Goal: Task Accomplishment & Management: Manage account settings

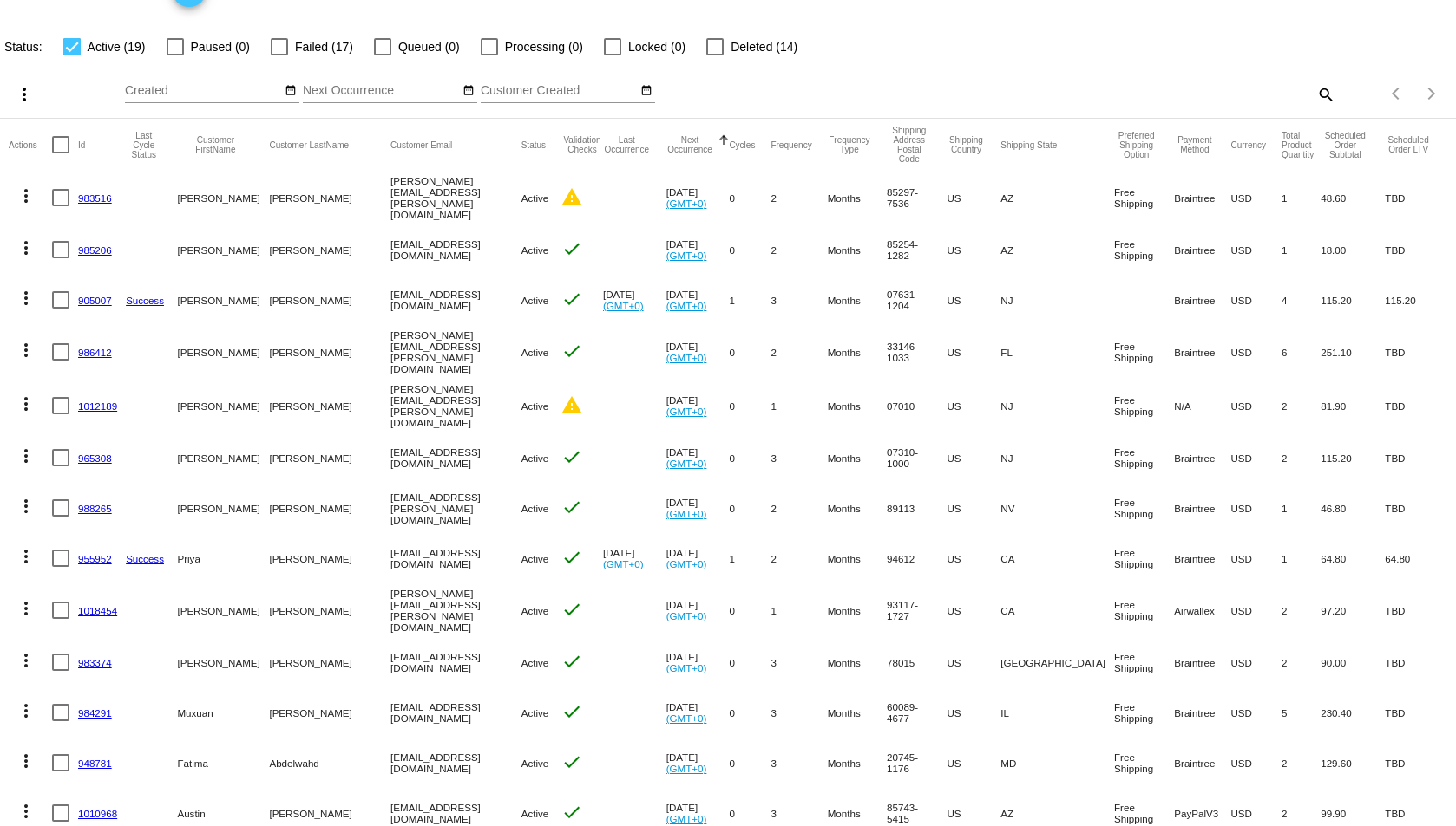
scroll to position [86, 0]
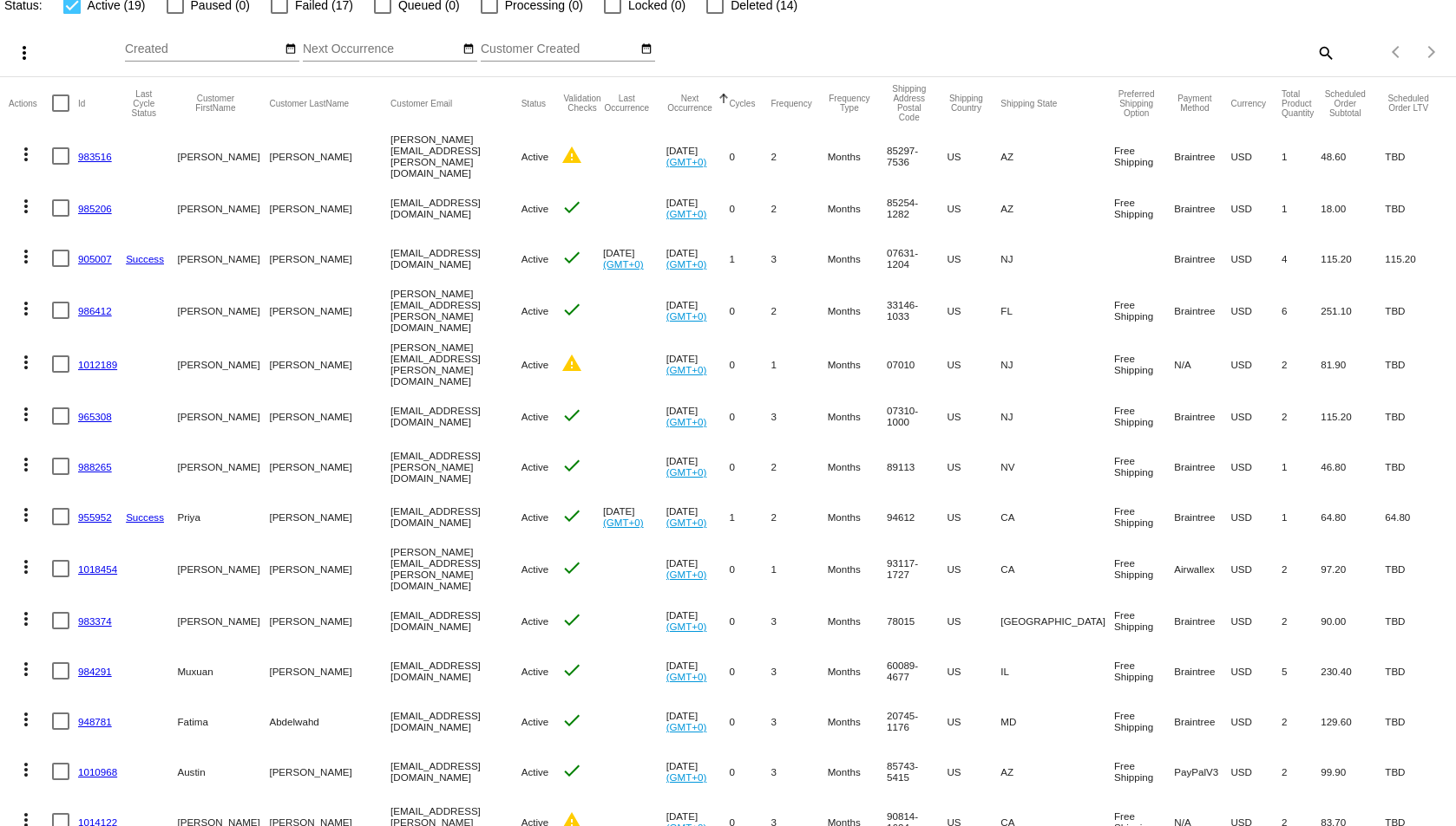
click at [101, 359] on link "1012189" at bounding box center [98, 364] width 39 height 11
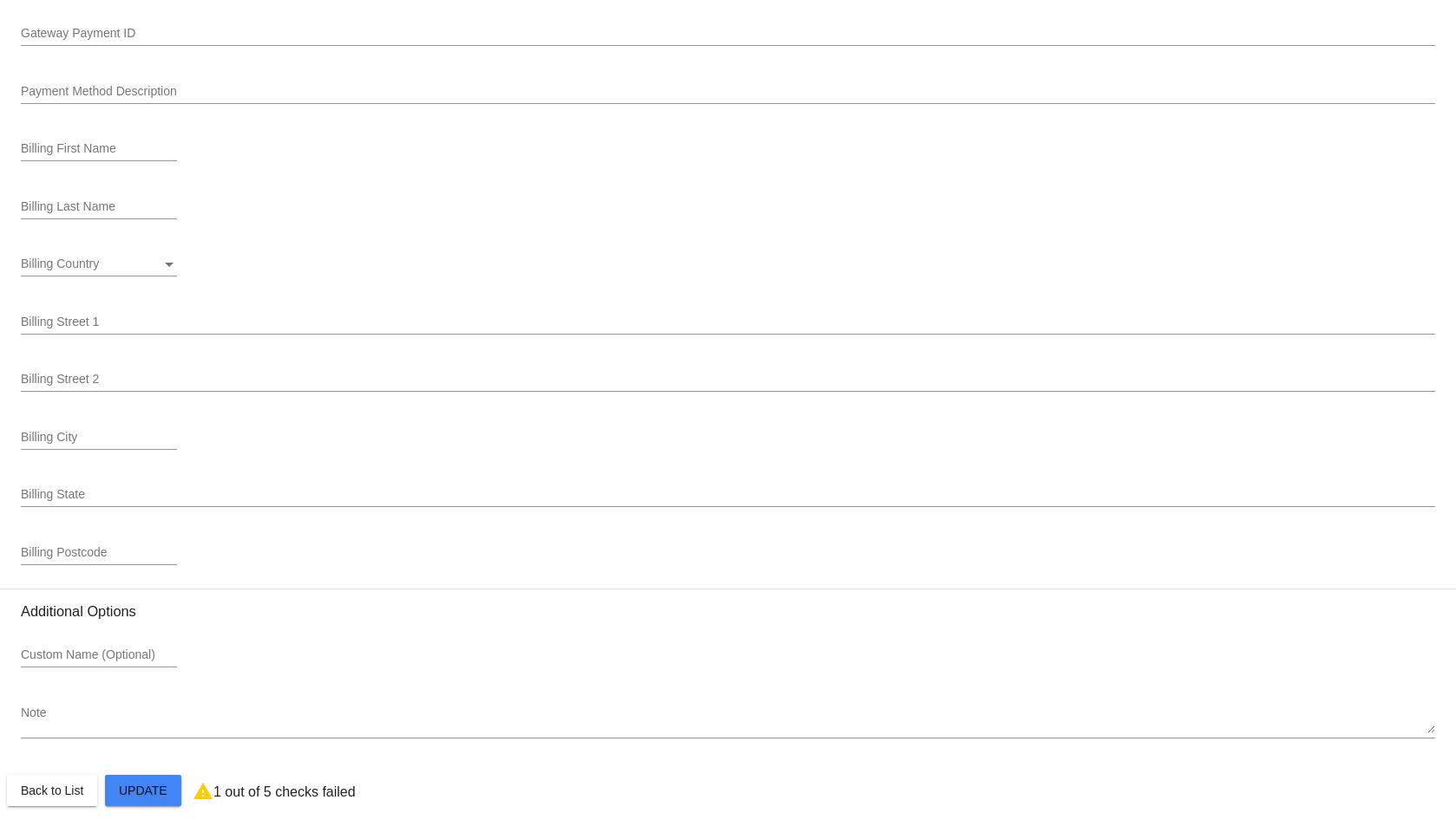
scroll to position [1921, 0]
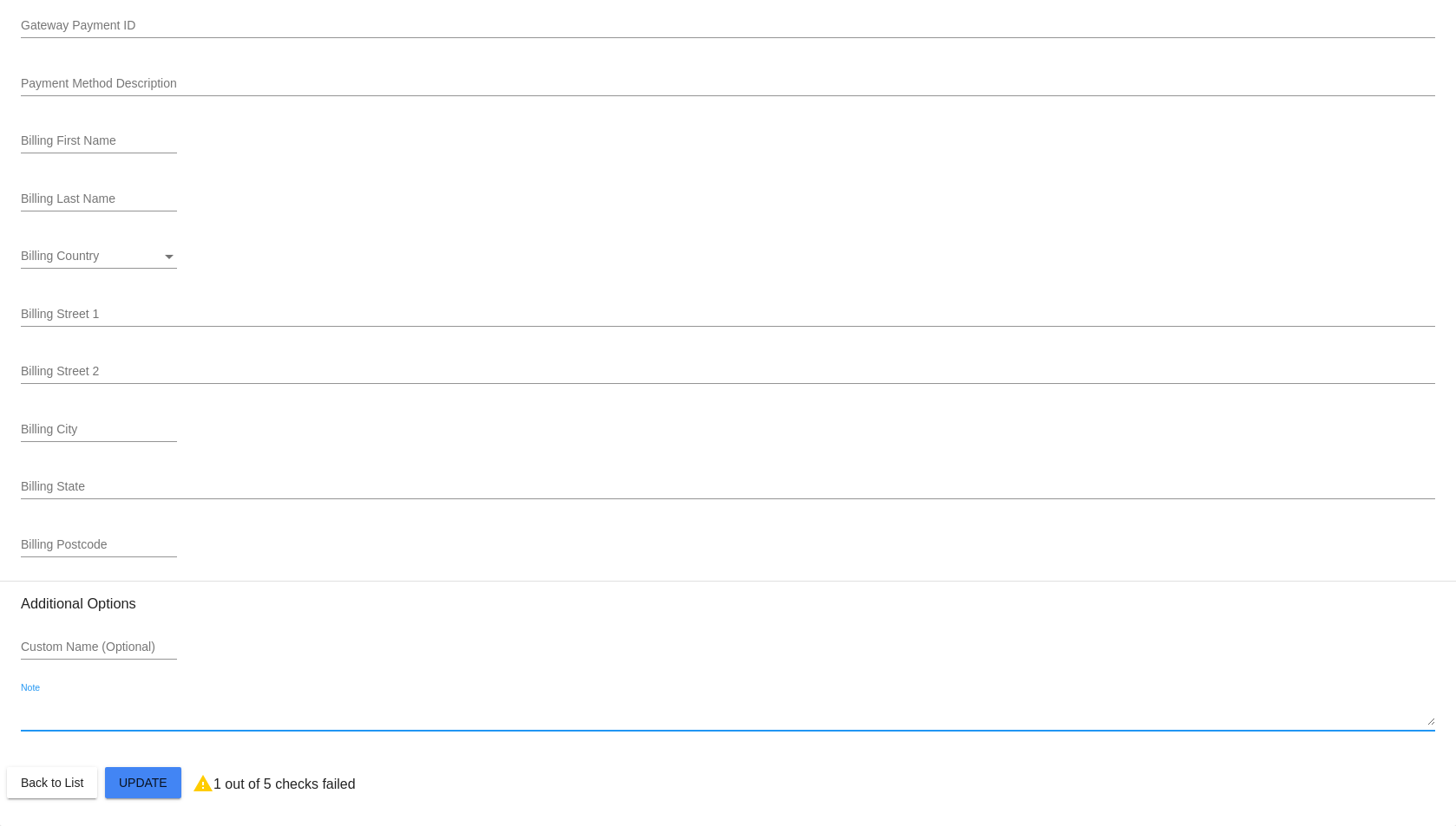
click at [627, 719] on textarea "Note" at bounding box center [728, 712] width 1414 height 27
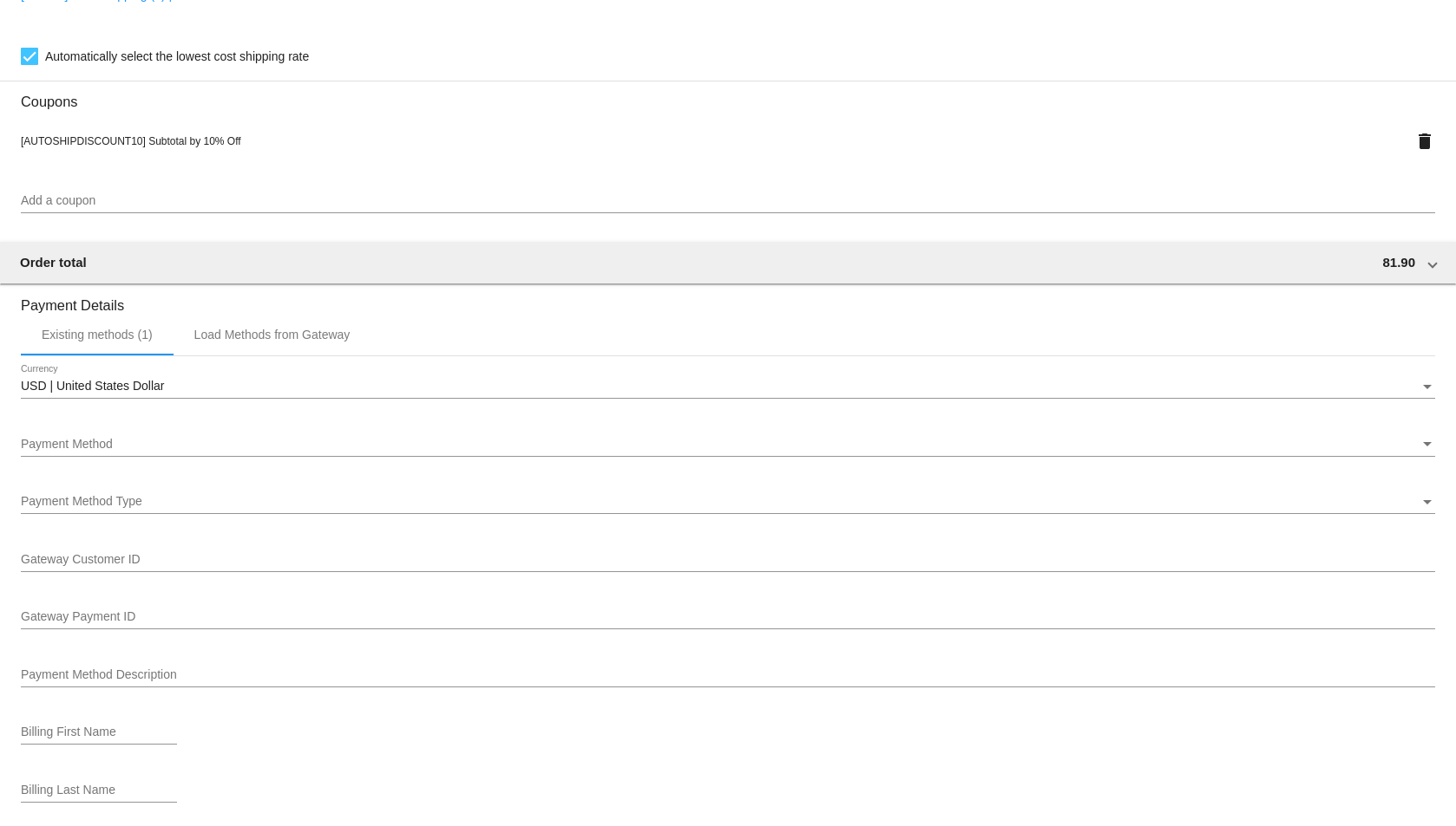
scroll to position [1313, 0]
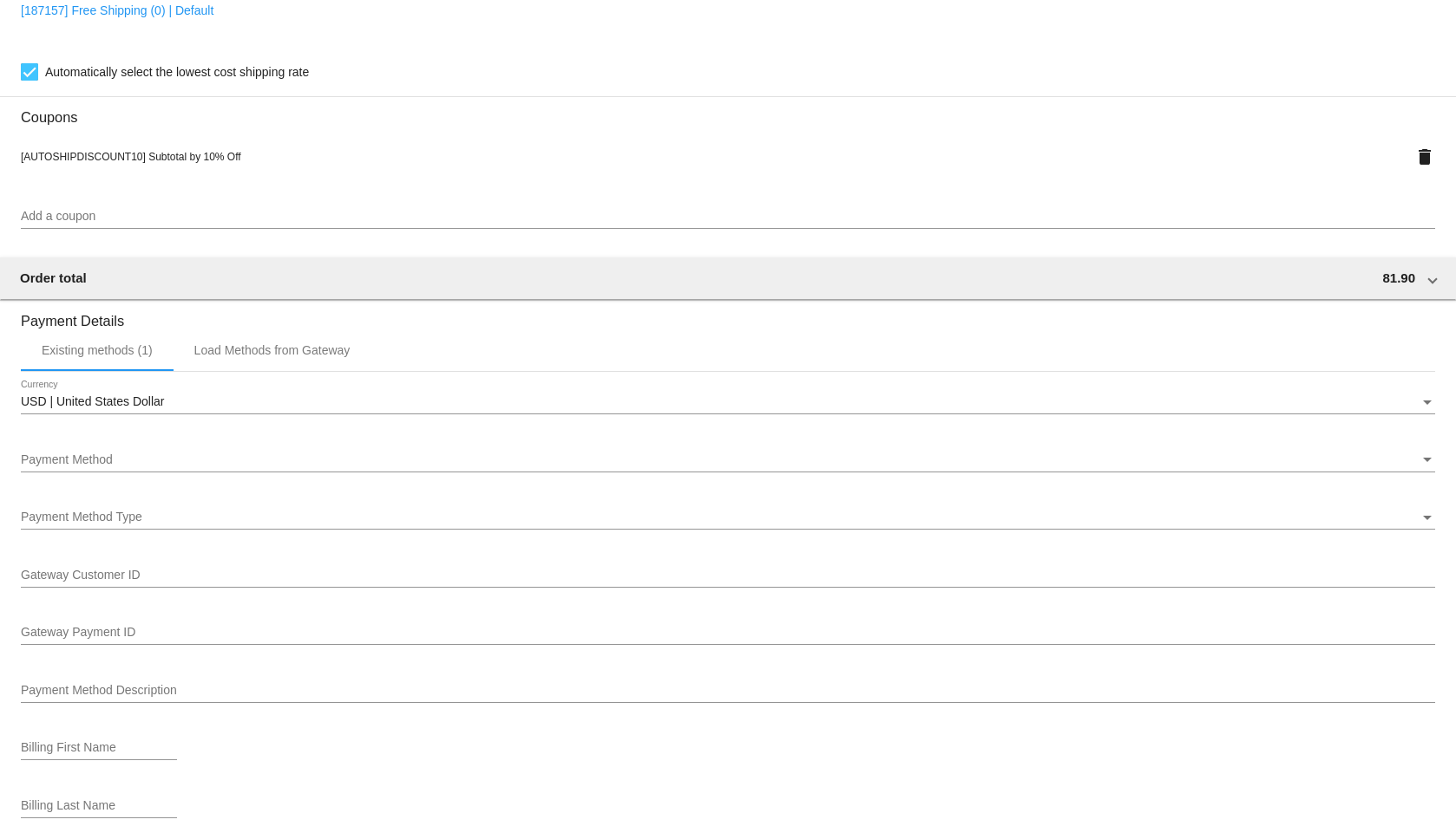
click at [521, 681] on div "Payment Method Description" at bounding box center [728, 686] width 1414 height 33
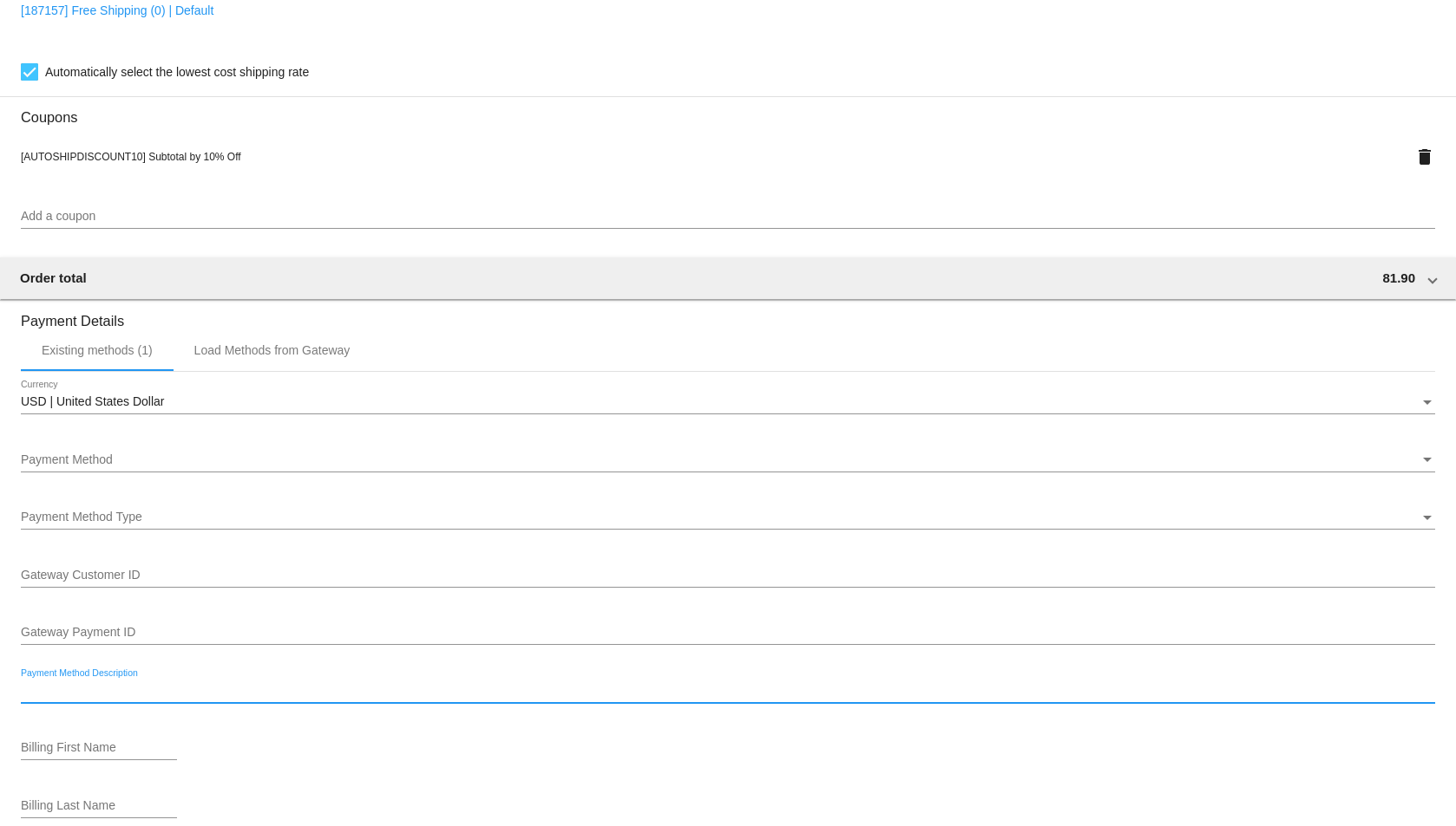
click at [403, 400] on div "USD | United States Dollar" at bounding box center [721, 403] width 1399 height 14
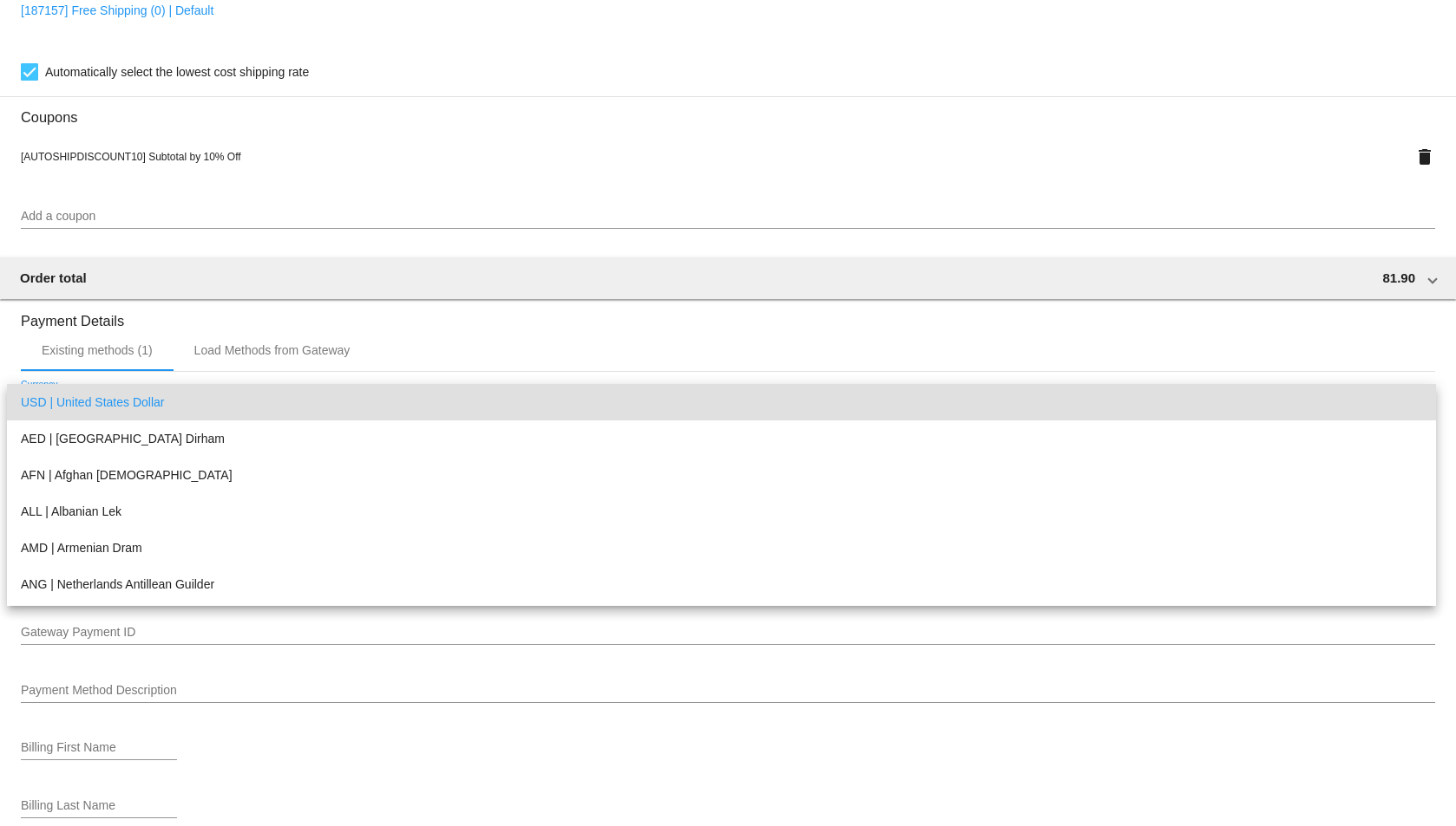
click at [285, 349] on div at bounding box center [728, 413] width 1456 height 826
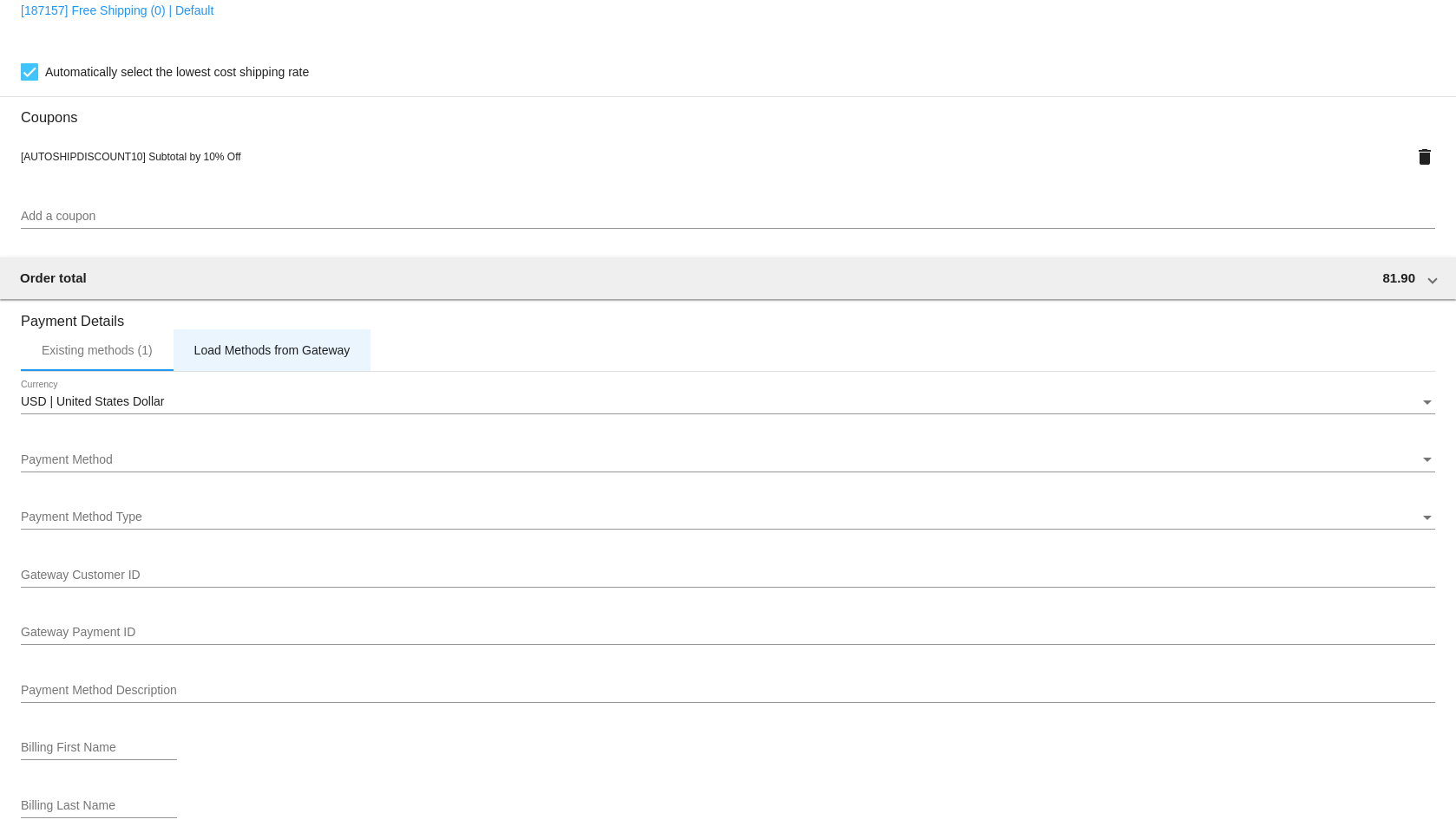
click at [285, 349] on div "Load Methods from Gateway" at bounding box center [272, 351] width 156 height 14
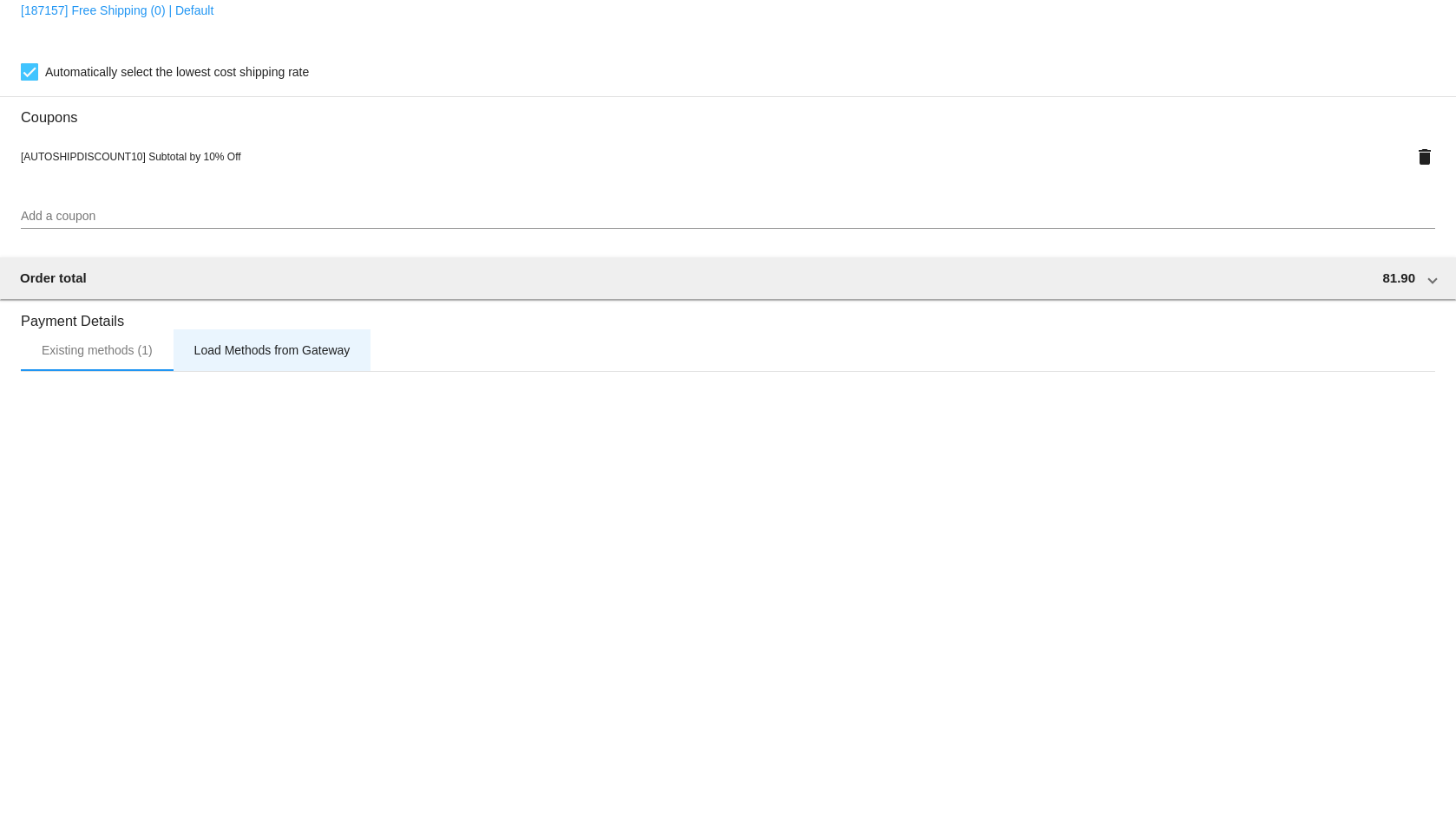
scroll to position [1238, 0]
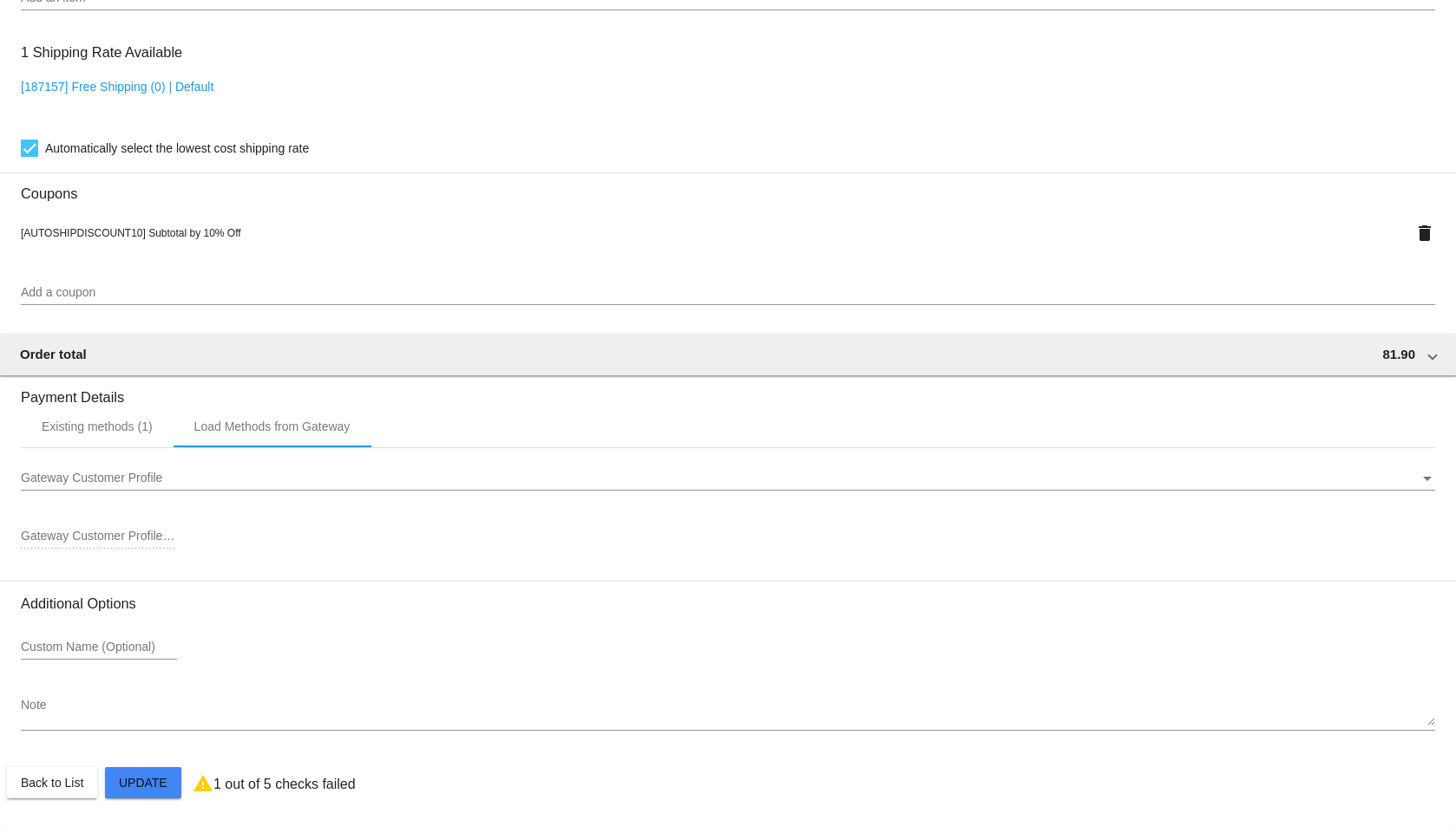
click at [251, 477] on div "Gateway Customer Profile" at bounding box center [721, 479] width 1399 height 14
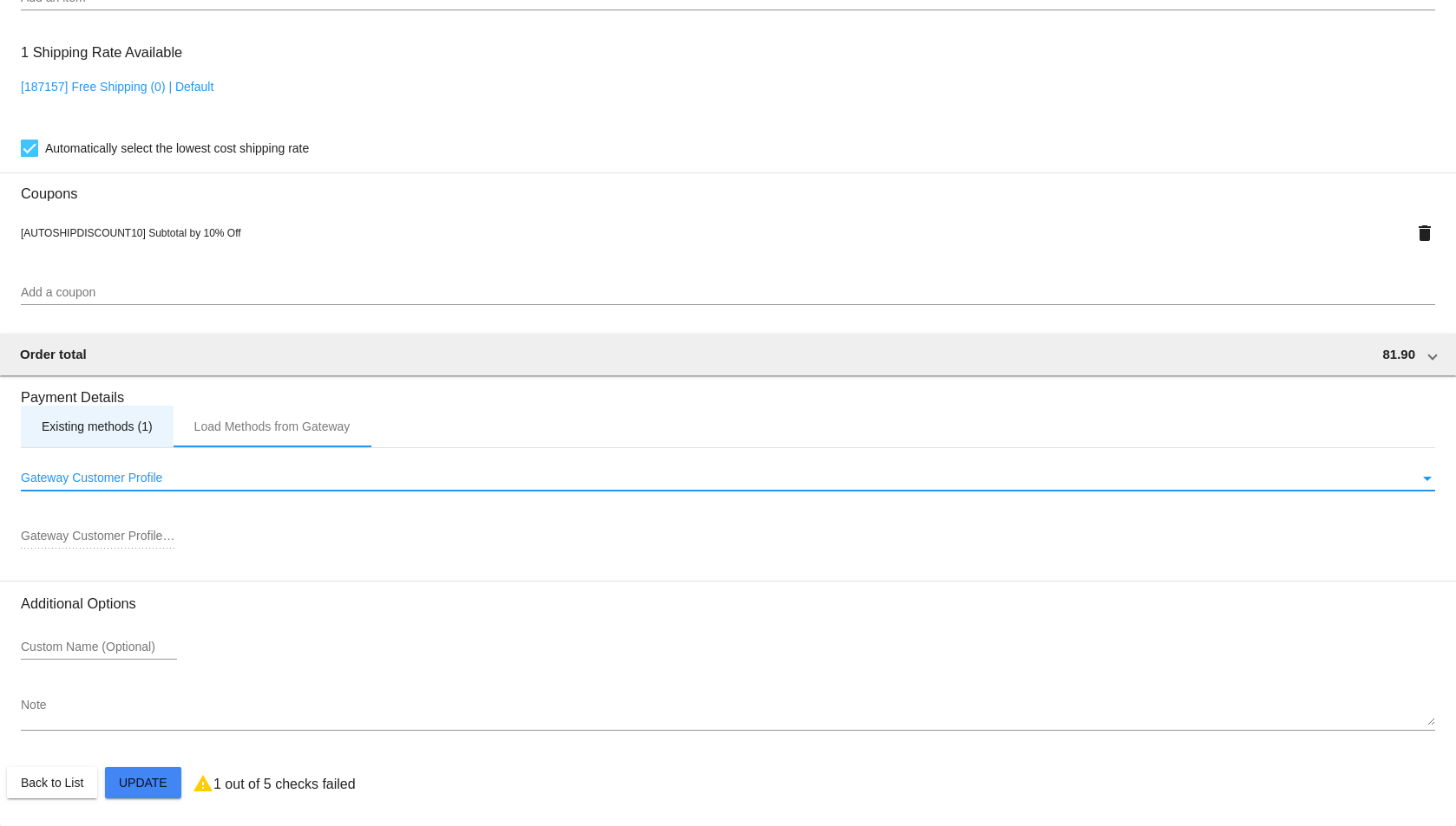
click at [115, 428] on div "Existing methods (1)" at bounding box center [97, 427] width 111 height 14
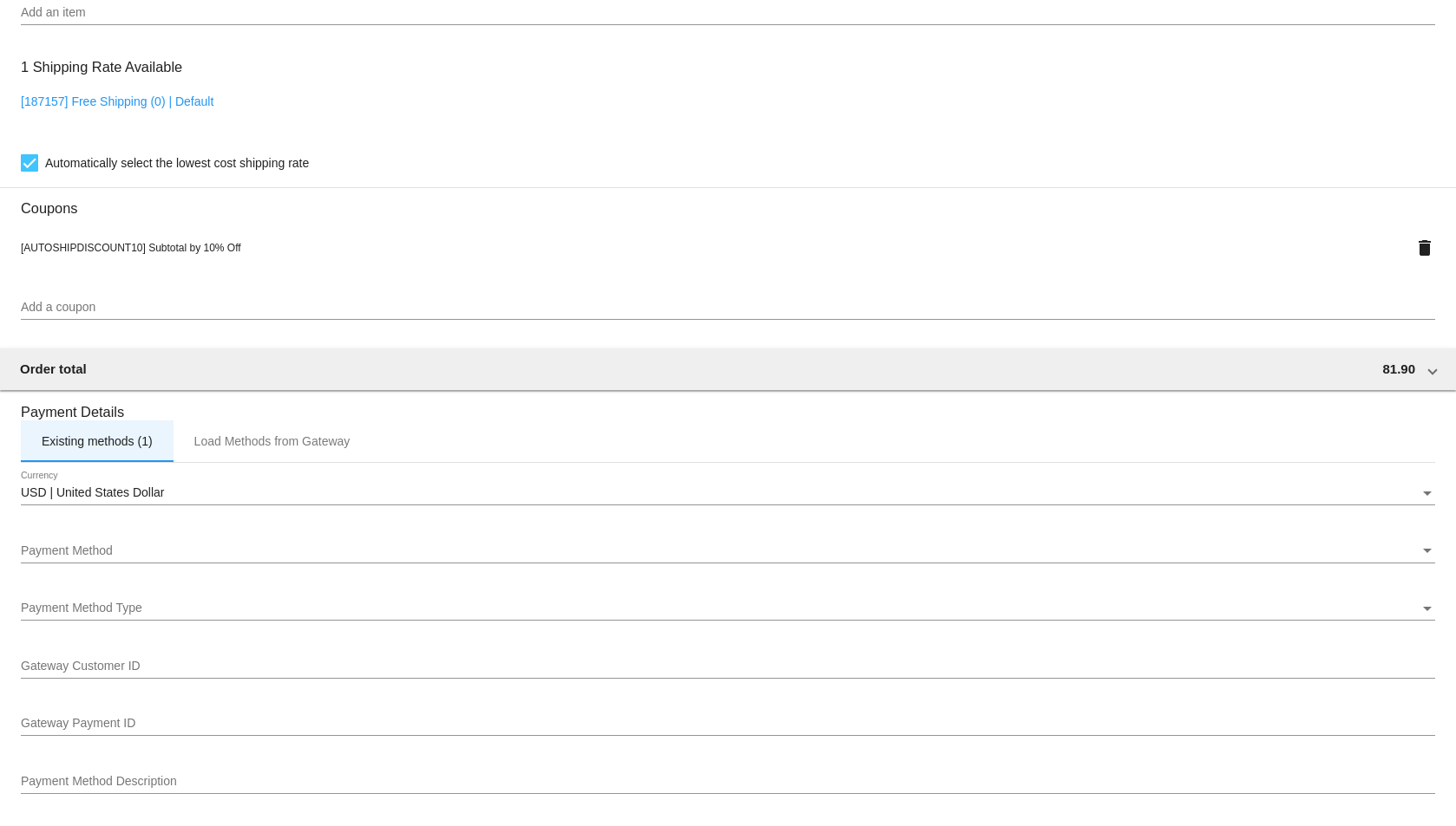
scroll to position [1150, 0]
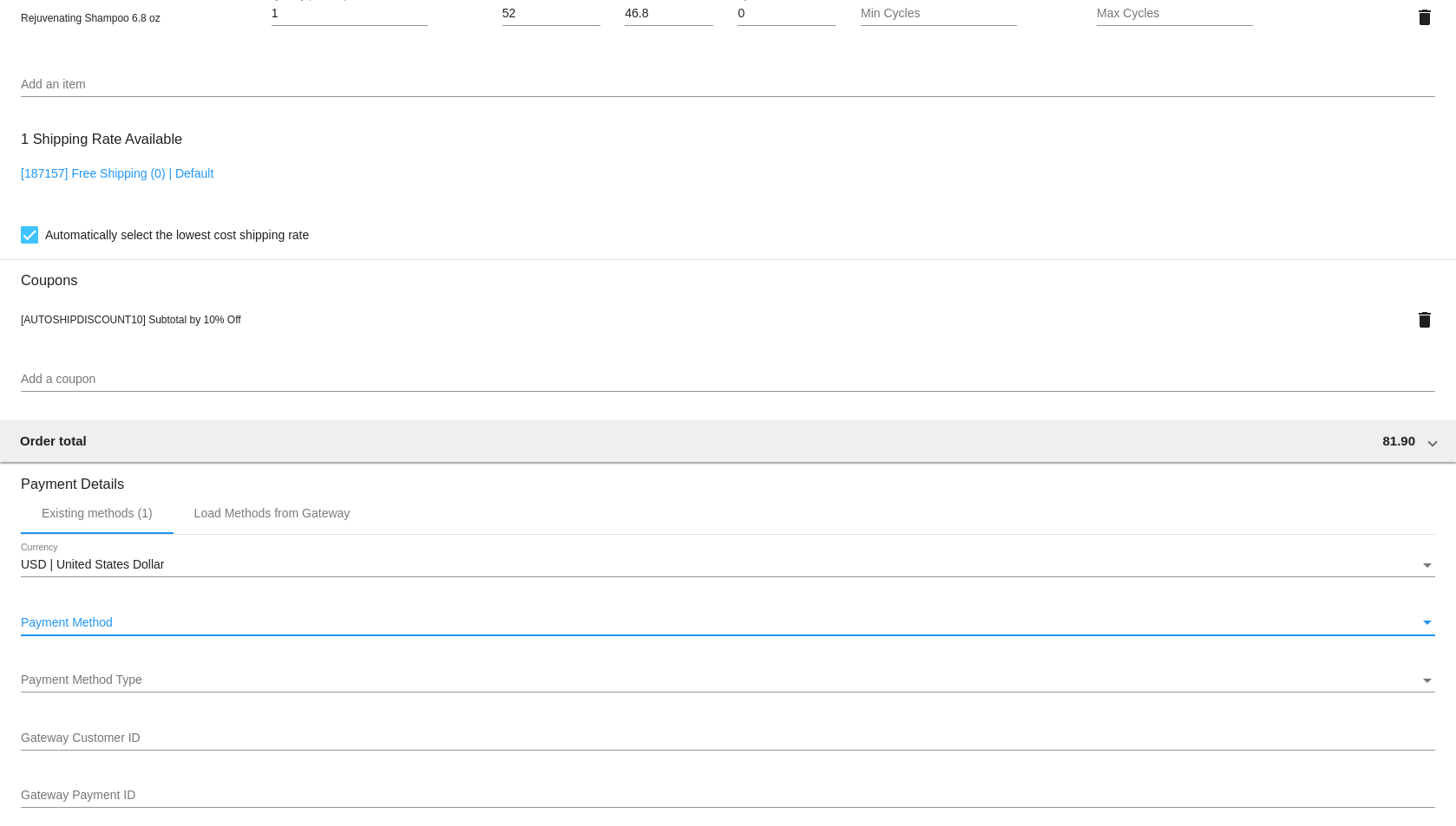
click at [287, 625] on div "Payment Method" at bounding box center [721, 623] width 1399 height 14
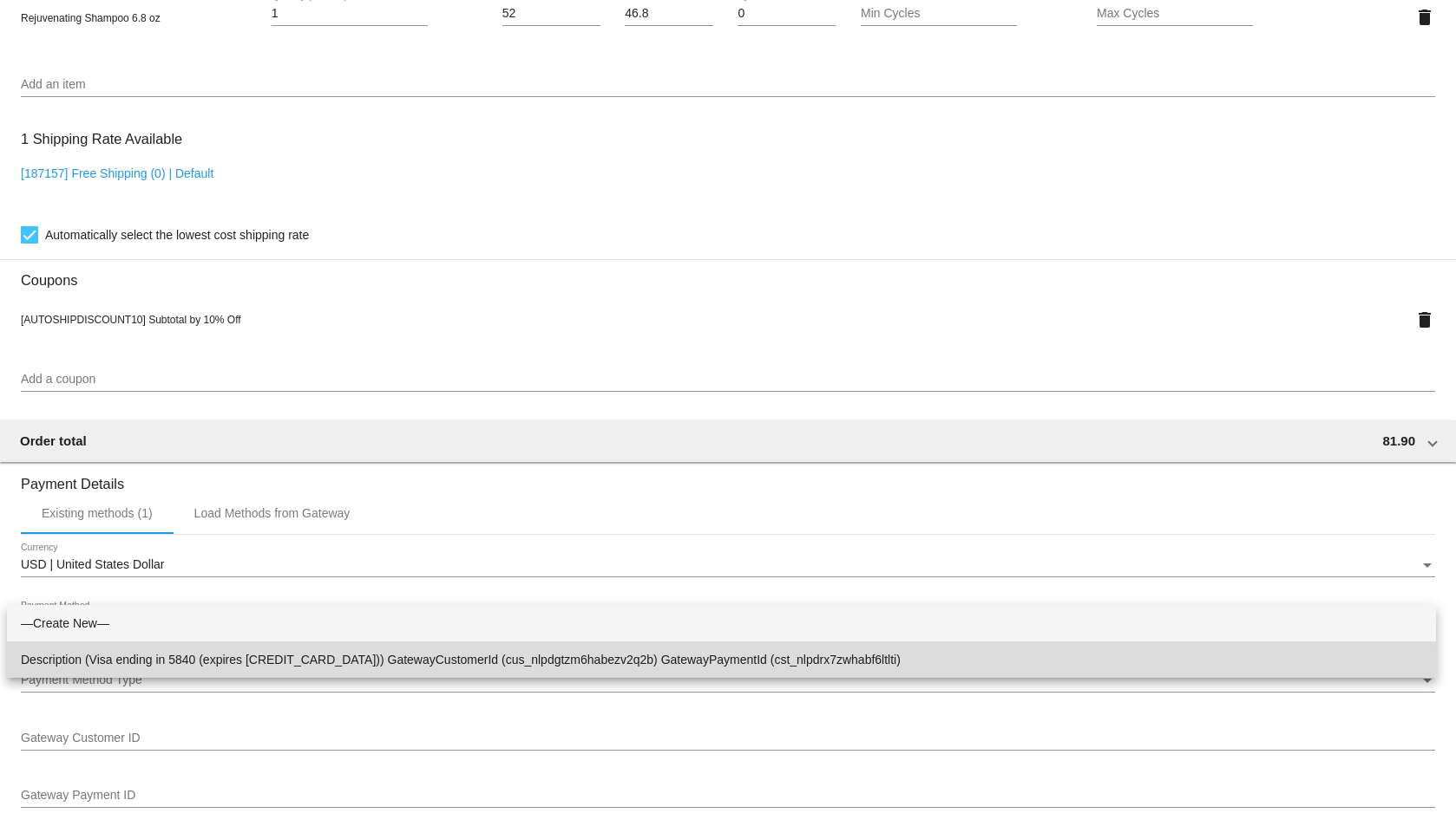
click at [299, 649] on span "Description (Visa ending in 5840 (expires 09/27)) GatewayCustomerId (cus_nlpdgt…" at bounding box center [721, 659] width 1401 height 36
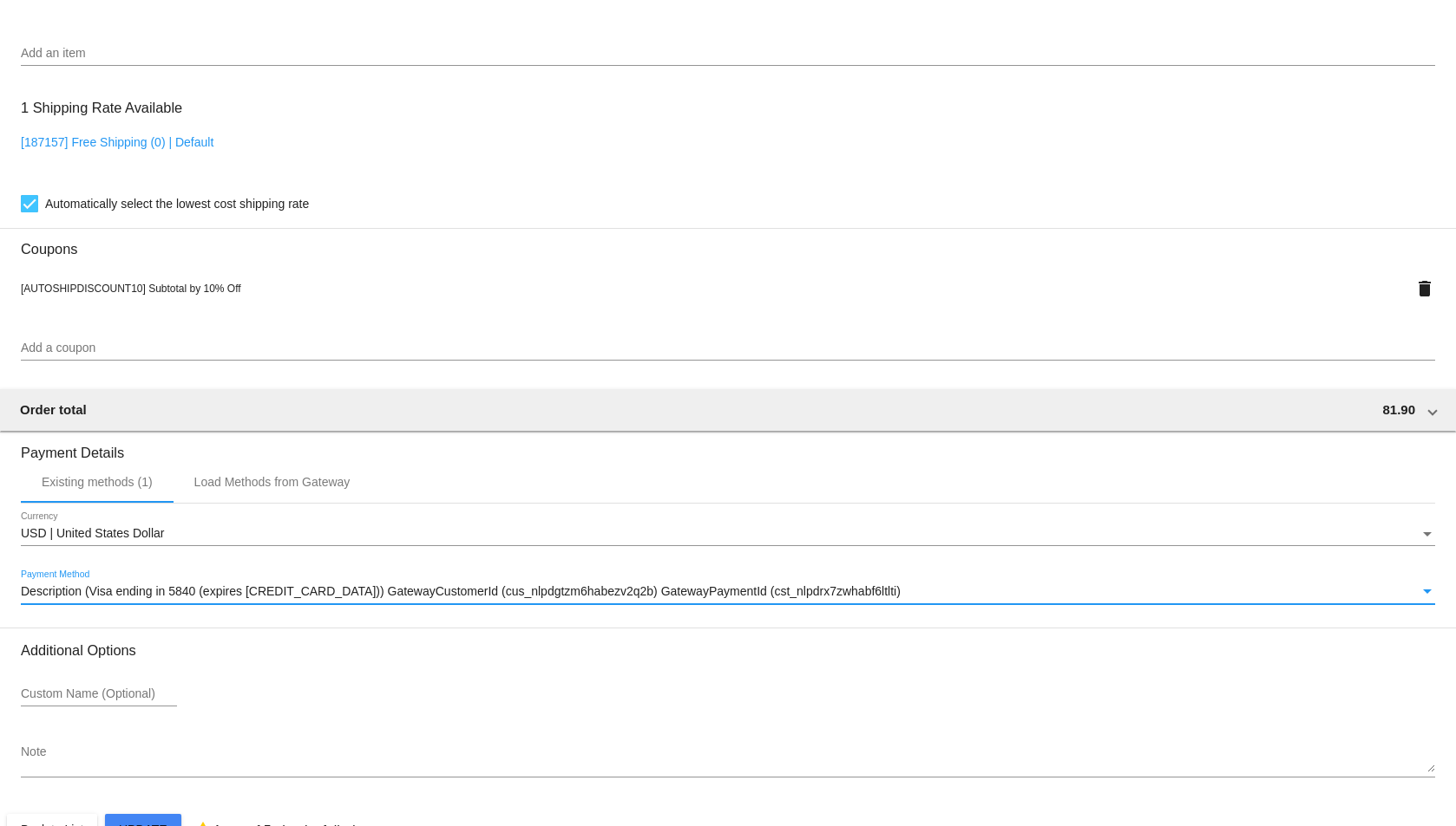
scroll to position [1229, 0]
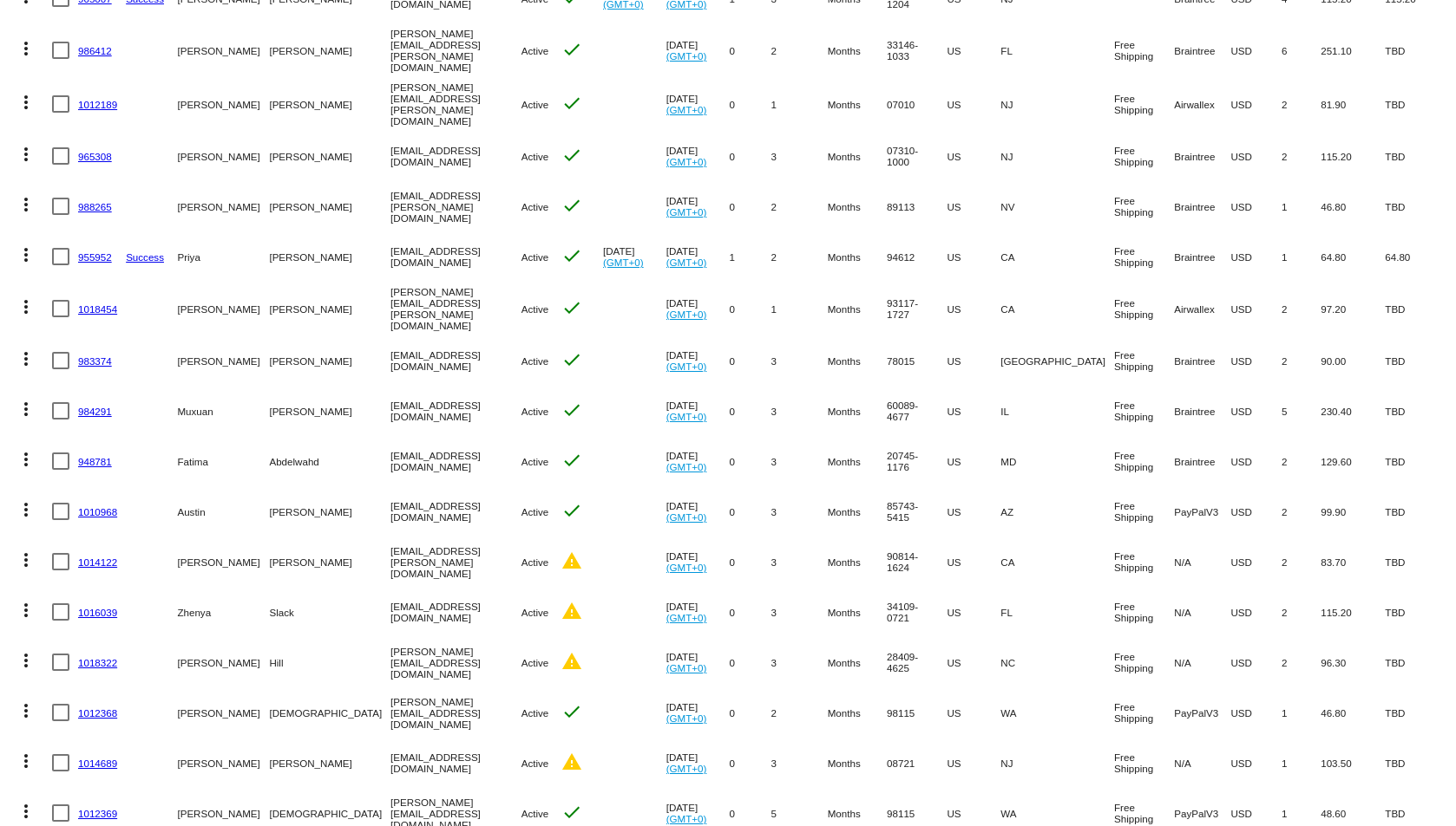
scroll to position [406, 0]
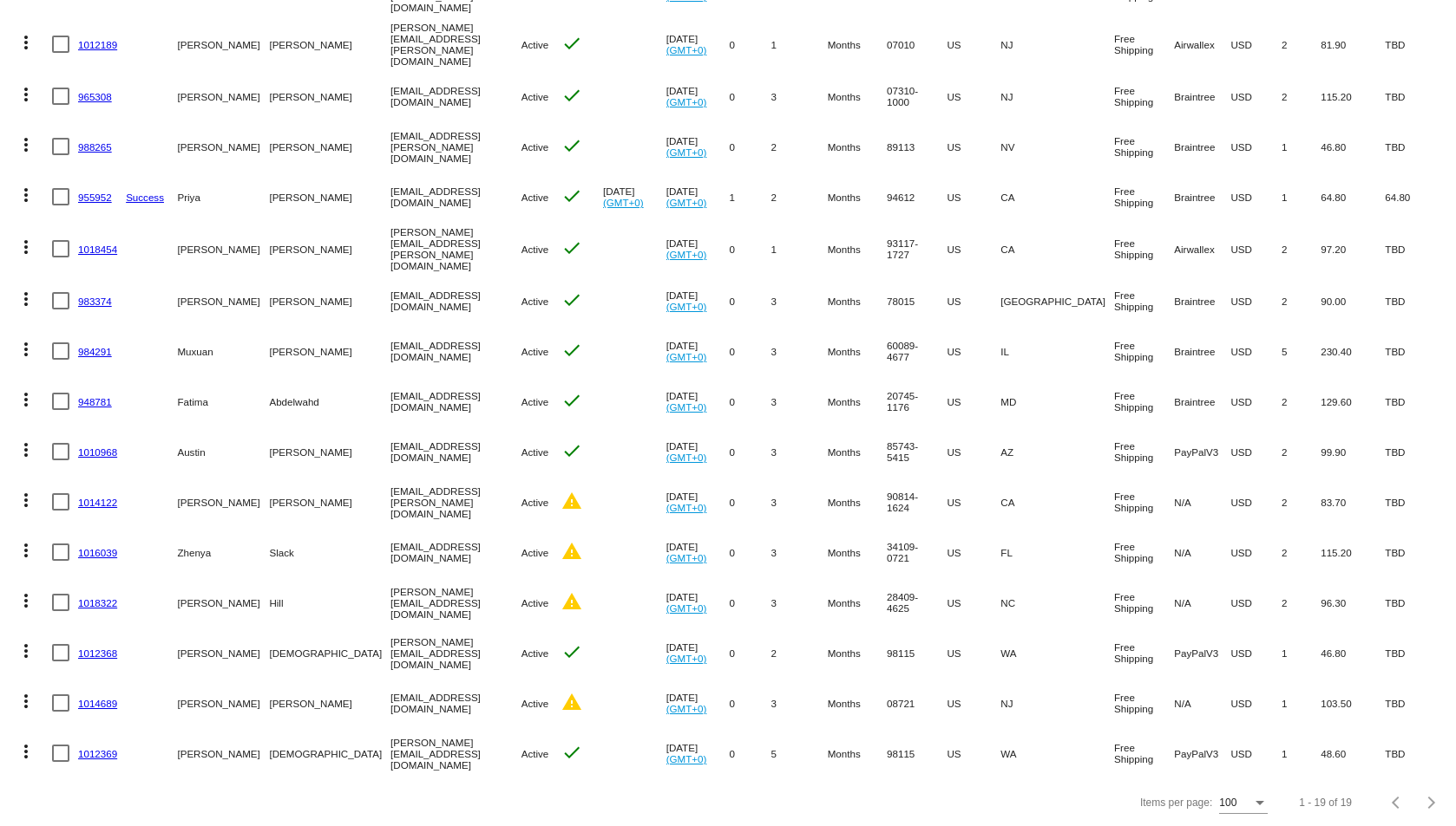
click at [104, 698] on link "1014689" at bounding box center [98, 703] width 39 height 11
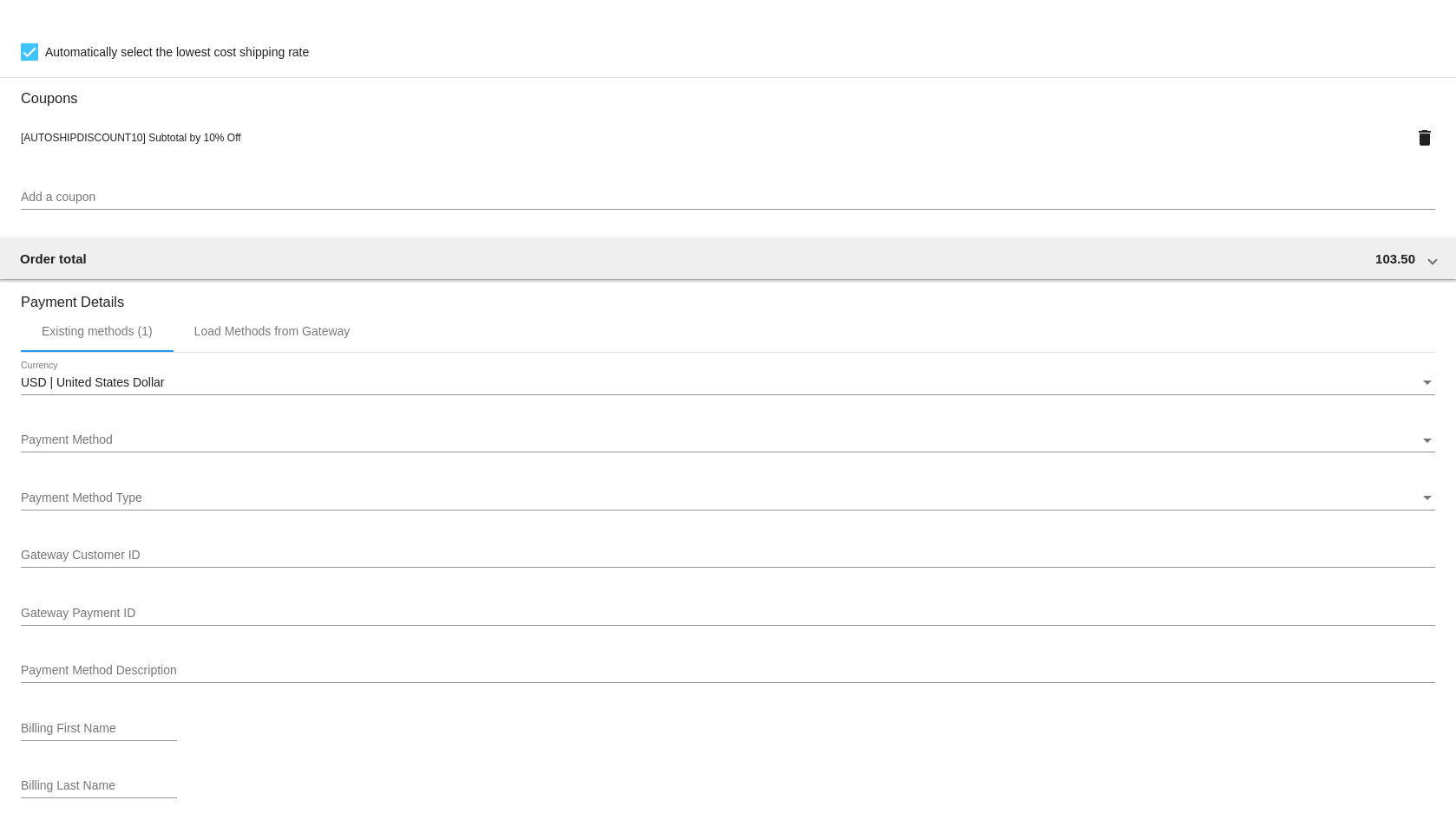
scroll to position [1300, 0]
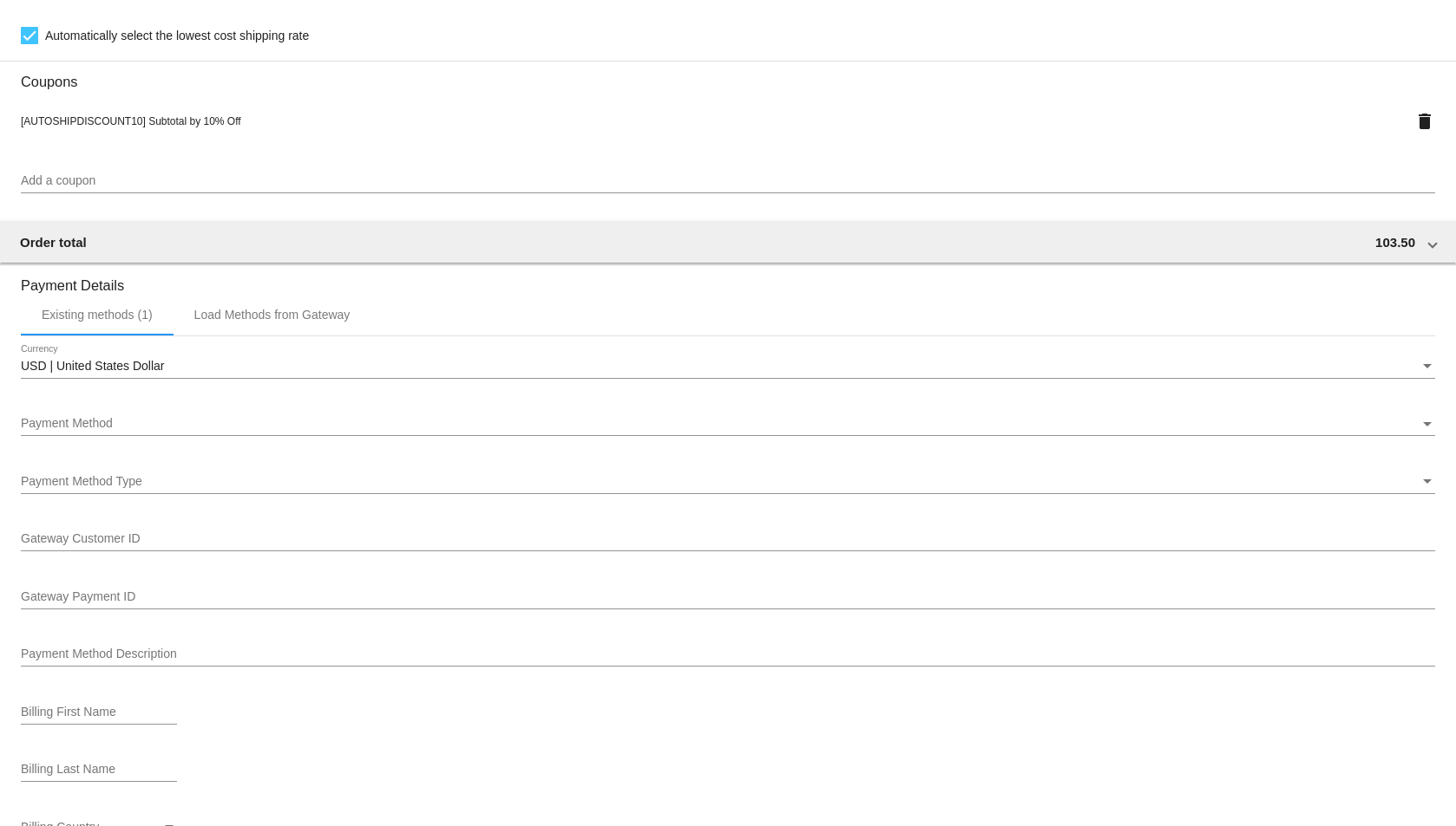
click at [440, 424] on div "Payment Method" at bounding box center [721, 424] width 1399 height 14
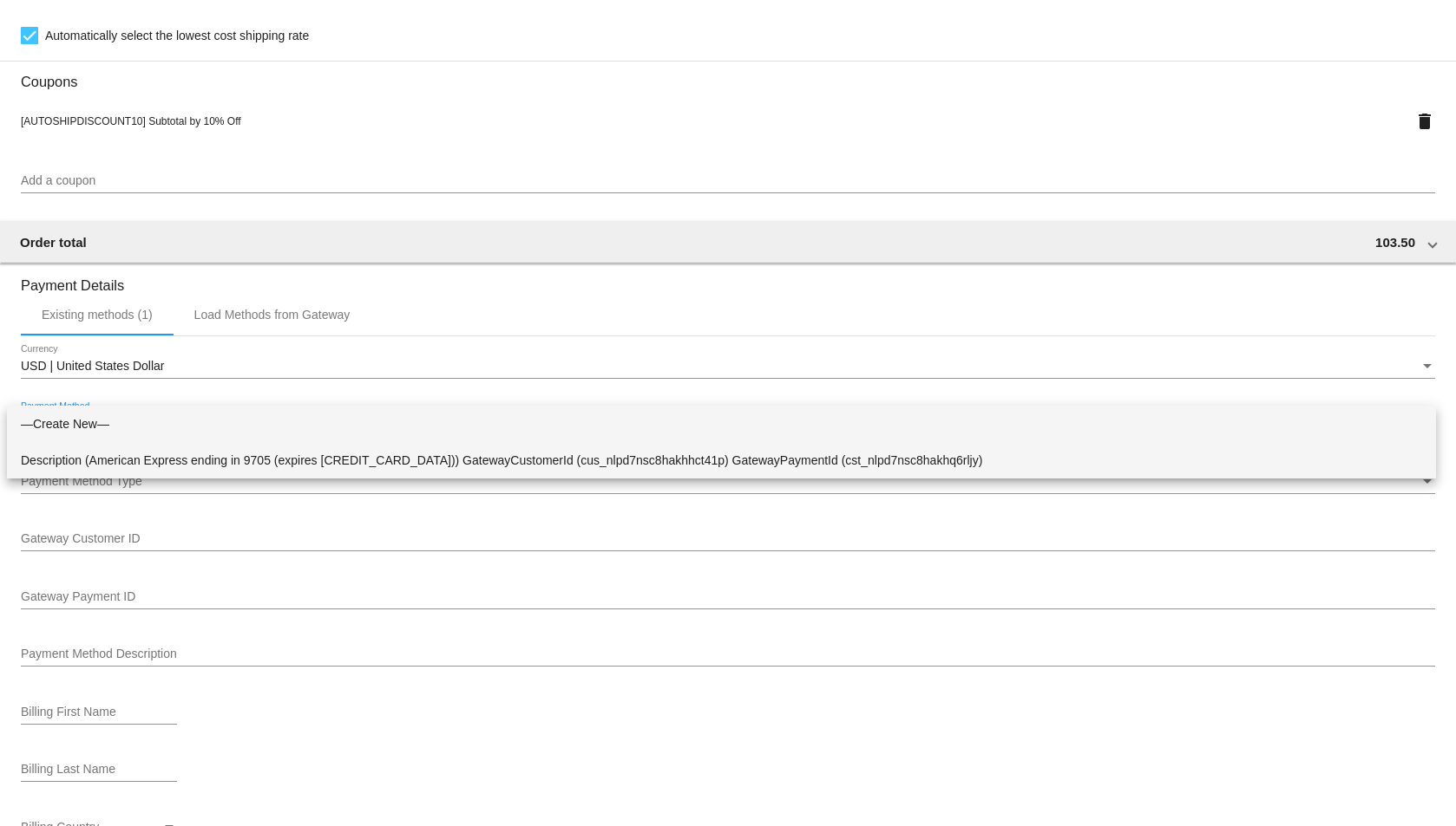
click at [437, 463] on span "Description (American Express ending in 9705 (expires 03/26)) GatewayCustomerId…" at bounding box center [721, 460] width 1401 height 36
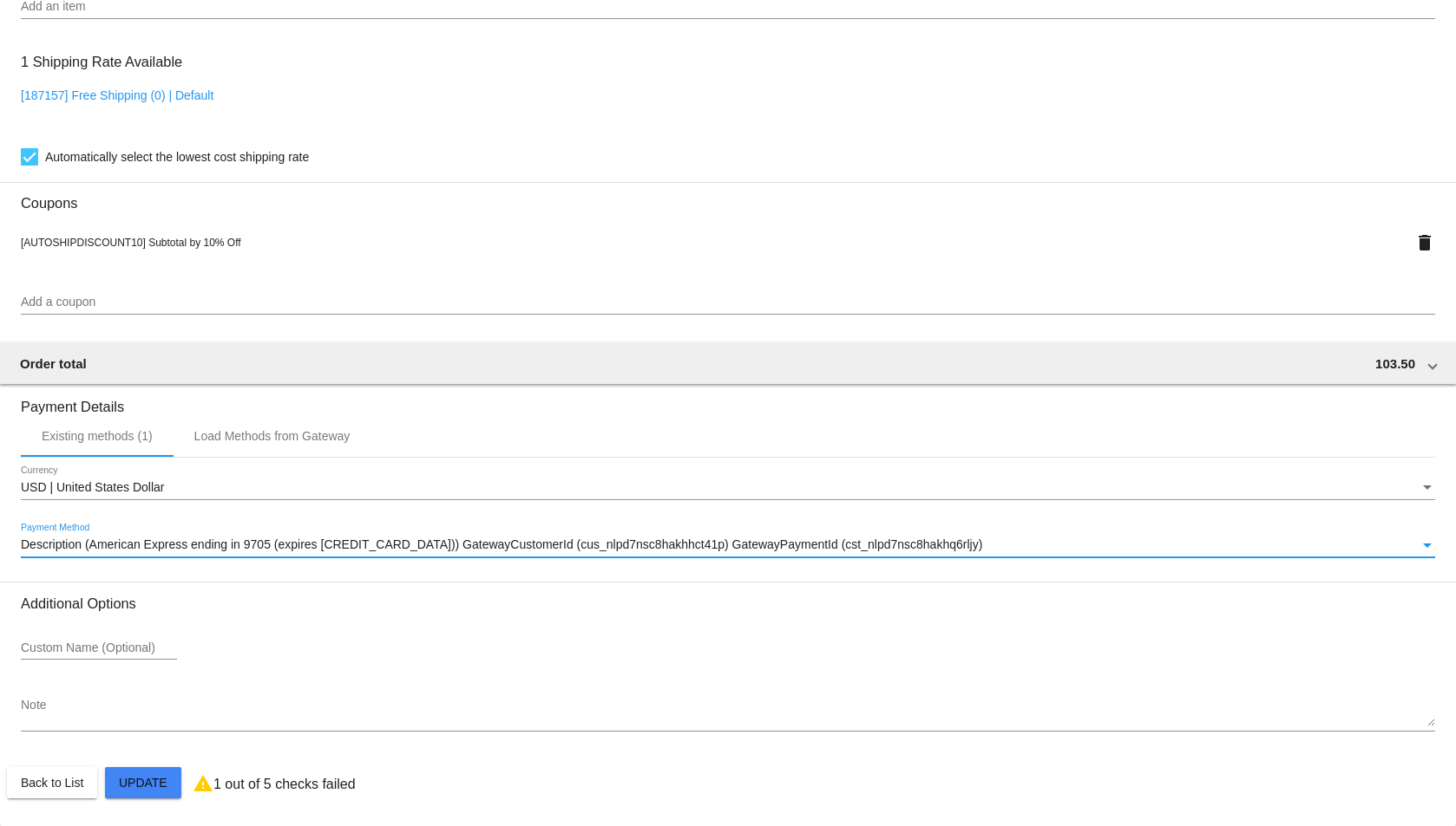
scroll to position [1179, 0]
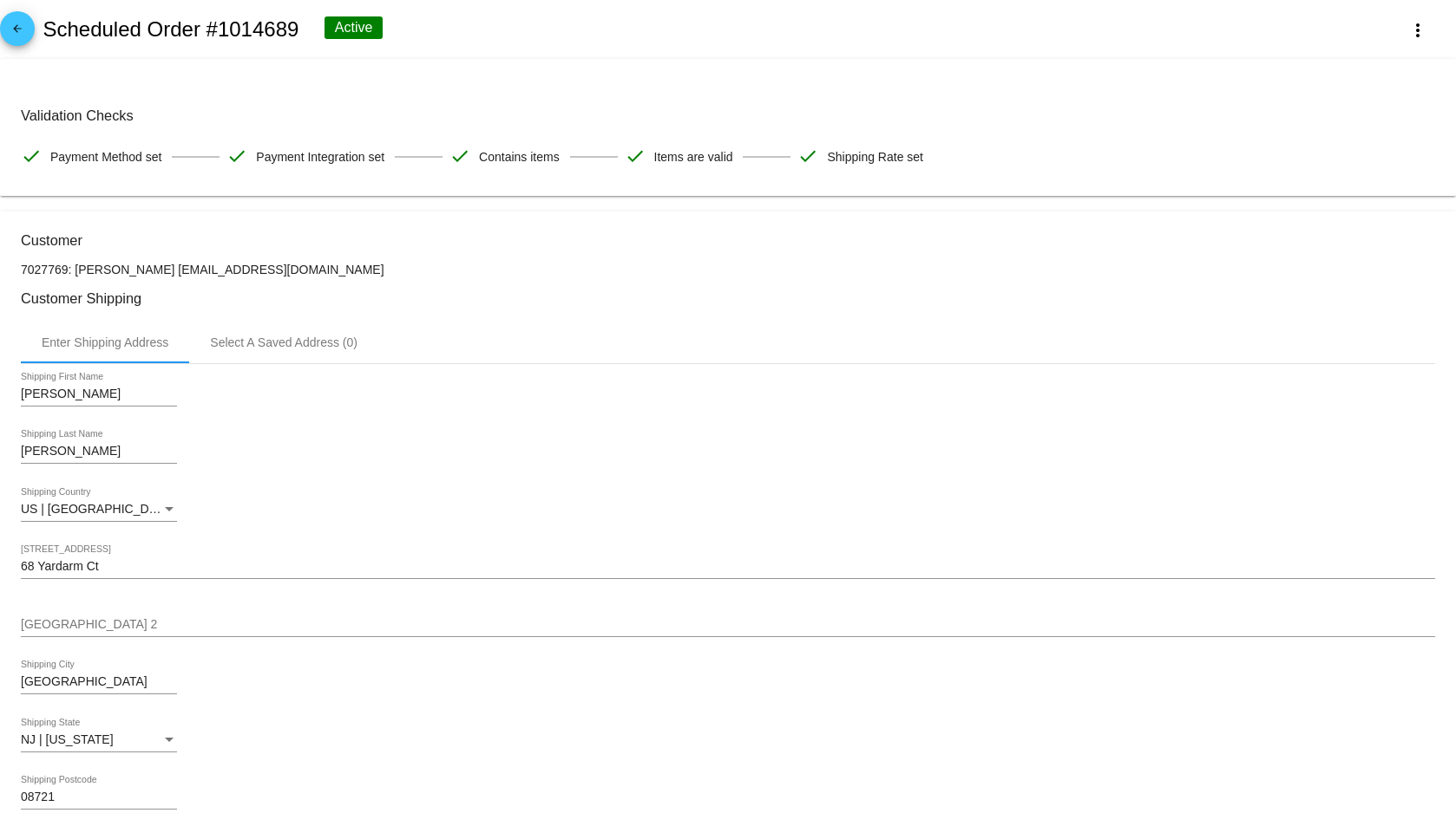
scroll to position [0, 0]
click at [25, 23] on mat-icon "arrow_back" at bounding box center [18, 33] width 21 height 21
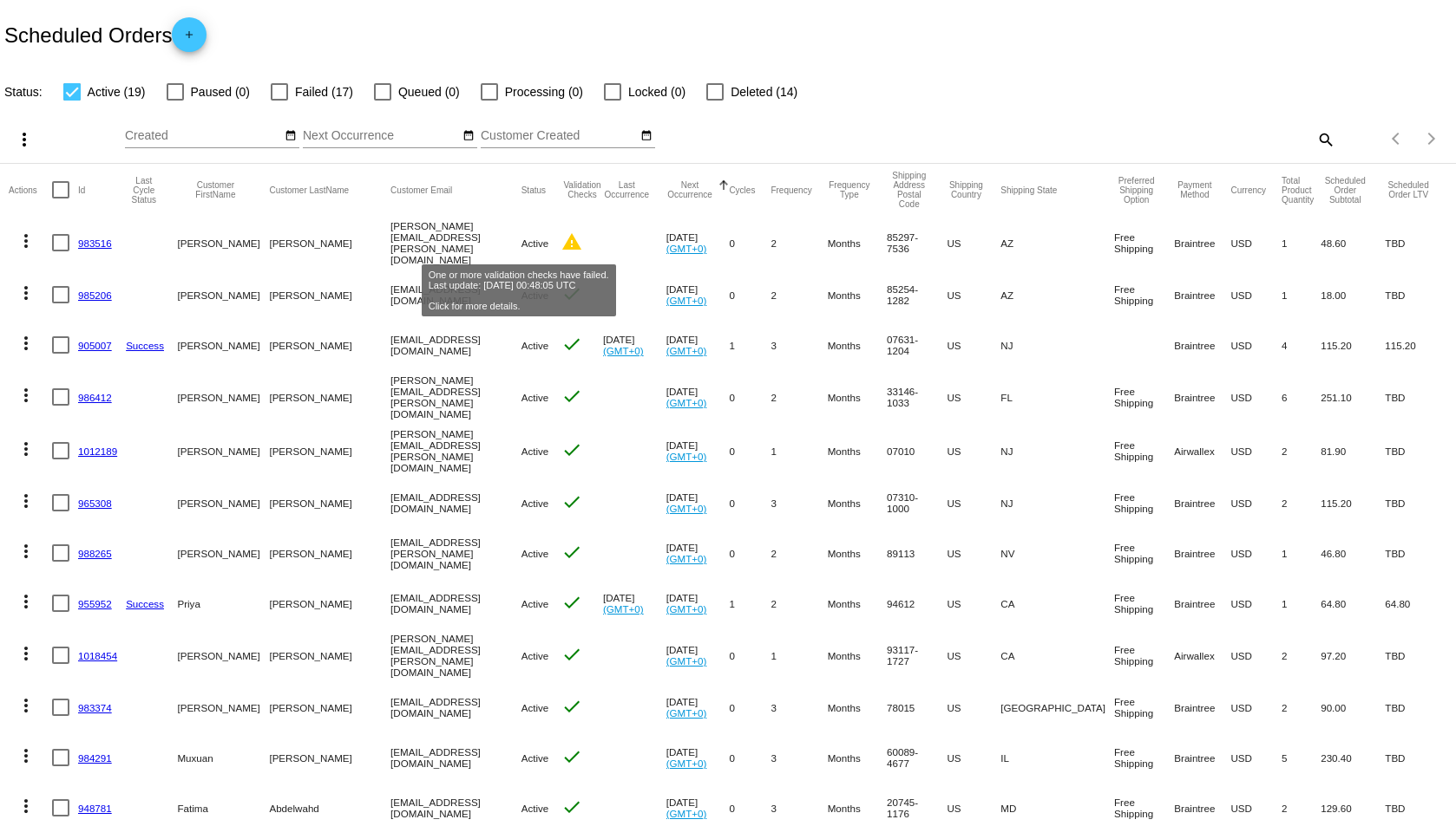
click at [561, 240] on mat-icon "warning" at bounding box center [571, 242] width 21 height 21
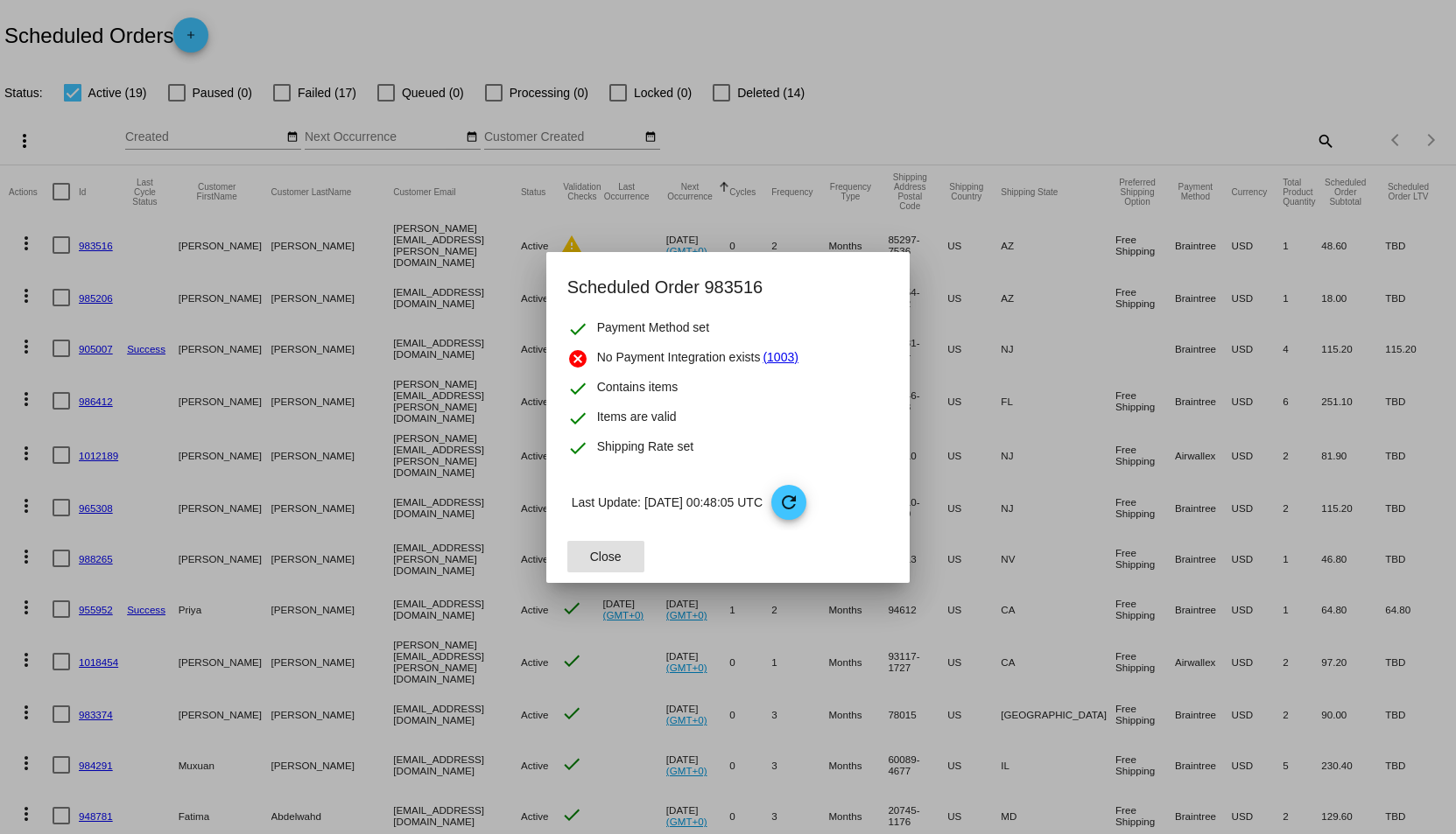
click at [947, 52] on div at bounding box center [728, 417] width 1456 height 834
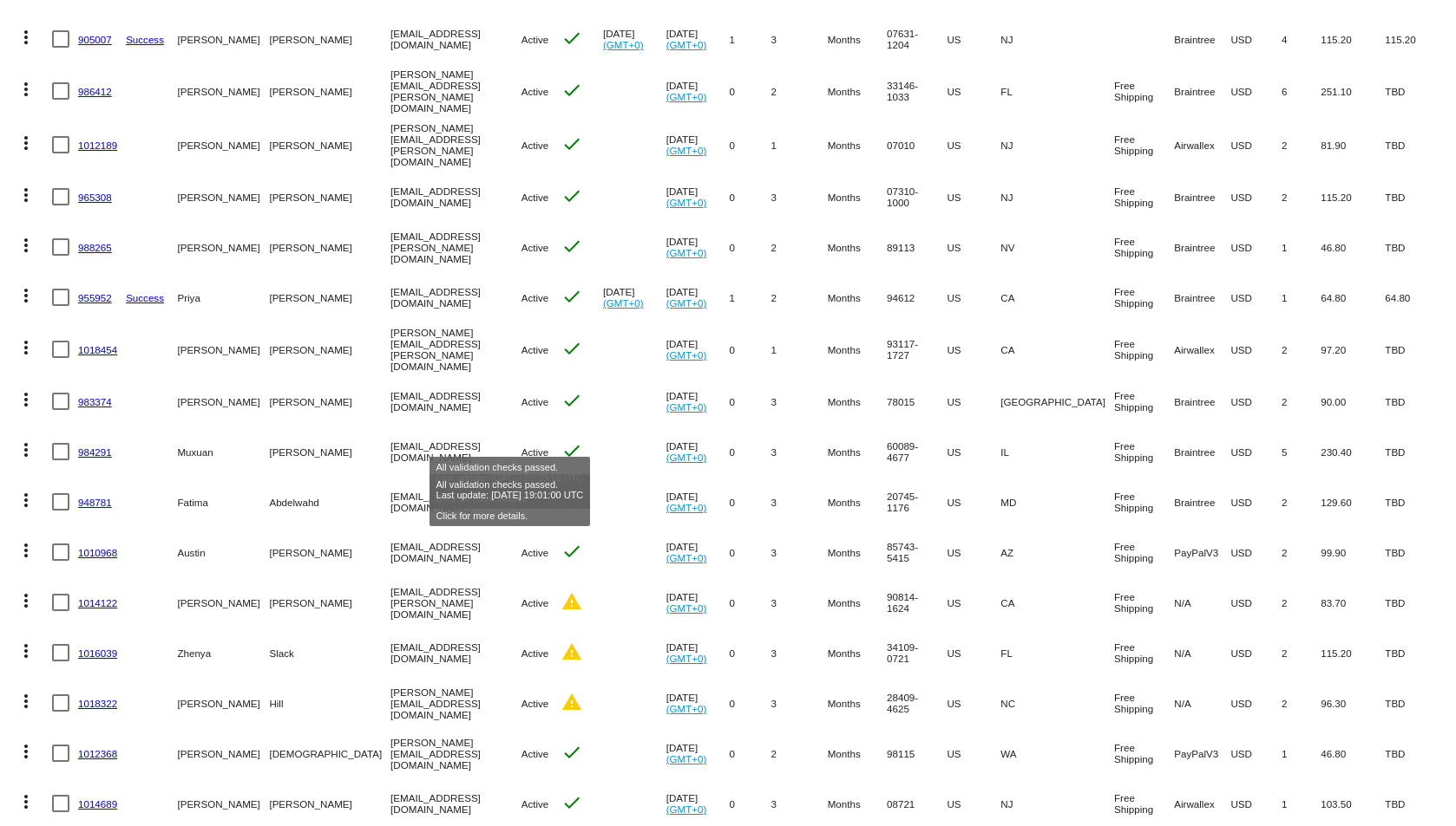
scroll to position [406, 0]
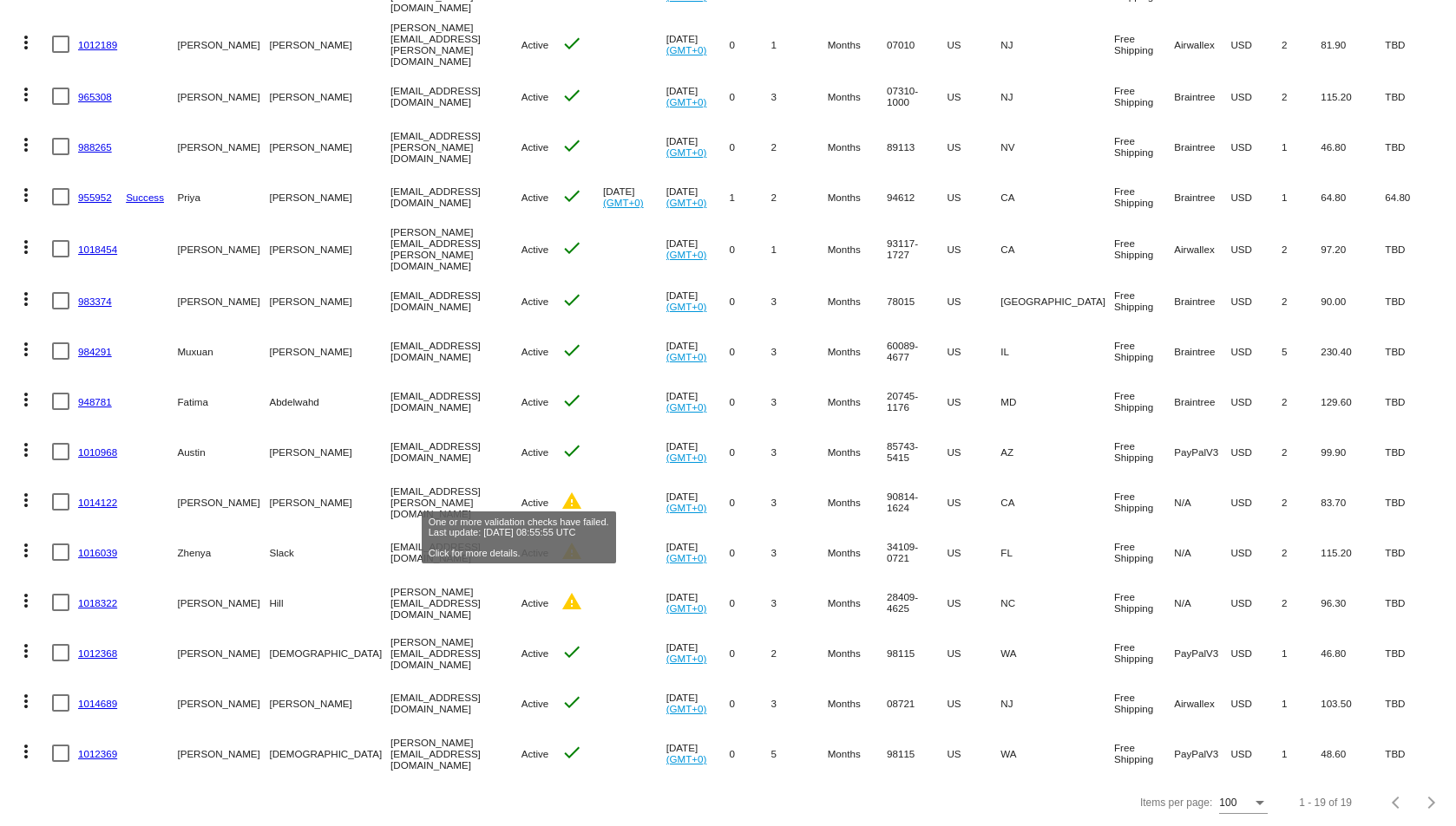
click at [561, 491] on mat-icon "warning" at bounding box center [571, 502] width 21 height 21
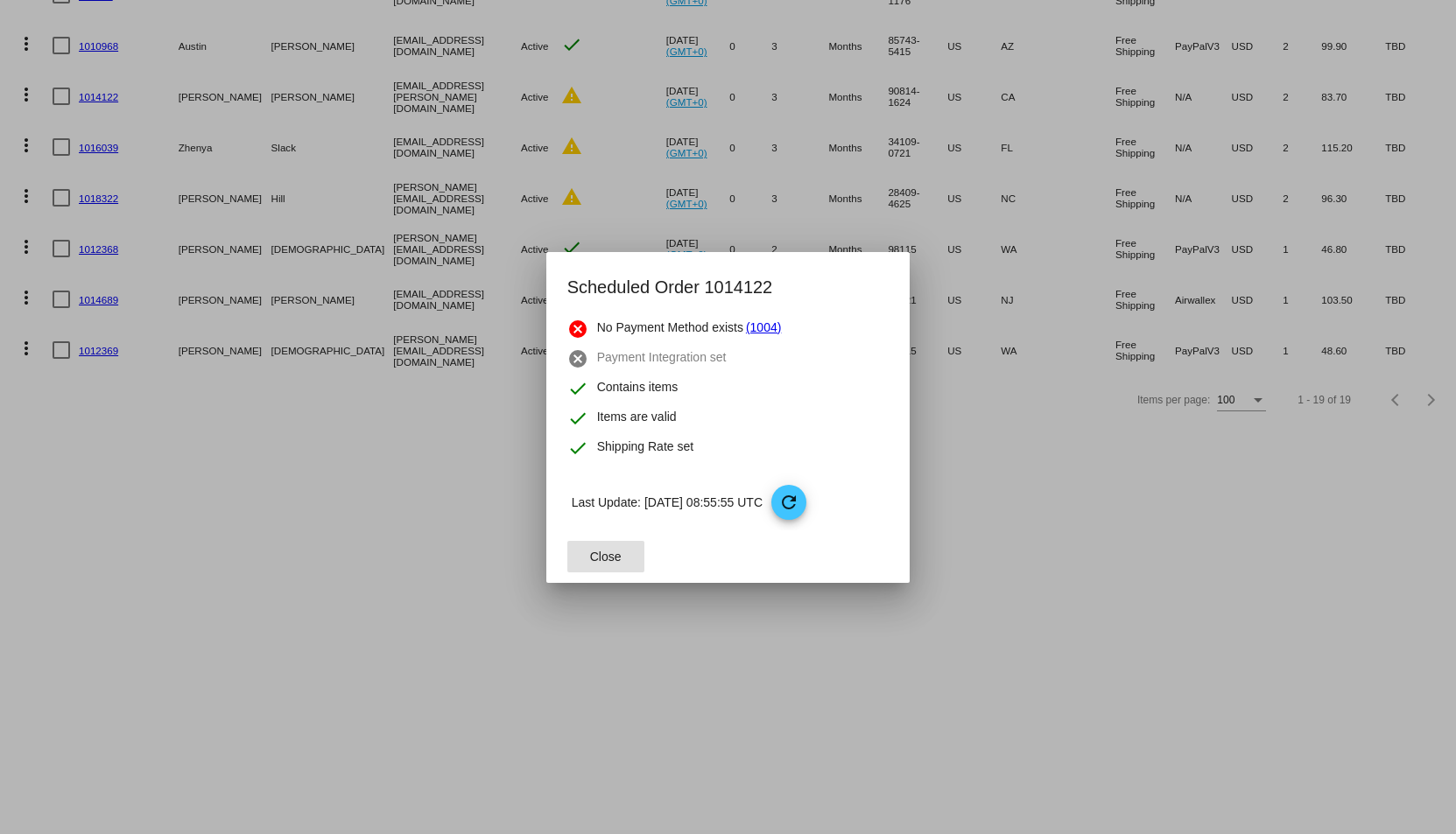
click at [370, 585] on div at bounding box center [728, 417] width 1456 height 834
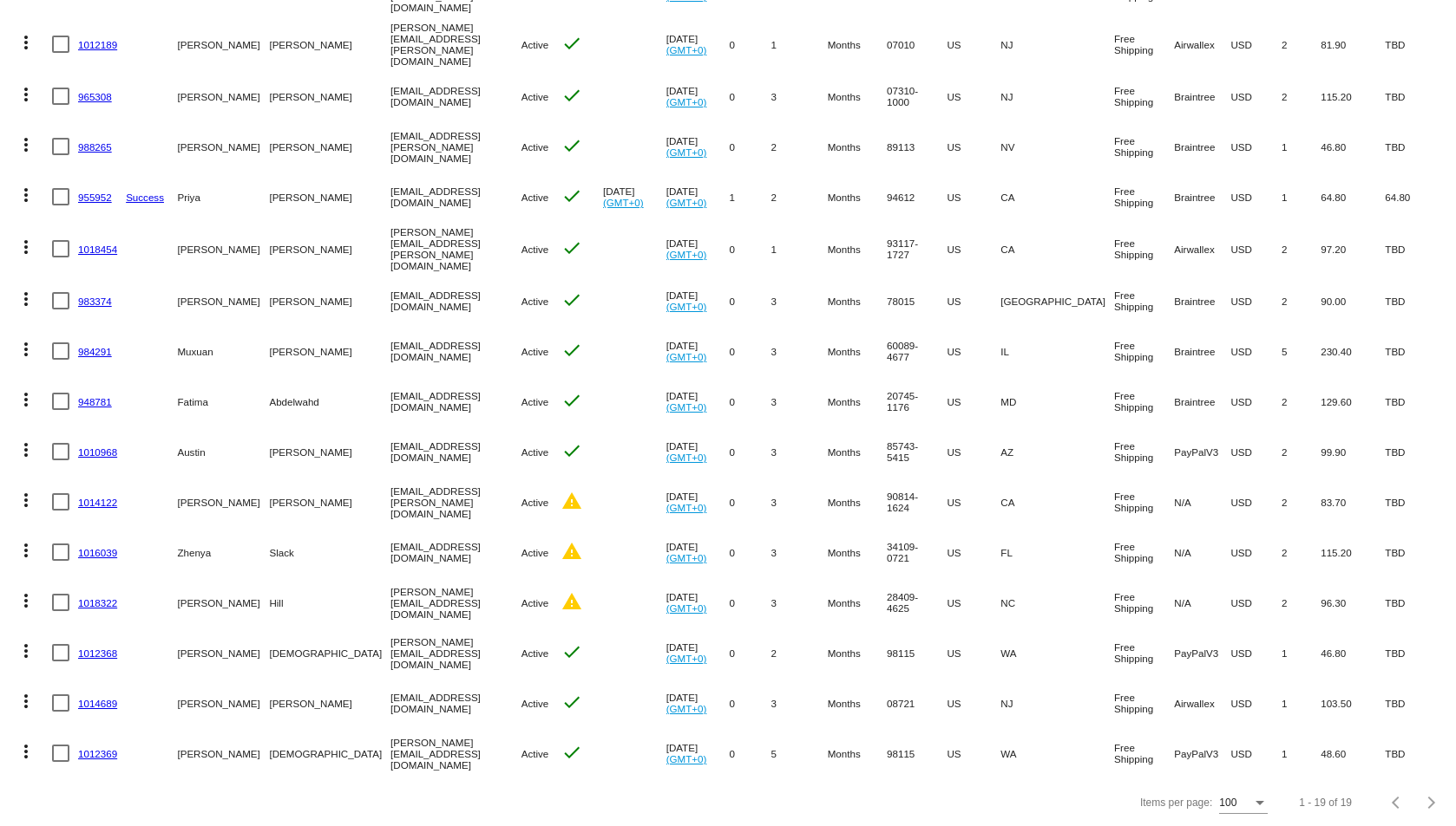
click at [93, 497] on link "1014122" at bounding box center [98, 502] width 39 height 11
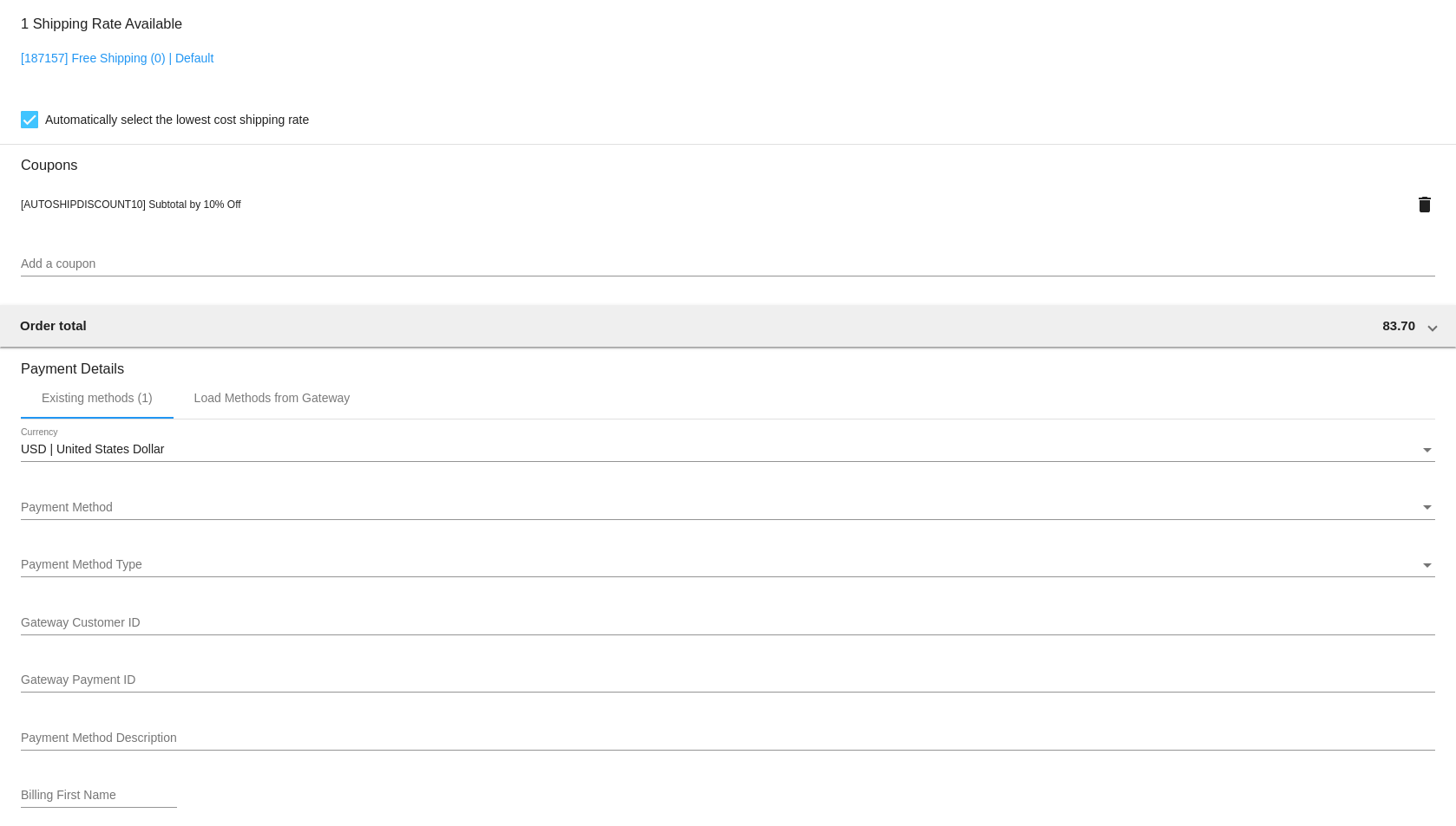
scroll to position [1300, 0]
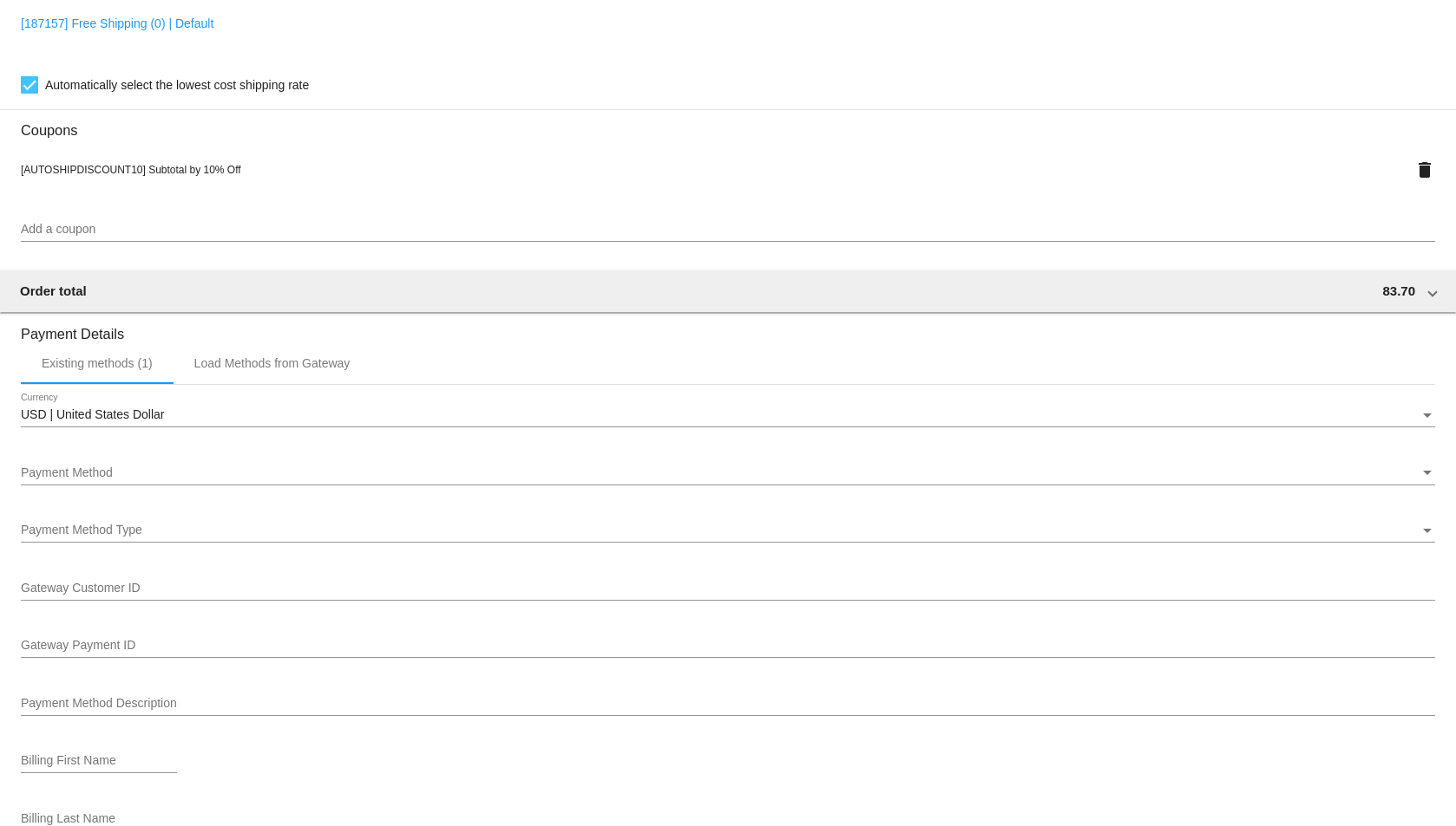
click at [499, 473] on div "Payment Method" at bounding box center [721, 473] width 1399 height 14
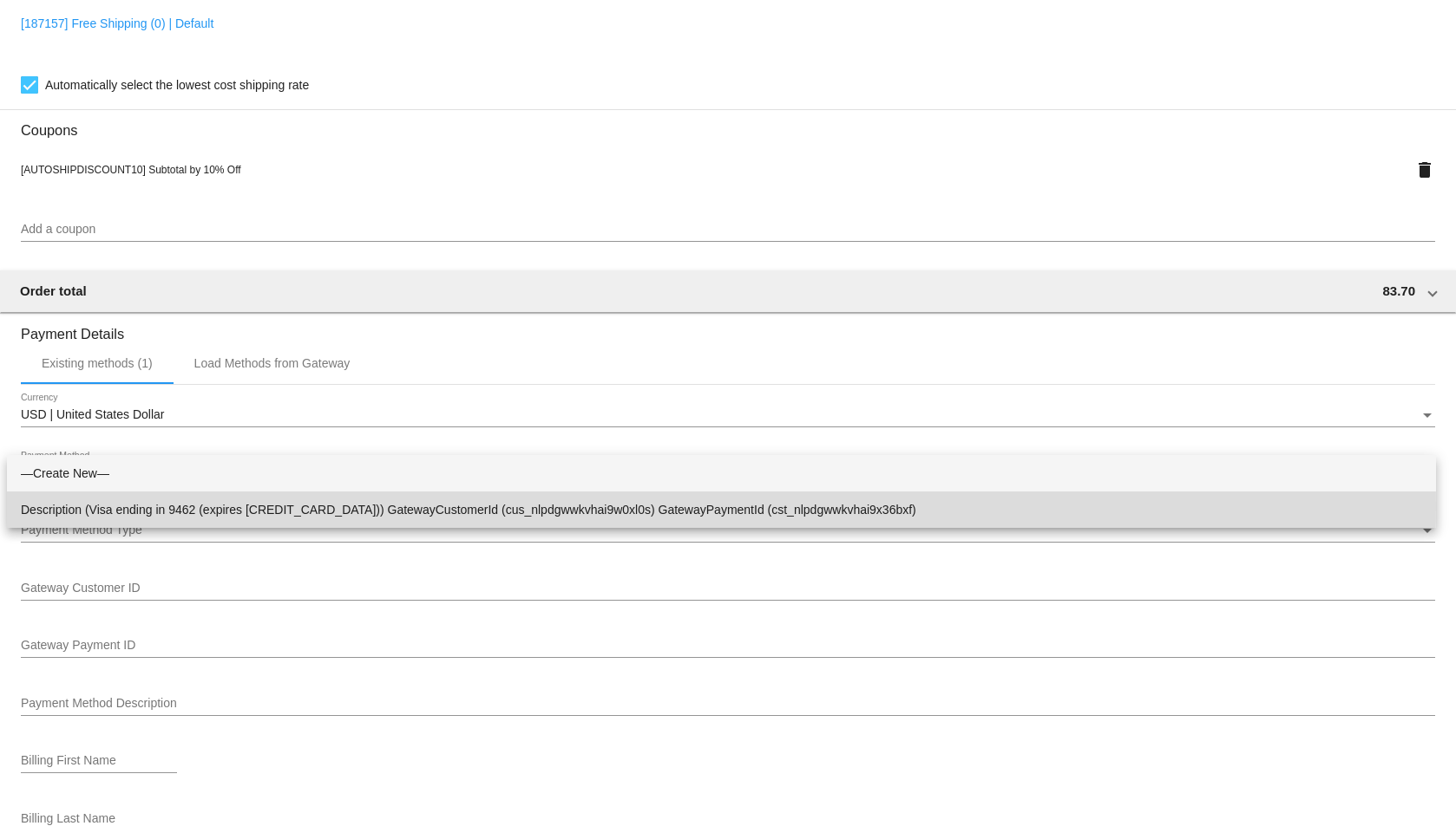
click at [534, 507] on span "Description (Visa ending in 9462 (expires 03/28)) GatewayCustomerId (cus_nlpdgw…" at bounding box center [721, 510] width 1401 height 36
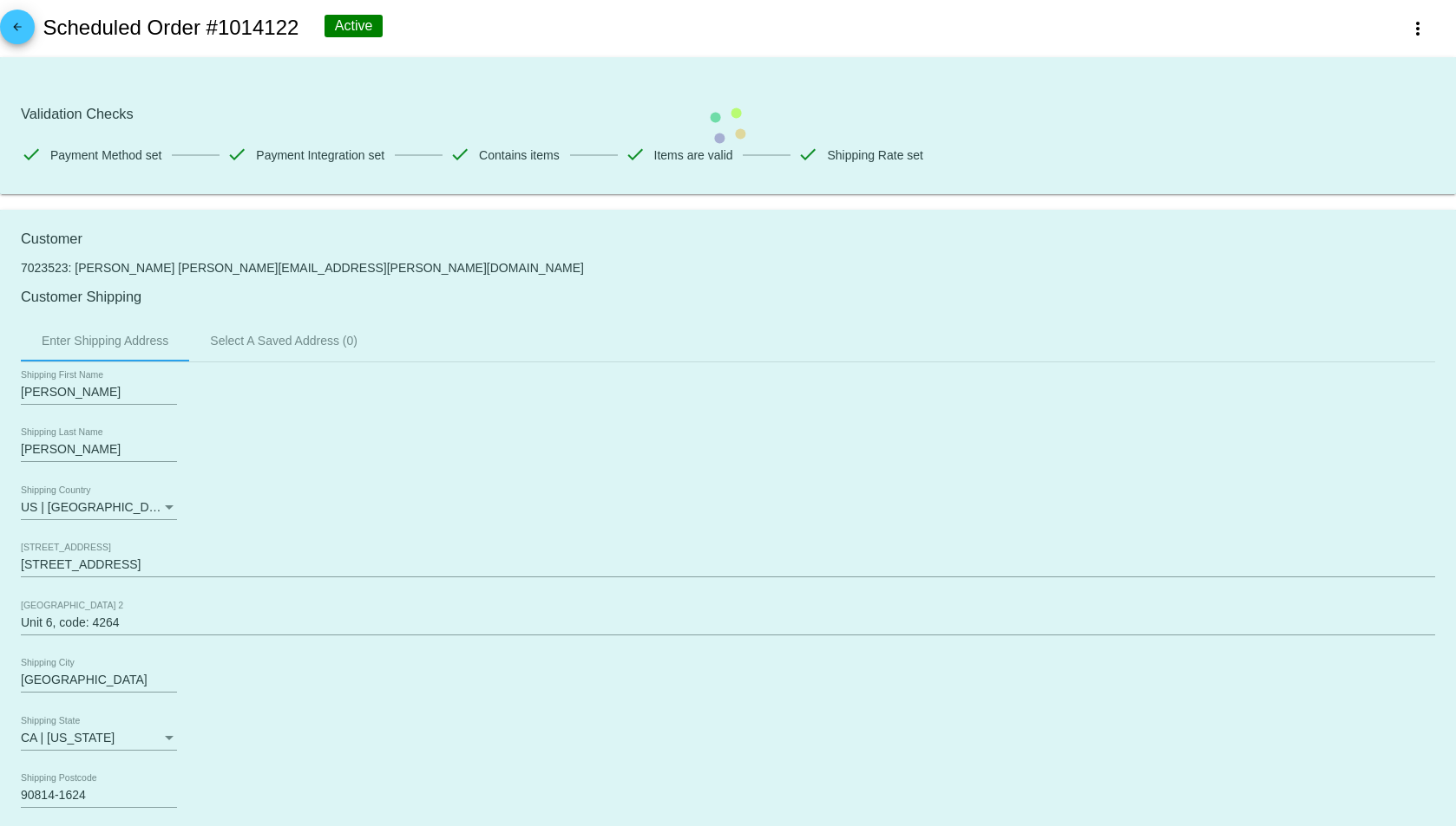
scroll to position [0, 0]
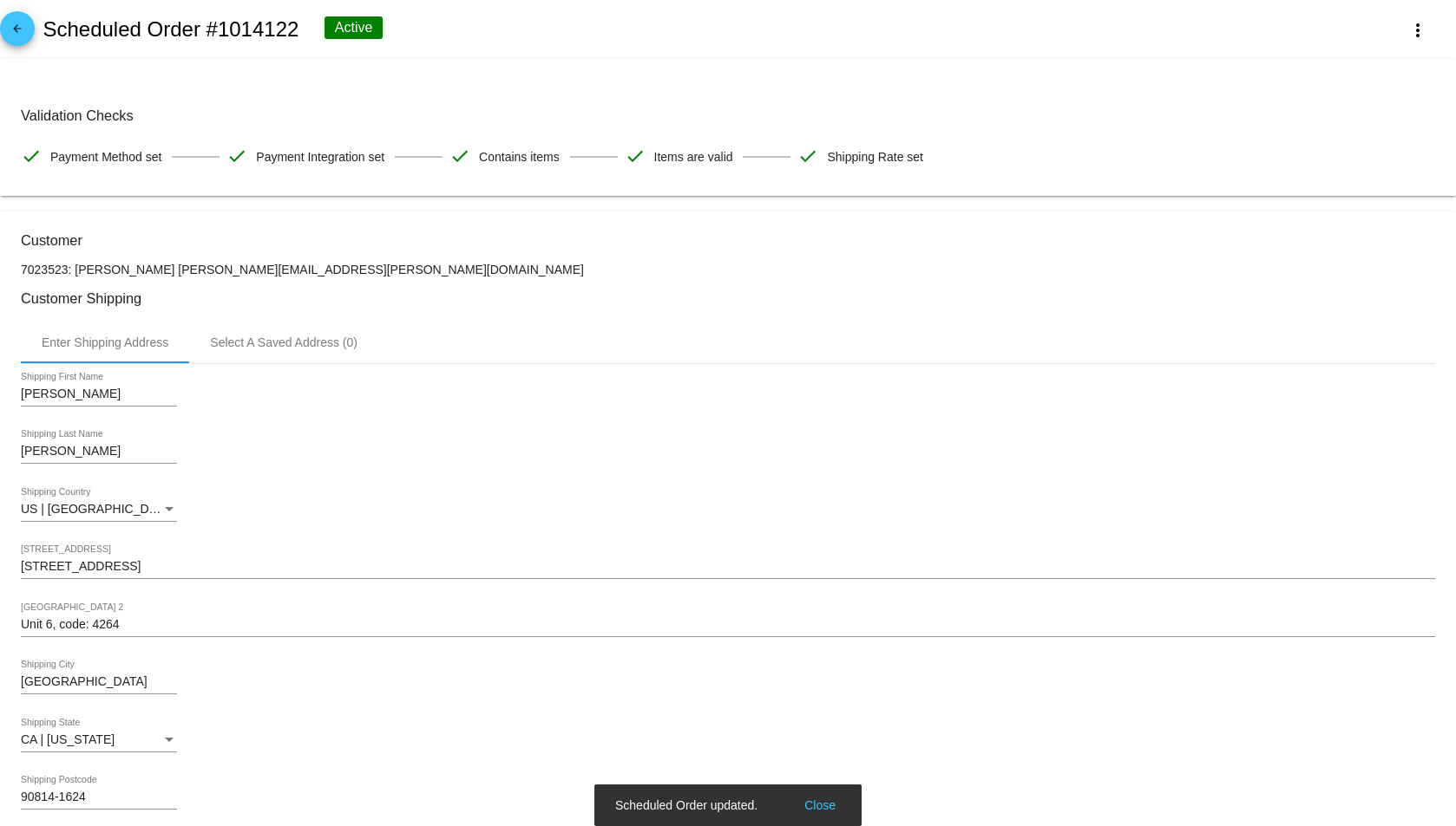
click at [22, 23] on mat-icon "arrow_back" at bounding box center [18, 33] width 21 height 21
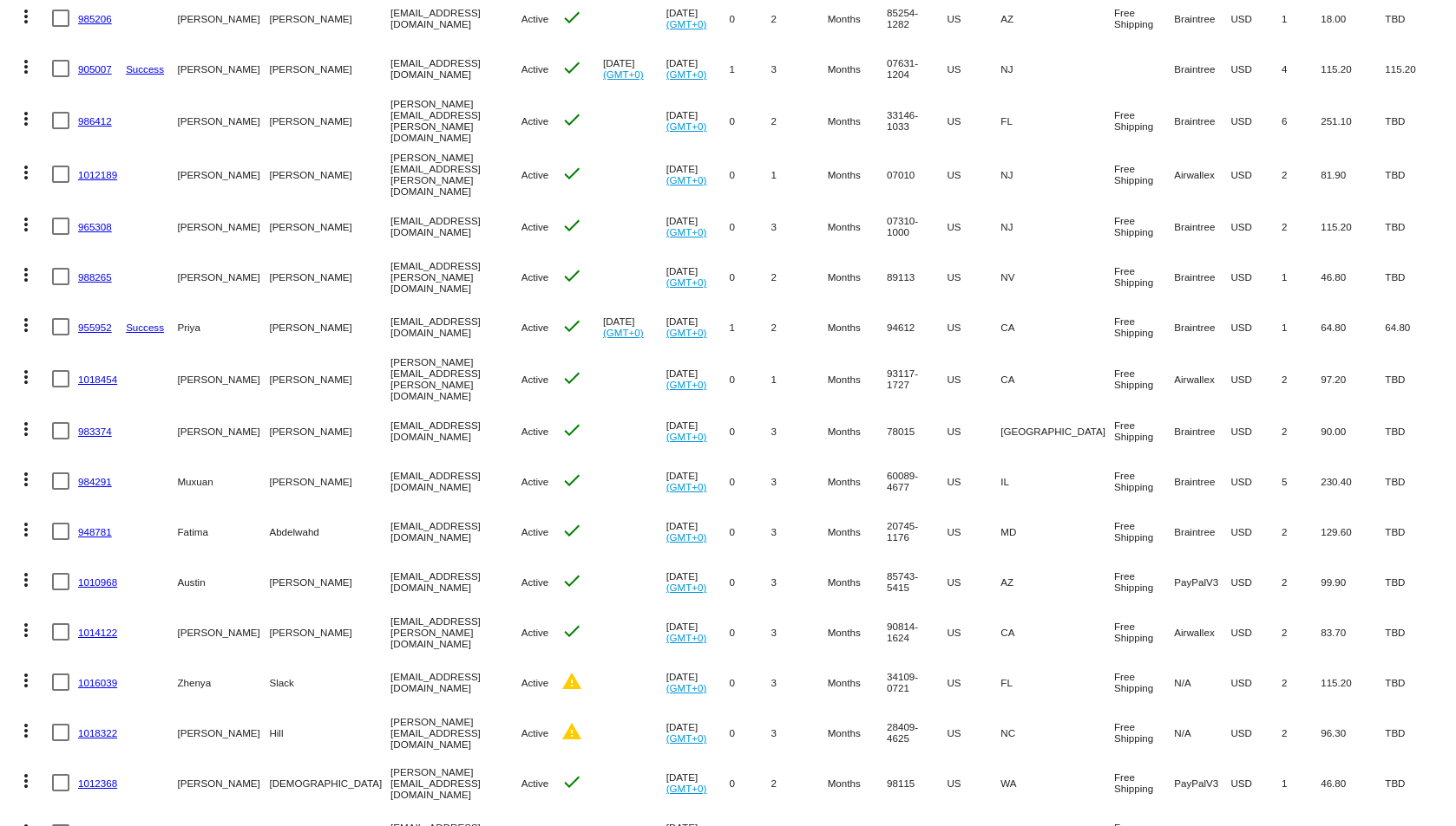
scroll to position [406, 0]
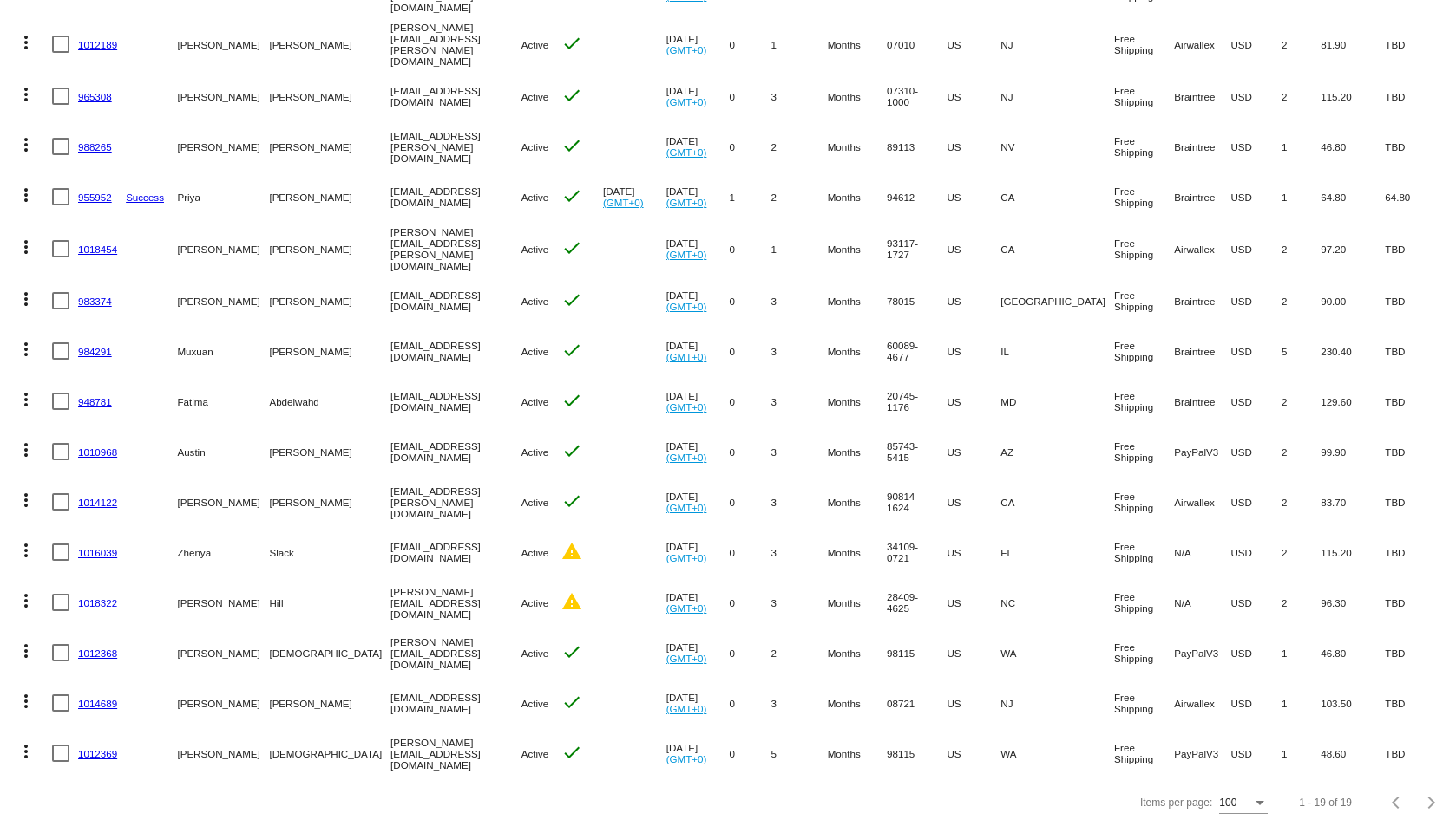
click at [100, 547] on link "1016039" at bounding box center [98, 553] width 39 height 11
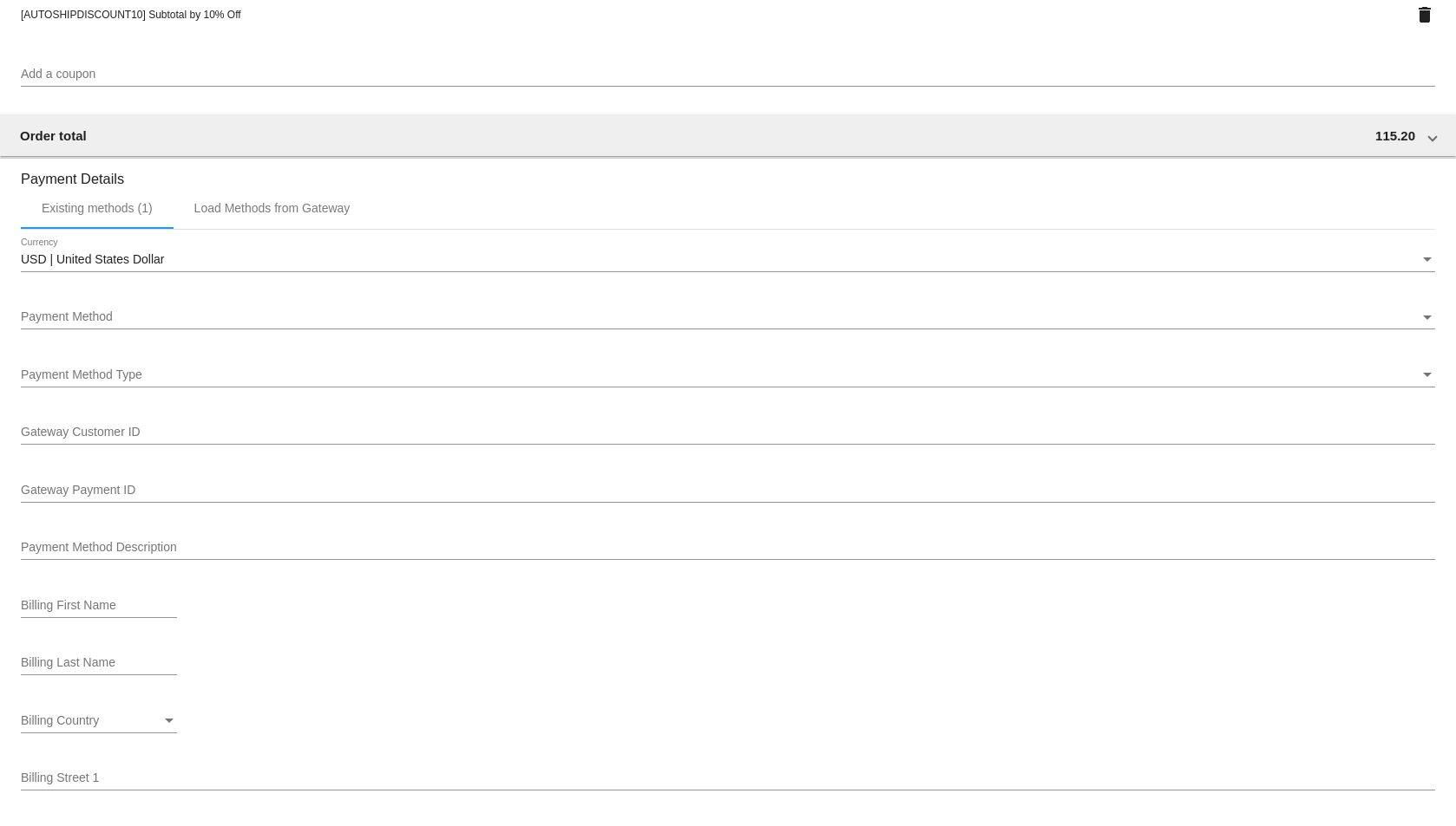
scroll to position [1351, 0]
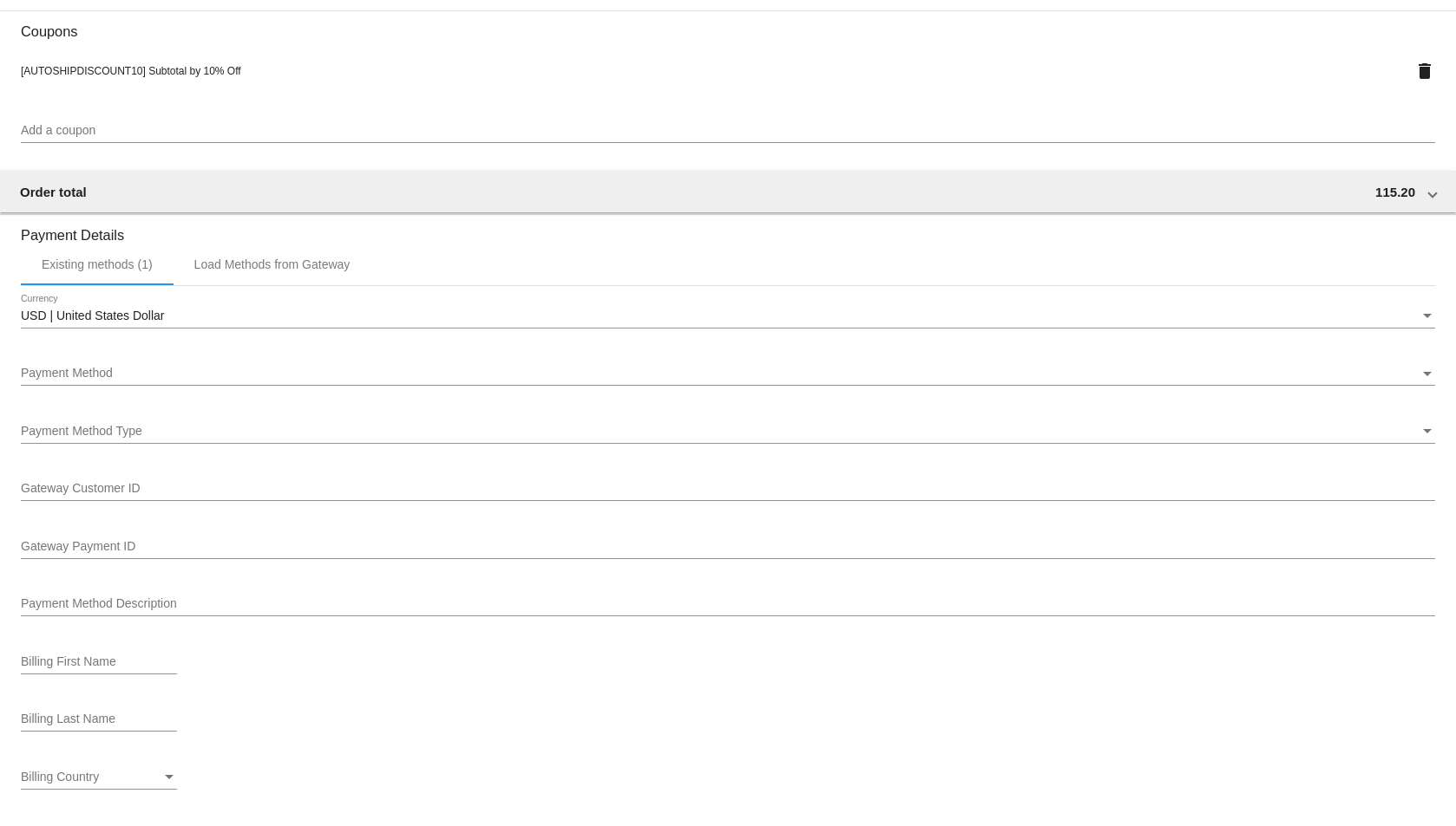
click at [300, 369] on div "Payment Method" at bounding box center [721, 374] width 1399 height 14
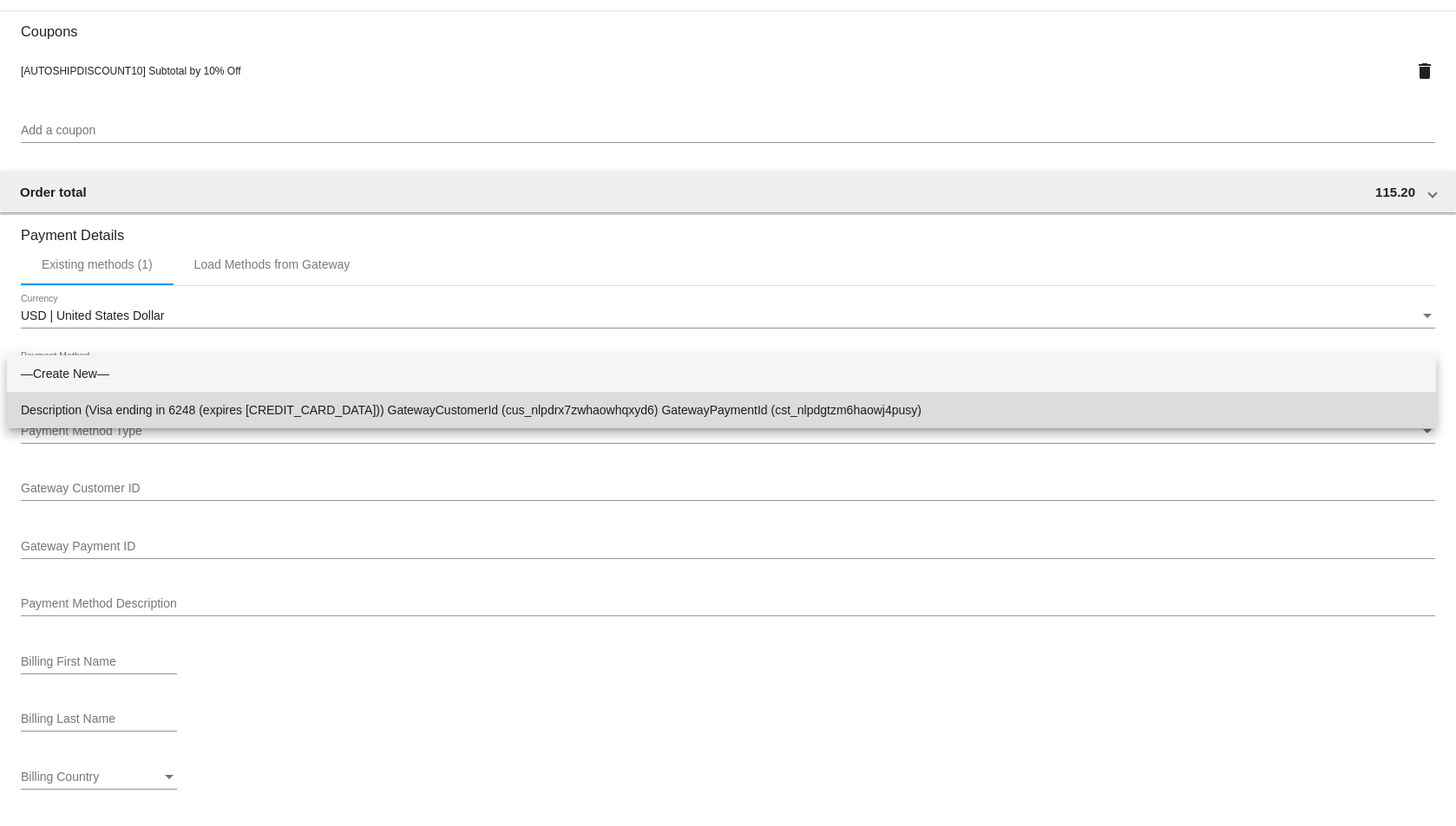
click at [321, 406] on span "Description (Visa ending in 6248 (expires 10/29)) GatewayCustomerId (cus_nlpdrx…" at bounding box center [721, 410] width 1401 height 36
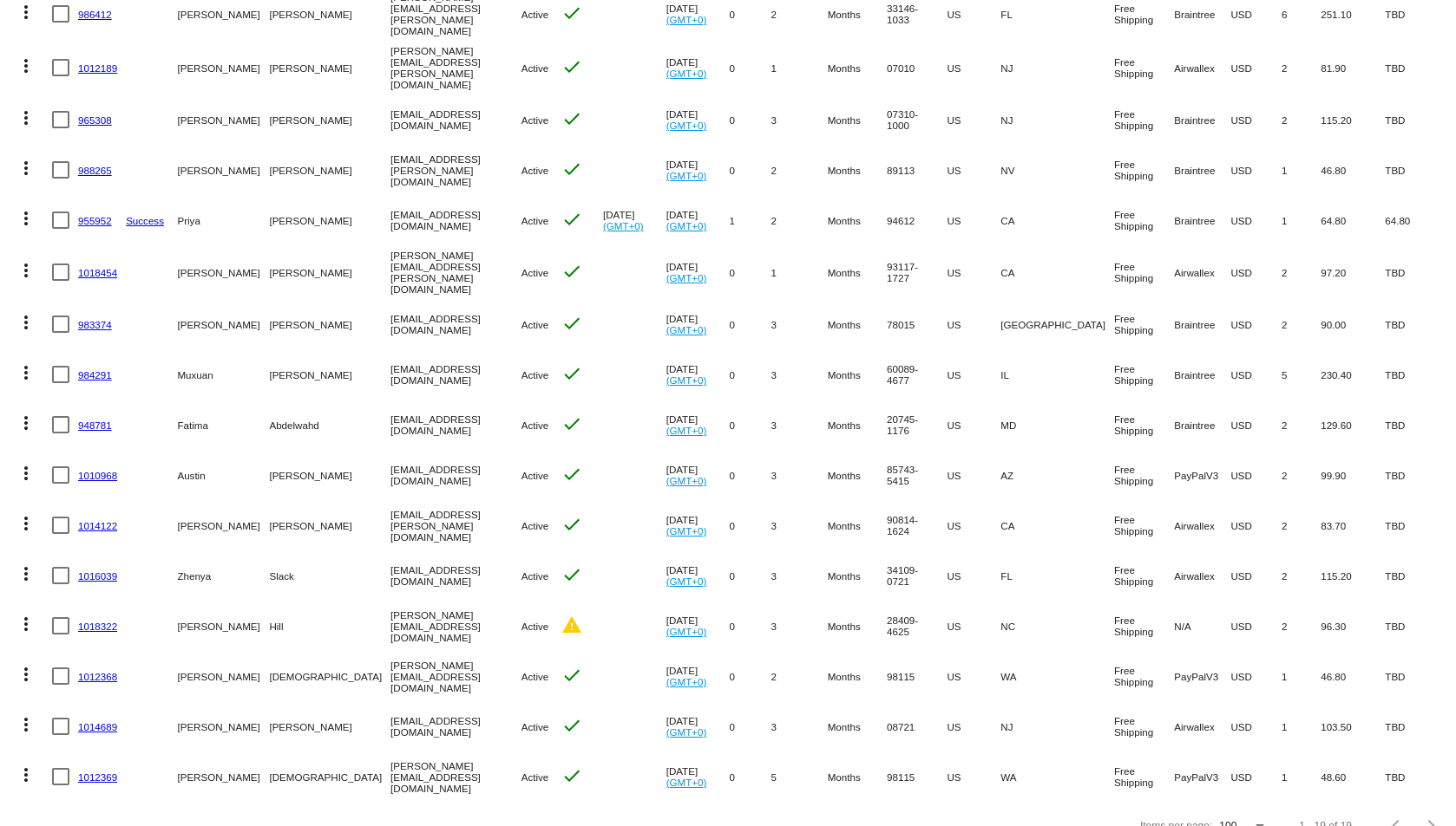
scroll to position [406, 0]
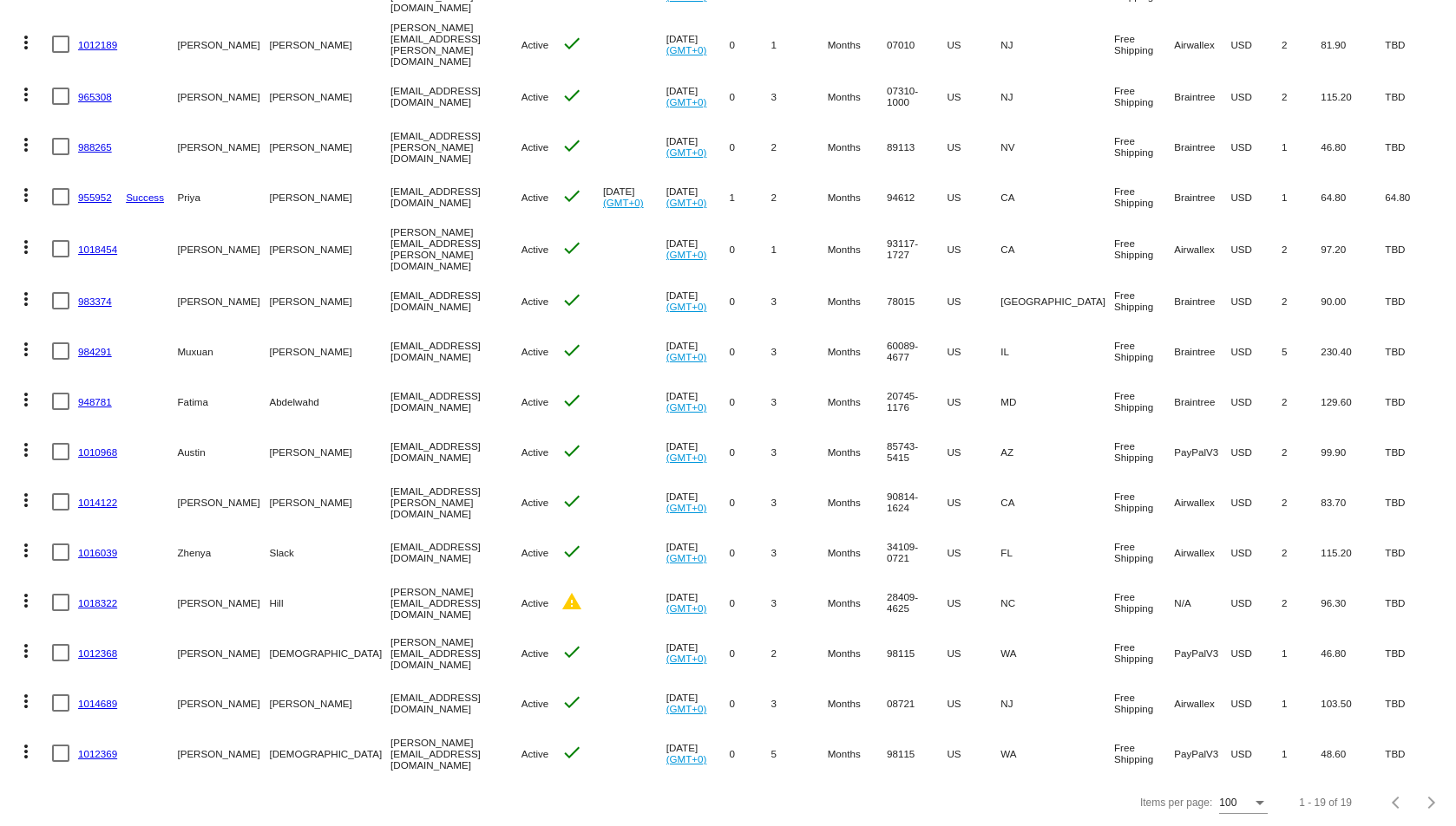
click at [101, 582] on mat-cell "1018322" at bounding box center [102, 602] width 48 height 50
click at [101, 598] on link "1018322" at bounding box center [98, 603] width 39 height 11
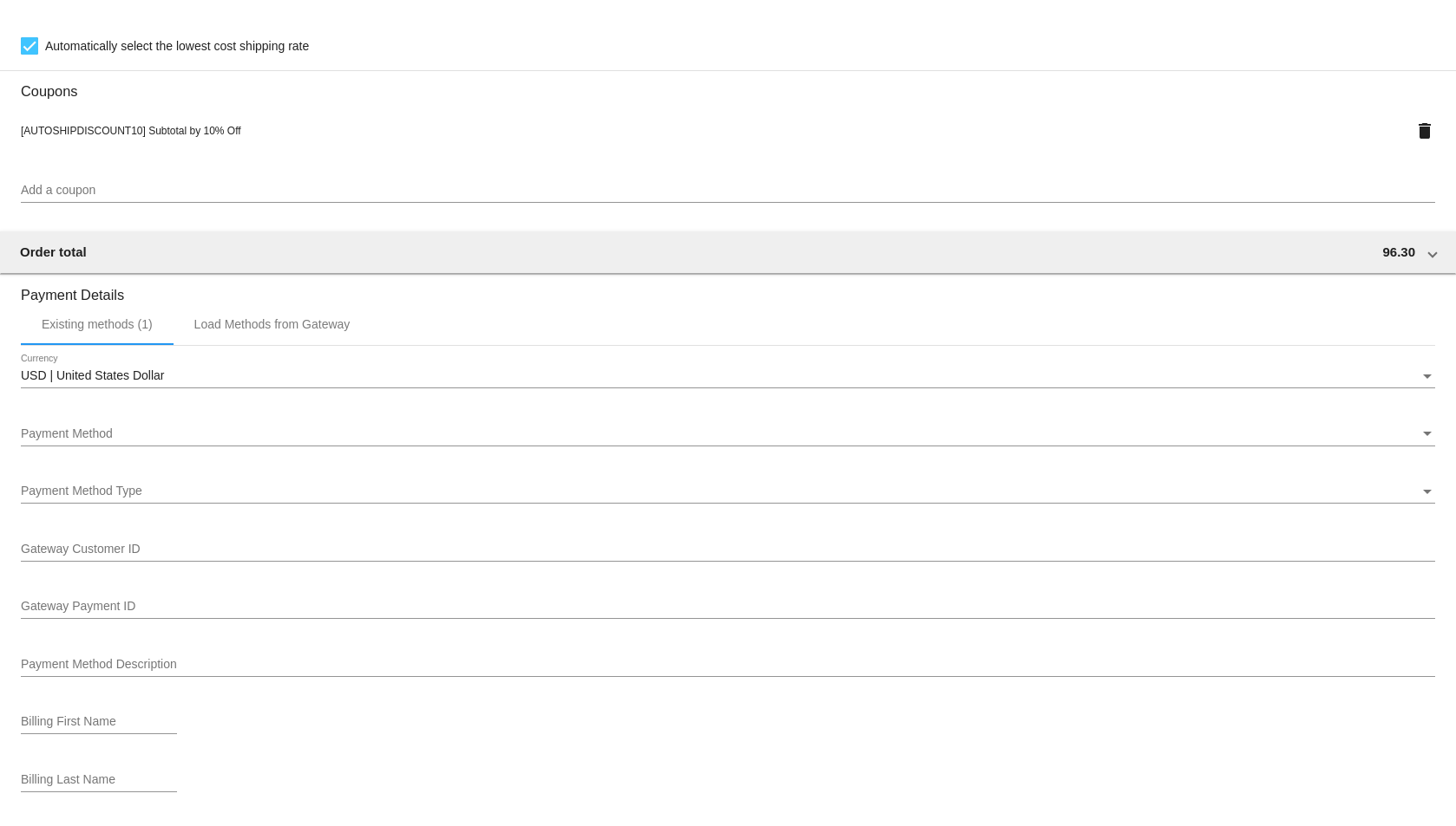
scroll to position [1300, 0]
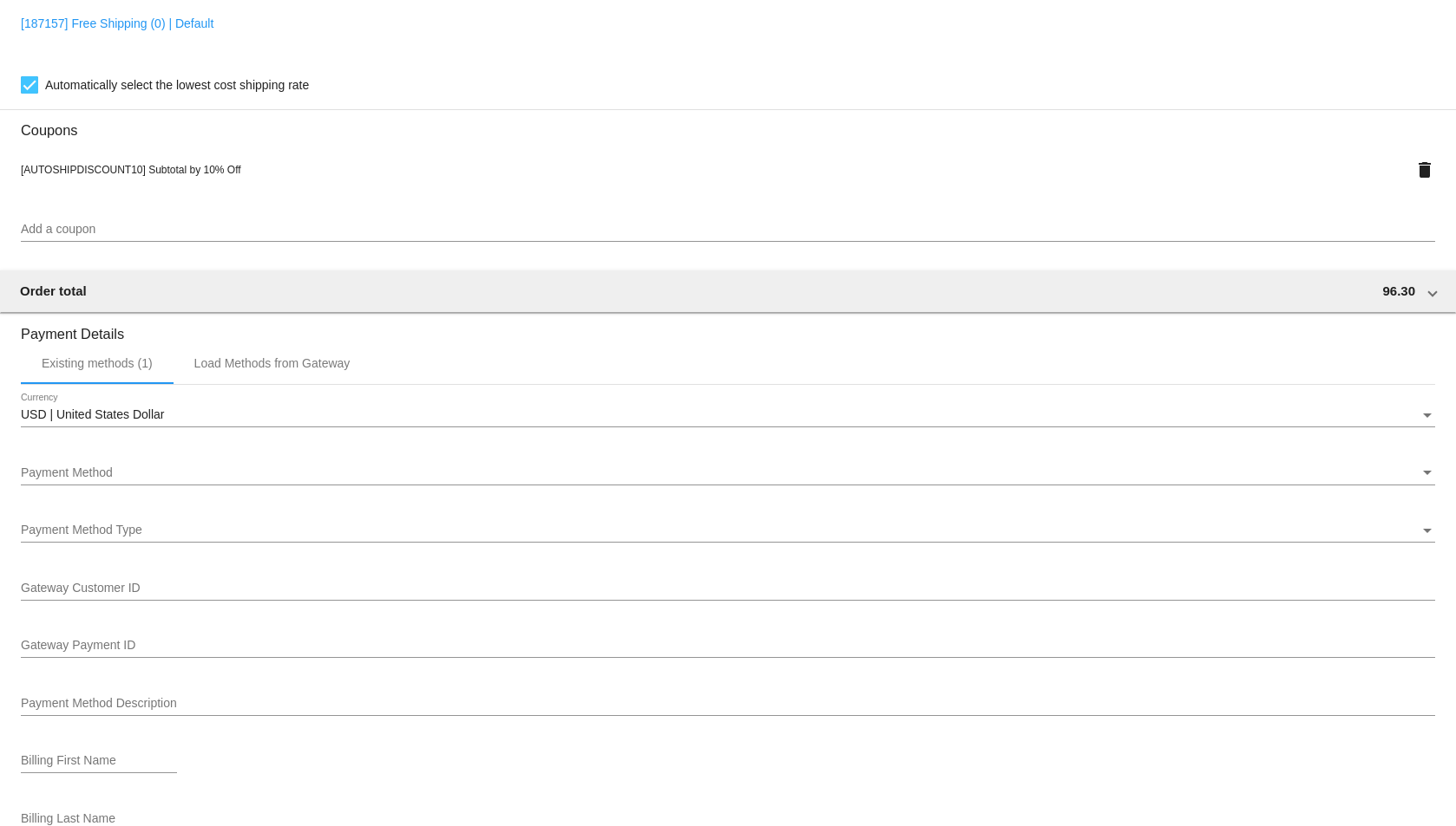
click at [280, 473] on div "Payment Method" at bounding box center [721, 473] width 1399 height 14
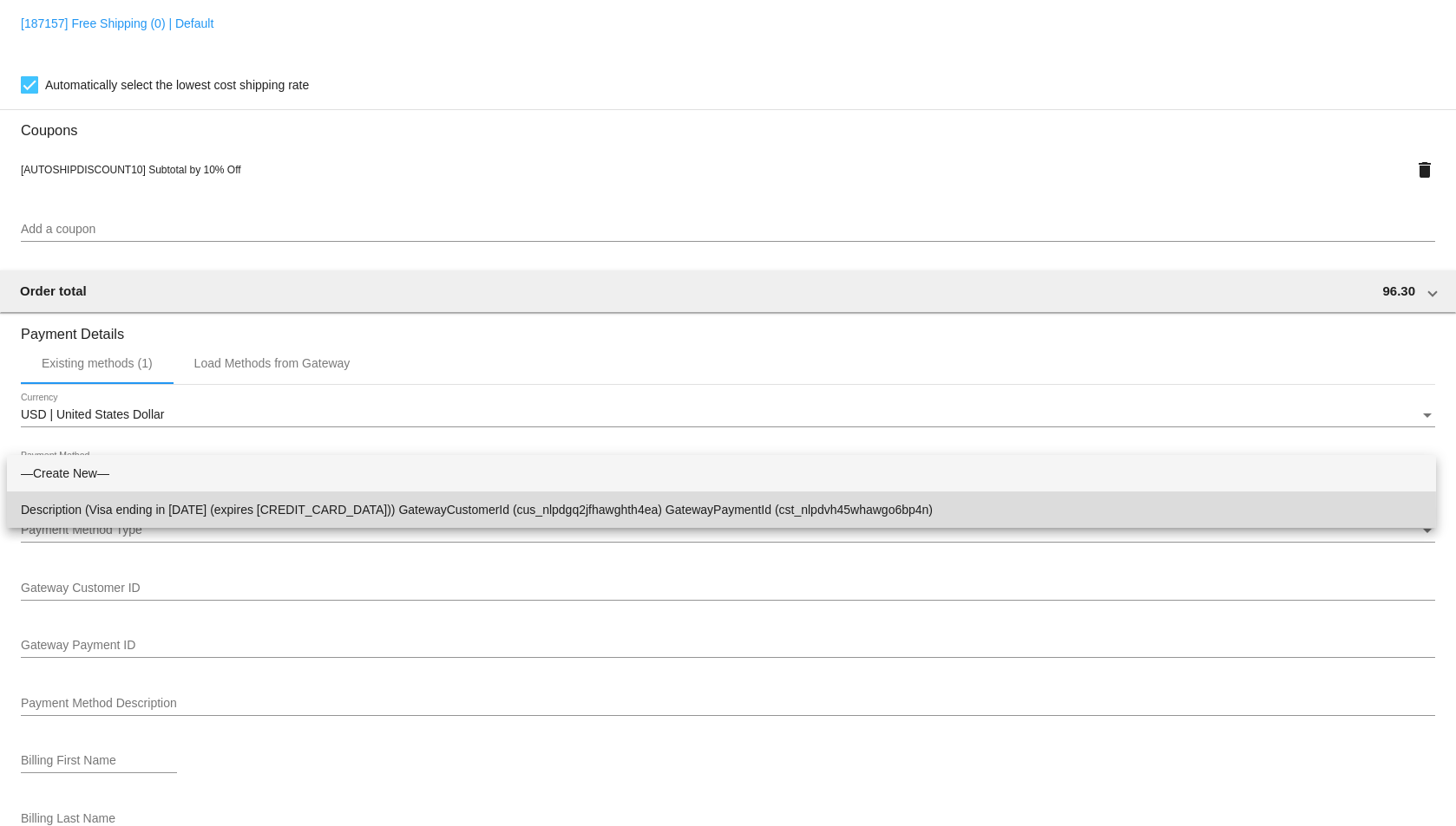
click at [287, 512] on span "Description (Visa ending in 1299 (expires 06/28)) GatewayCustomerId (cus_nlpdgq…" at bounding box center [721, 510] width 1401 height 36
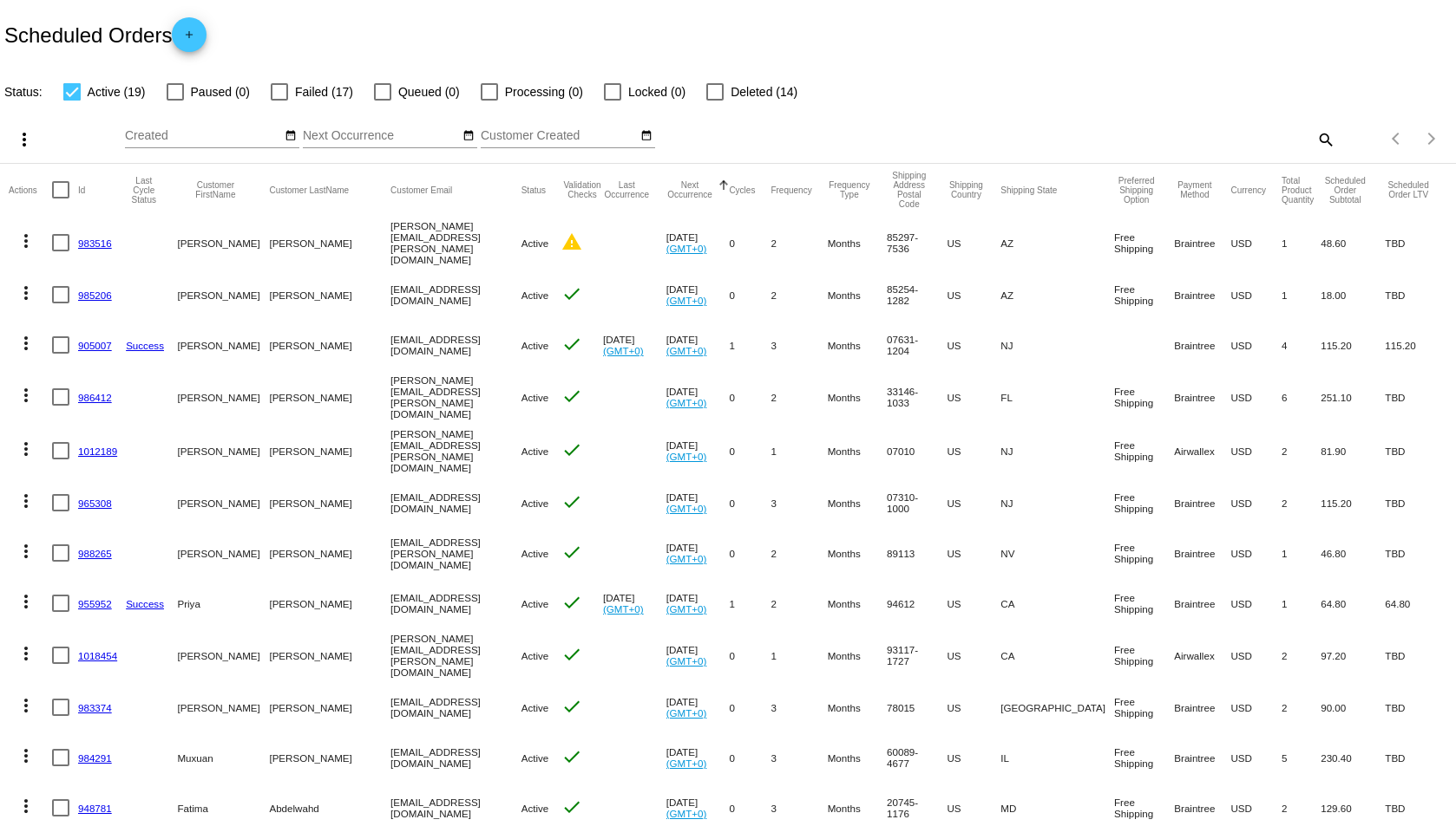
click at [280, 93] on div at bounding box center [280, 92] width 18 height 18
click at [280, 100] on input "Failed (17)" at bounding box center [279, 100] width 1 height 1
checkbox input "true"
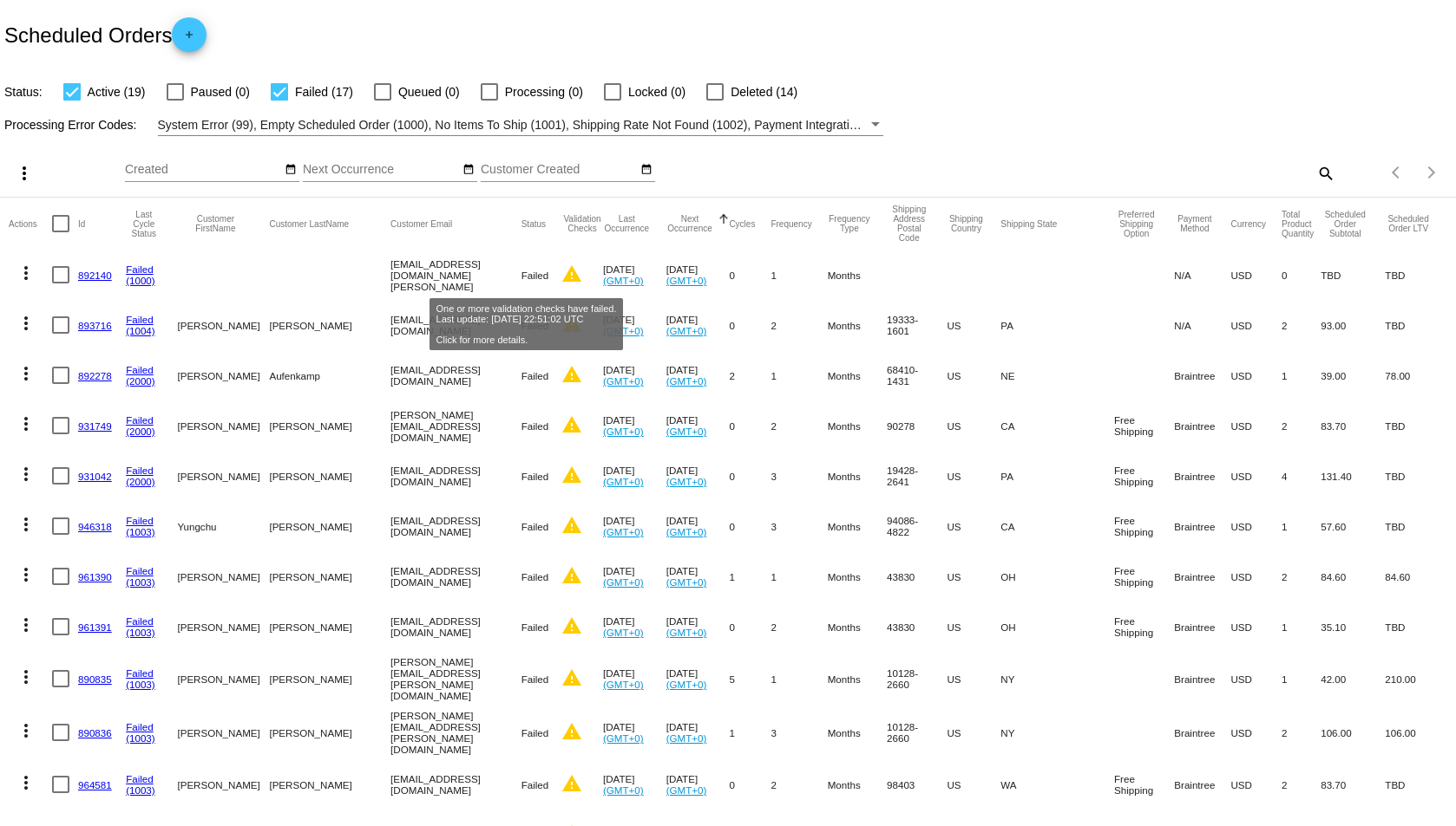
click at [561, 275] on mat-icon "warning" at bounding box center [571, 274] width 21 height 21
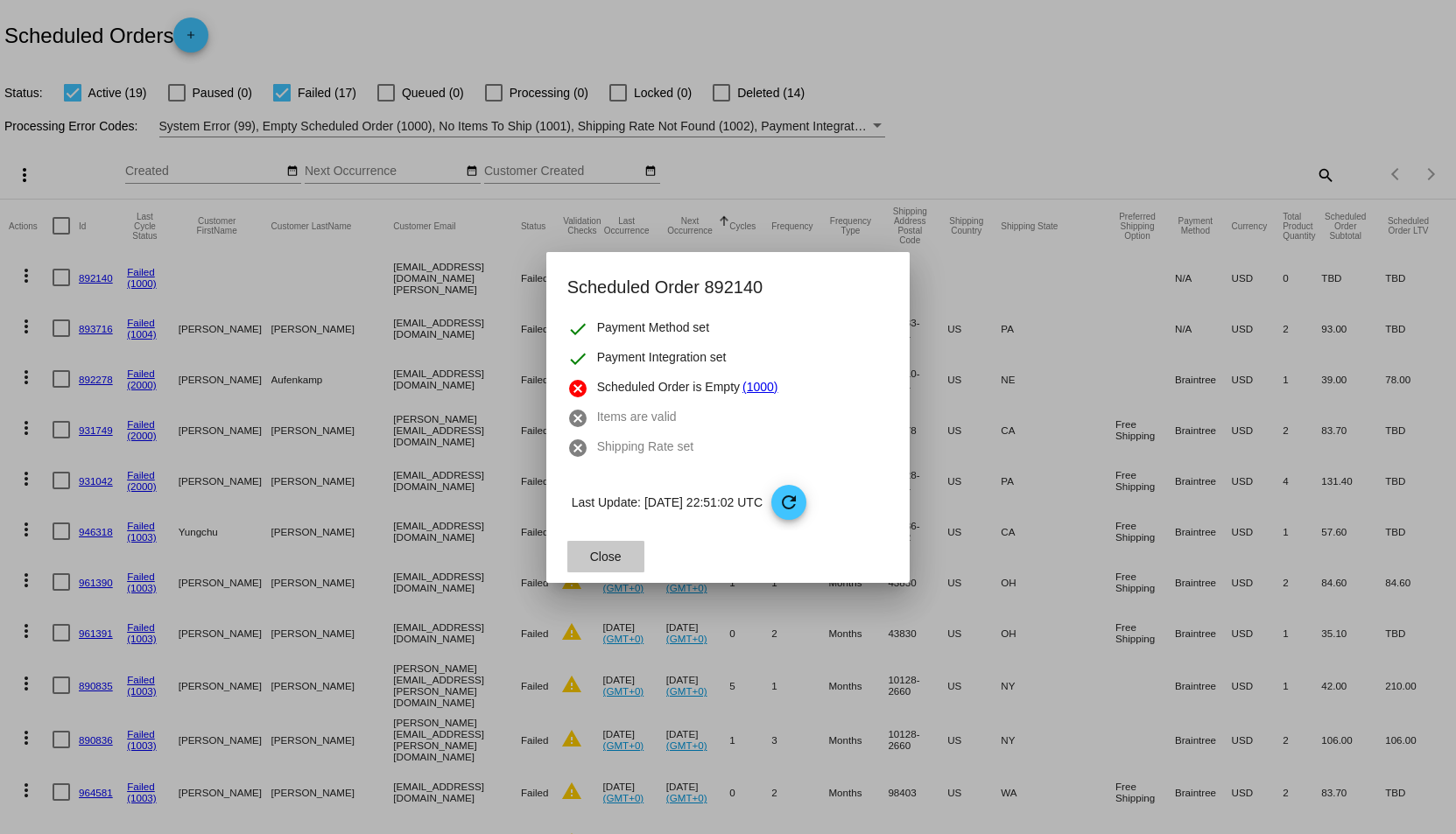
click at [612, 551] on span "Close" at bounding box center [605, 557] width 31 height 14
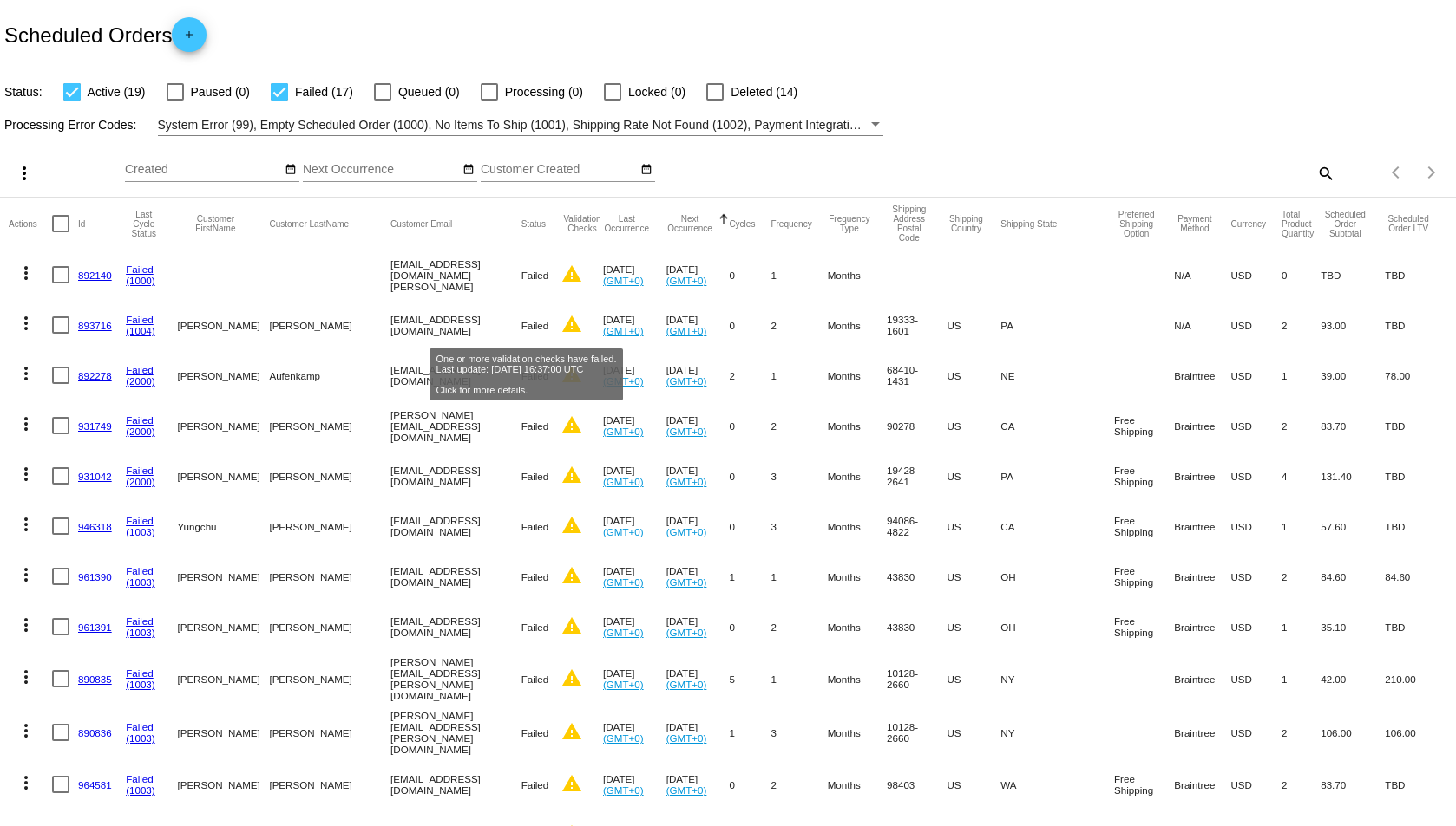
click at [561, 324] on mat-icon "warning" at bounding box center [571, 324] width 21 height 21
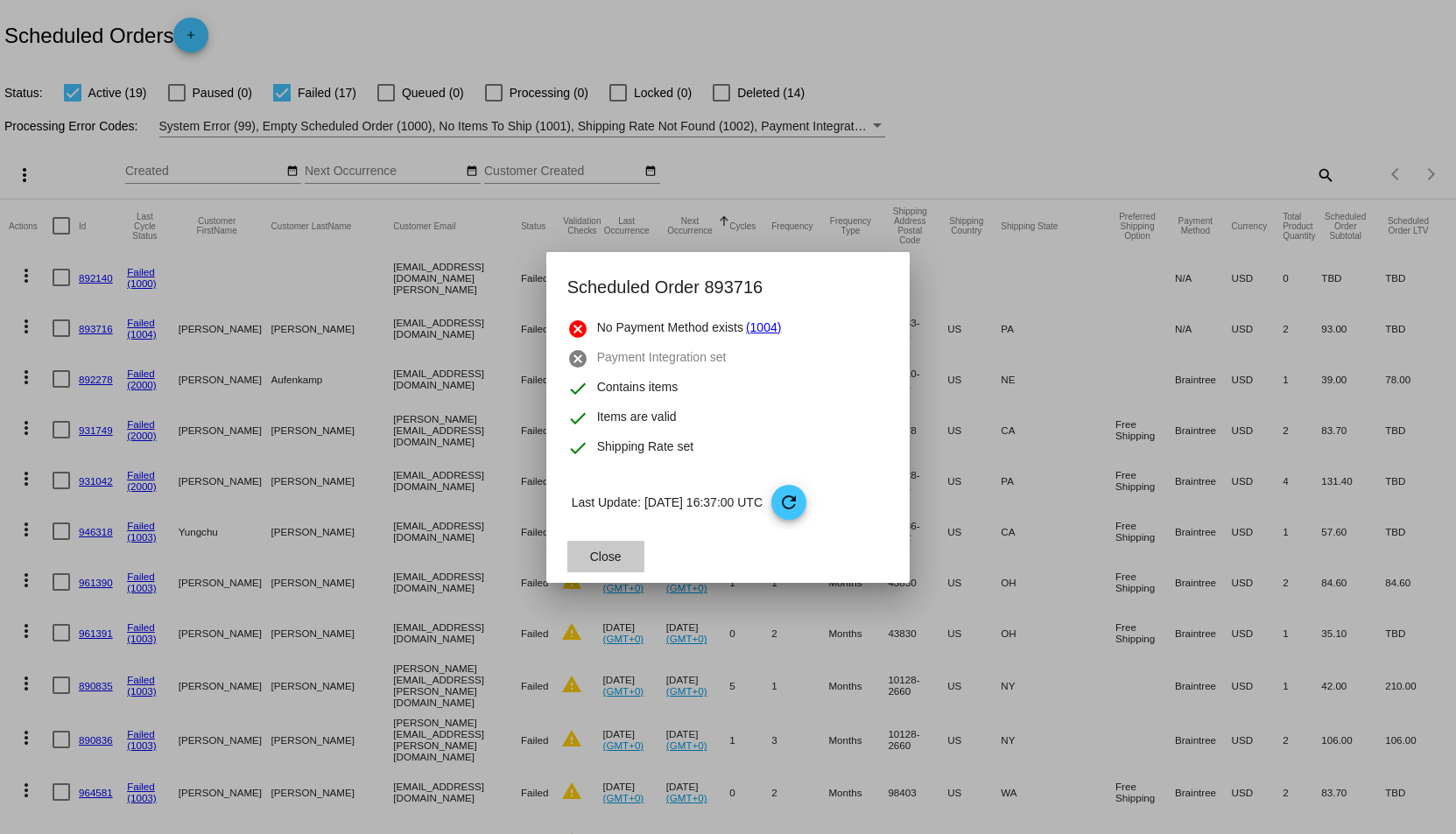
click at [603, 564] on button "Close" at bounding box center [605, 556] width 77 height 31
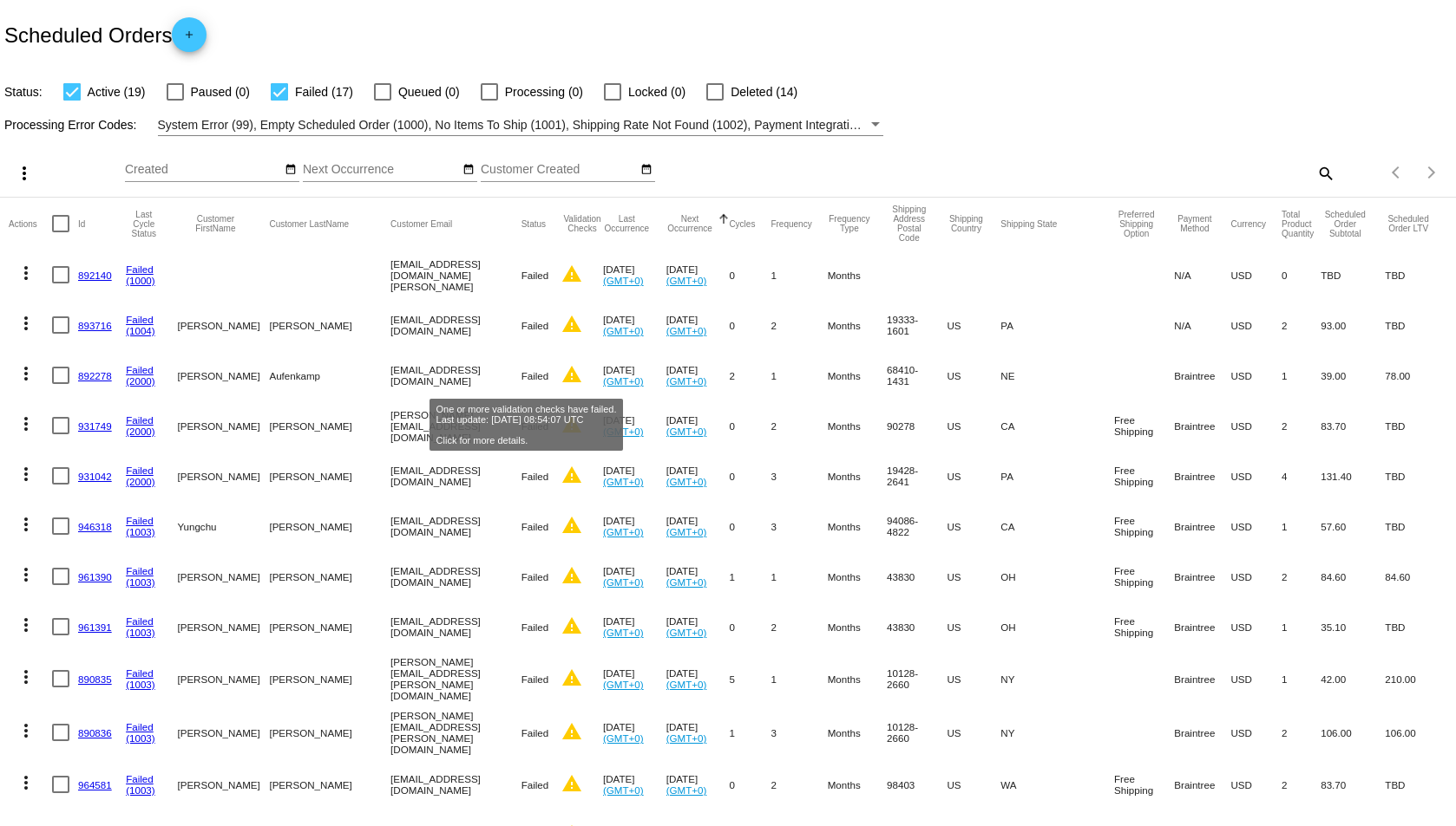
click at [561, 376] on mat-icon "warning" at bounding box center [571, 375] width 21 height 21
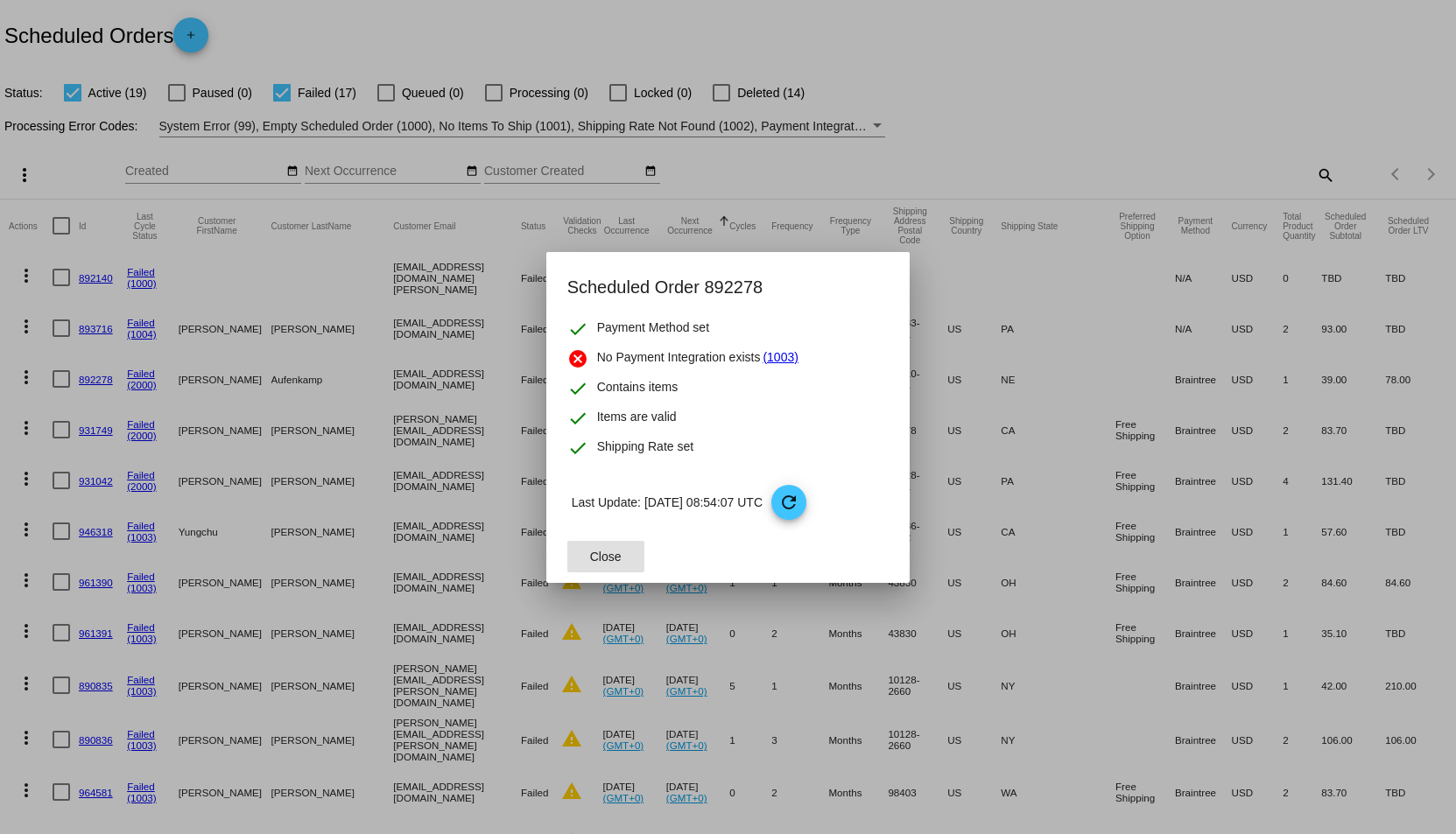
click at [612, 552] on span "Close" at bounding box center [605, 557] width 31 height 14
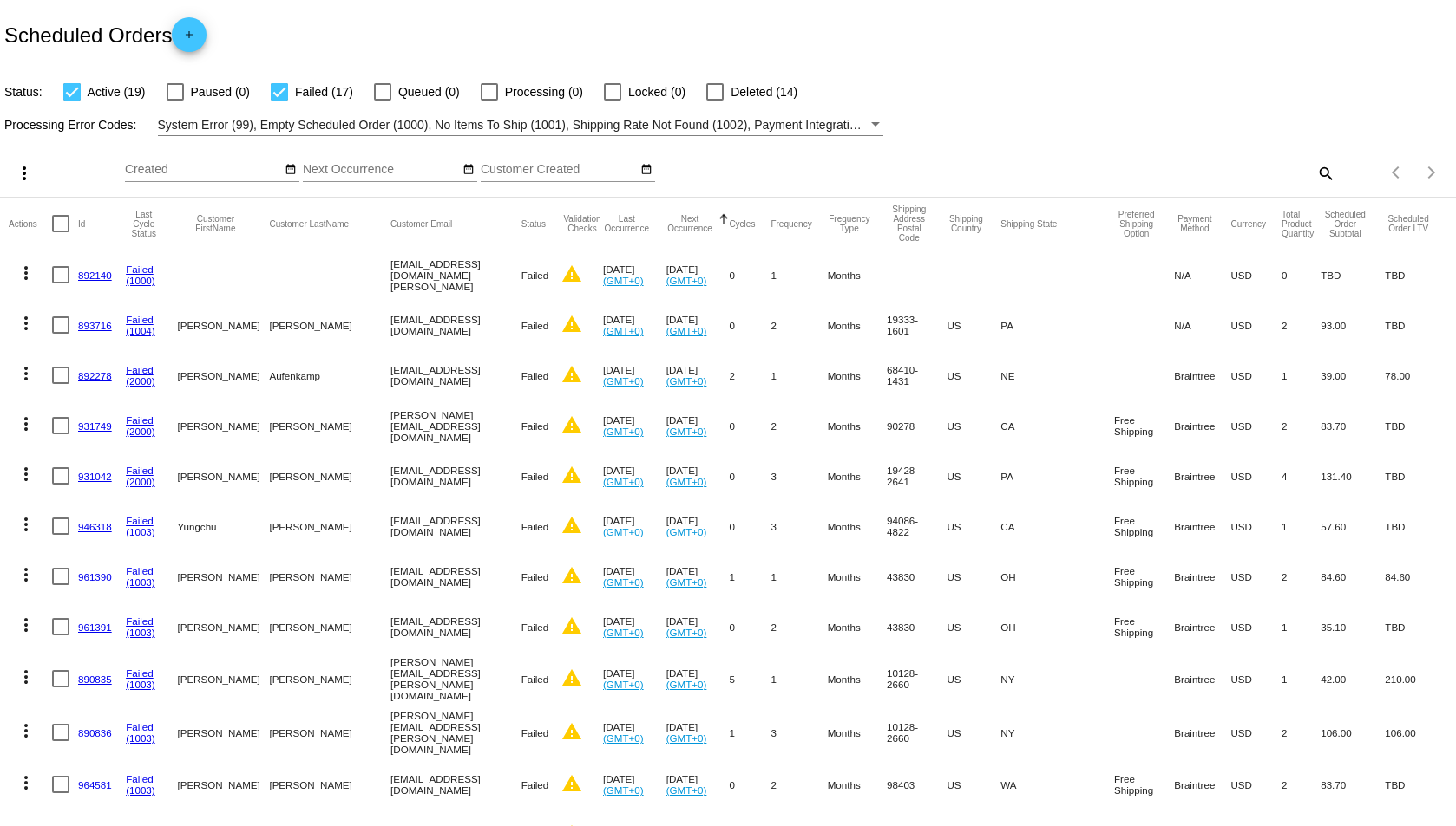
click at [75, 95] on div at bounding box center [72, 92] width 18 height 18
click at [72, 100] on input "Active (19)" at bounding box center [71, 100] width 1 height 1
checkbox input "false"
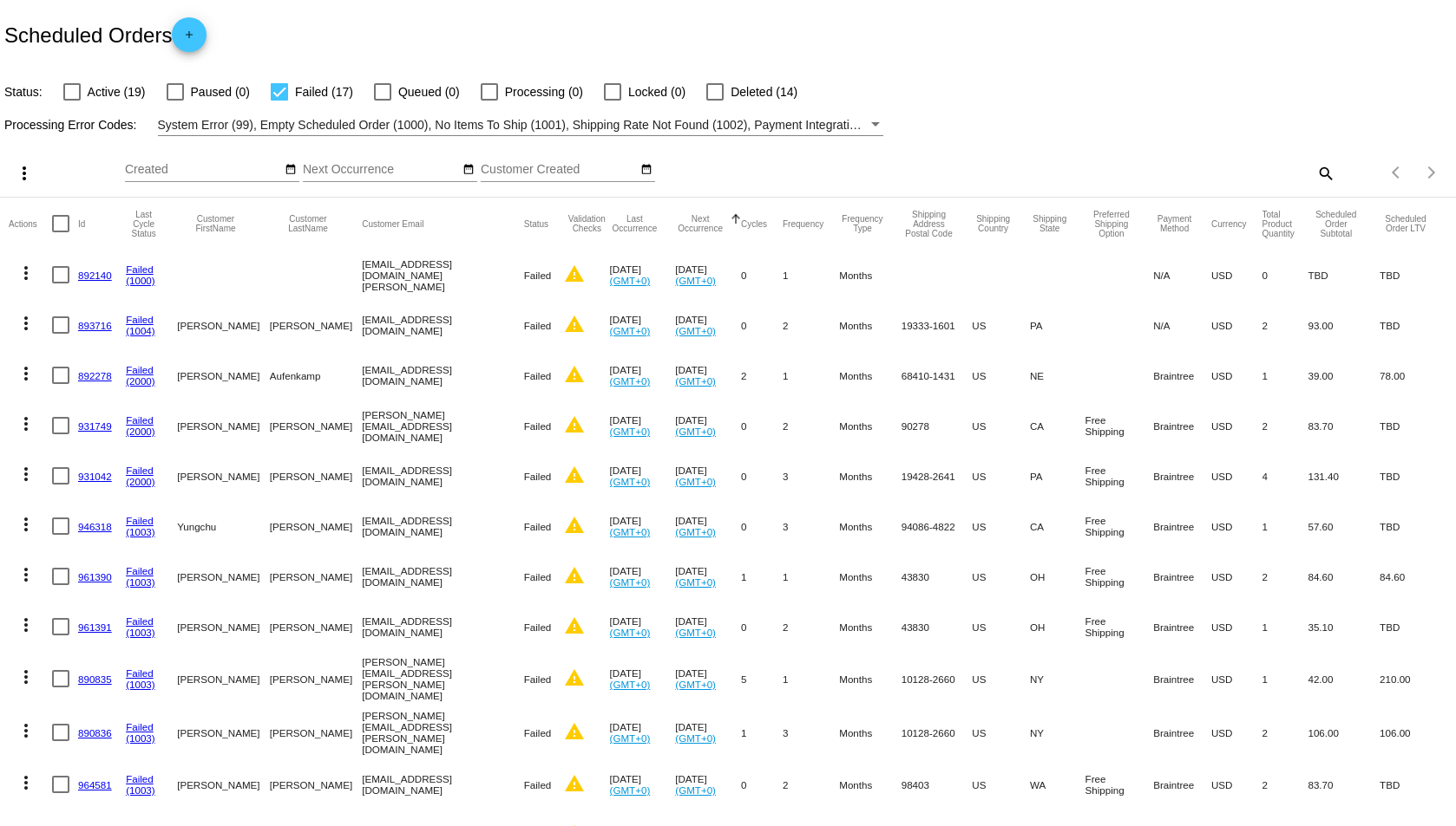
click at [86, 324] on link "893716" at bounding box center [95, 325] width 34 height 11
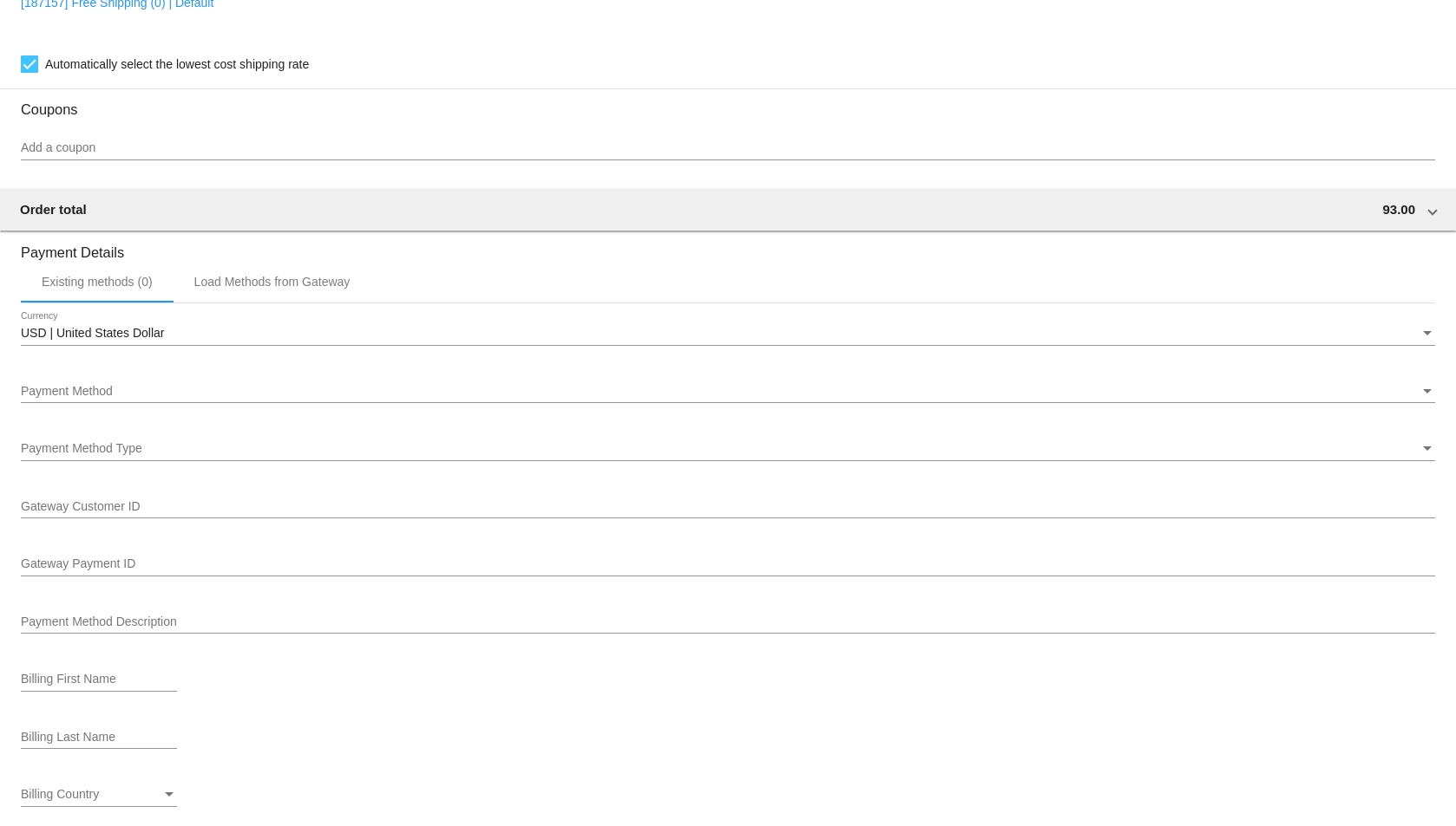
scroll to position [1561, 0]
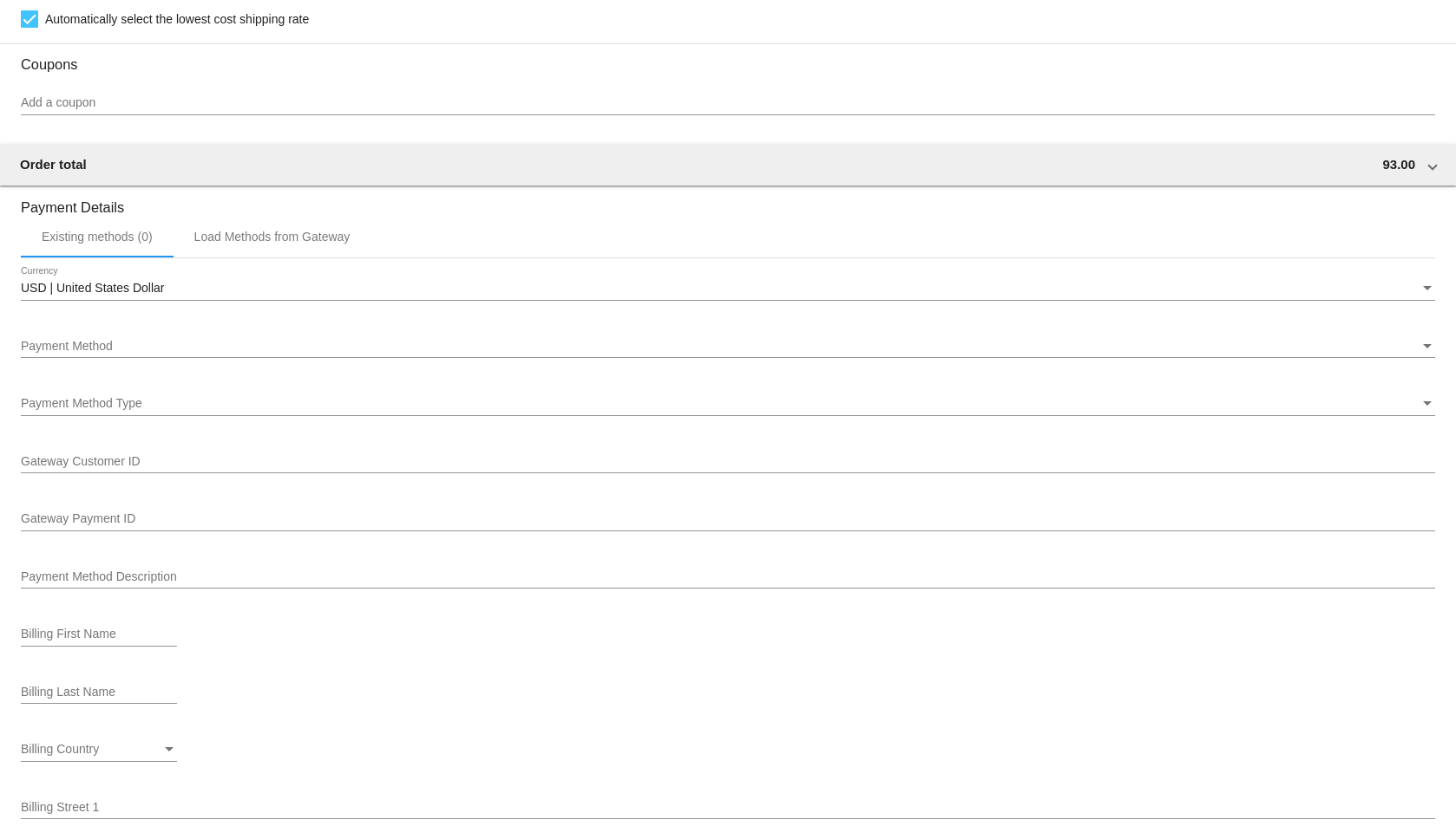
click at [474, 347] on div "Payment Method" at bounding box center [721, 347] width 1399 height 14
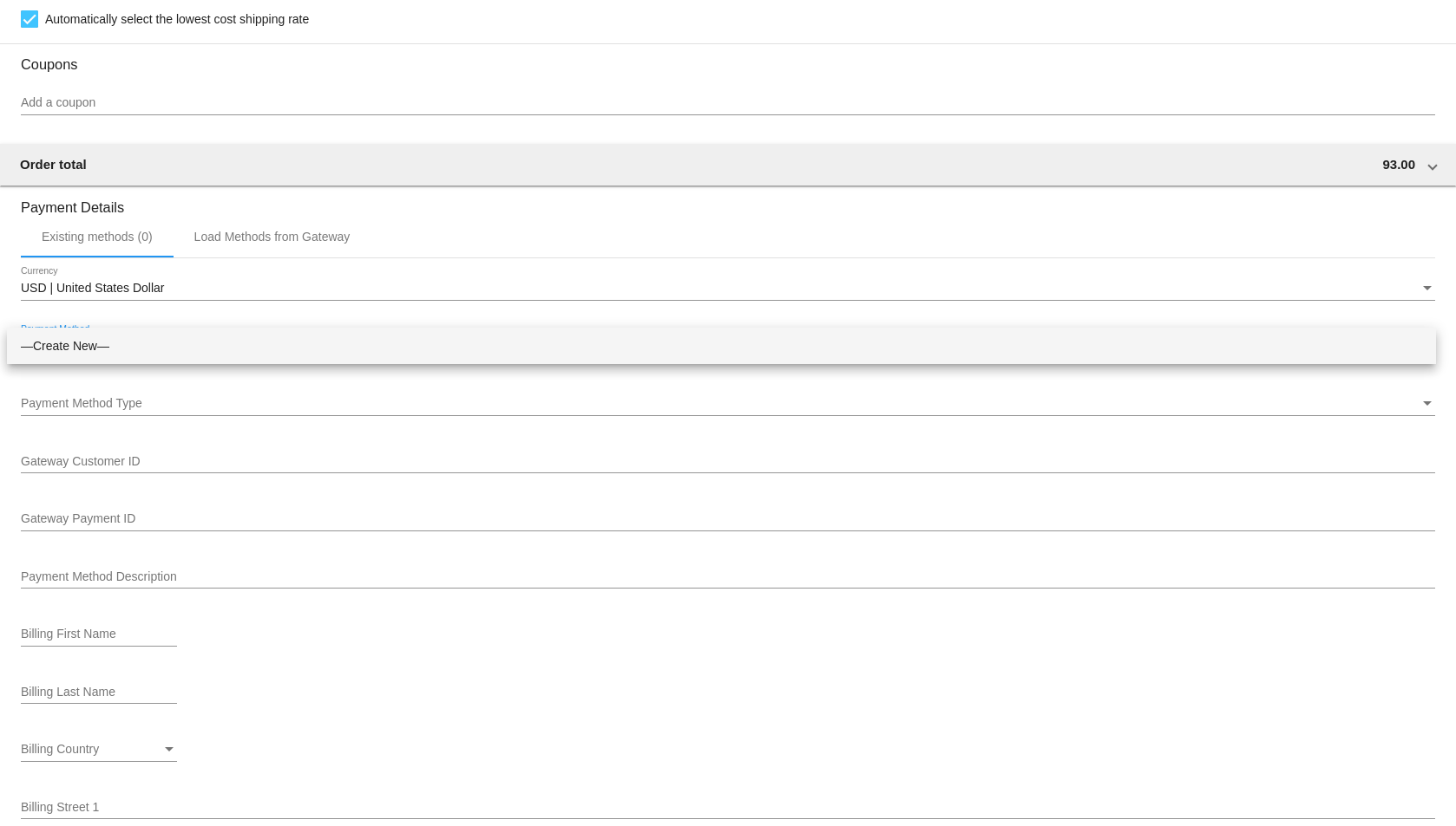
click at [667, 218] on div at bounding box center [728, 413] width 1456 height 826
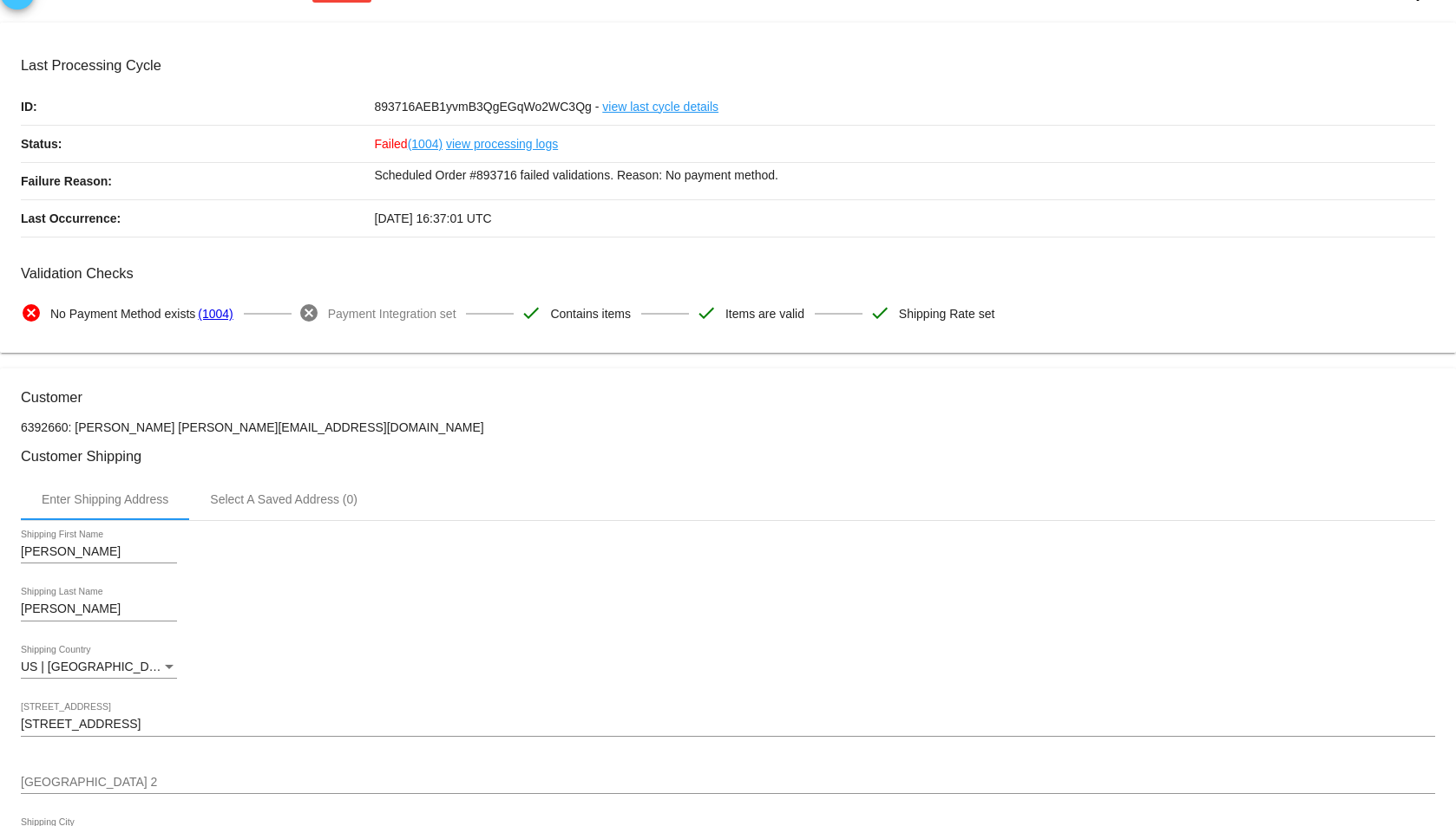
scroll to position [0, 0]
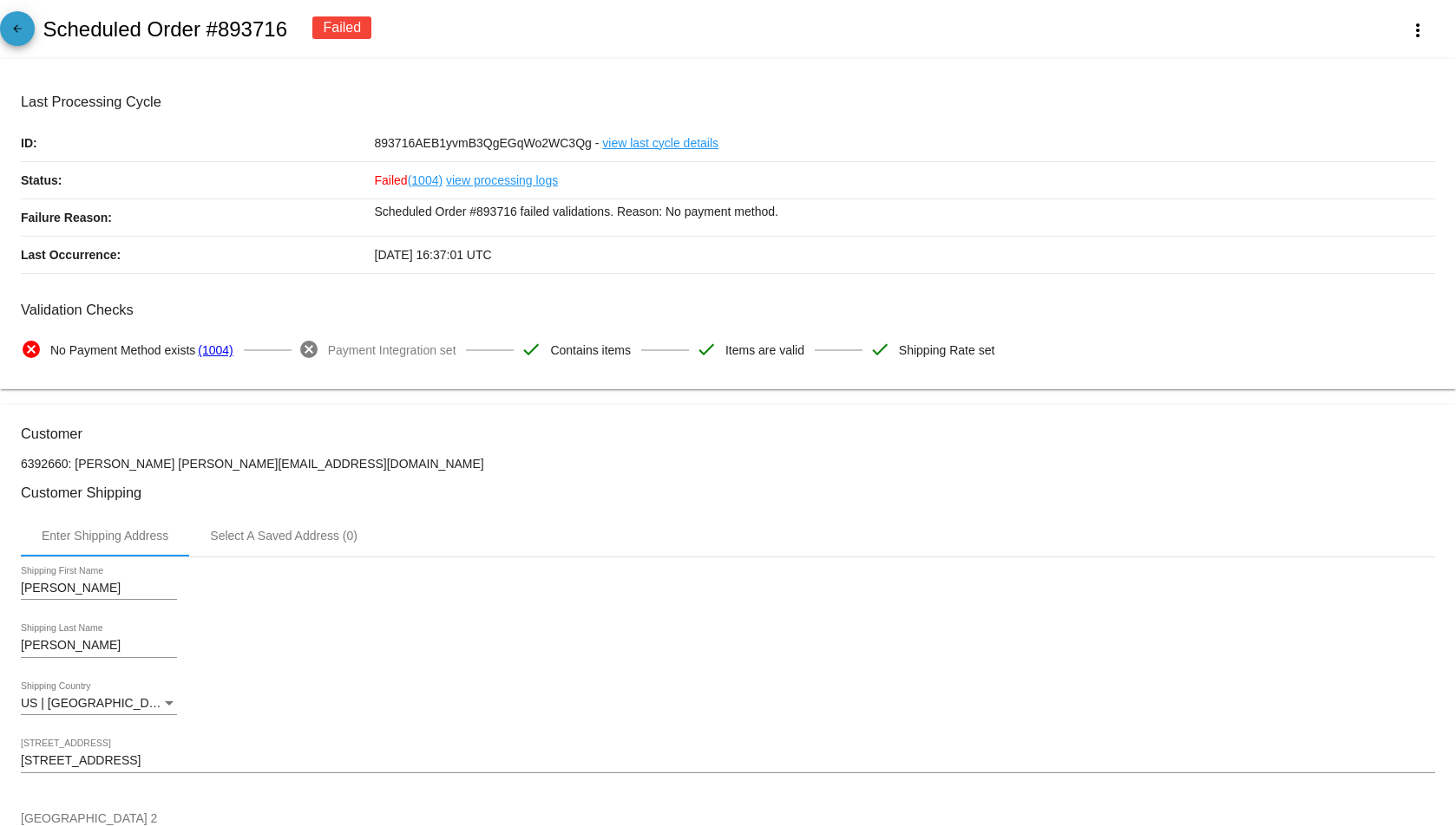
click at [19, 28] on mat-icon "arrow_back" at bounding box center [18, 33] width 21 height 21
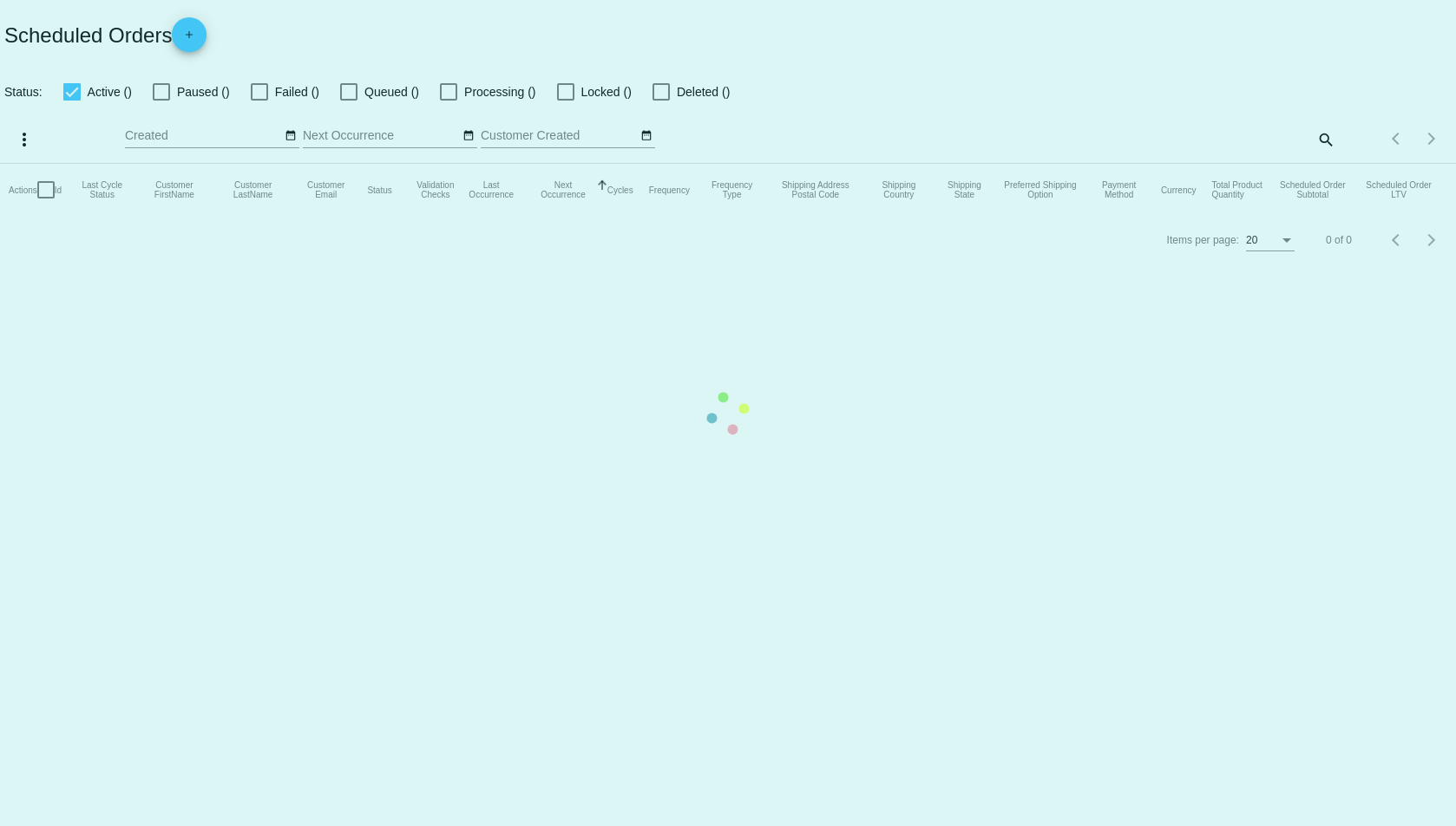
checkbox input "false"
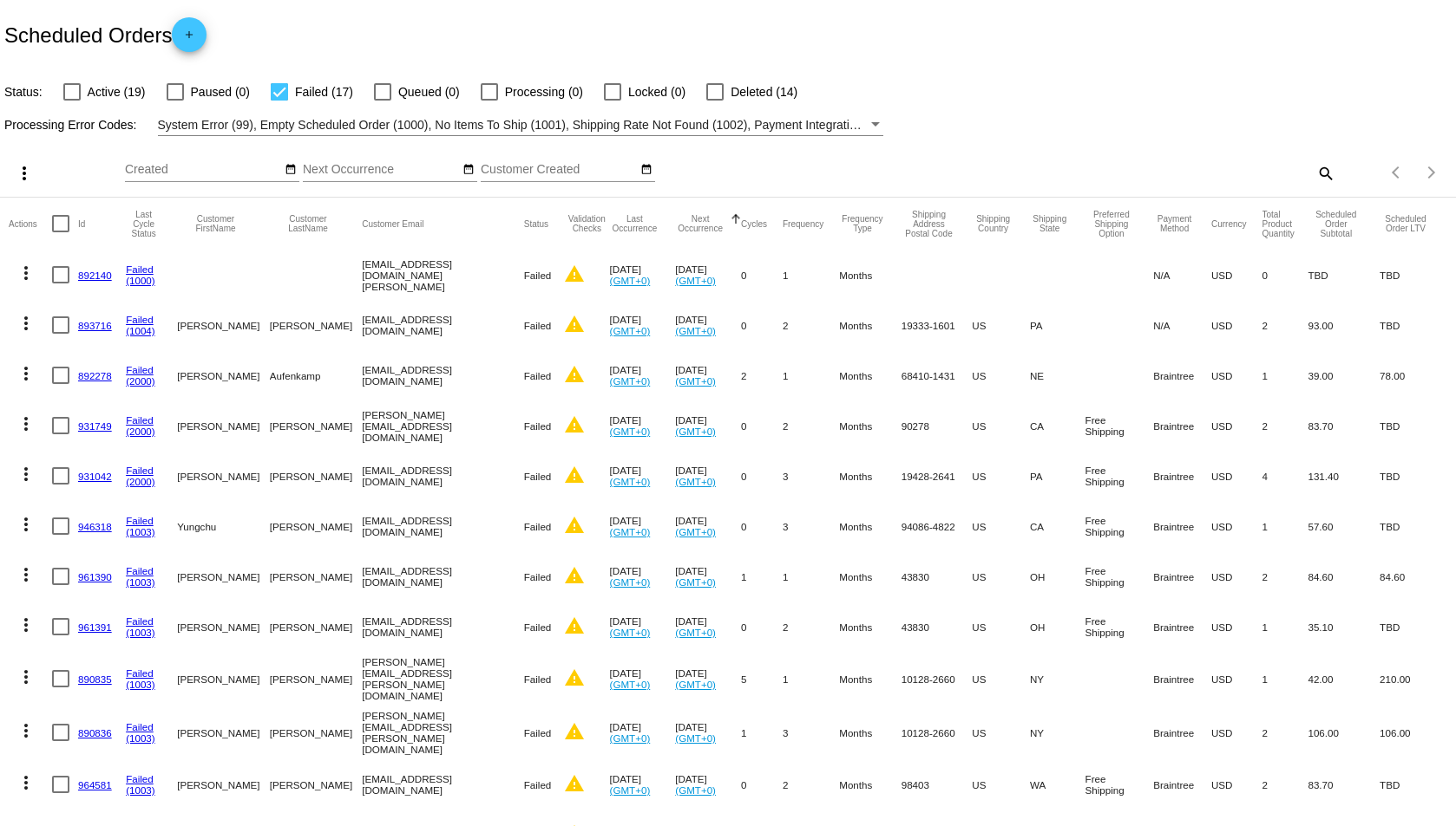
click at [281, 86] on div at bounding box center [280, 92] width 18 height 18
click at [280, 100] on input "Failed (17)" at bounding box center [279, 100] width 1 height 1
checkbox input "false"
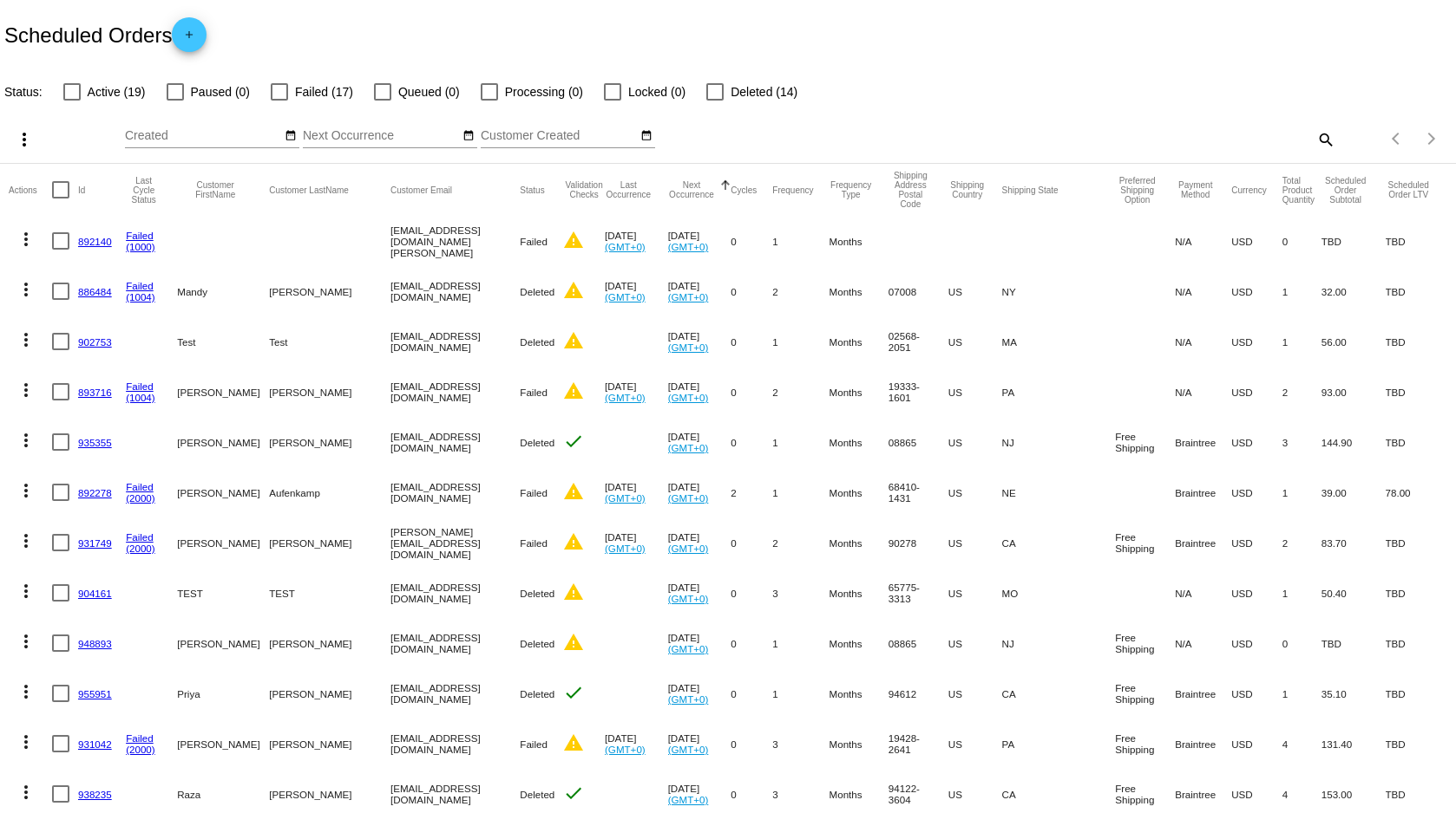
click at [71, 87] on div at bounding box center [72, 92] width 18 height 18
click at [71, 100] on input "Active (19)" at bounding box center [71, 100] width 1 height 1
checkbox input "true"
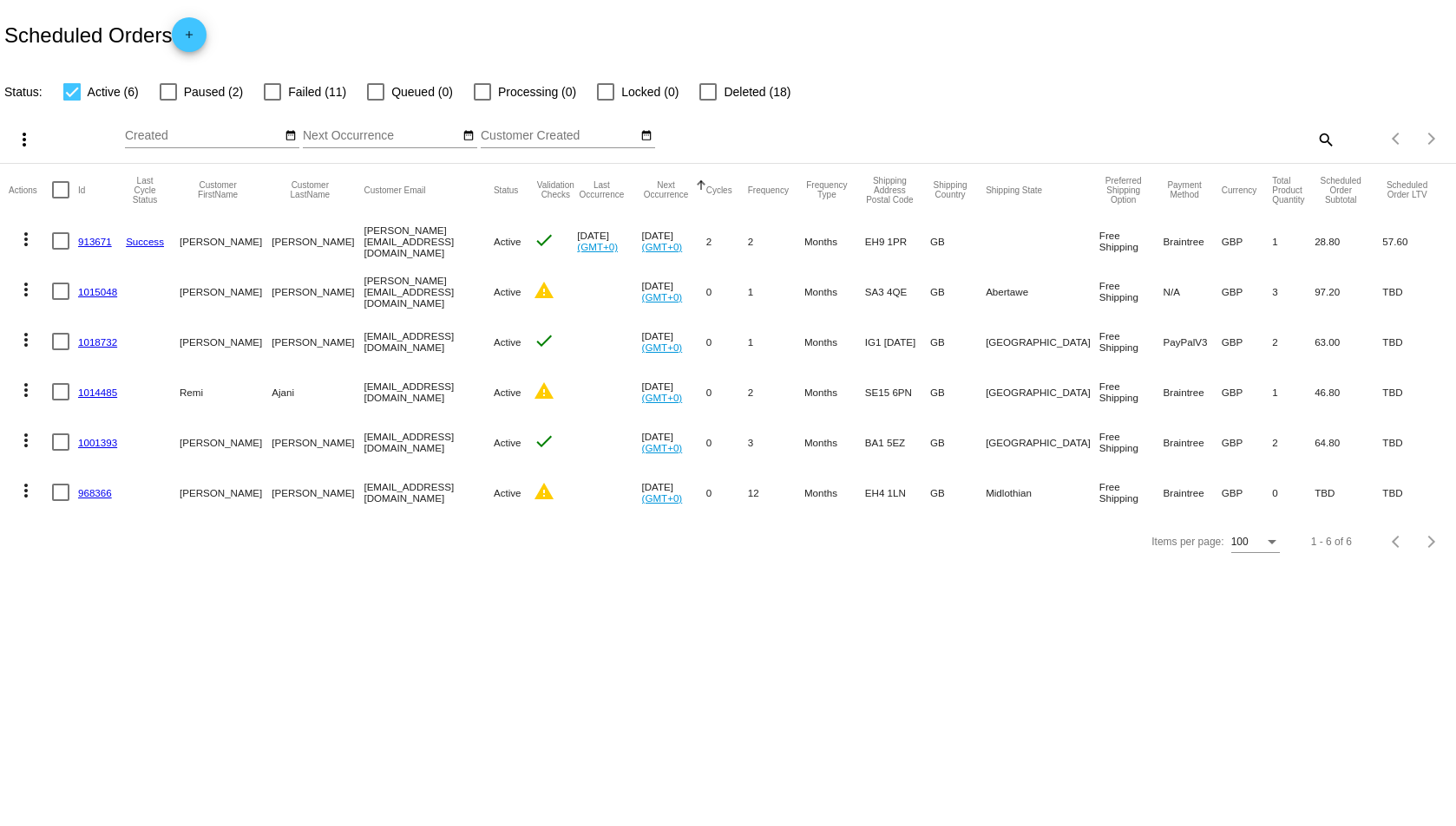
click at [96, 288] on link "1015048" at bounding box center [98, 292] width 39 height 11
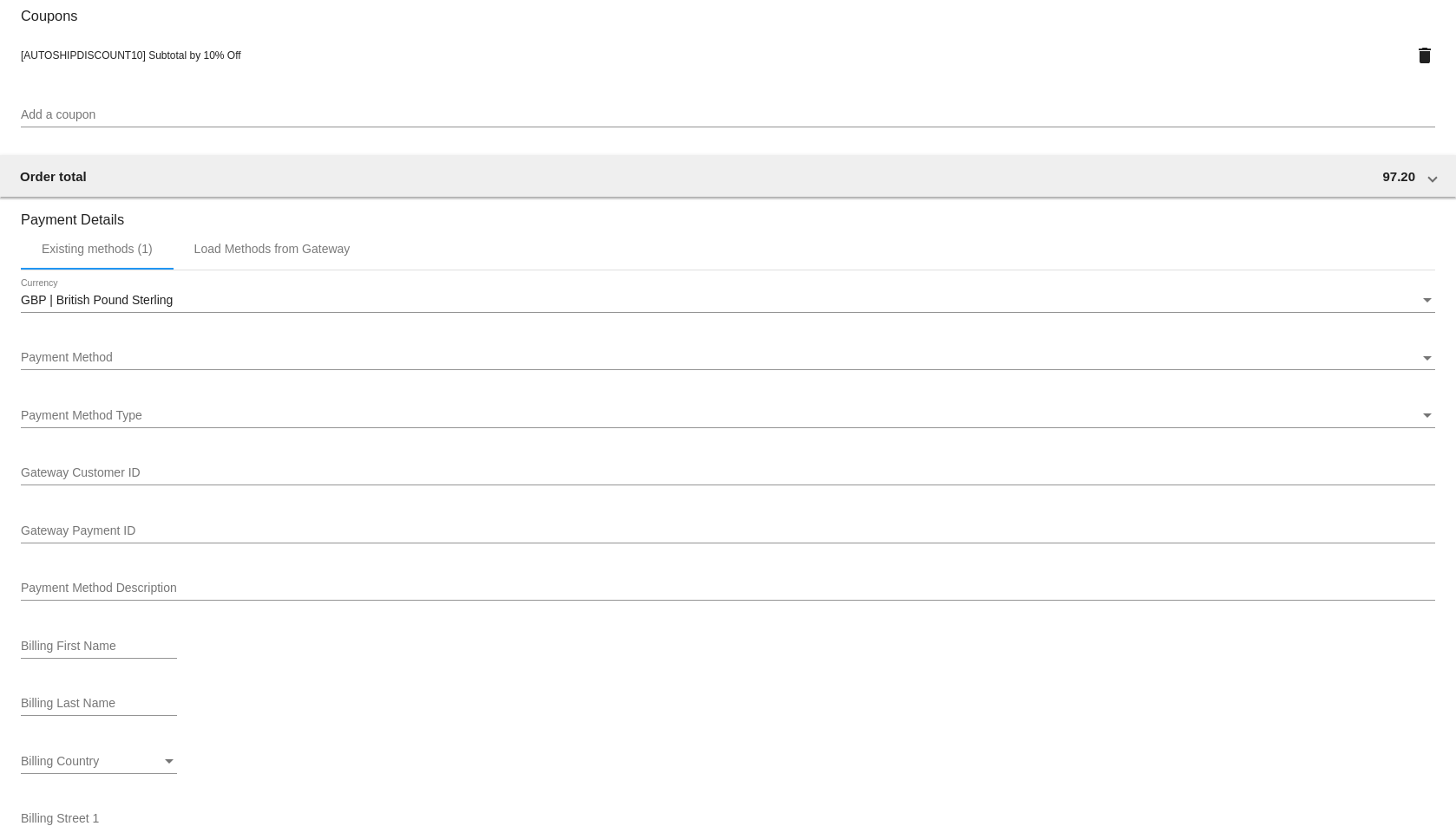
scroll to position [1474, 0]
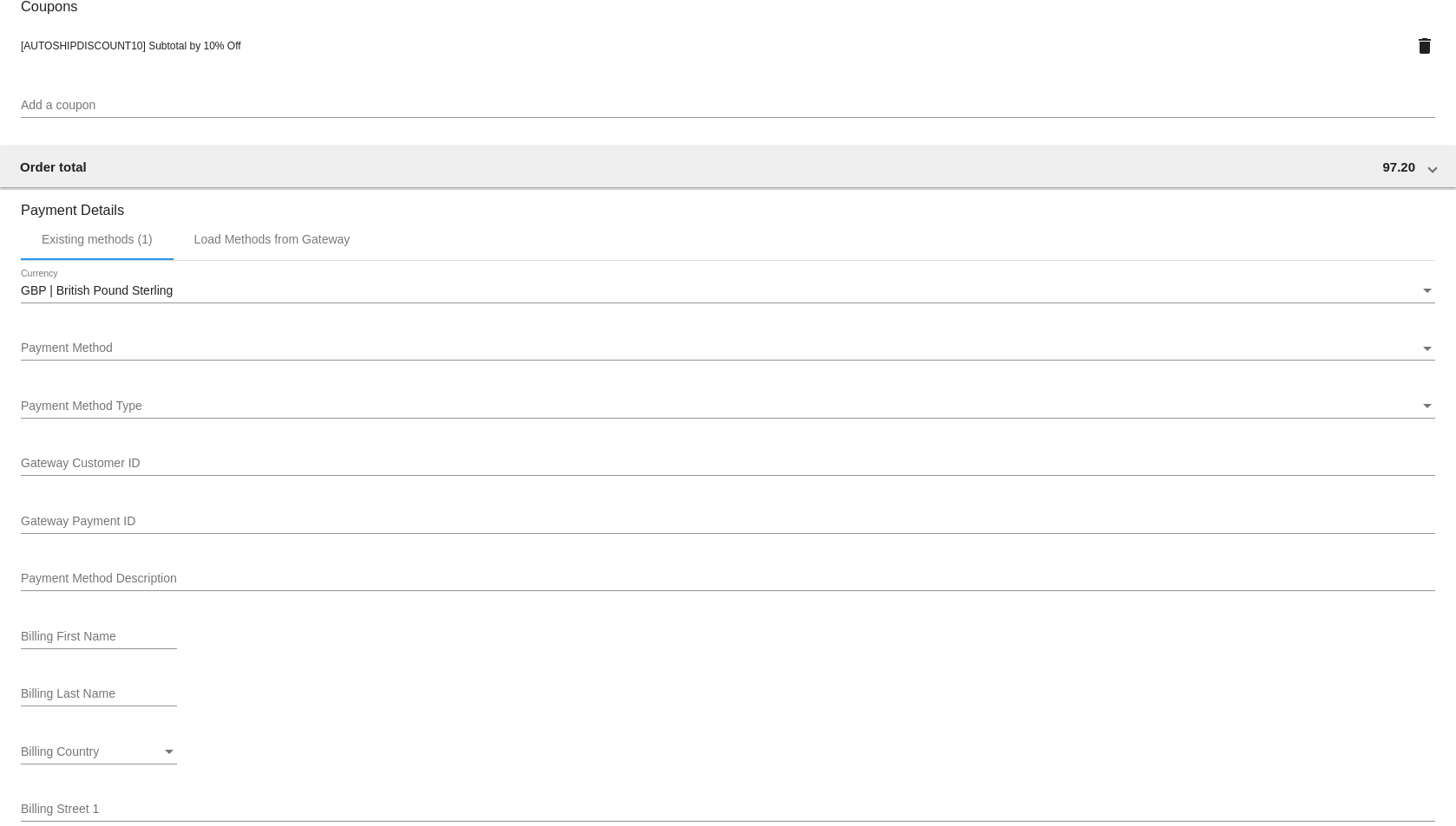
click at [366, 347] on div "Payment Method" at bounding box center [721, 349] width 1399 height 14
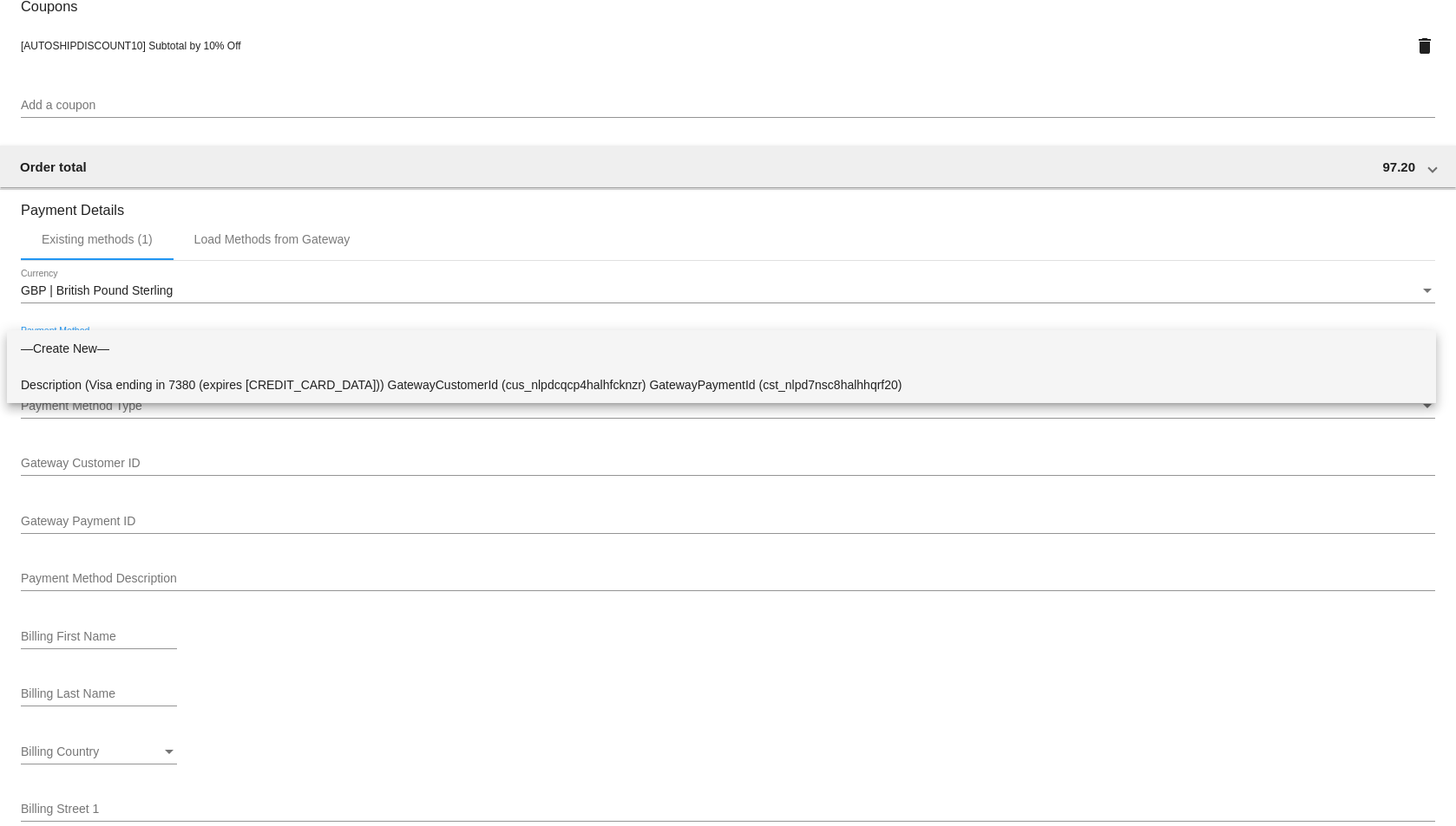
click at [391, 383] on span "Description (Visa ending in 7380 (expires [CREDIT_CARD_DATA])) GatewayCustomerI…" at bounding box center [721, 384] width 1401 height 36
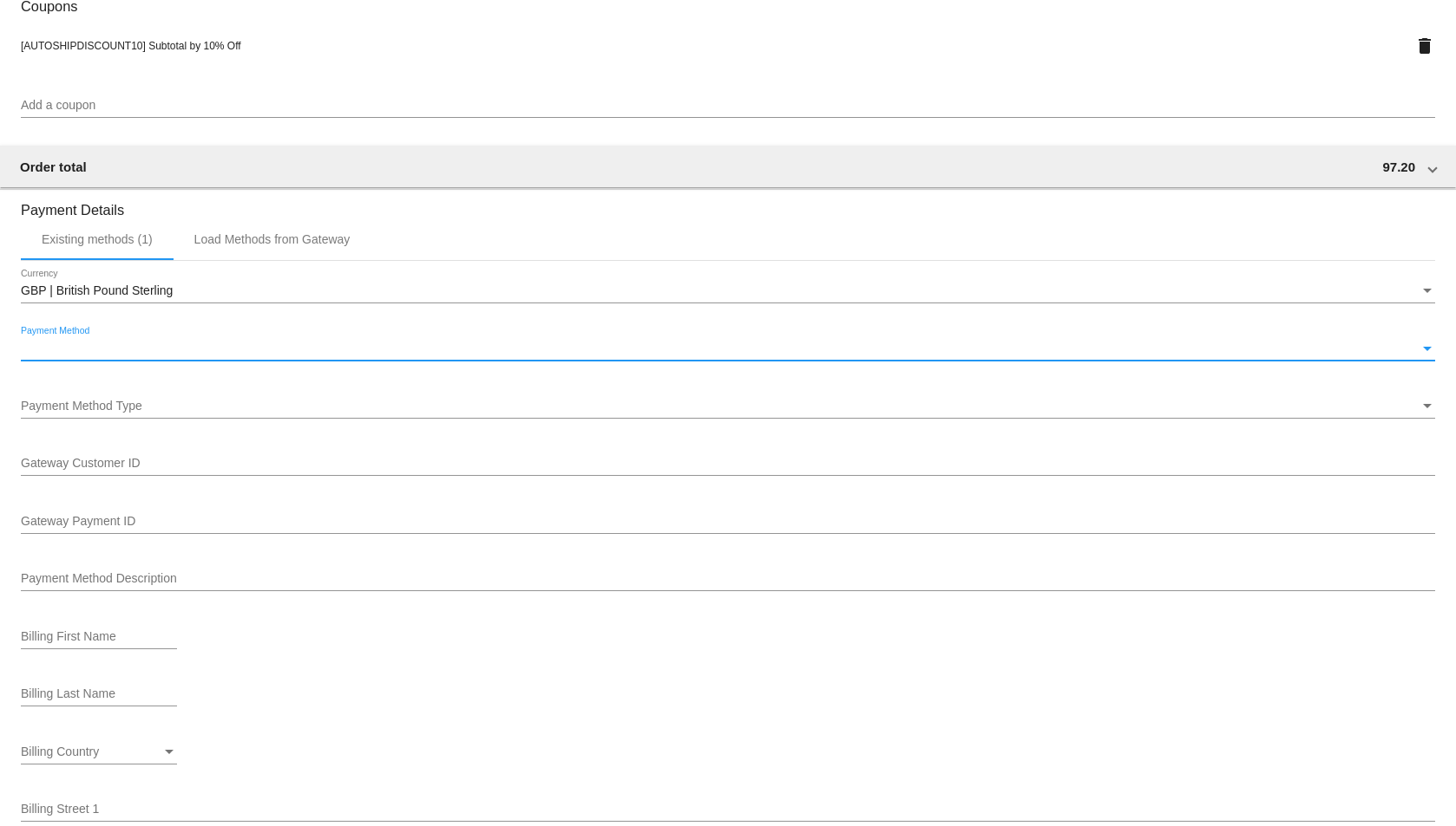
scroll to position [1277, 0]
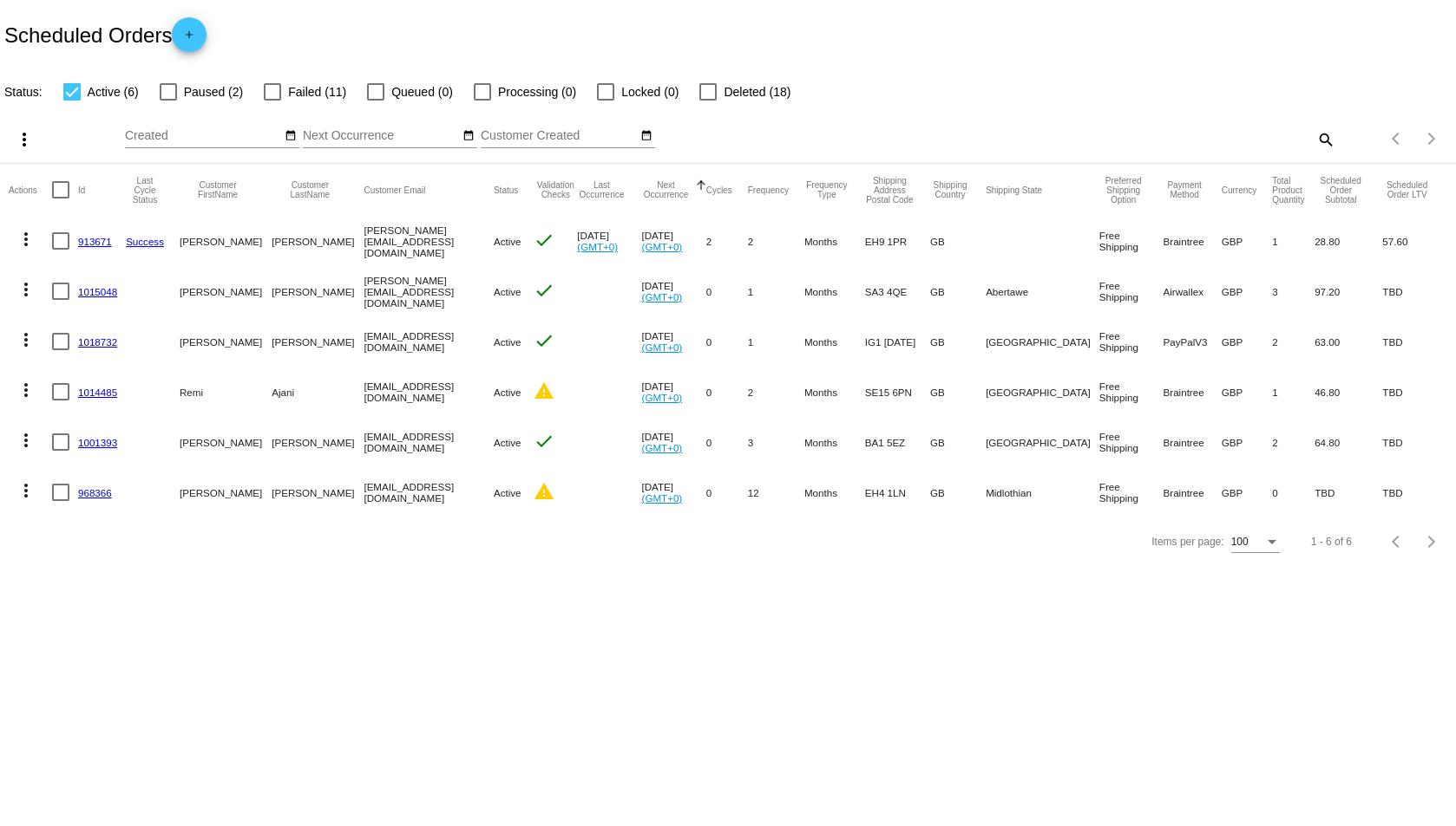
click at [97, 390] on link "1014485" at bounding box center [98, 392] width 39 height 11
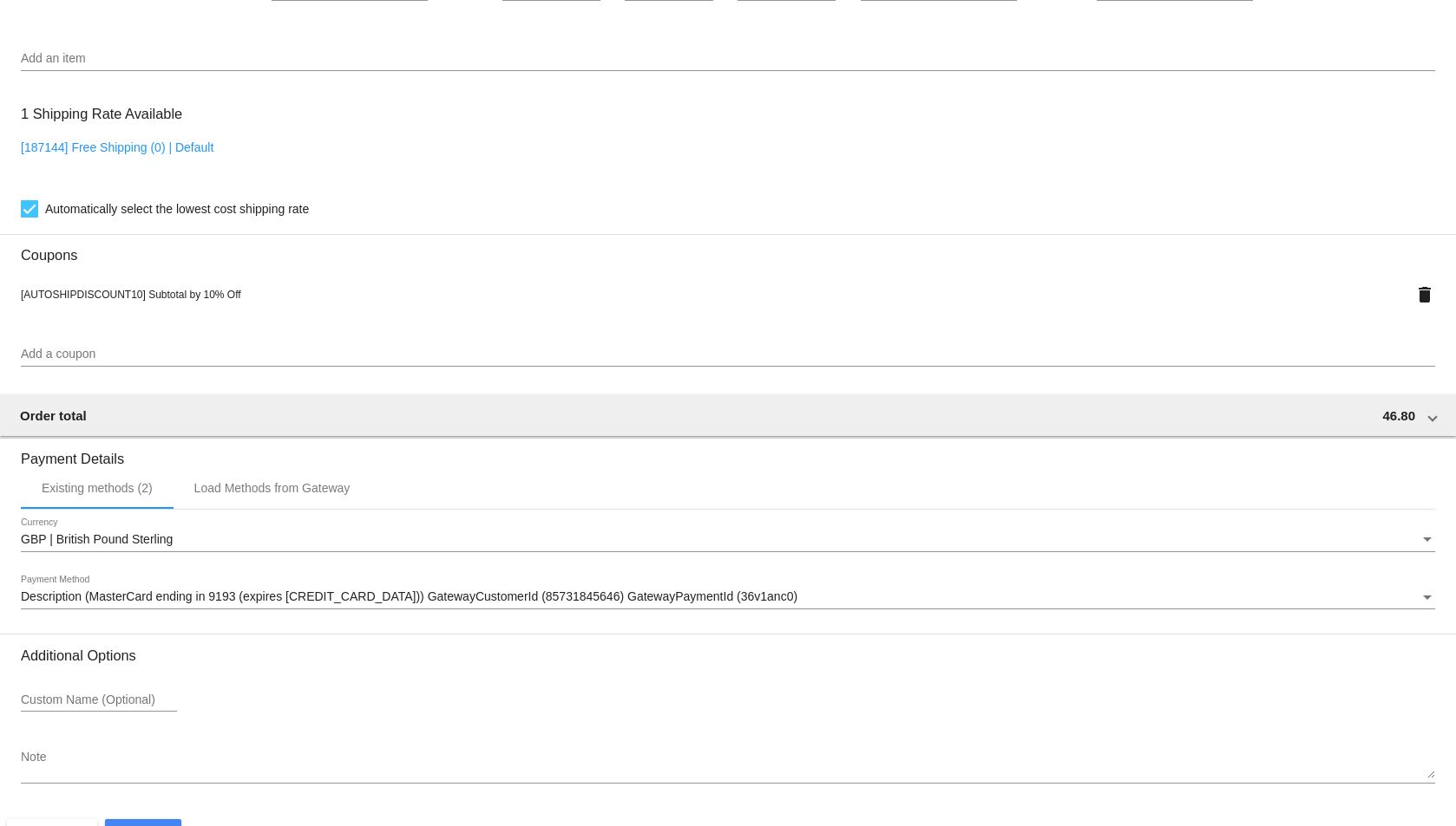
scroll to position [1179, 0]
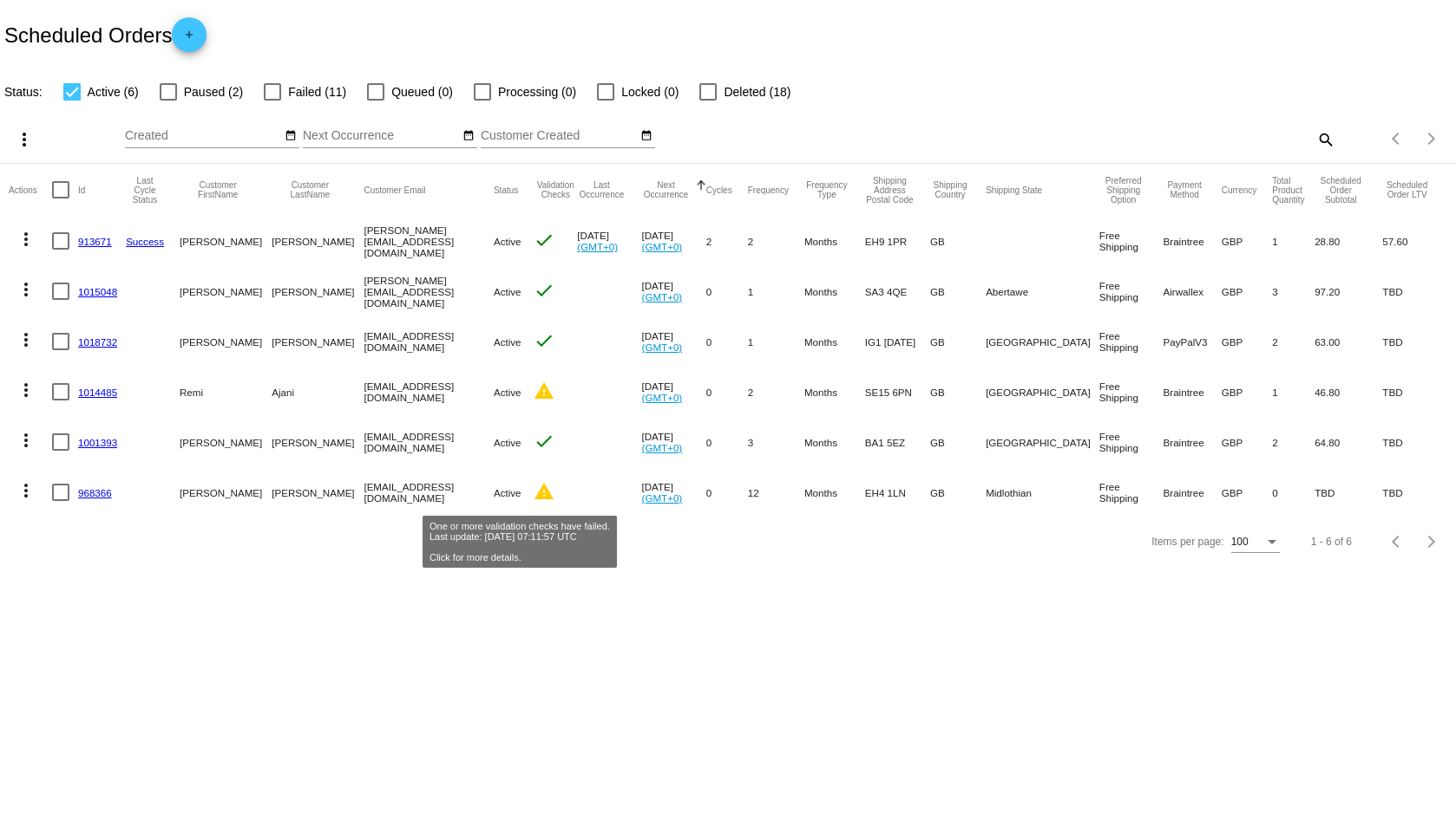
click at [534, 493] on mat-icon "warning" at bounding box center [544, 492] width 21 height 21
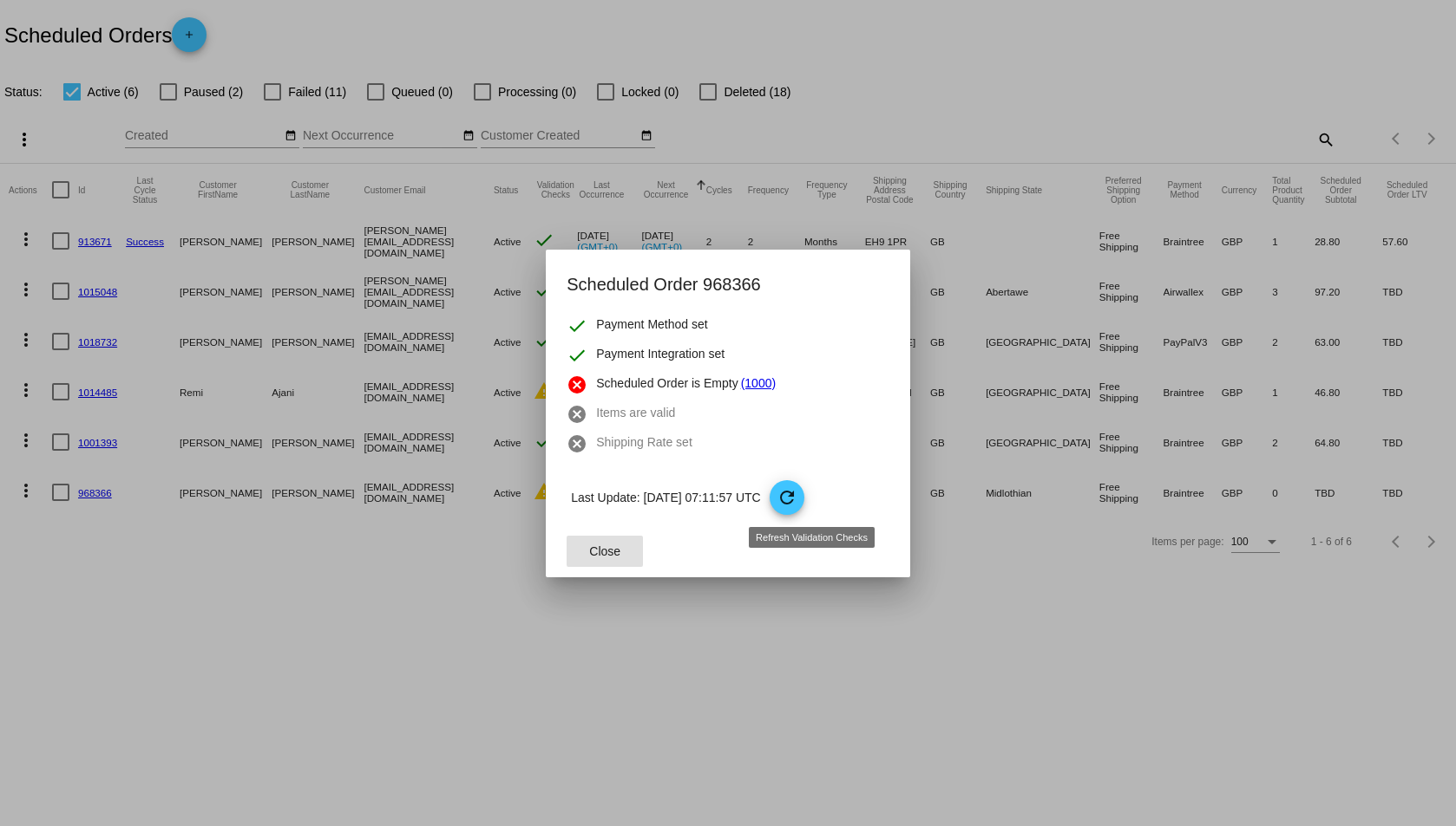
click at [797, 496] on mat-icon "refresh" at bounding box center [787, 498] width 21 height 21
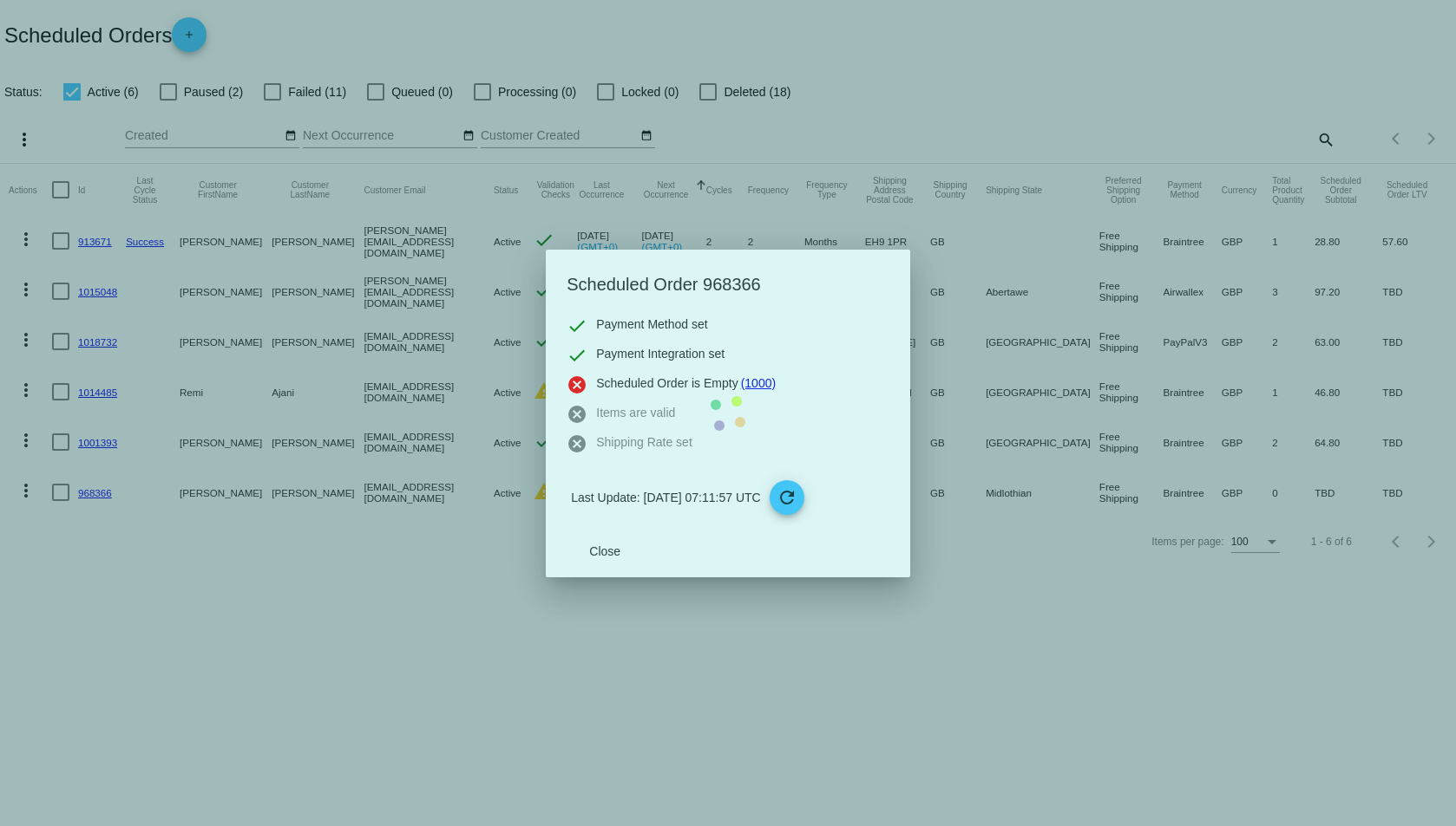
click at [910, 525] on mat-dialog-content "check Payment Method set check Payment Integration set cancel Scheduled Order i…" at bounding box center [728, 420] width 364 height 210
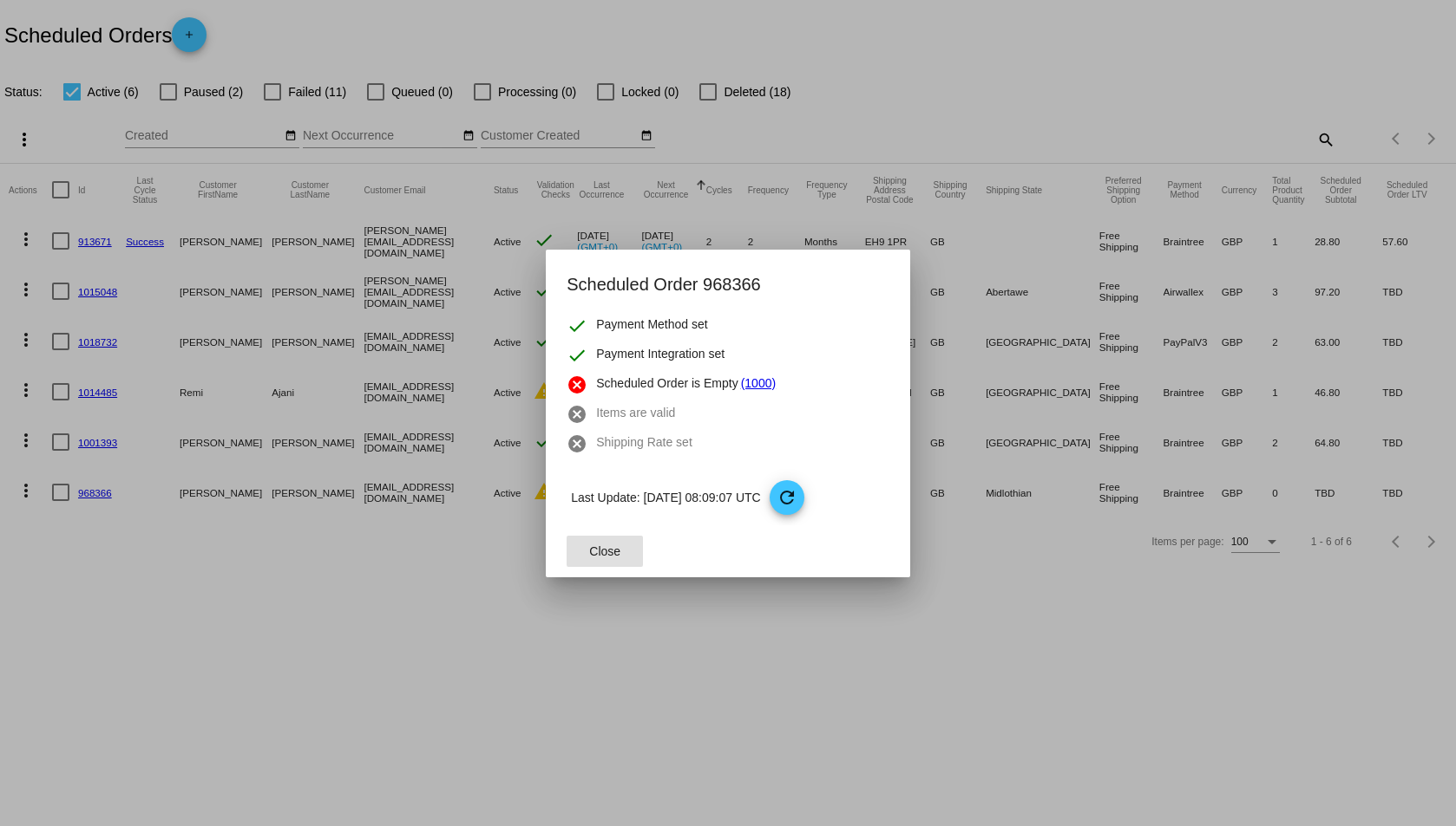
click at [615, 553] on span "Close" at bounding box center [604, 552] width 31 height 14
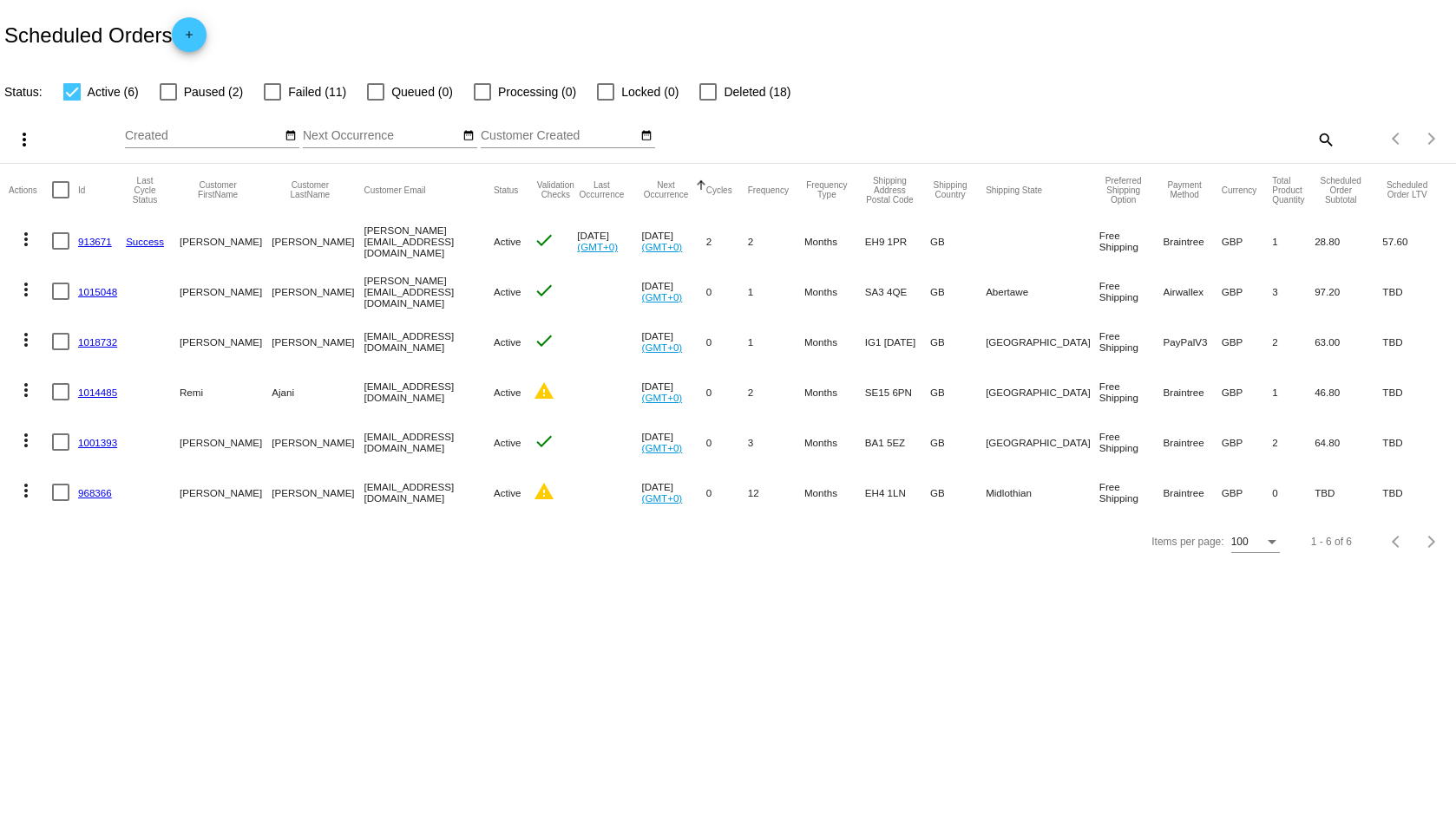
click at [78, 88] on div at bounding box center [72, 92] width 18 height 18
click at [72, 100] on input "Active (6)" at bounding box center [71, 100] width 1 height 1
checkbox input "false"
click at [272, 89] on app-dashboard-scheduled-orders "Scheduled Orders add Status: Active (6) Paused (2) Failed (11) Queued (0) Proce…" at bounding box center [728, 283] width 1456 height 566
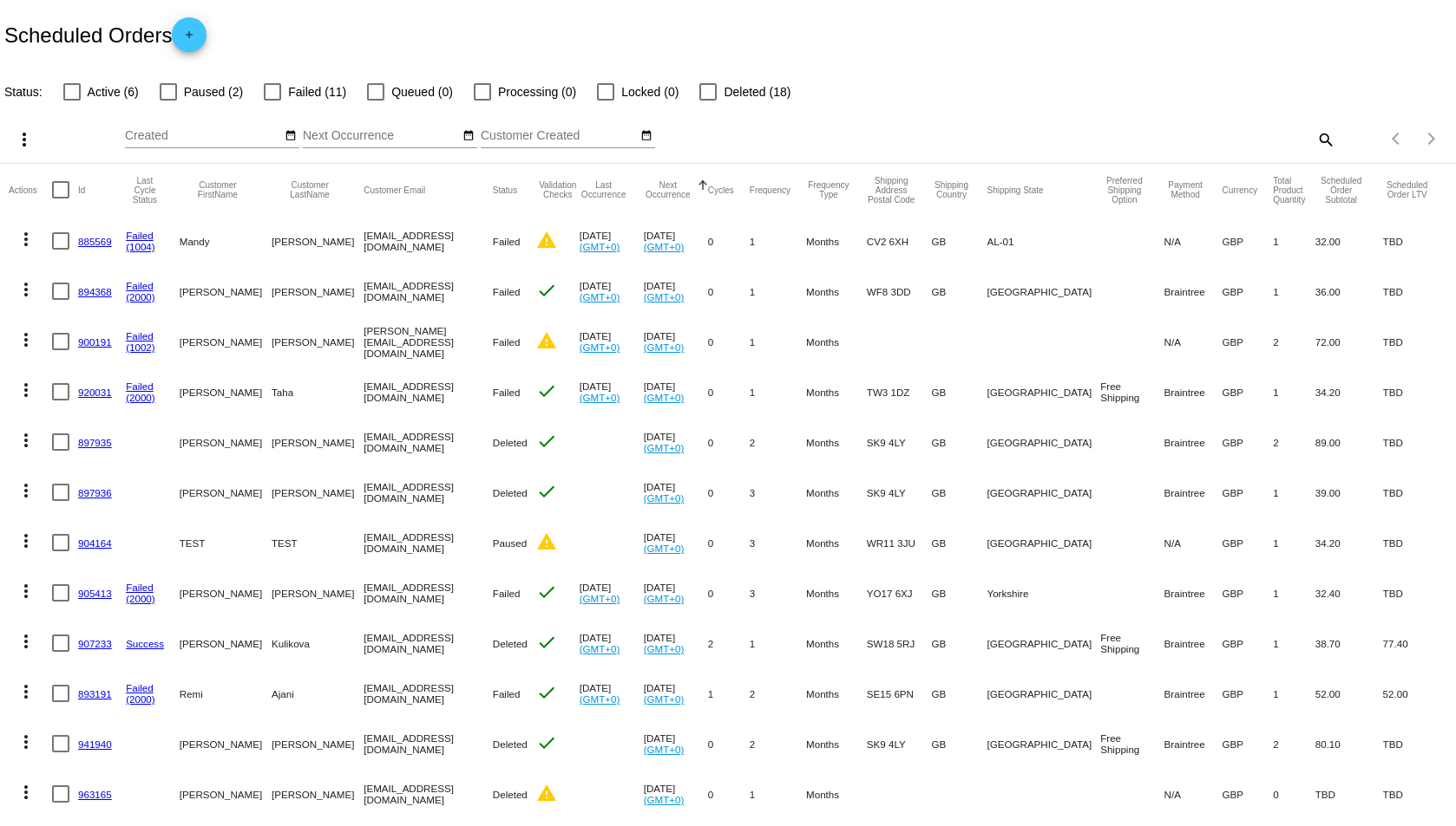
click at [93, 340] on link "900191" at bounding box center [95, 342] width 34 height 11
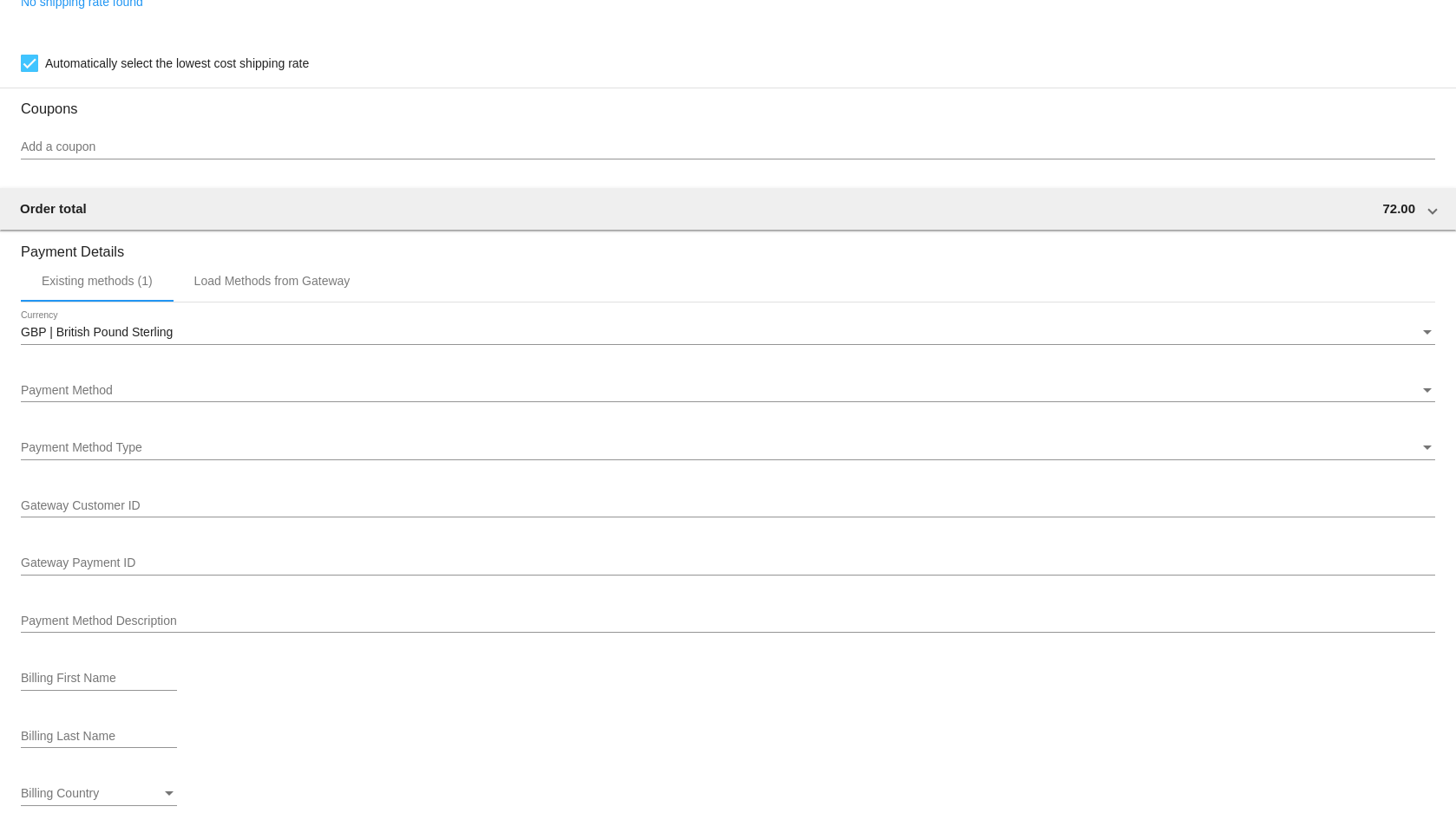
scroll to position [1561, 0]
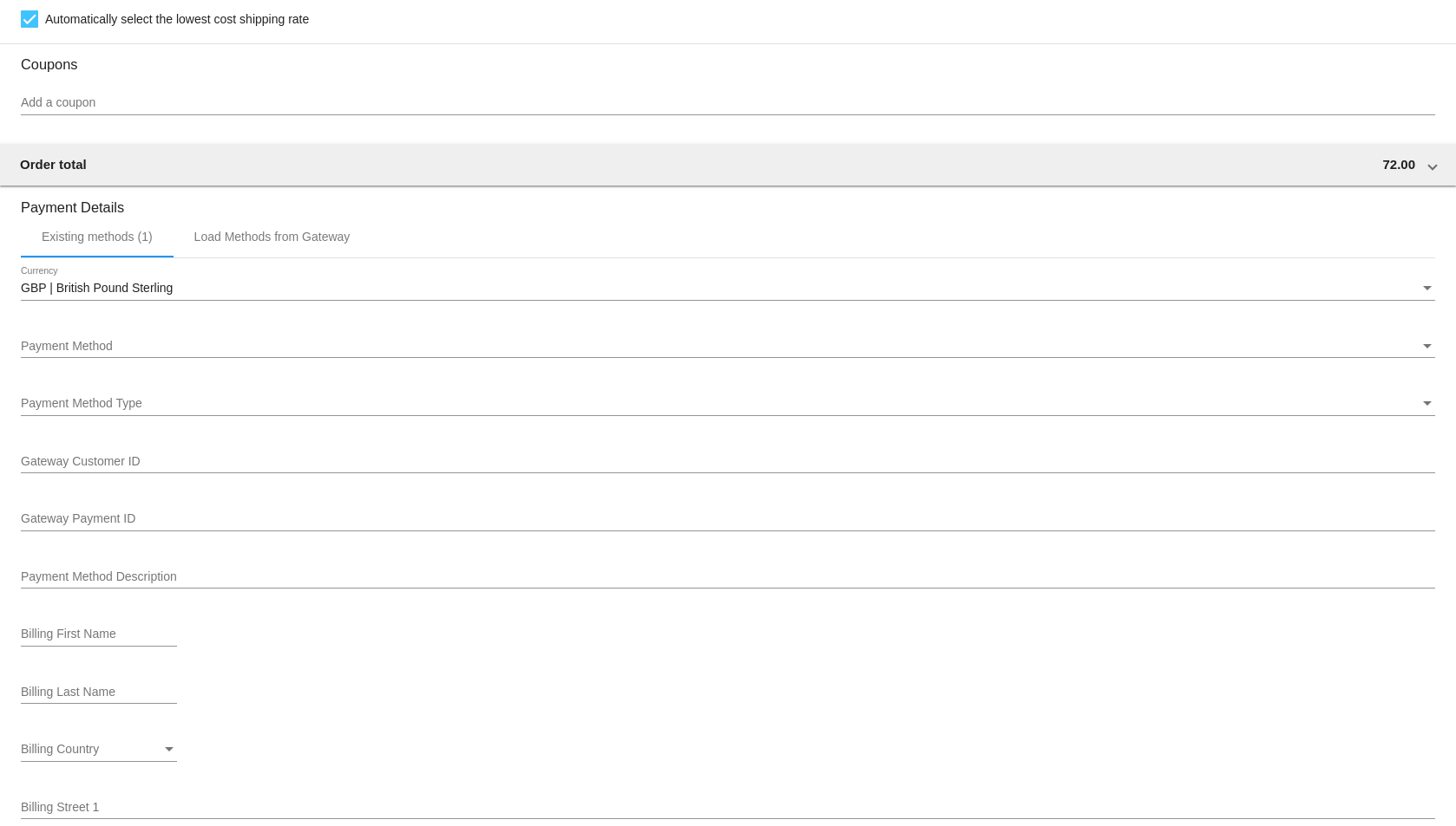
click at [476, 342] on div "Payment Method" at bounding box center [721, 347] width 1399 height 14
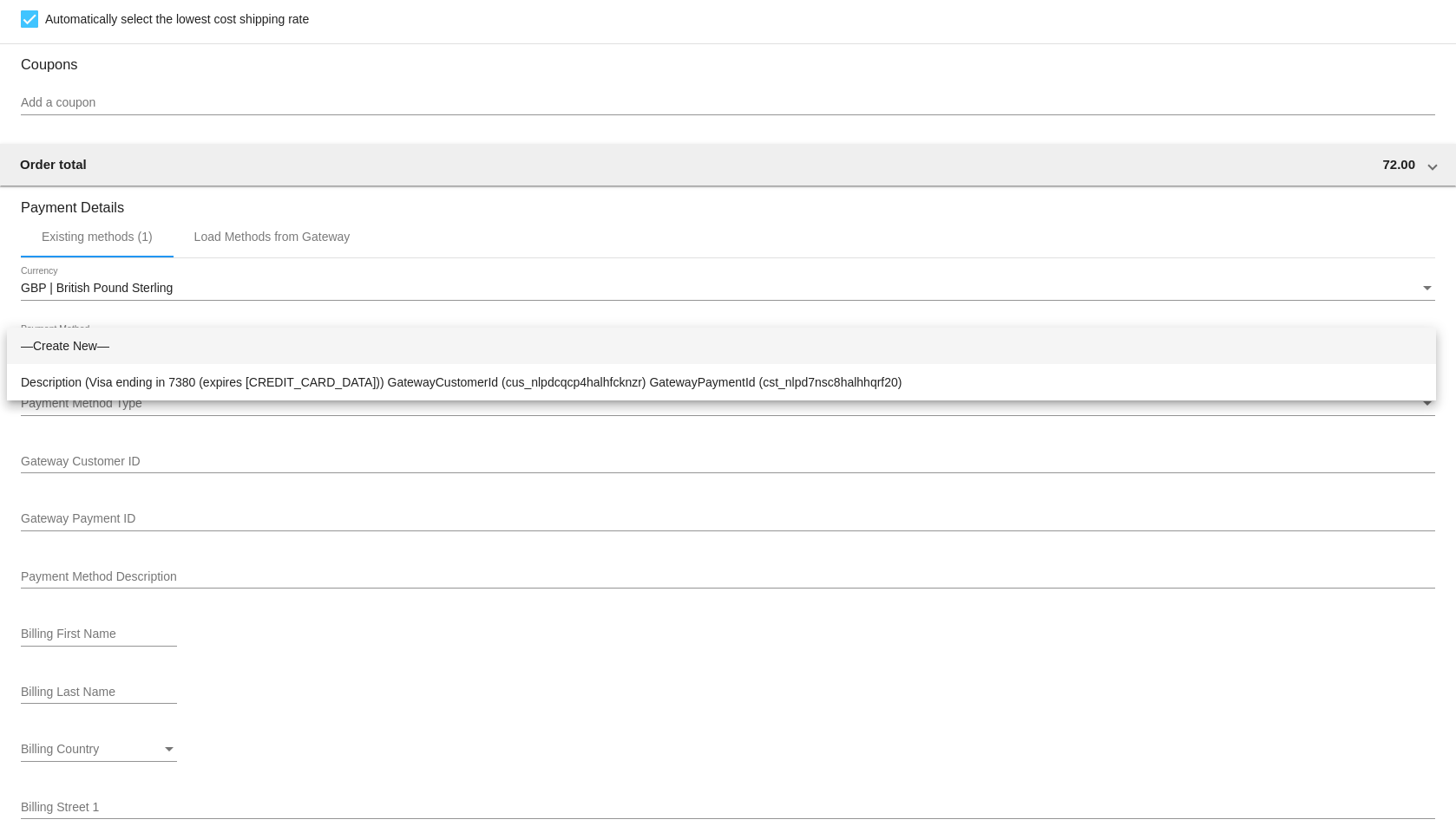
drag, startPoint x: 1448, startPoint y: 471, endPoint x: 1452, endPoint y: 348, distance: 123.1
click at [1452, 353] on div at bounding box center [728, 413] width 1456 height 826
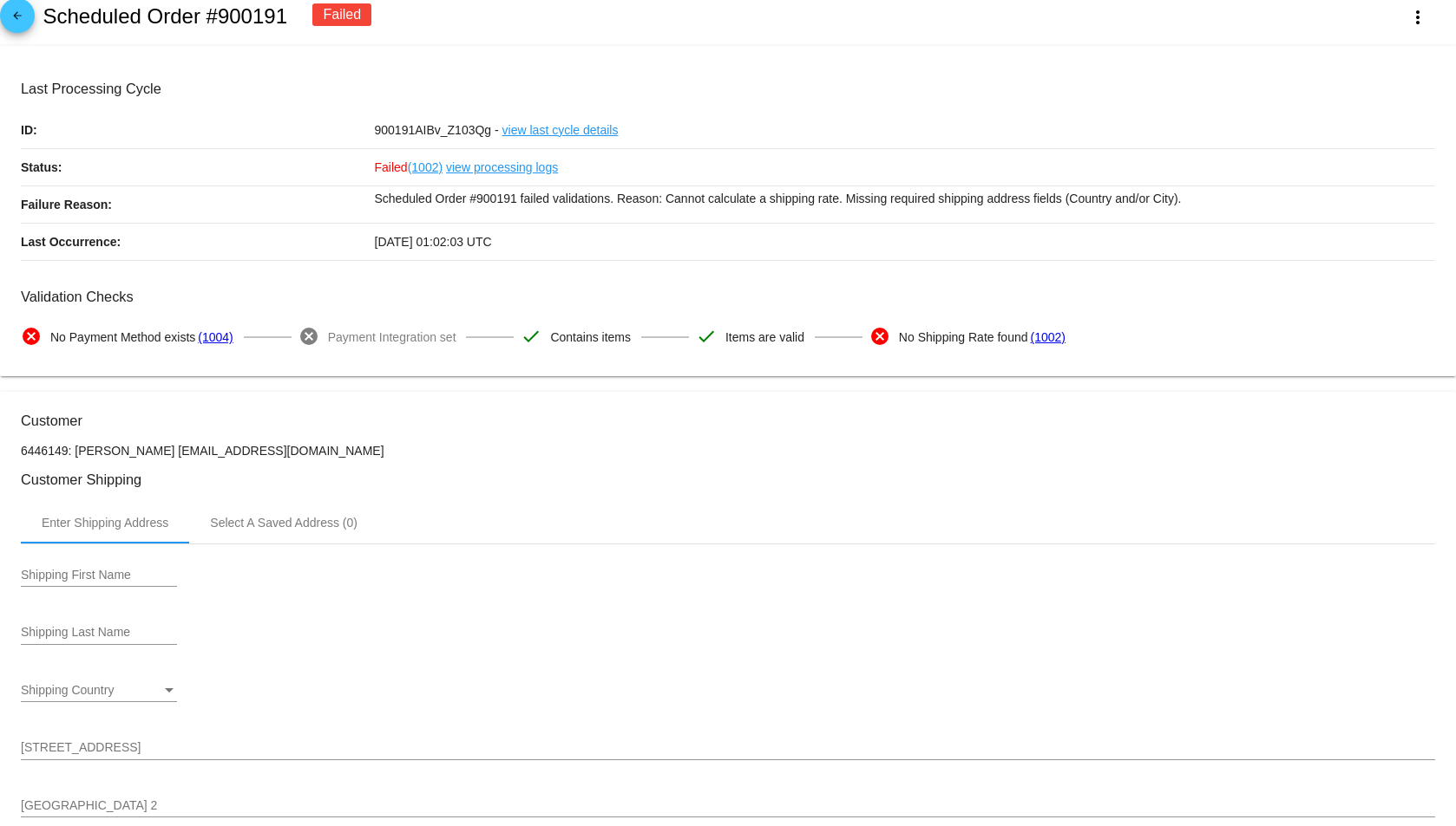
scroll to position [0, 0]
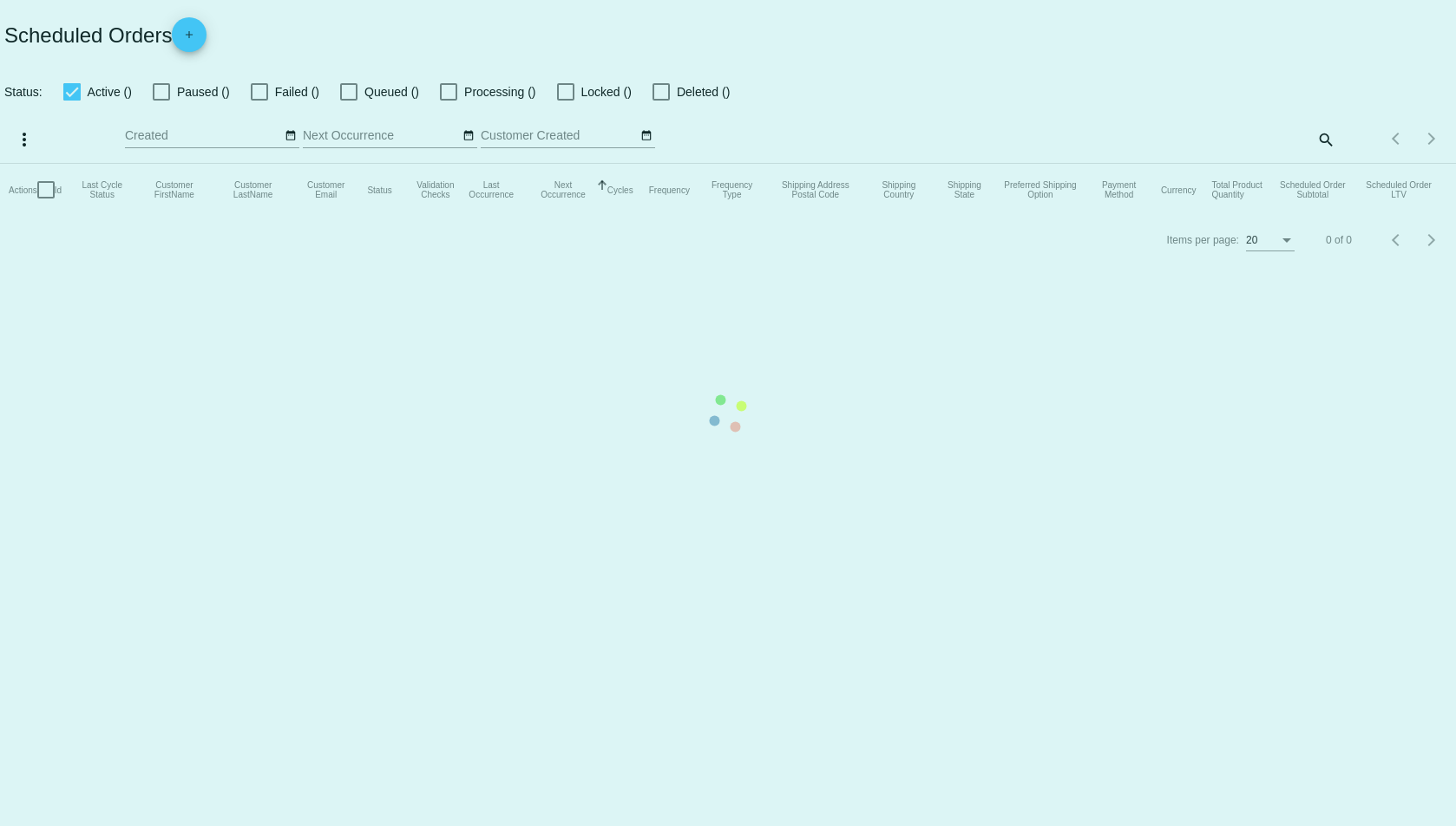
checkbox input "false"
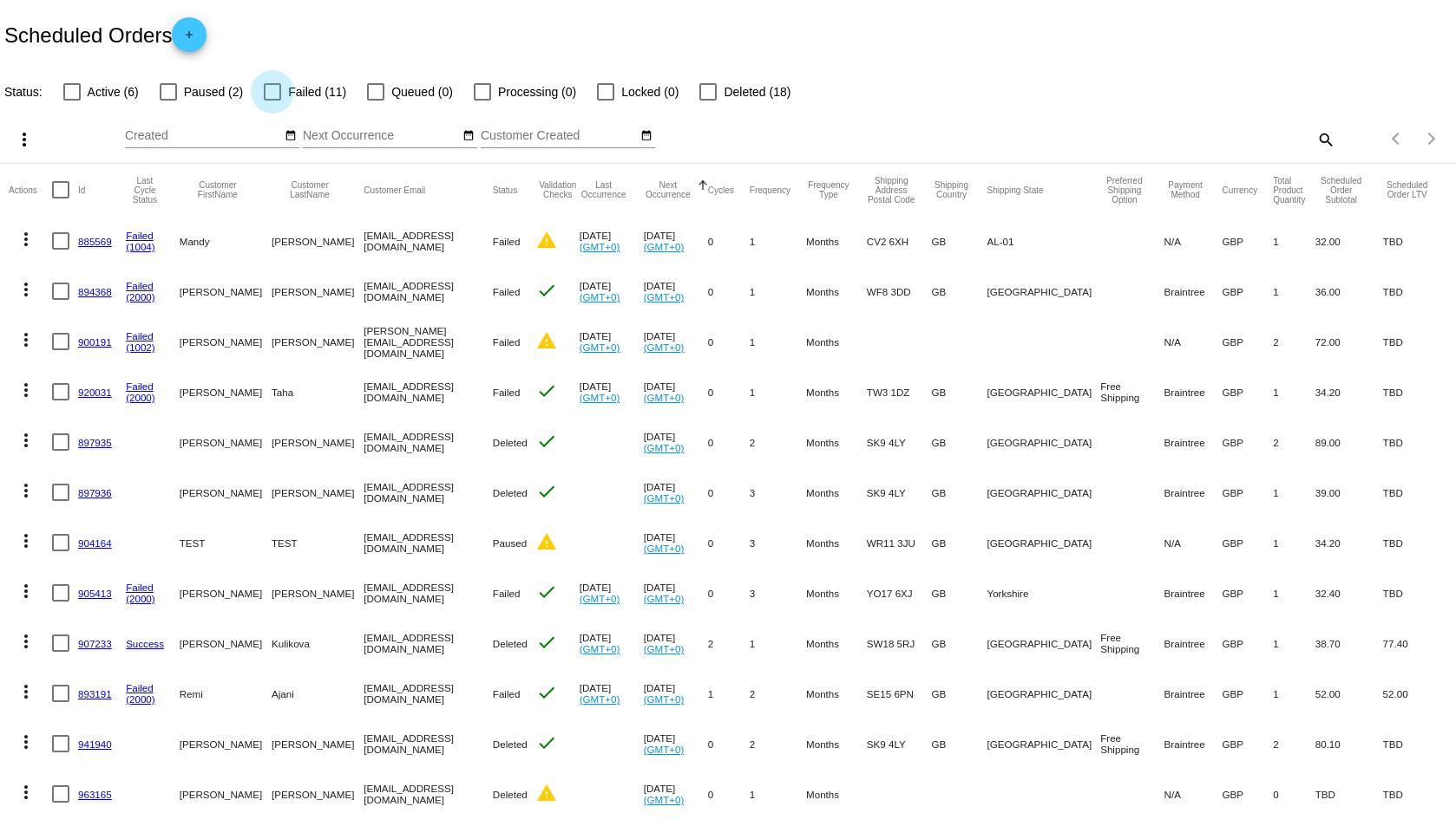
click at [280, 90] on div at bounding box center [273, 92] width 18 height 18
click at [273, 100] on input "Failed (11)" at bounding box center [272, 100] width 1 height 1
checkbox input "true"
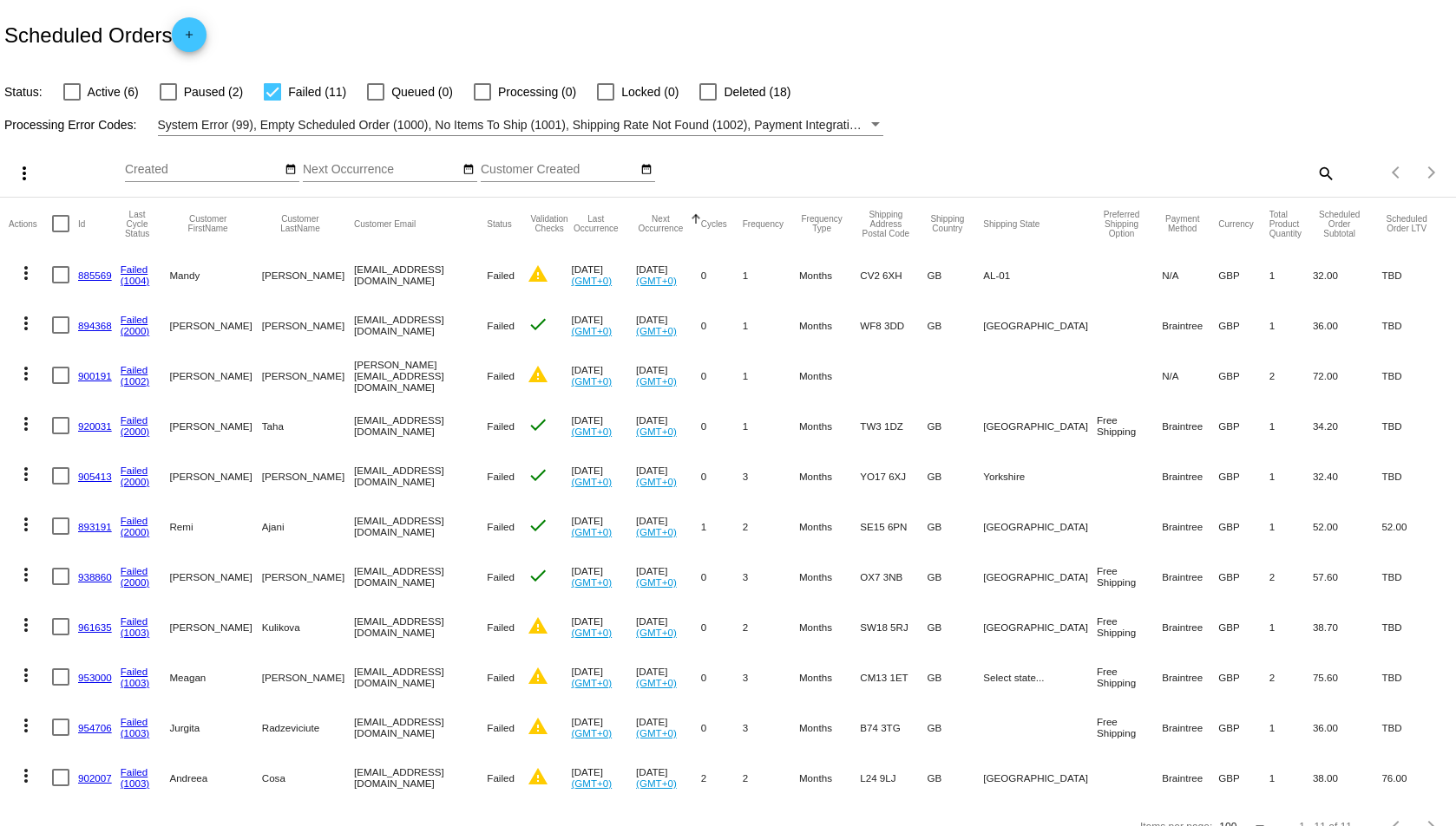
drag, startPoint x: 307, startPoint y: 374, endPoint x: 441, endPoint y: 374, distance: 134.0
click at [441, 374] on mat-row "more_vert 900191 Failed (1002) Anna Macklen anna_macks@yahoo.co.uk Failed warni…" at bounding box center [728, 375] width 1438 height 50
copy mat-row "anna_macks@yahoo.co.uk"
click at [223, 398] on mat-cell "Anna" at bounding box center [215, 375] width 92 height 50
click at [92, 376] on link "900191" at bounding box center [95, 376] width 34 height 11
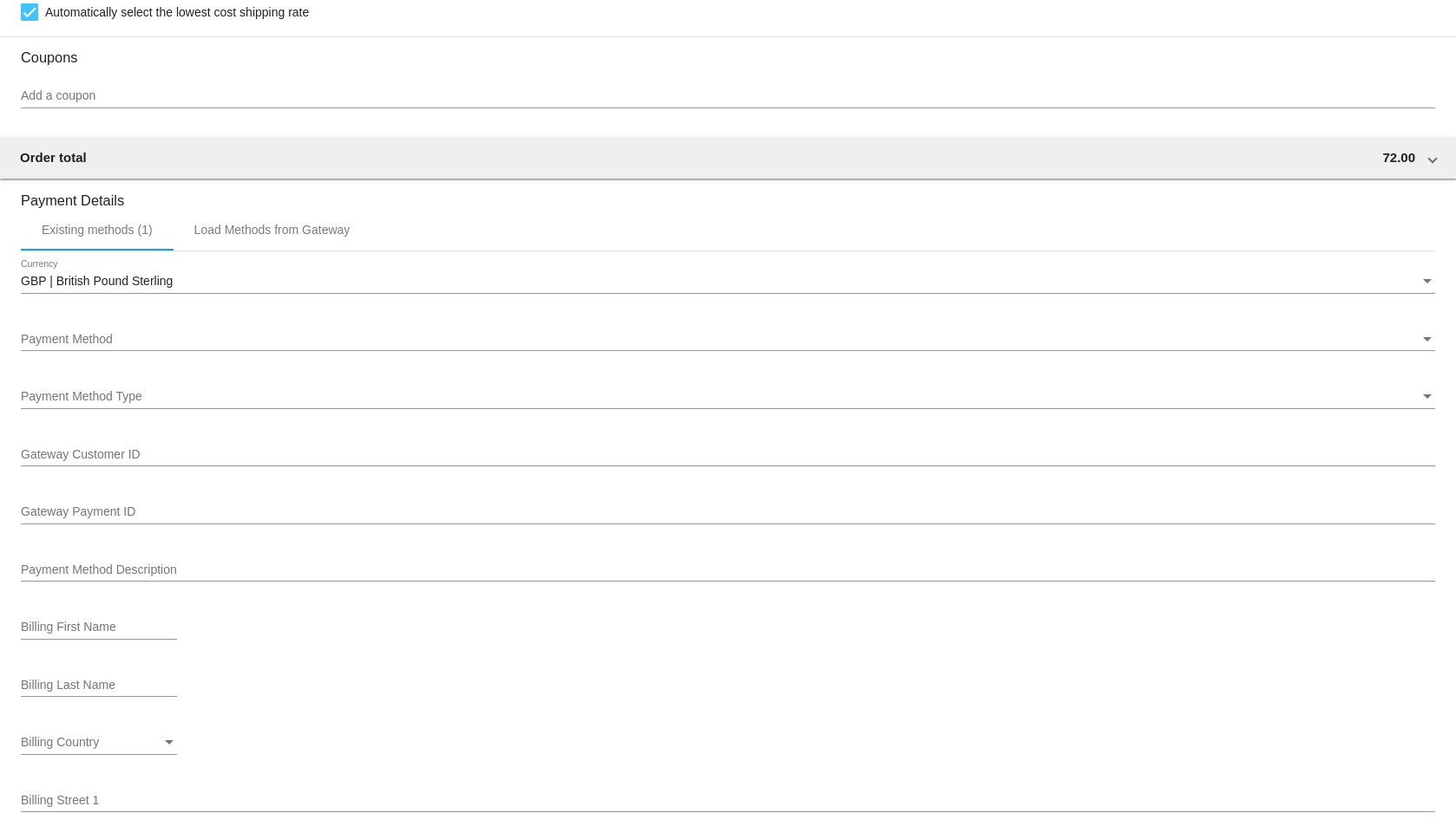
scroll to position [1648, 0]
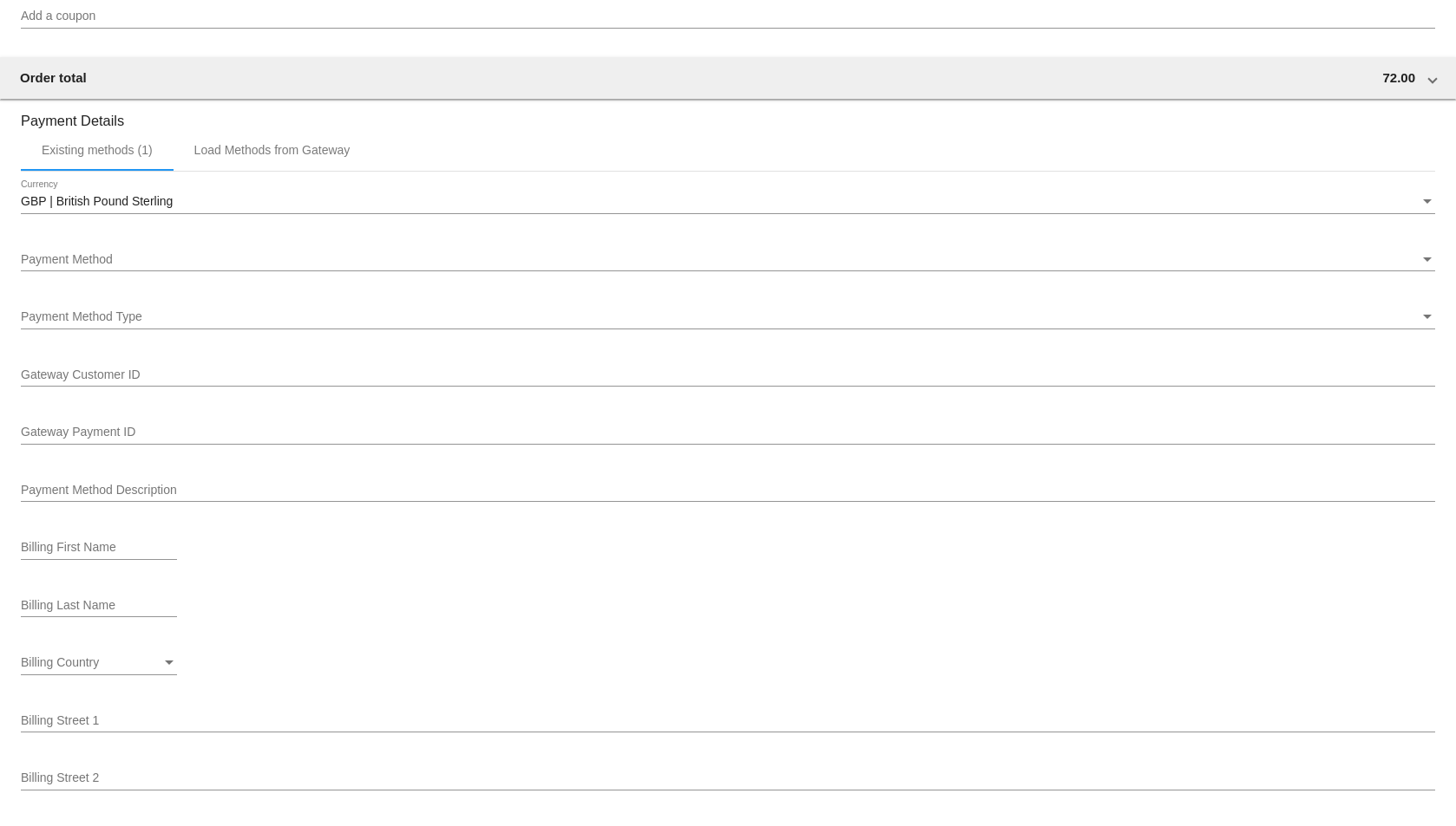
click at [504, 262] on div "Payment Method" at bounding box center [721, 260] width 1399 height 14
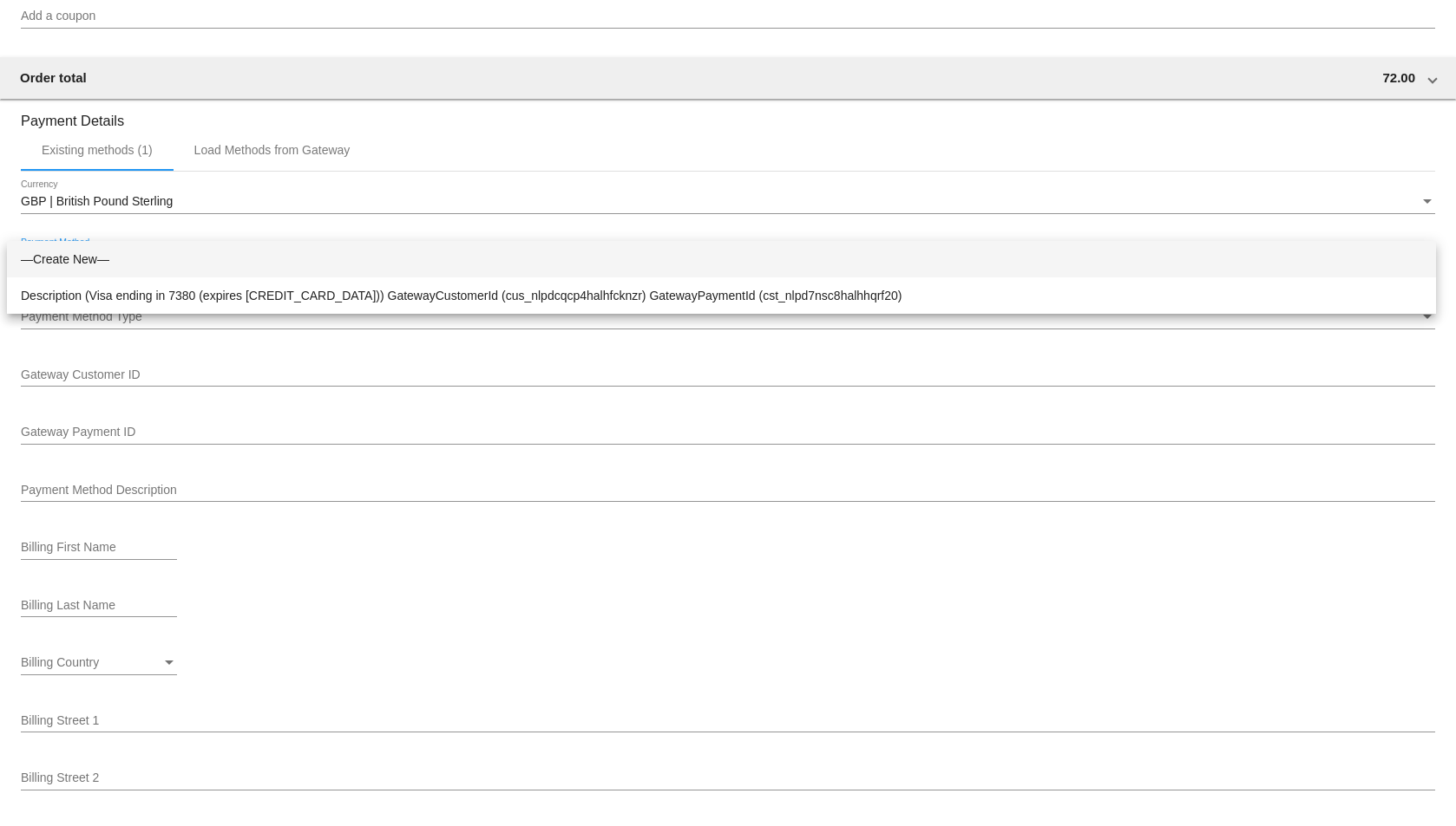
click at [504, 262] on span "—Create New—" at bounding box center [721, 258] width 1401 height 36
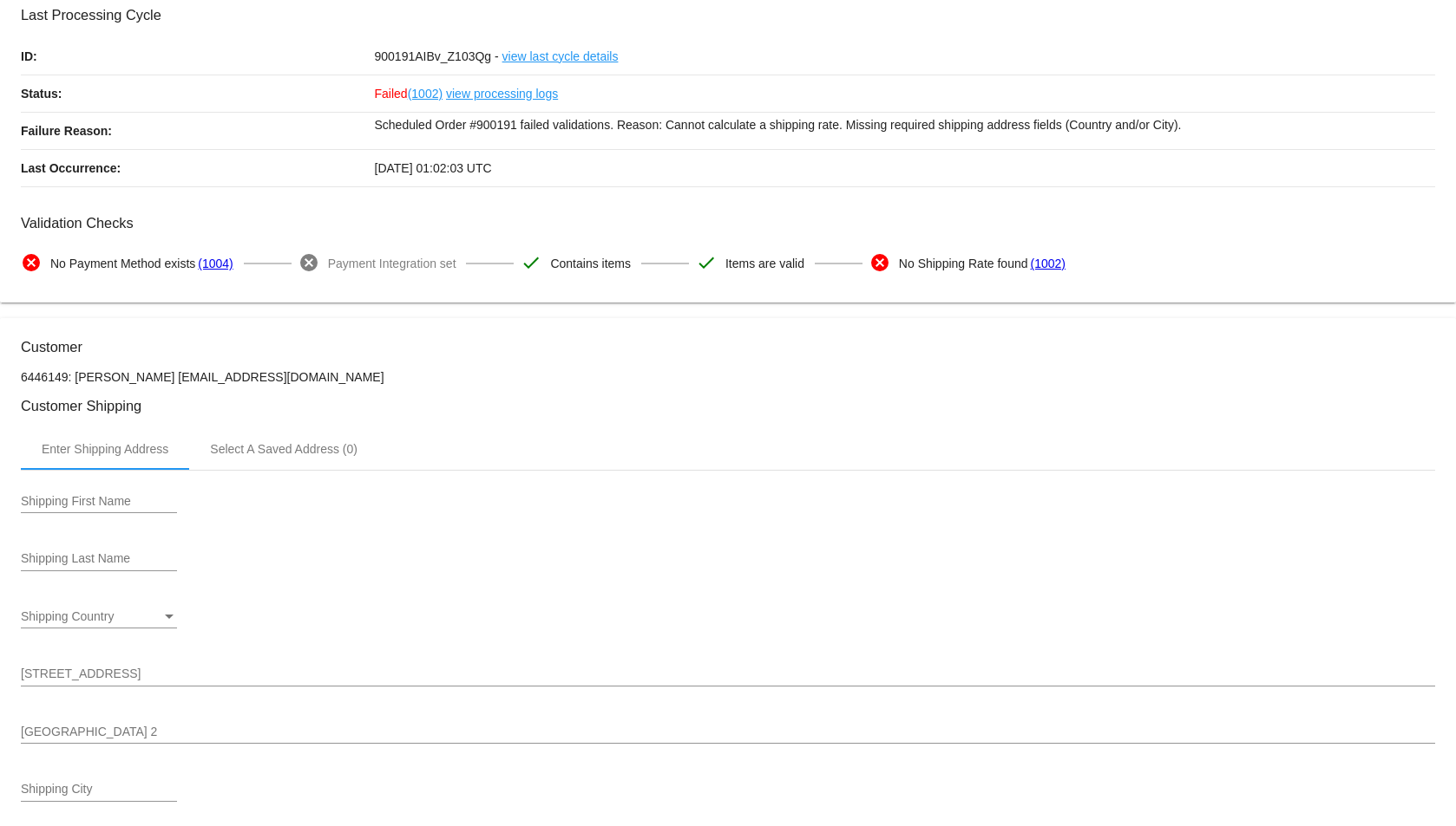
scroll to position [0, 0]
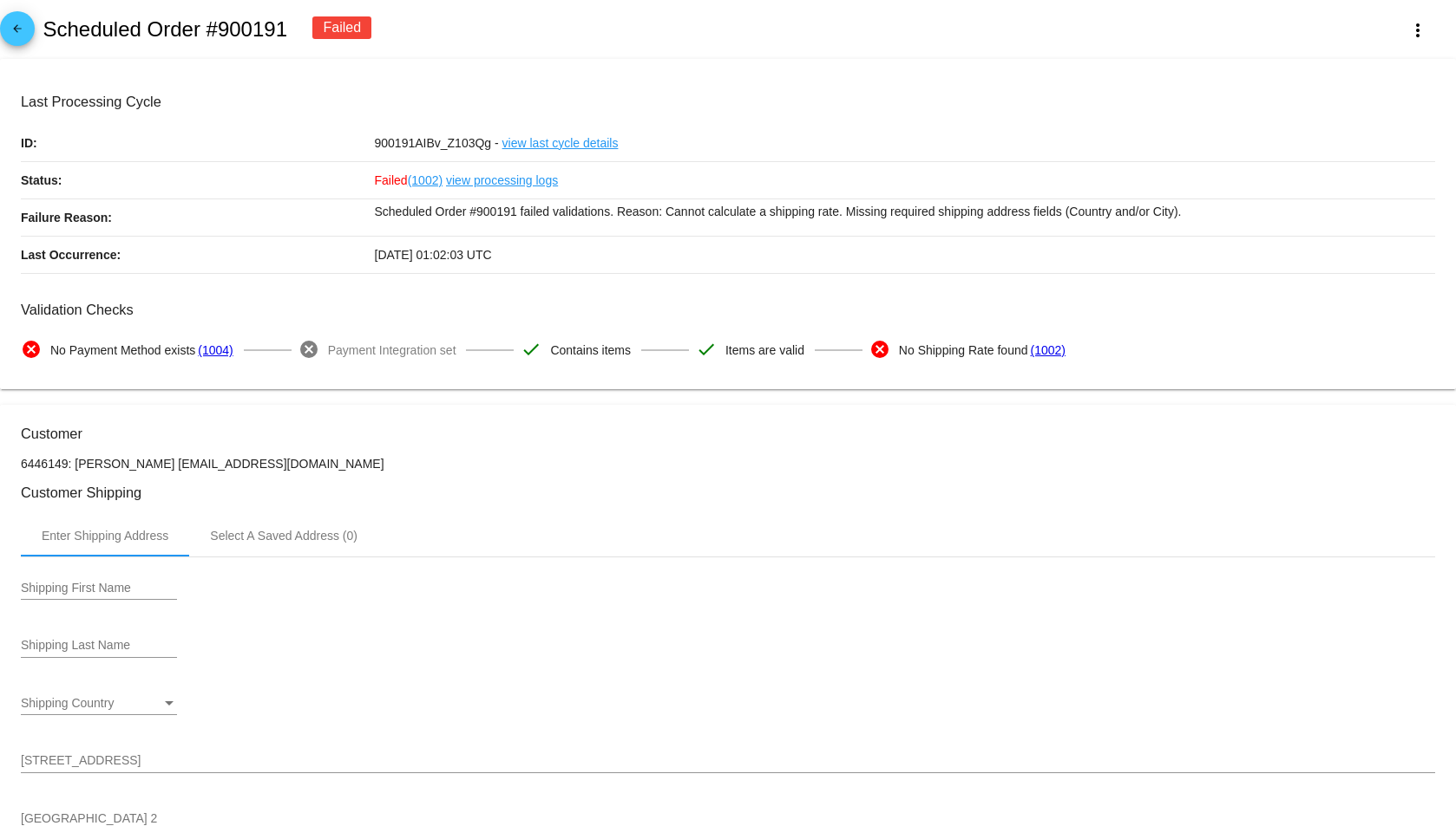
click at [19, 26] on mat-icon "arrow_back" at bounding box center [18, 33] width 21 height 21
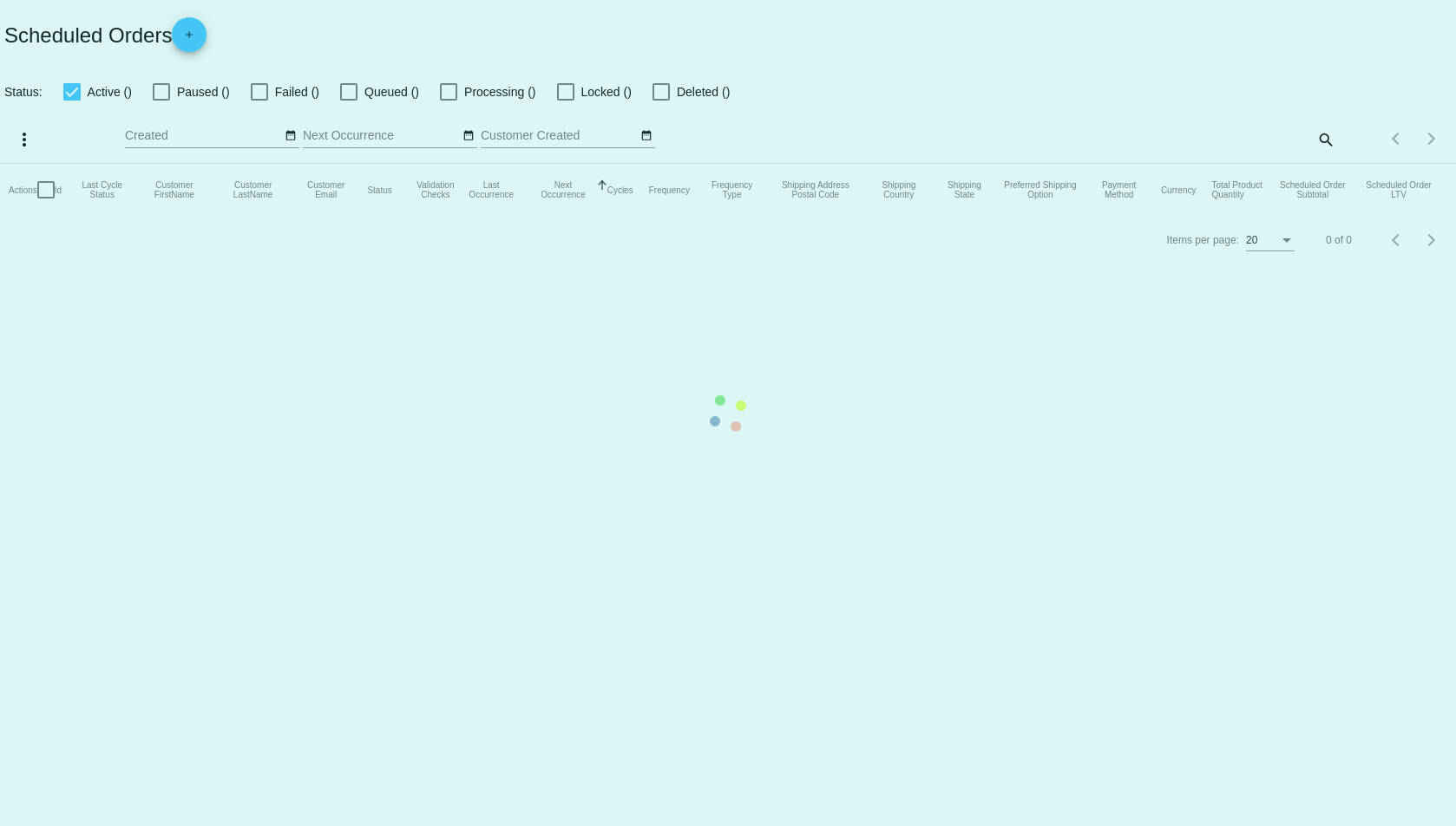
checkbox input "false"
checkbox input "true"
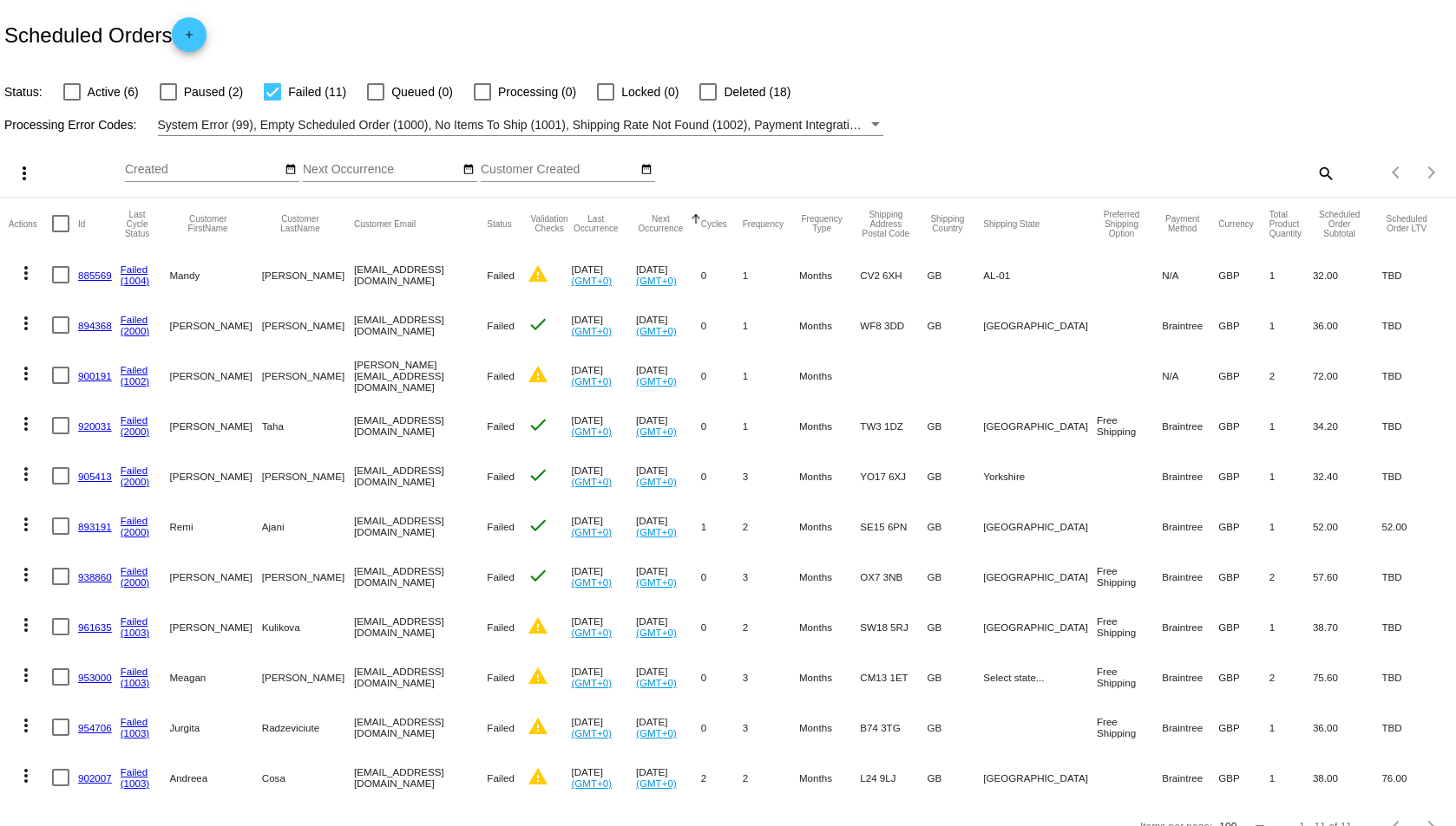
click at [1335, 173] on div "Items per page: 100 1 - 11 of 11" at bounding box center [1395, 172] width 121 height 48
click at [1314, 174] on mat-icon "search" at bounding box center [1325, 173] width 21 height 26
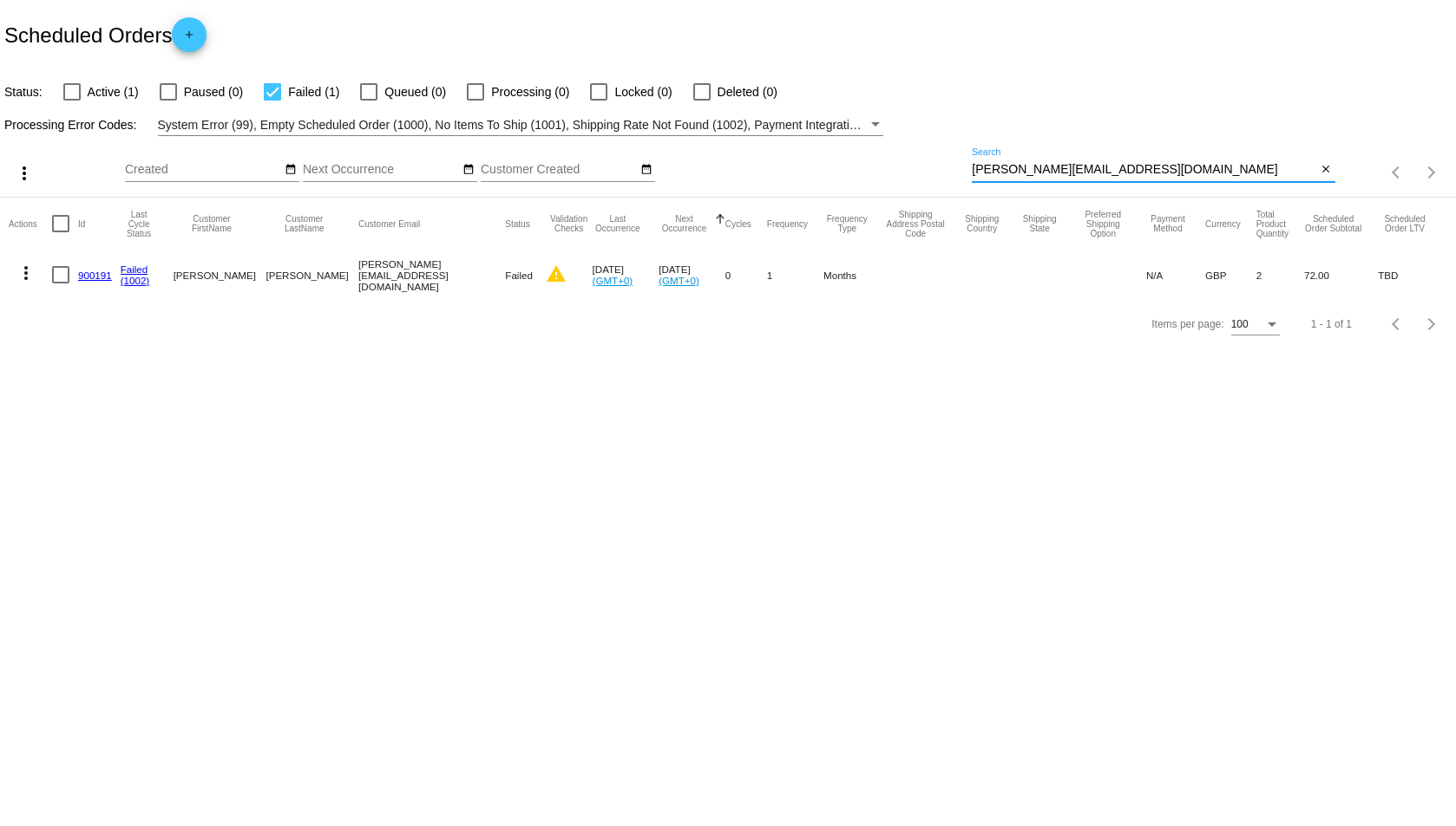
drag, startPoint x: 1154, startPoint y: 167, endPoint x: 964, endPoint y: 167, distance: 190.0
click at [964, 167] on div "more_vert Sep Jan Feb Mar Apr 1" at bounding box center [728, 167] width 1456 height 62
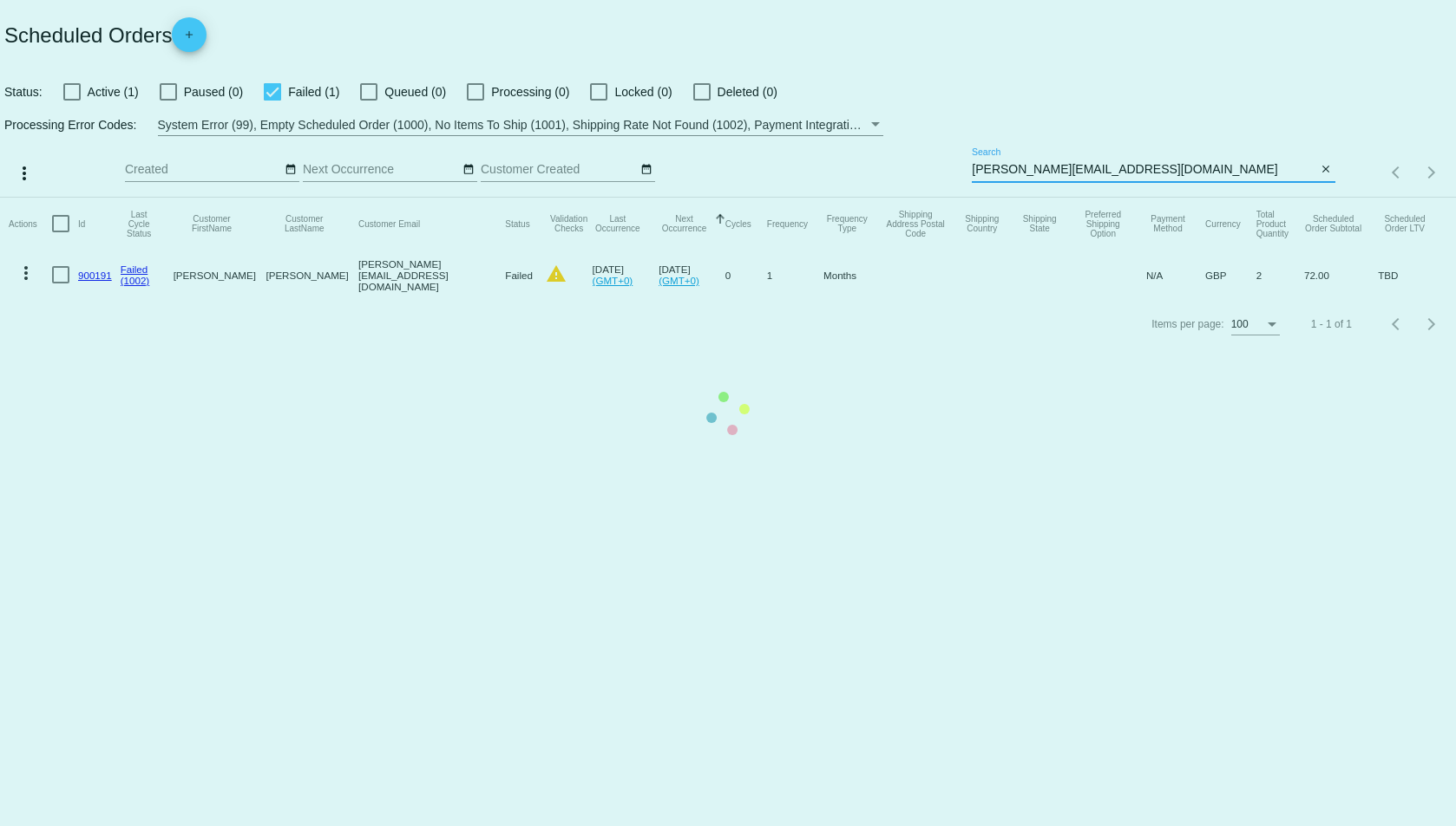
type input "anna_macks@yahoo.co.uk"
click at [1053, 300] on mat-table "Actions Id Last Cycle Status Customer FirstName Customer LastName Customer Emai…" at bounding box center [728, 249] width 1456 height 102
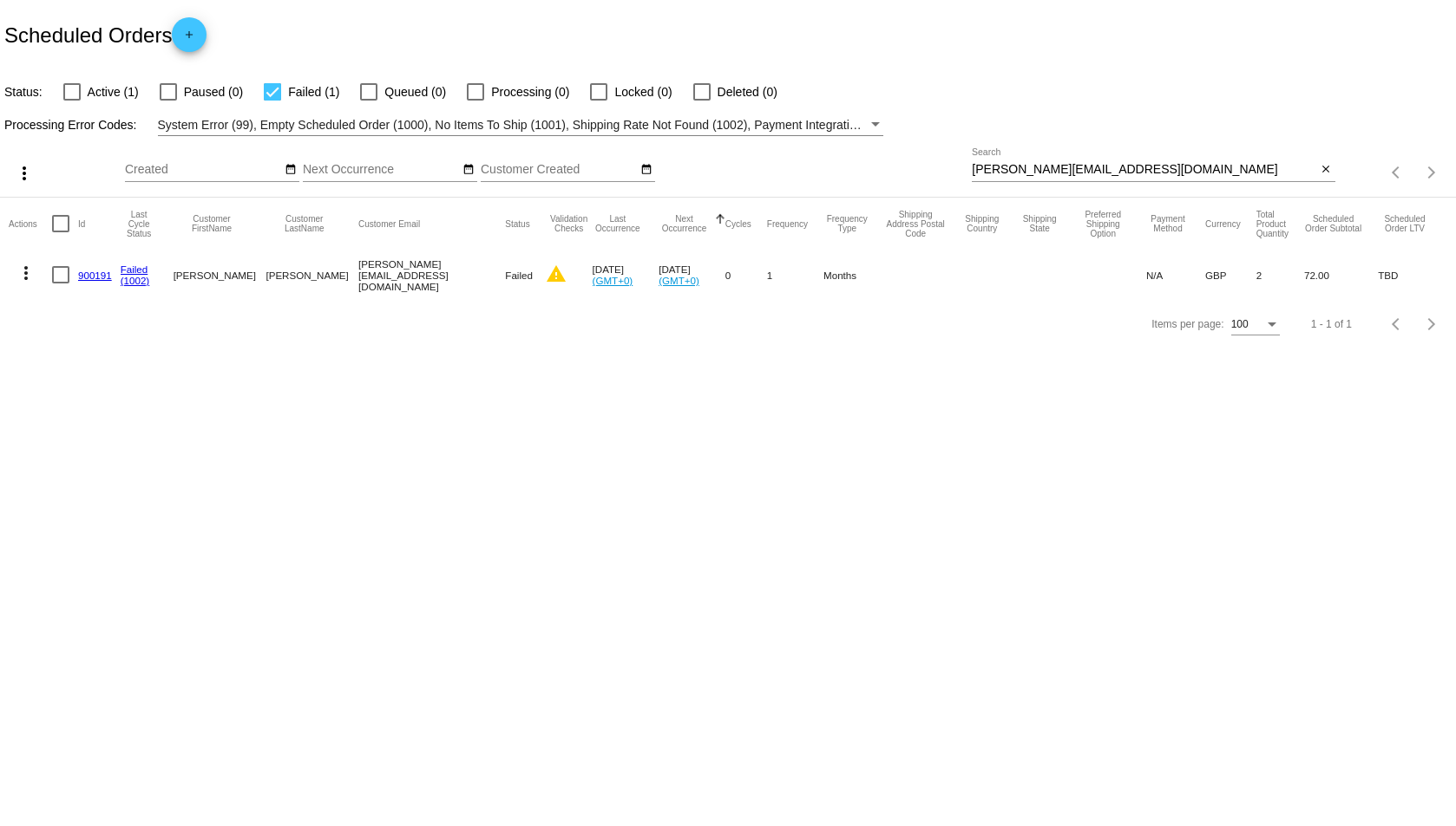
click at [269, 86] on div at bounding box center [273, 92] width 18 height 18
click at [272, 100] on input "Failed (1)" at bounding box center [272, 100] width 1 height 1
checkbox input "false"
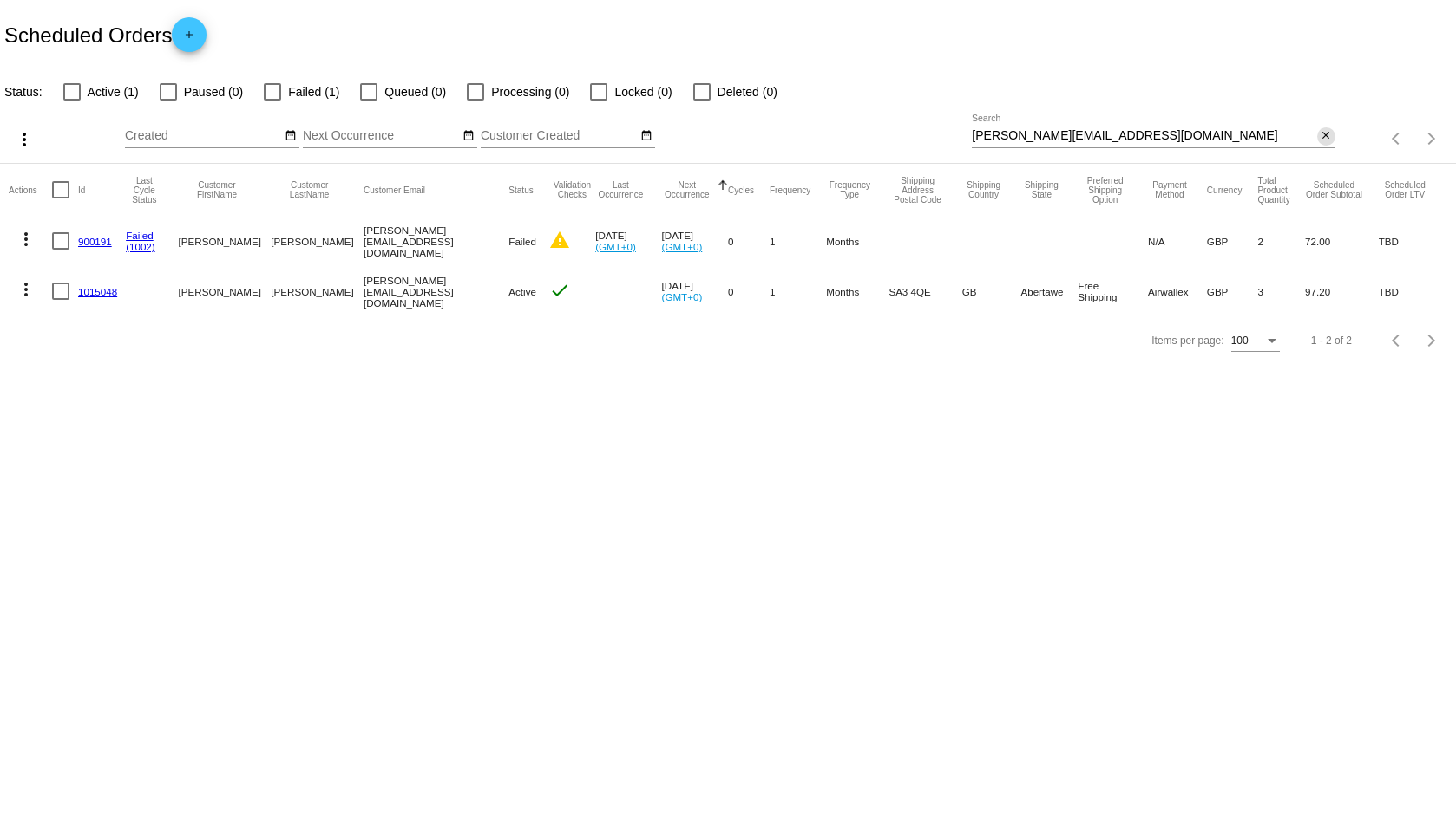
click at [1325, 138] on mat-icon "close" at bounding box center [1325, 137] width 12 height 14
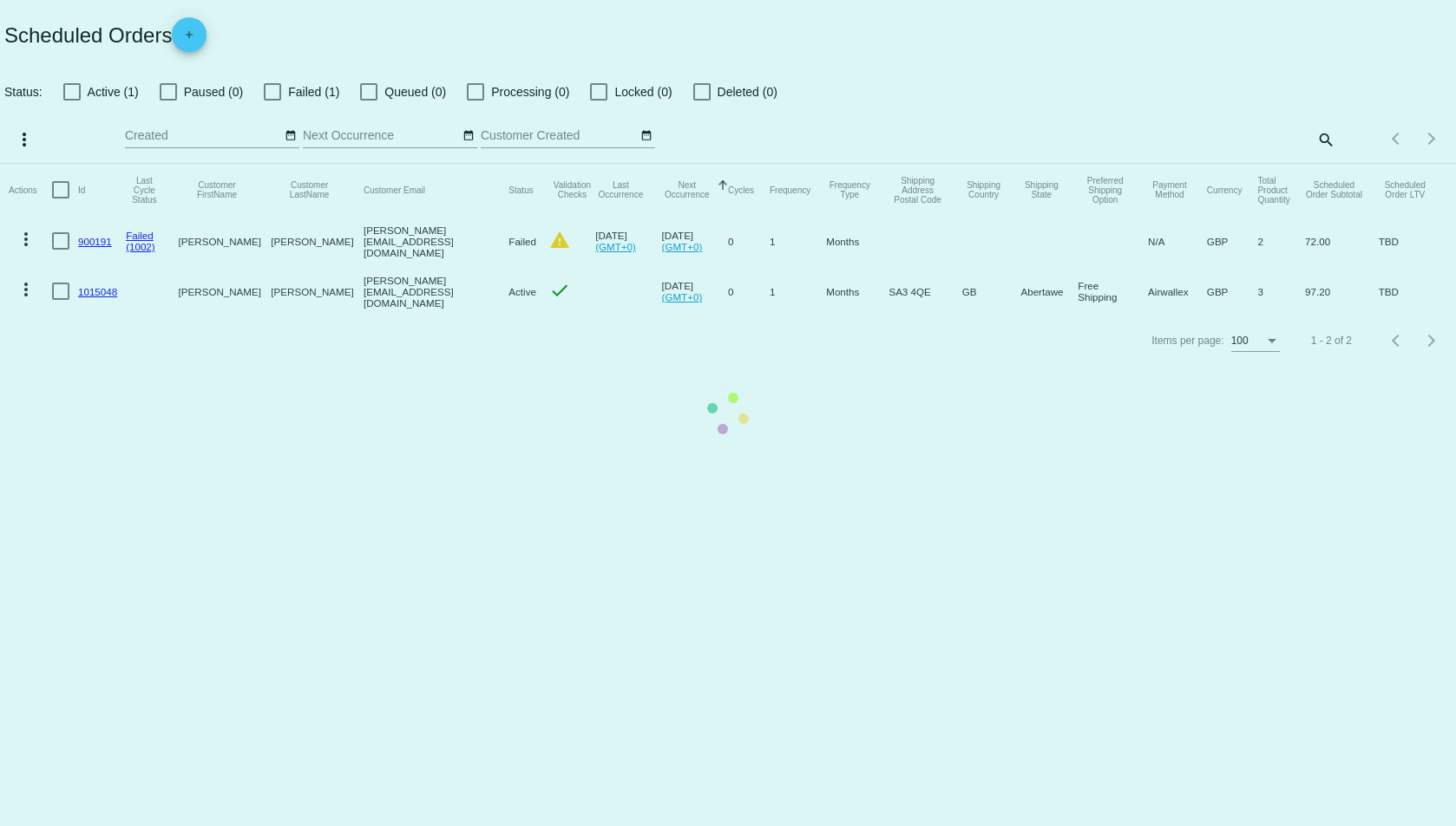
click at [72, 164] on mat-table "Actions Id Last Cycle Status Customer FirstName Customer LastName Customer Emai…" at bounding box center [728, 240] width 1456 height 153
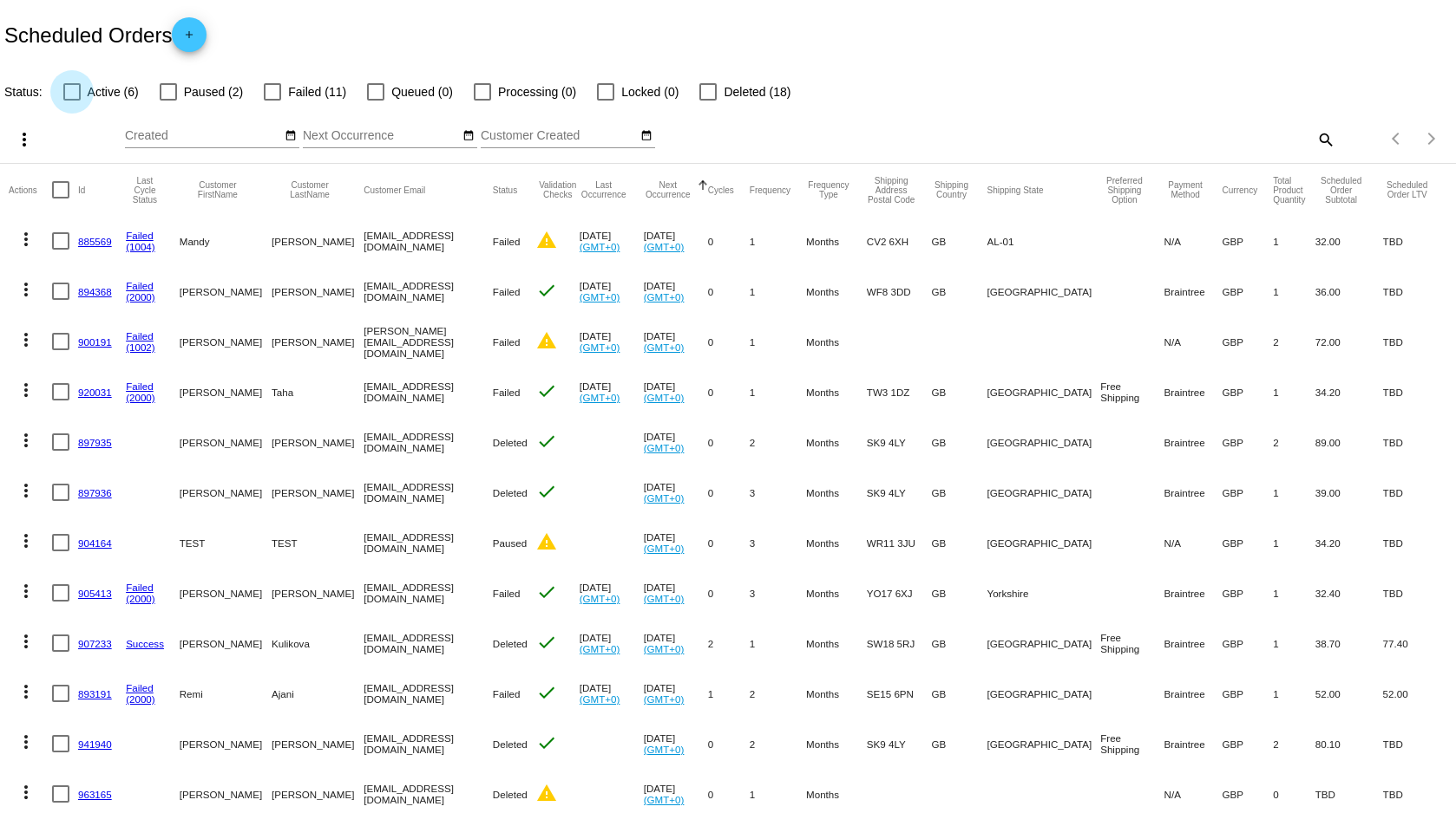
click at [72, 92] on div at bounding box center [72, 92] width 18 height 18
click at [72, 100] on input "Active (6)" at bounding box center [71, 100] width 1 height 1
checkbox input "true"
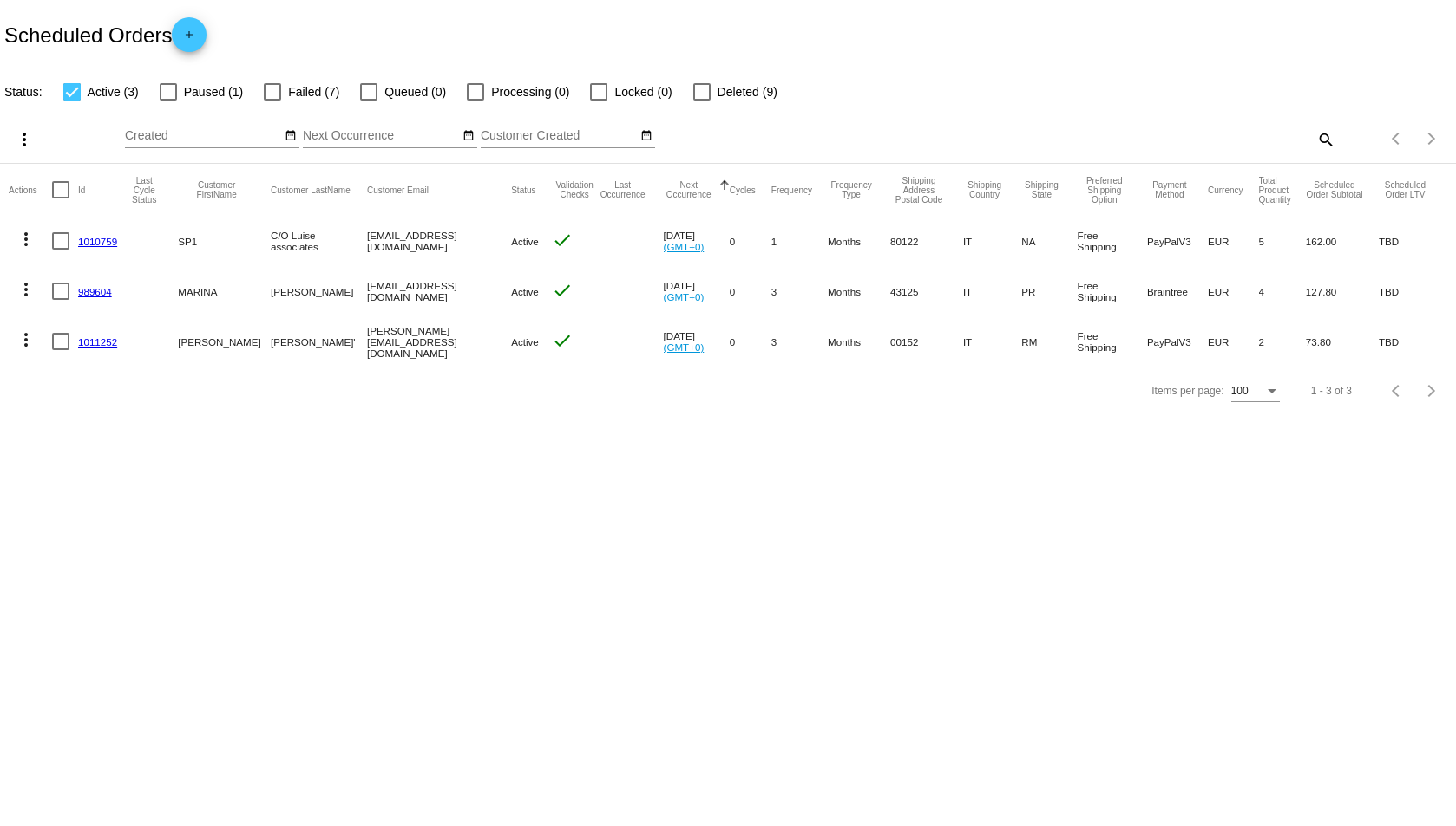
click at [333, 48] on div "Scheduled Orders add" at bounding box center [728, 34] width 1456 height 70
click at [275, 93] on div at bounding box center [273, 92] width 18 height 18
click at [273, 100] on input "Failed (7)" at bounding box center [272, 100] width 1 height 1
checkbox input "true"
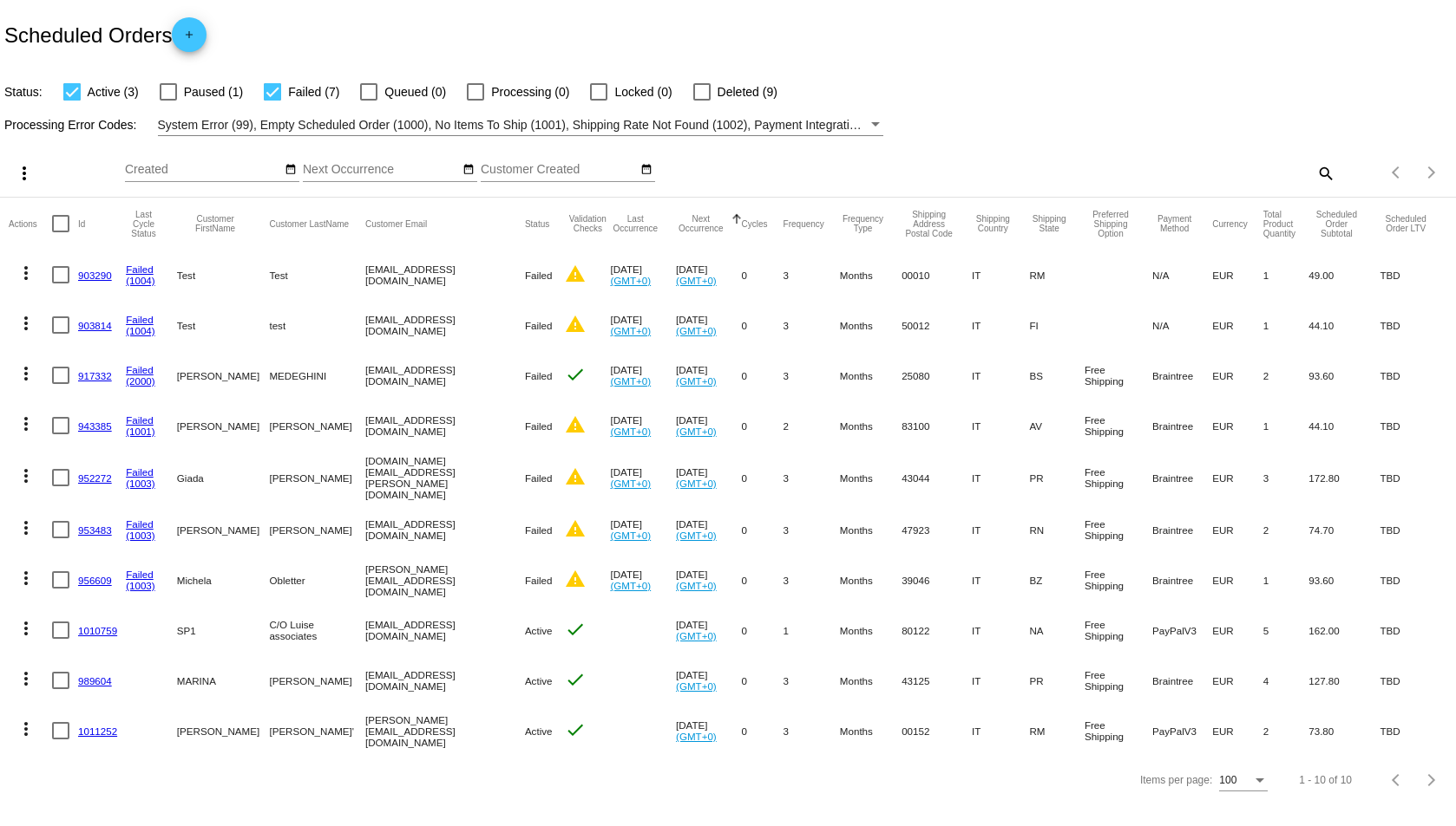
drag, startPoint x: 325, startPoint y: 279, endPoint x: 465, endPoint y: 280, distance: 140.0
click at [465, 280] on mat-row "more_vert 903290 Failed (1004) Test Test dimasovalentina91@gmail.com Failed war…" at bounding box center [728, 274] width 1438 height 50
copy mat-row "dimasovalentina91@gmail.com"
click at [555, 128] on span "System Error (99), Empty Scheduled Order (1000), No Items To Ship (1001), Shipp…" at bounding box center [1110, 125] width 1905 height 14
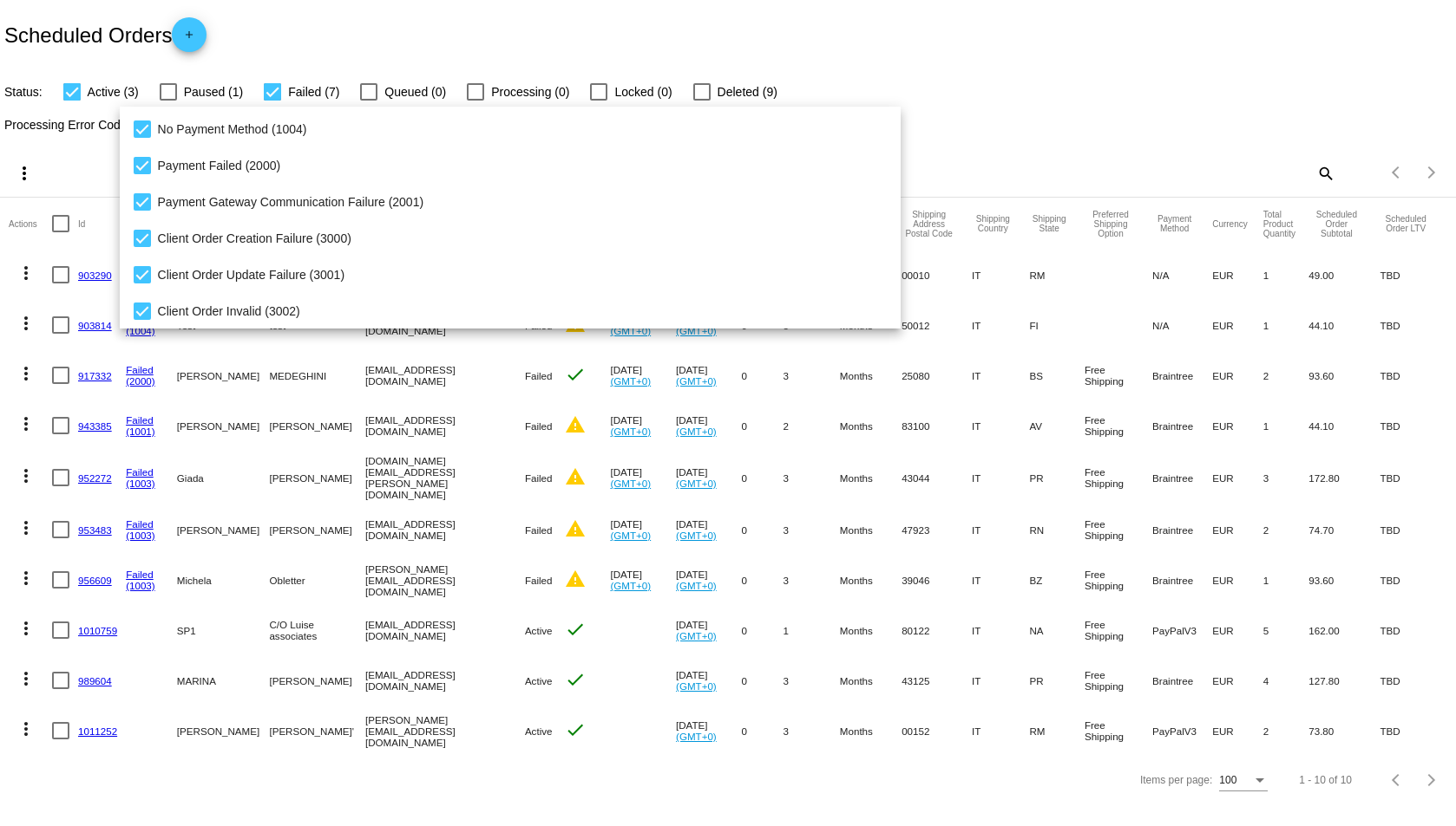
scroll to position [179, 0]
click at [1094, 123] on div at bounding box center [728, 413] width 1456 height 826
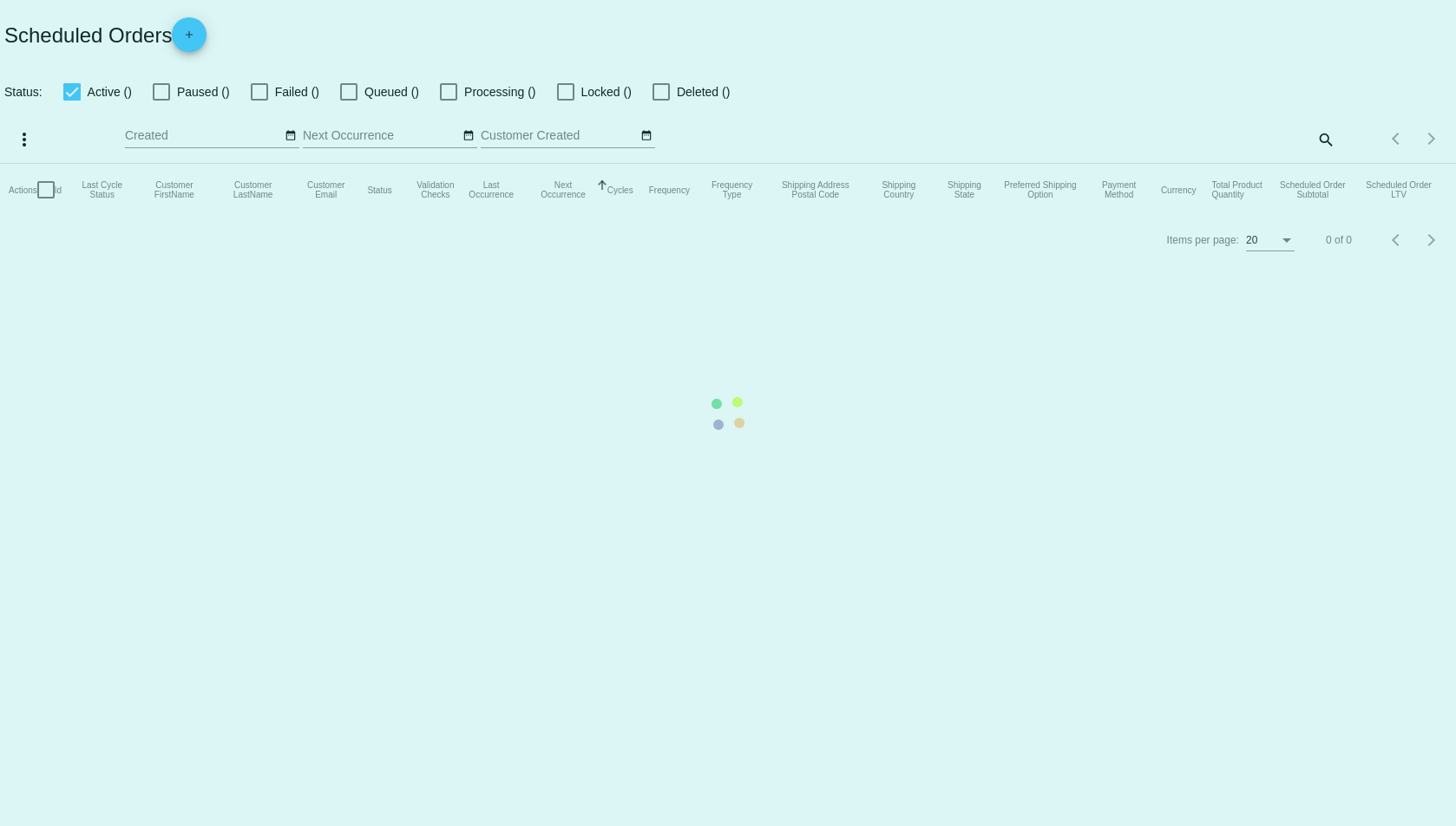
checkbox input "true"
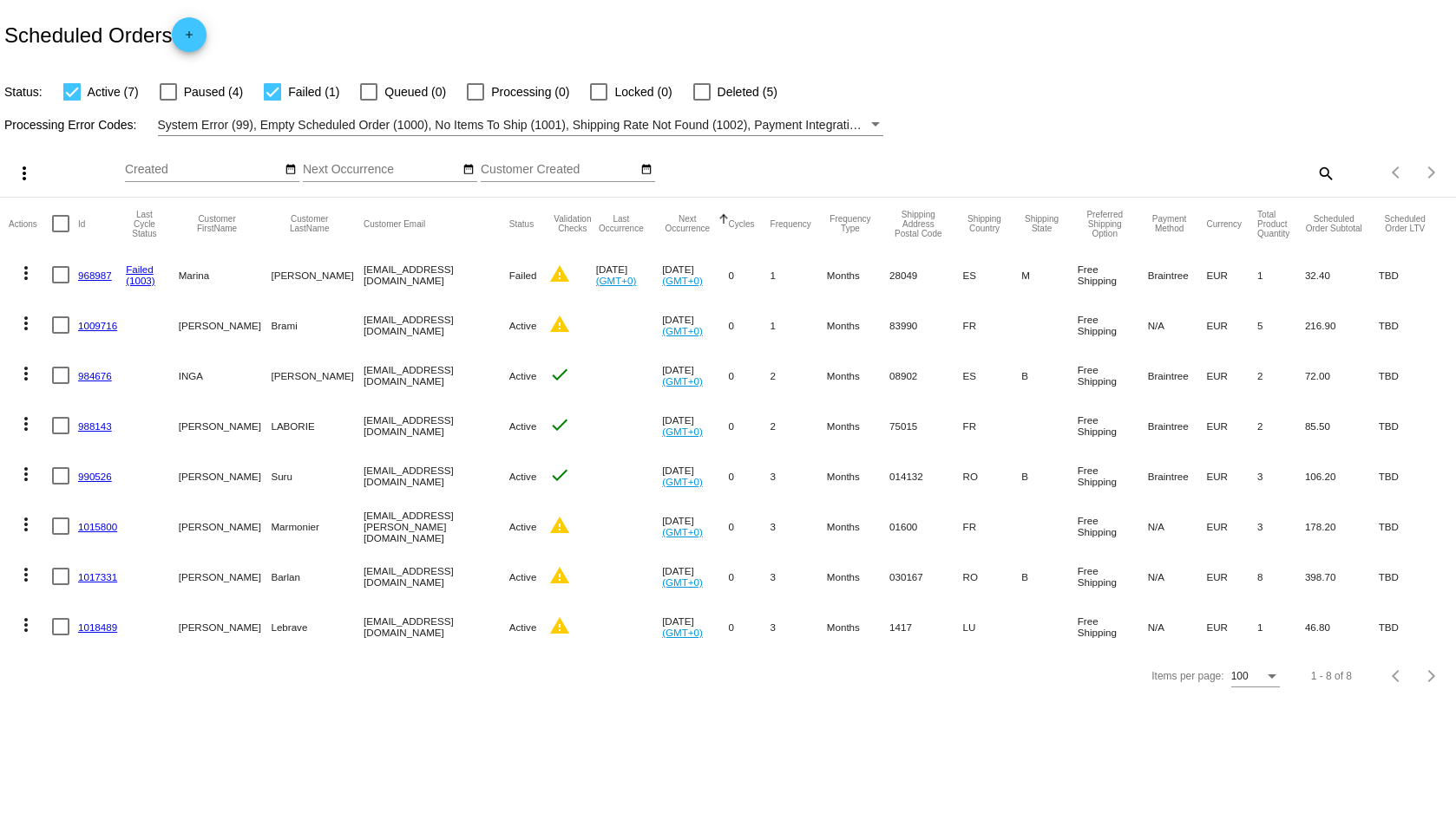
click at [93, 529] on link "1015800" at bounding box center [98, 526] width 39 height 11
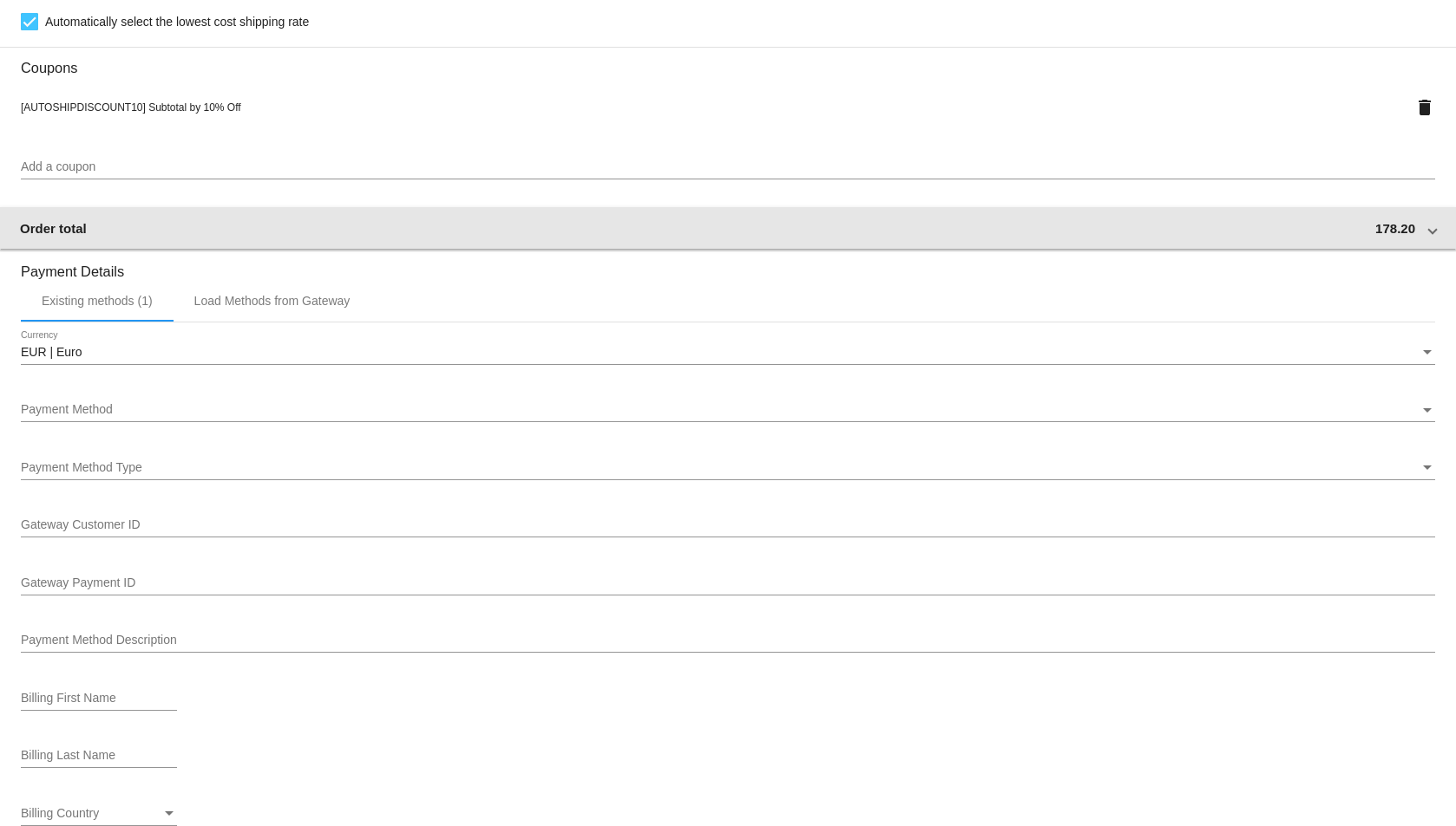
scroll to position [1474, 0]
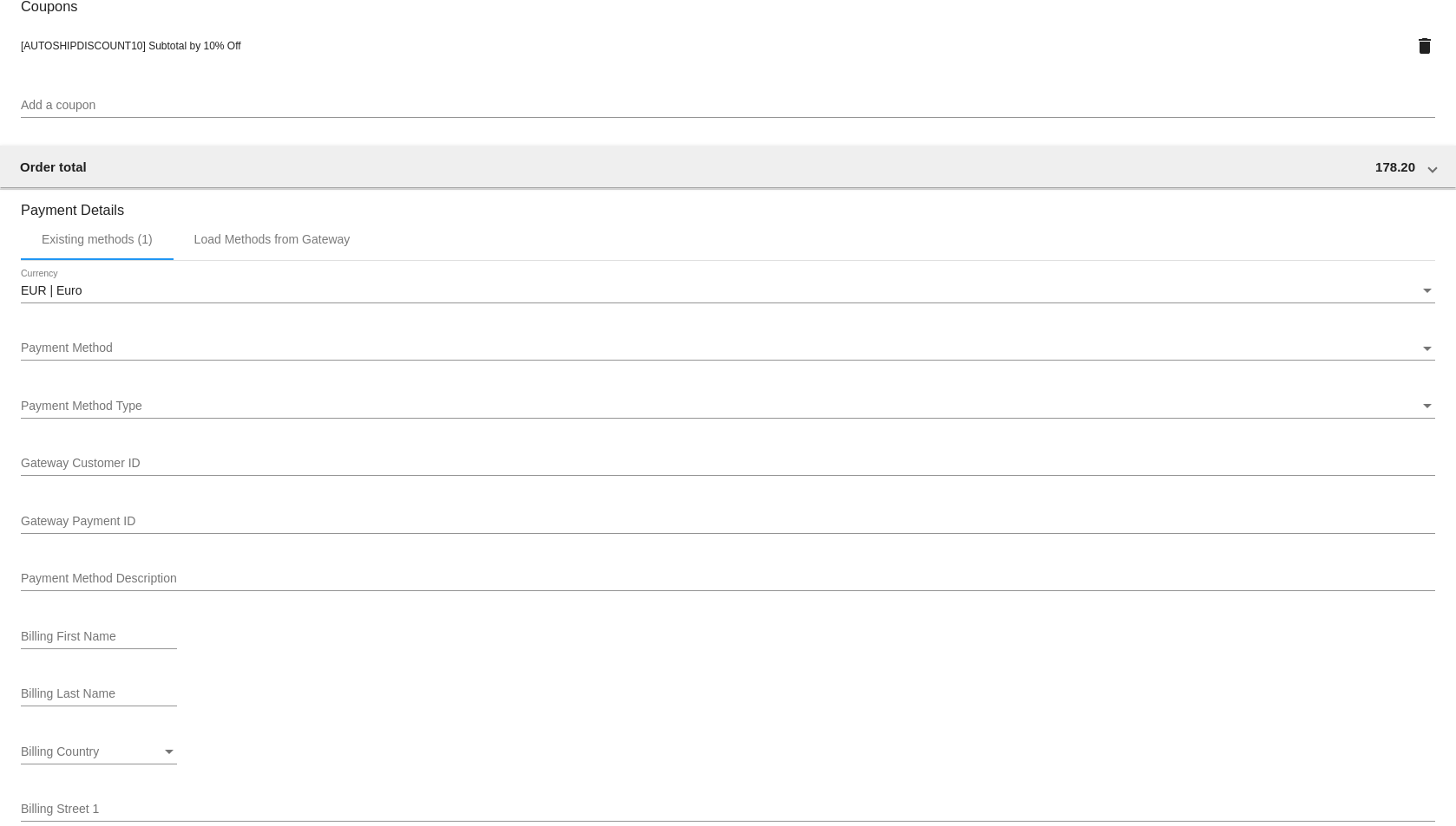
click at [516, 345] on div "Payment Method" at bounding box center [721, 349] width 1399 height 14
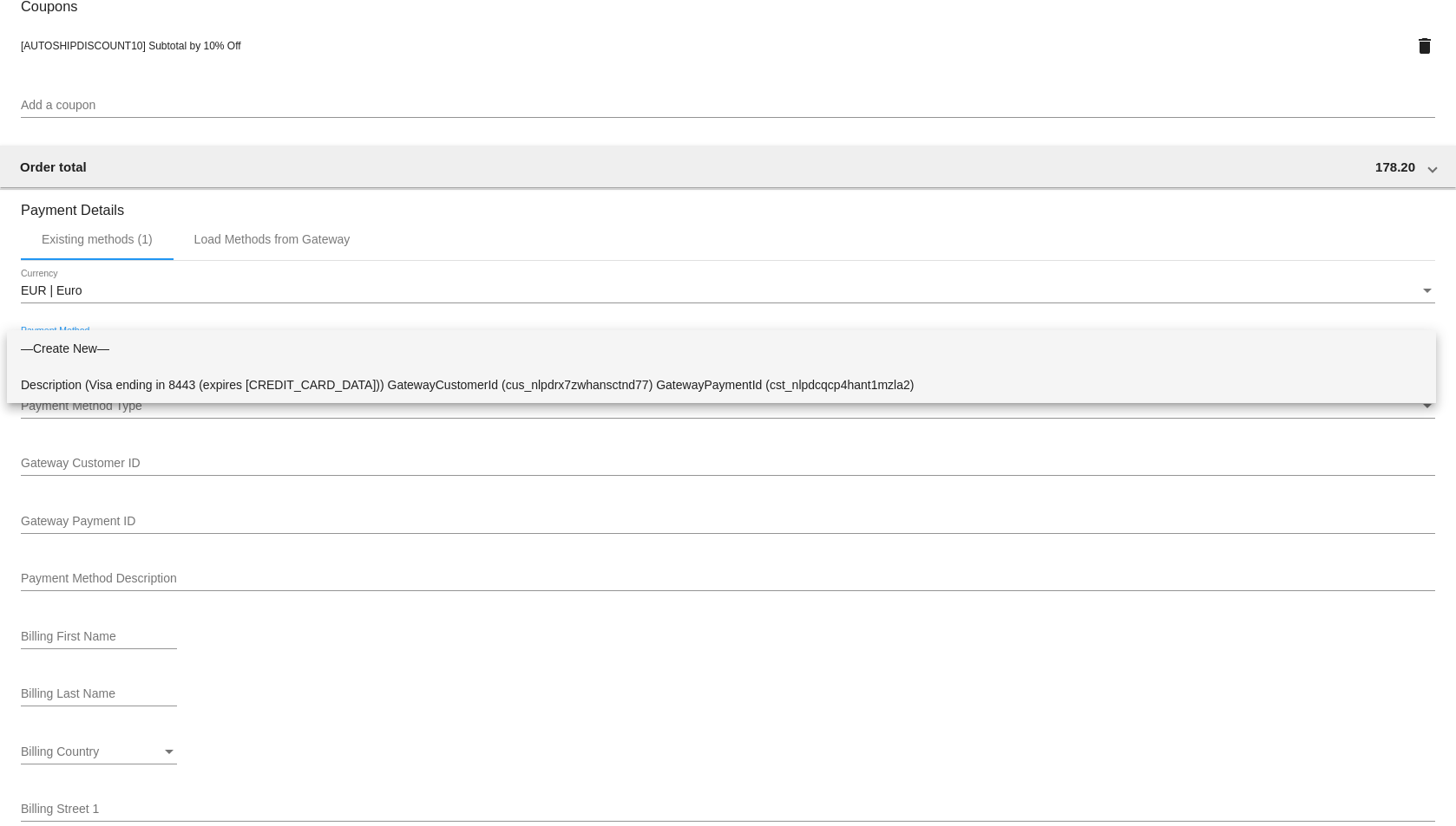
click at [508, 385] on span "Description (Visa ending in 8443 (expires [CREDIT_CARD_DATA])) GatewayCustomerI…" at bounding box center [721, 384] width 1401 height 36
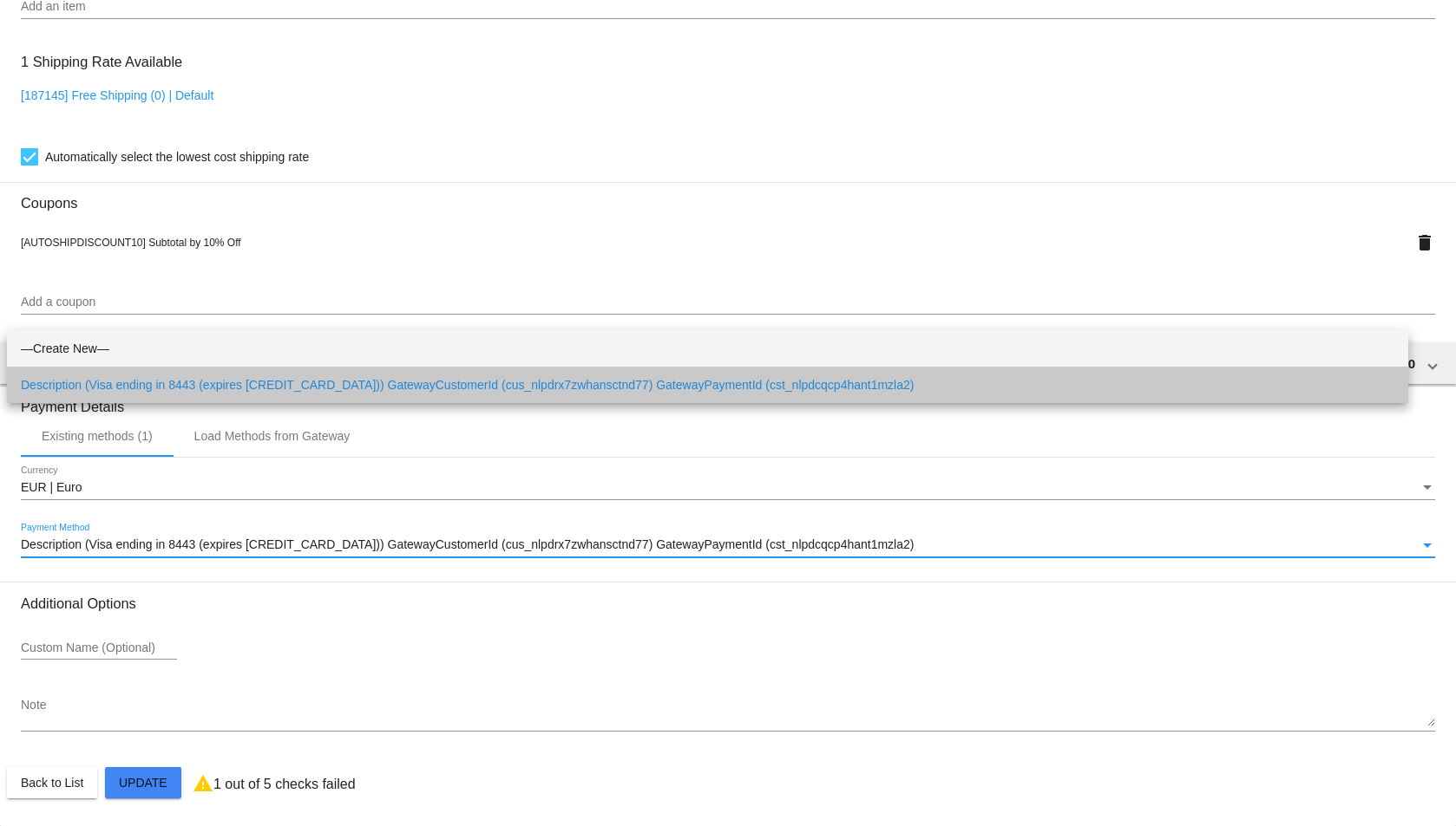
scroll to position [1277, 0]
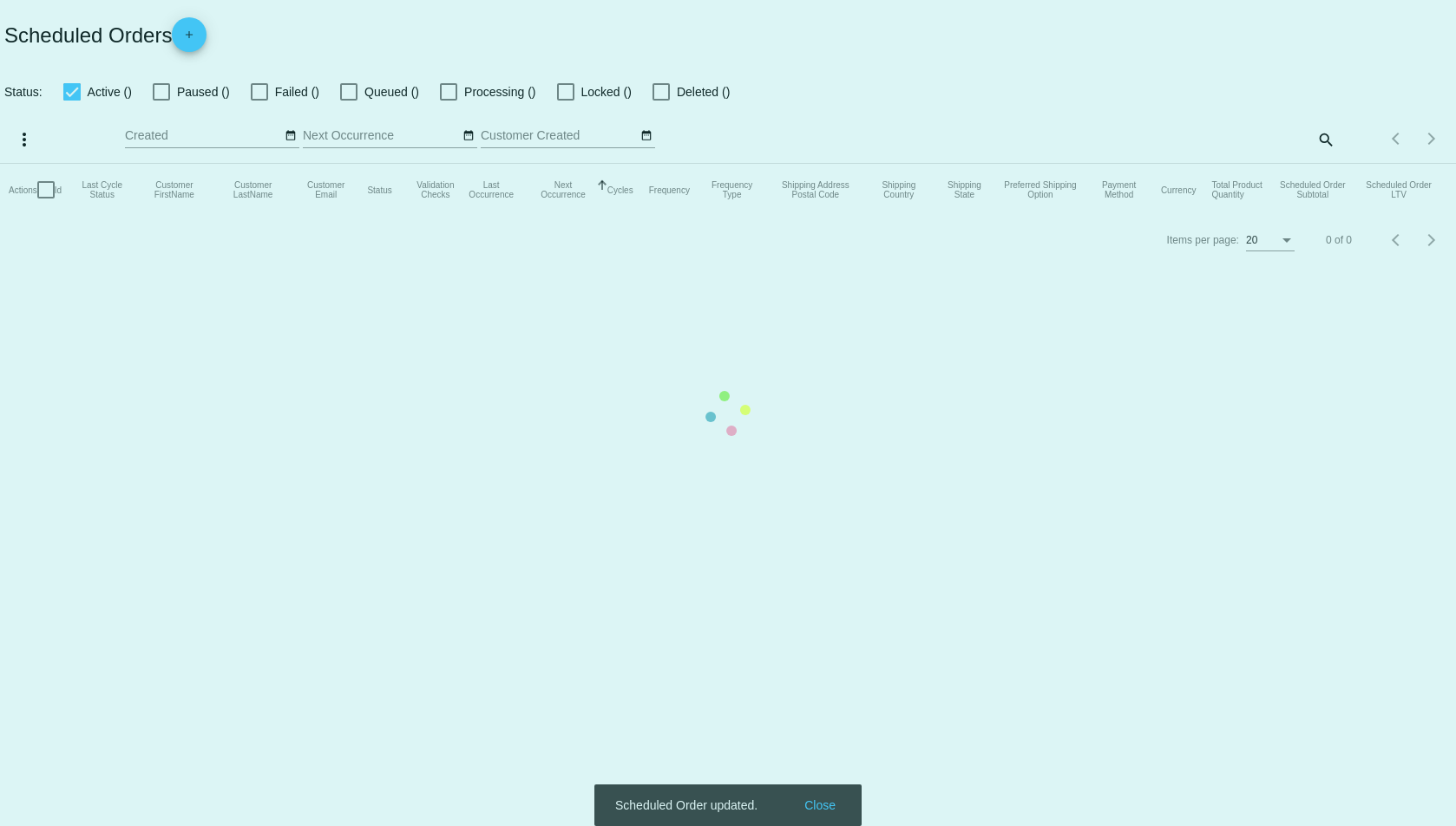
checkbox input "true"
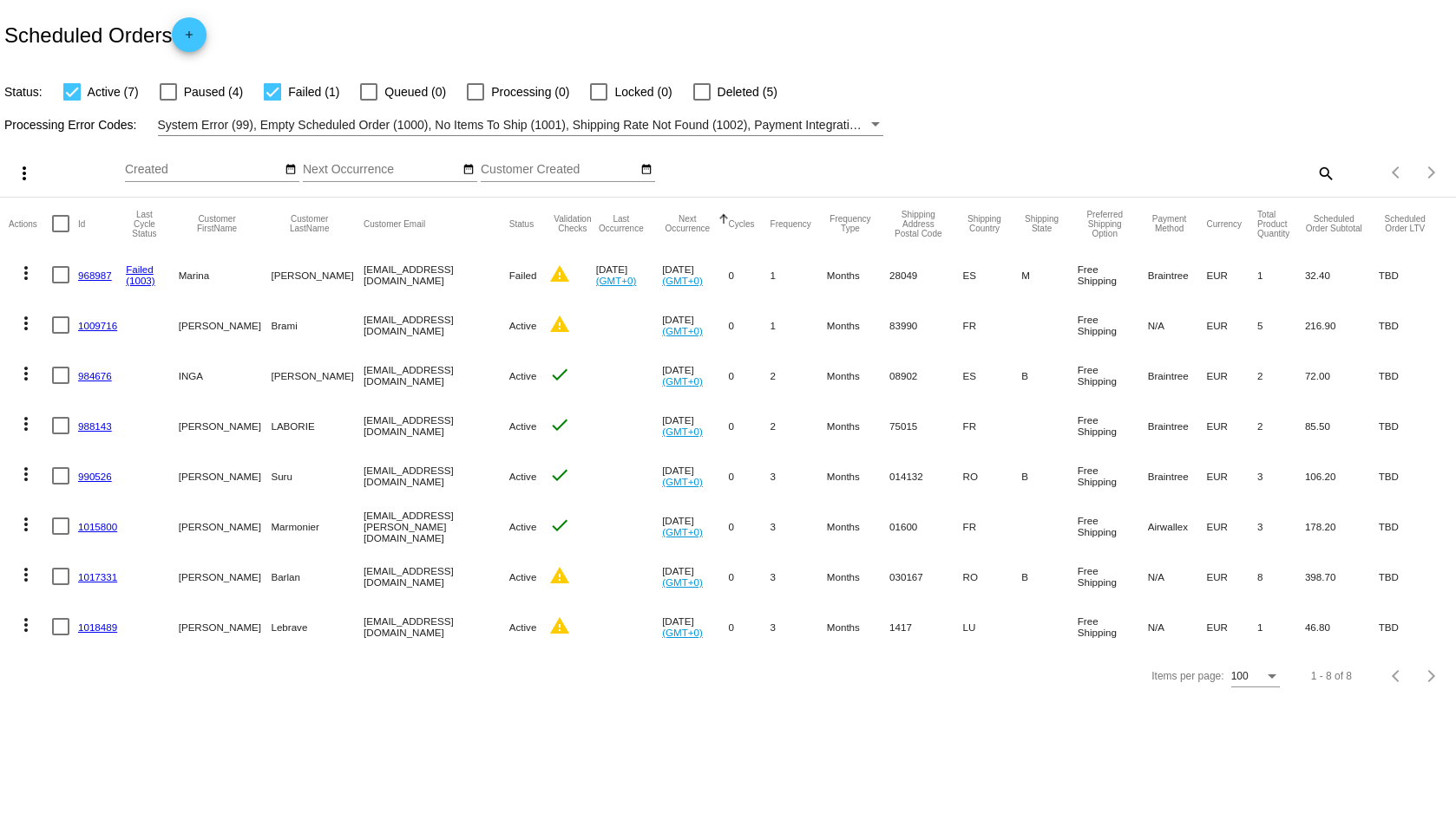
click at [92, 578] on link "1017331" at bounding box center [98, 577] width 39 height 11
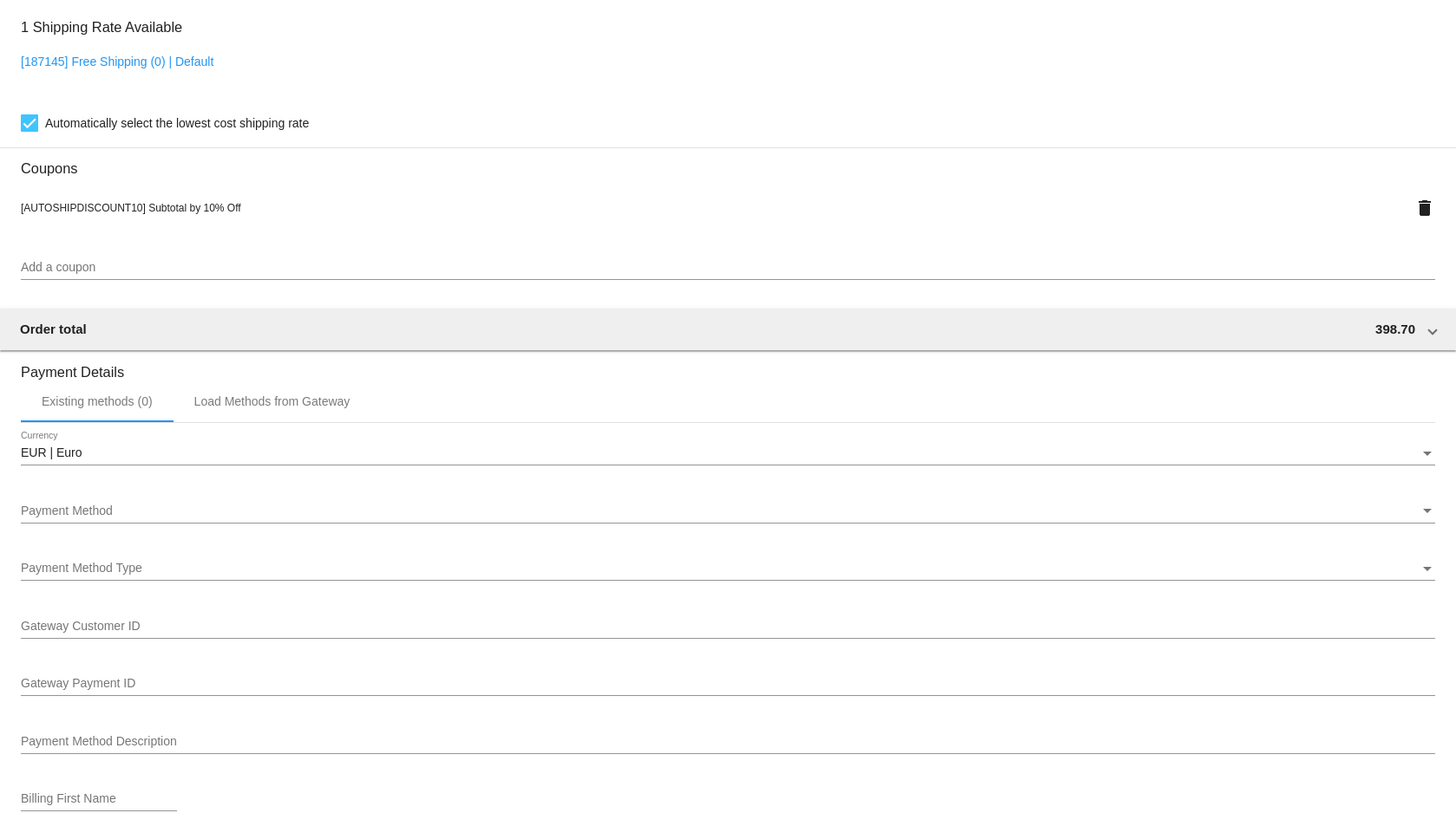
scroll to position [1648, 0]
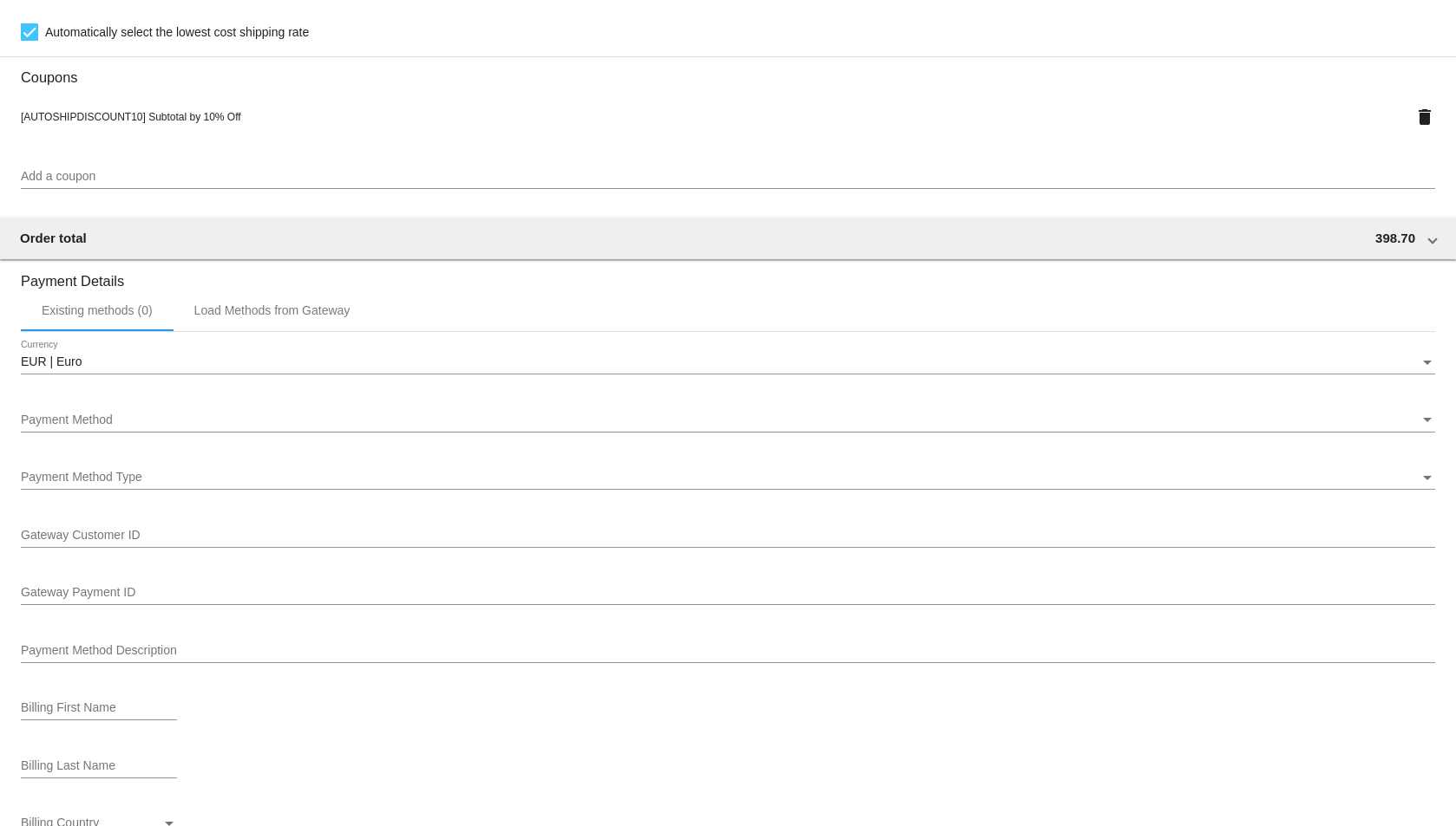
click at [474, 422] on div "Payment Method" at bounding box center [721, 420] width 1399 height 14
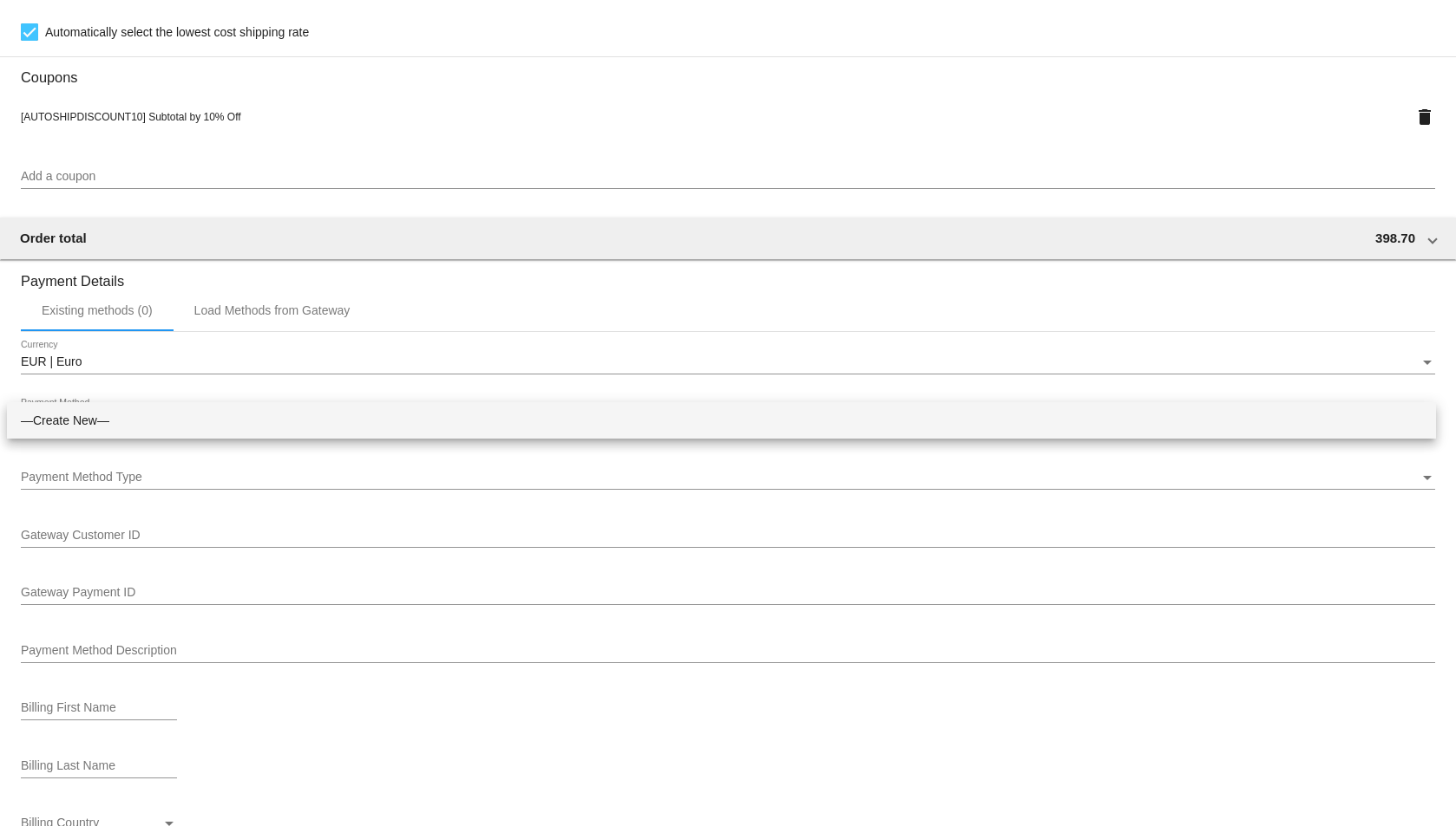
click at [1445, 647] on div at bounding box center [728, 413] width 1456 height 826
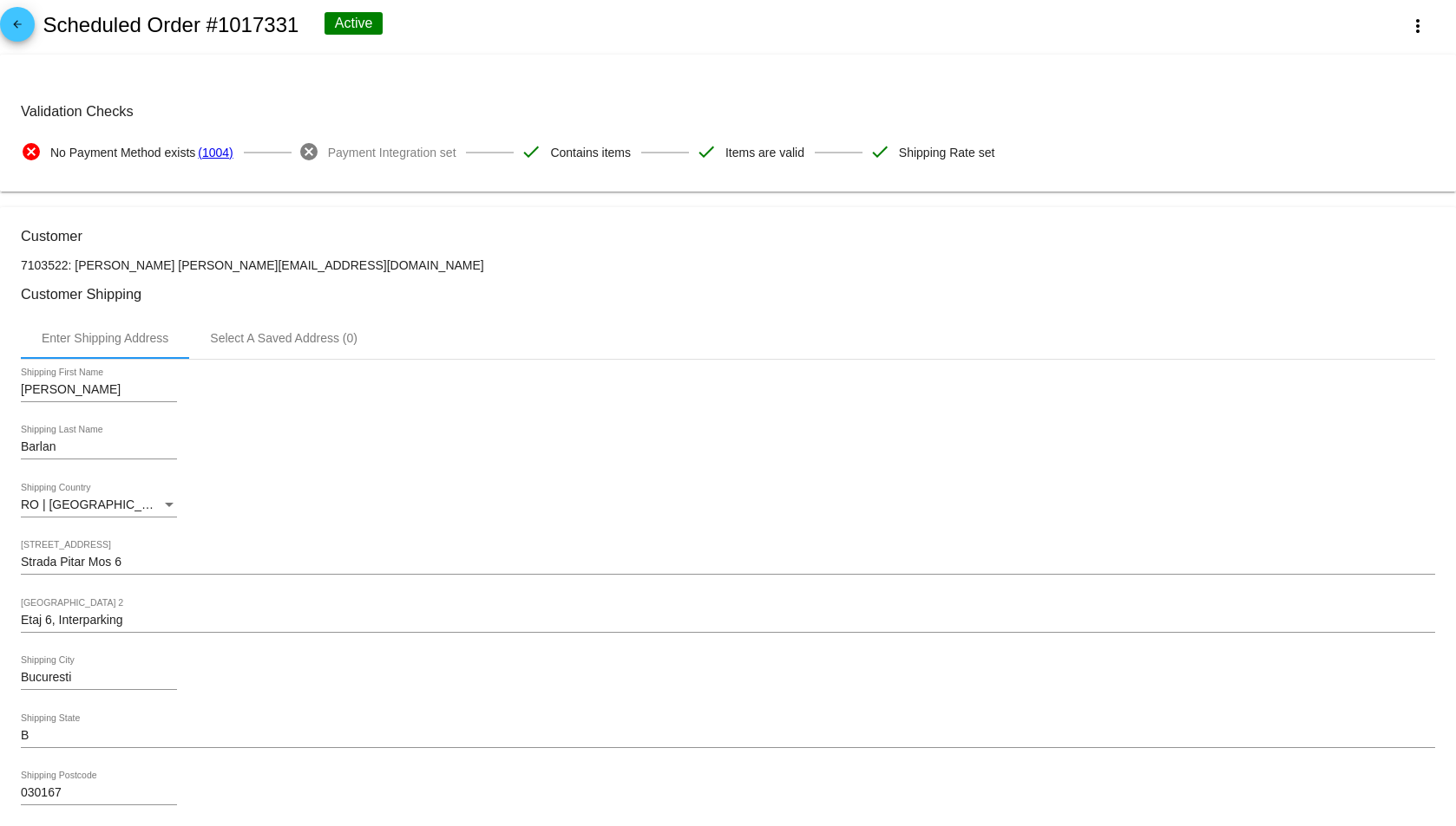
scroll to position [0, 0]
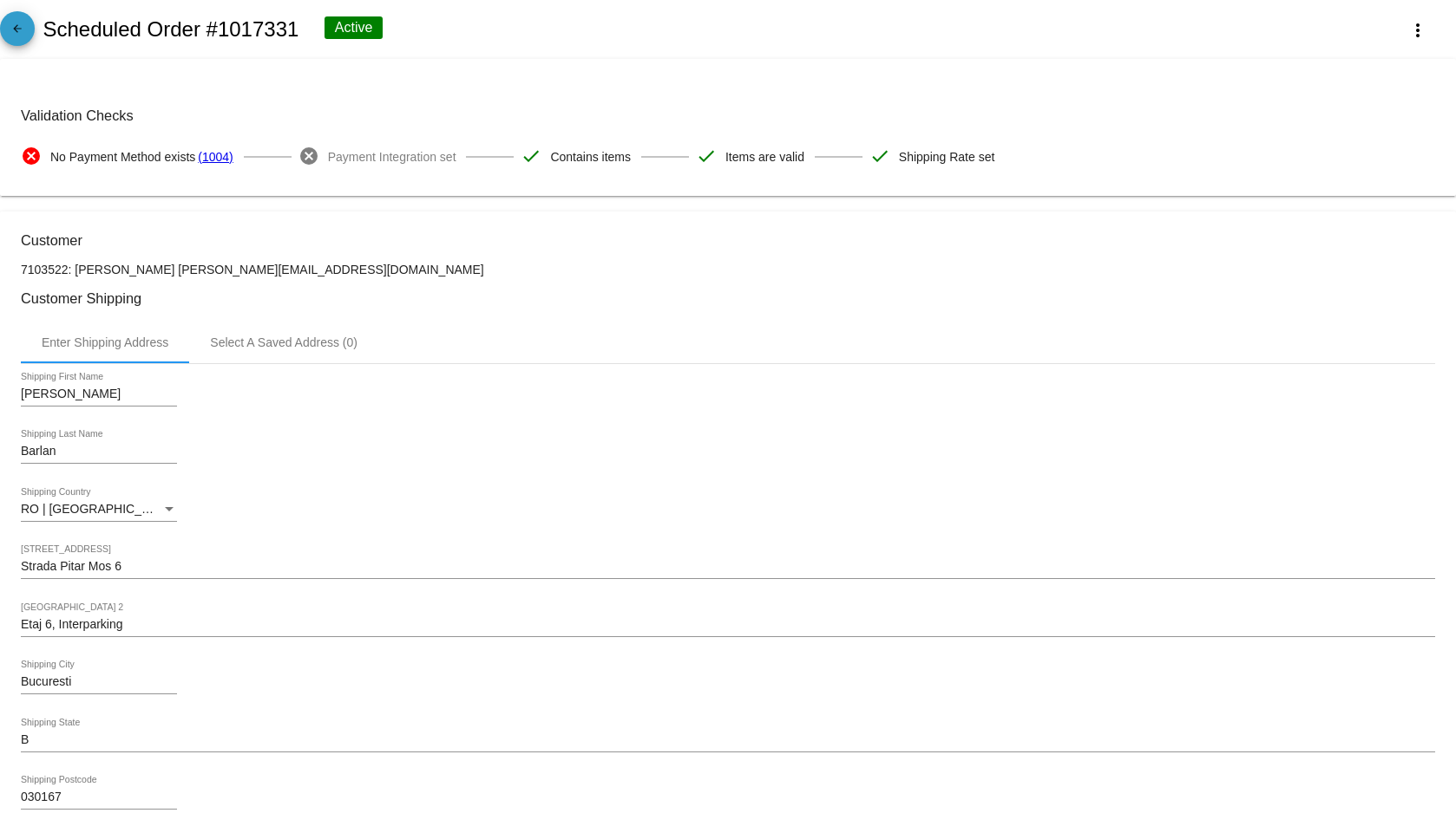
click at [16, 24] on mat-icon "arrow_back" at bounding box center [18, 33] width 21 height 21
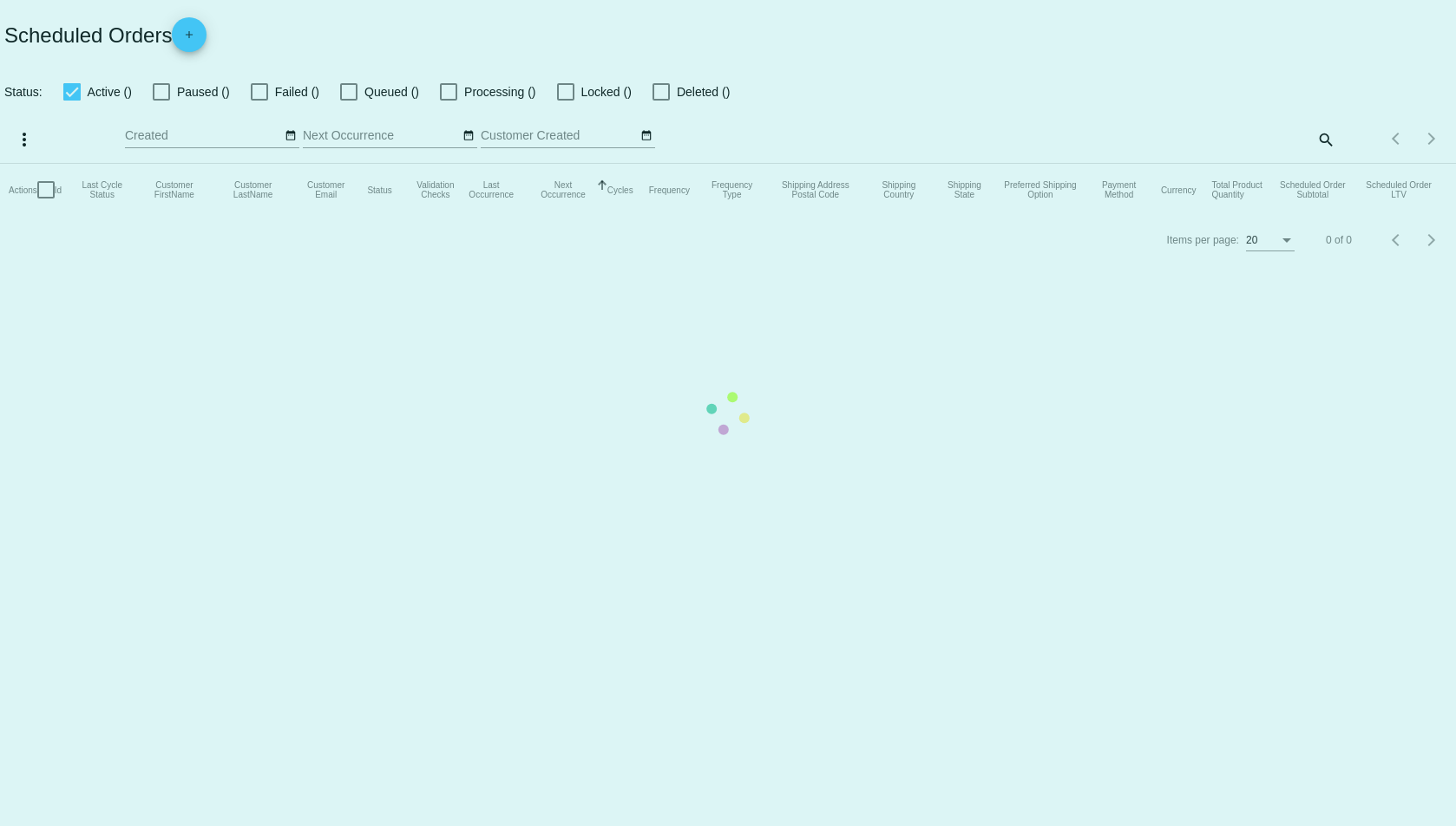
checkbox input "true"
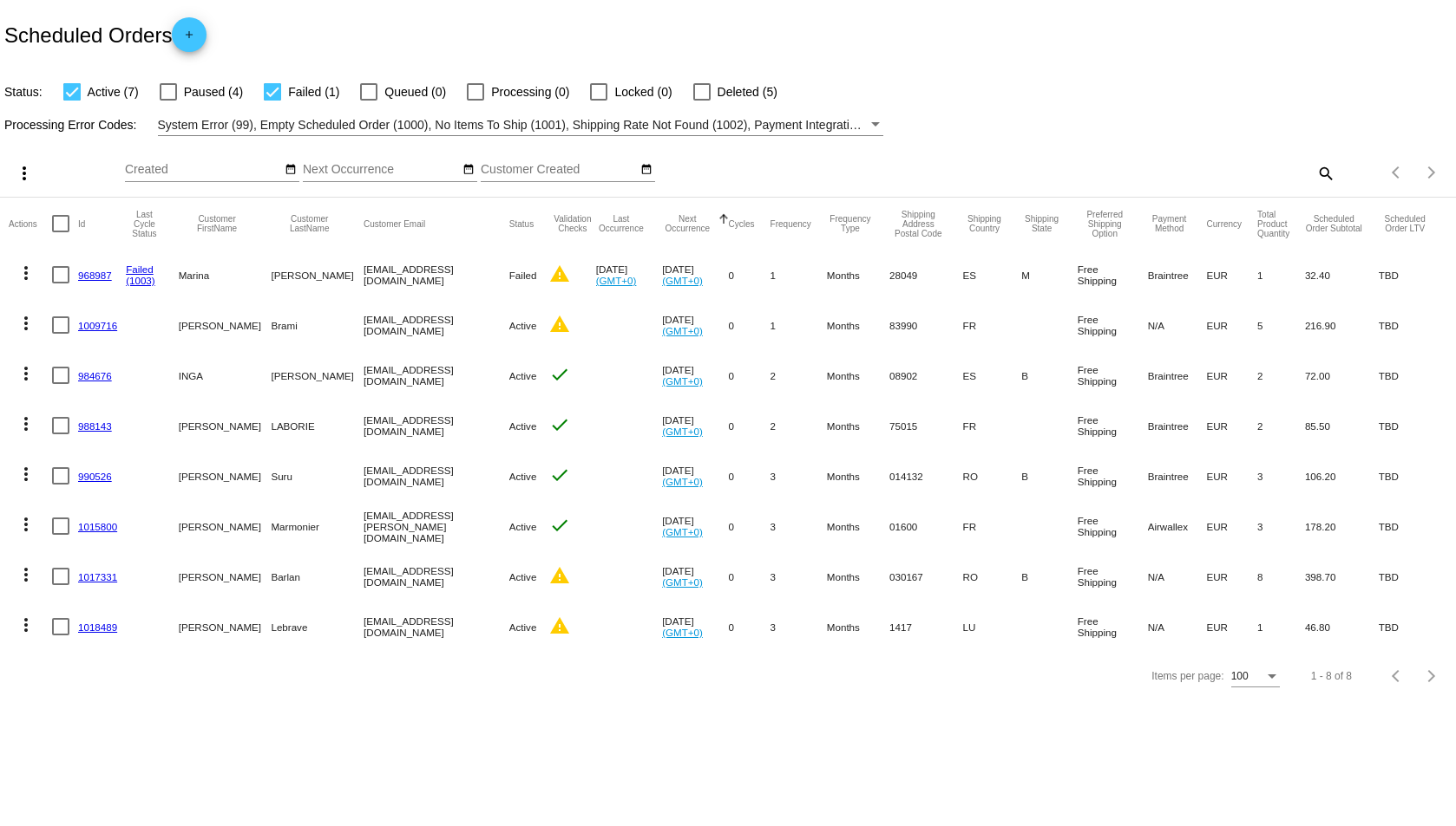
click at [99, 628] on link "1018489" at bounding box center [98, 627] width 39 height 11
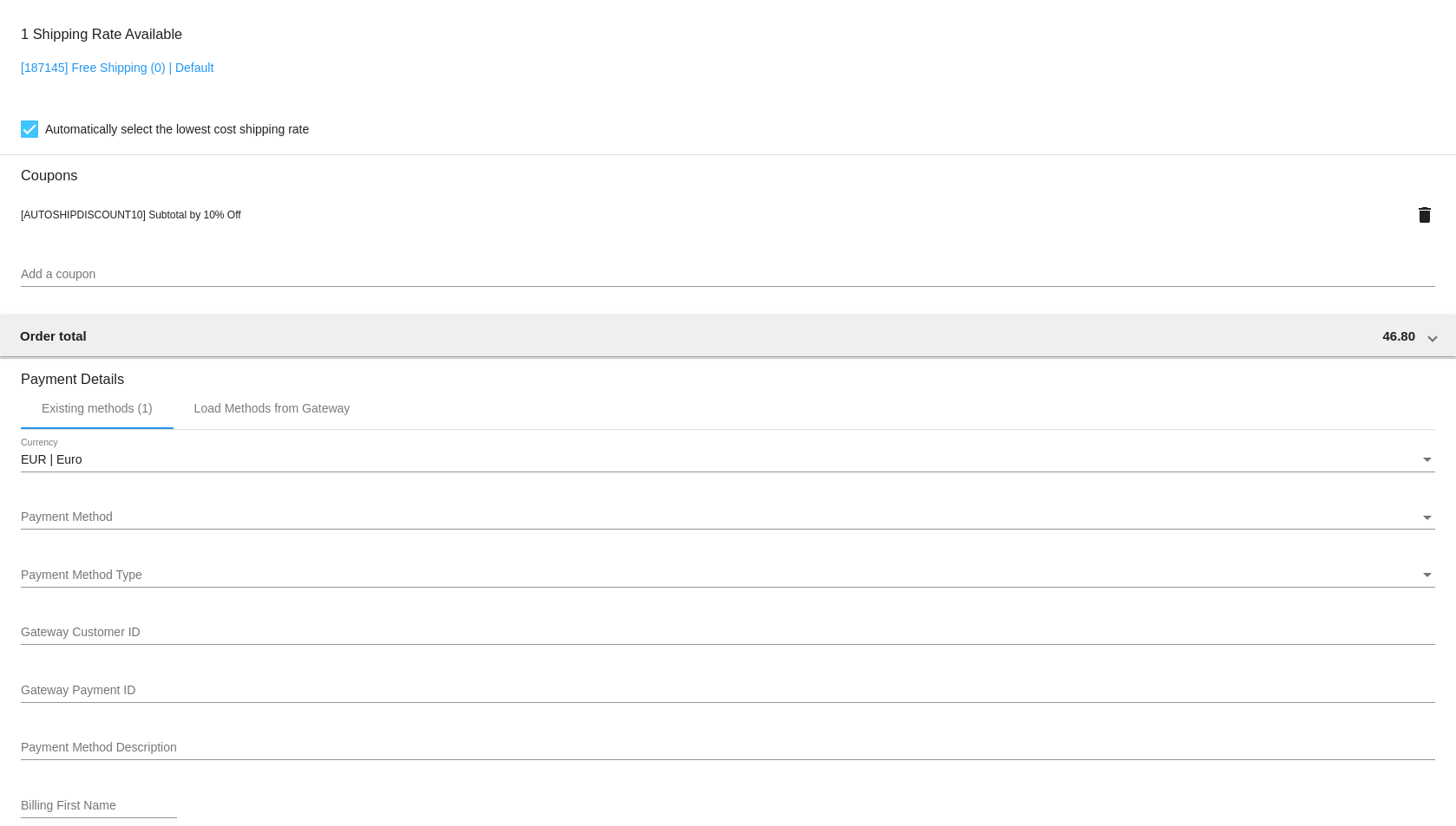
scroll to position [1214, 0]
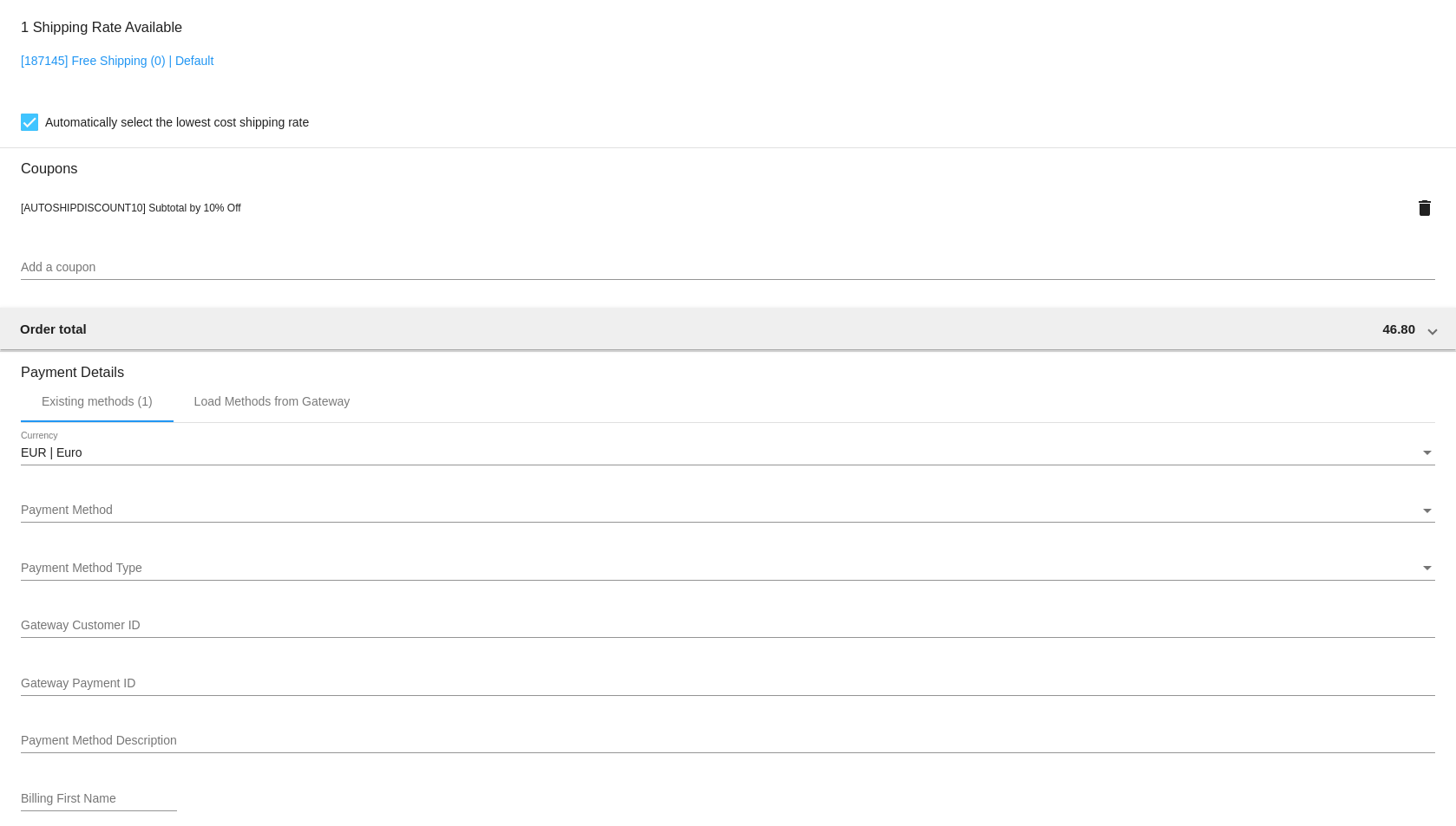
click at [369, 503] on div "Payment Method Payment Method" at bounding box center [728, 506] width 1414 height 33
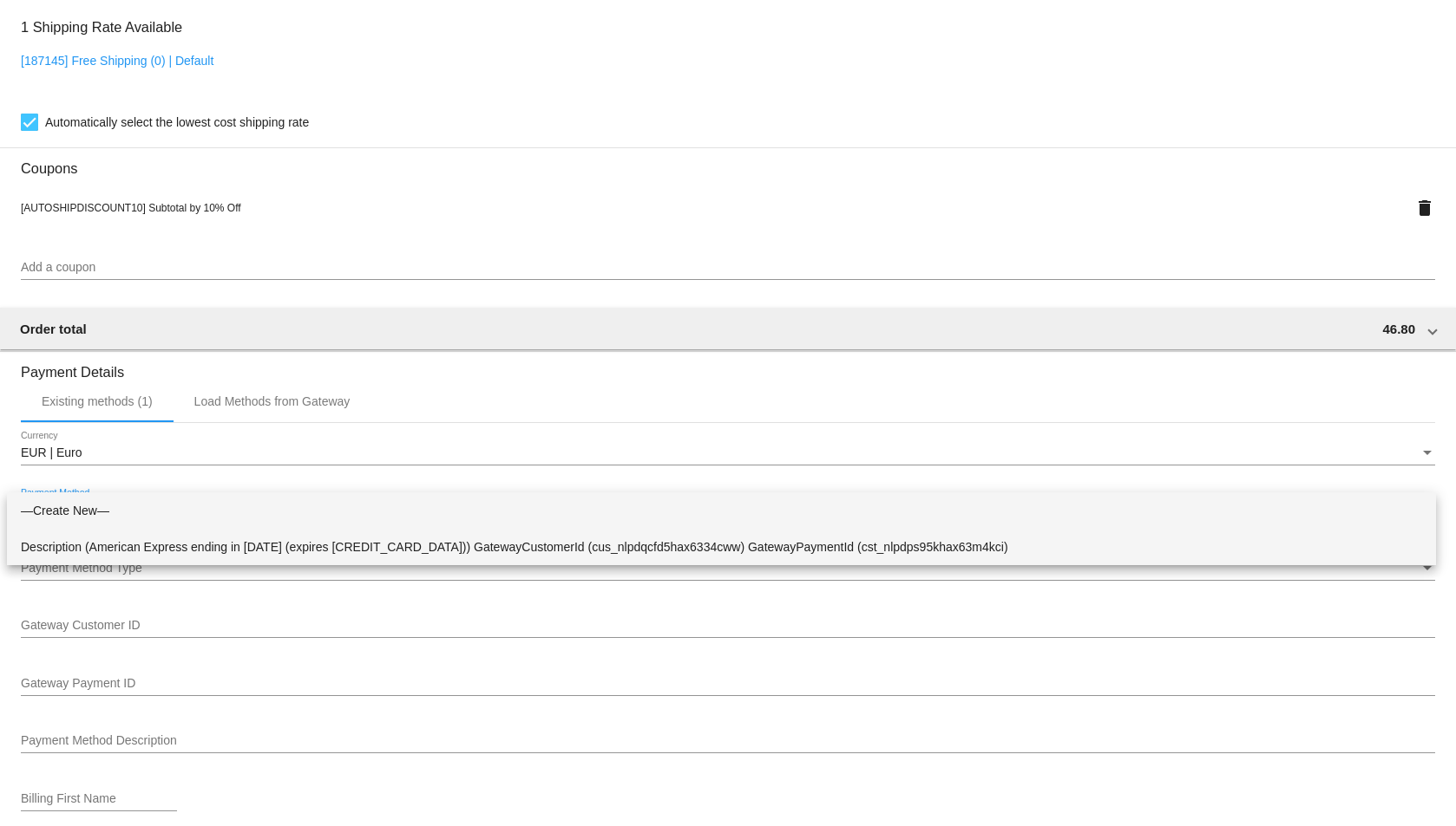
click at [384, 544] on span "Description (American Express ending in 2004 (expires 12/25)) GatewayCustomerId…" at bounding box center [721, 547] width 1401 height 36
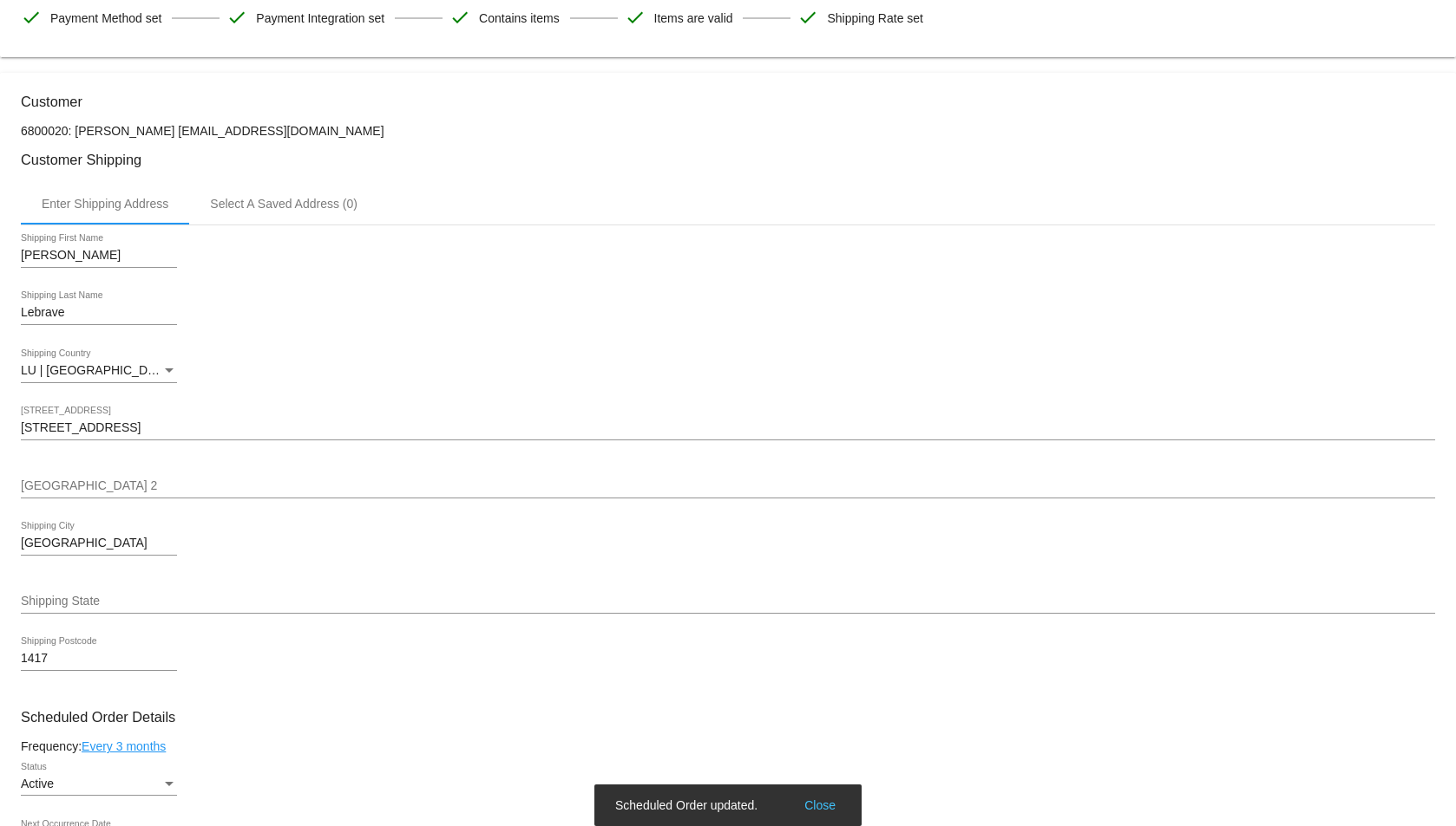
scroll to position [0, 0]
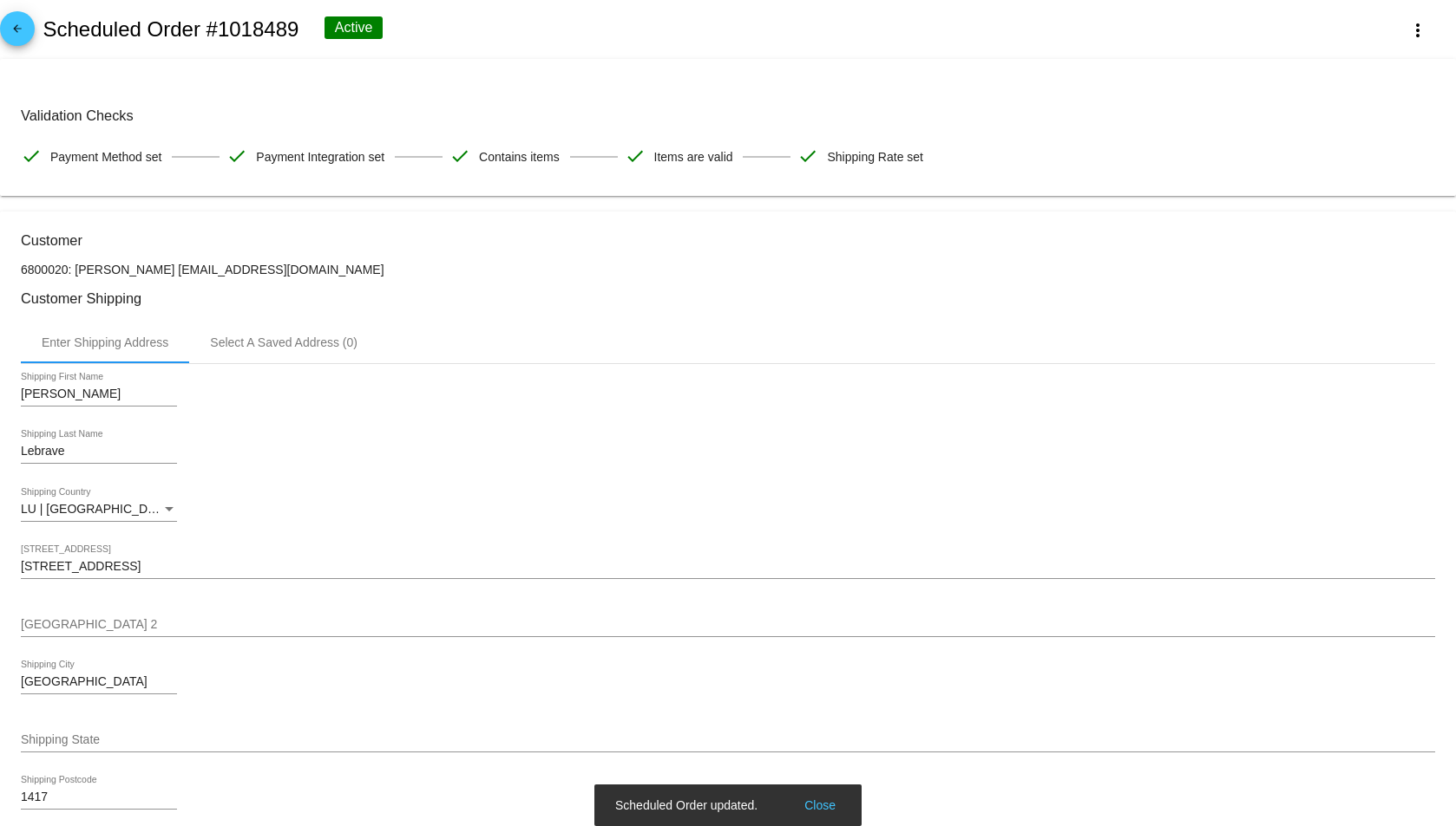
click at [19, 27] on mat-icon "arrow_back" at bounding box center [18, 33] width 21 height 21
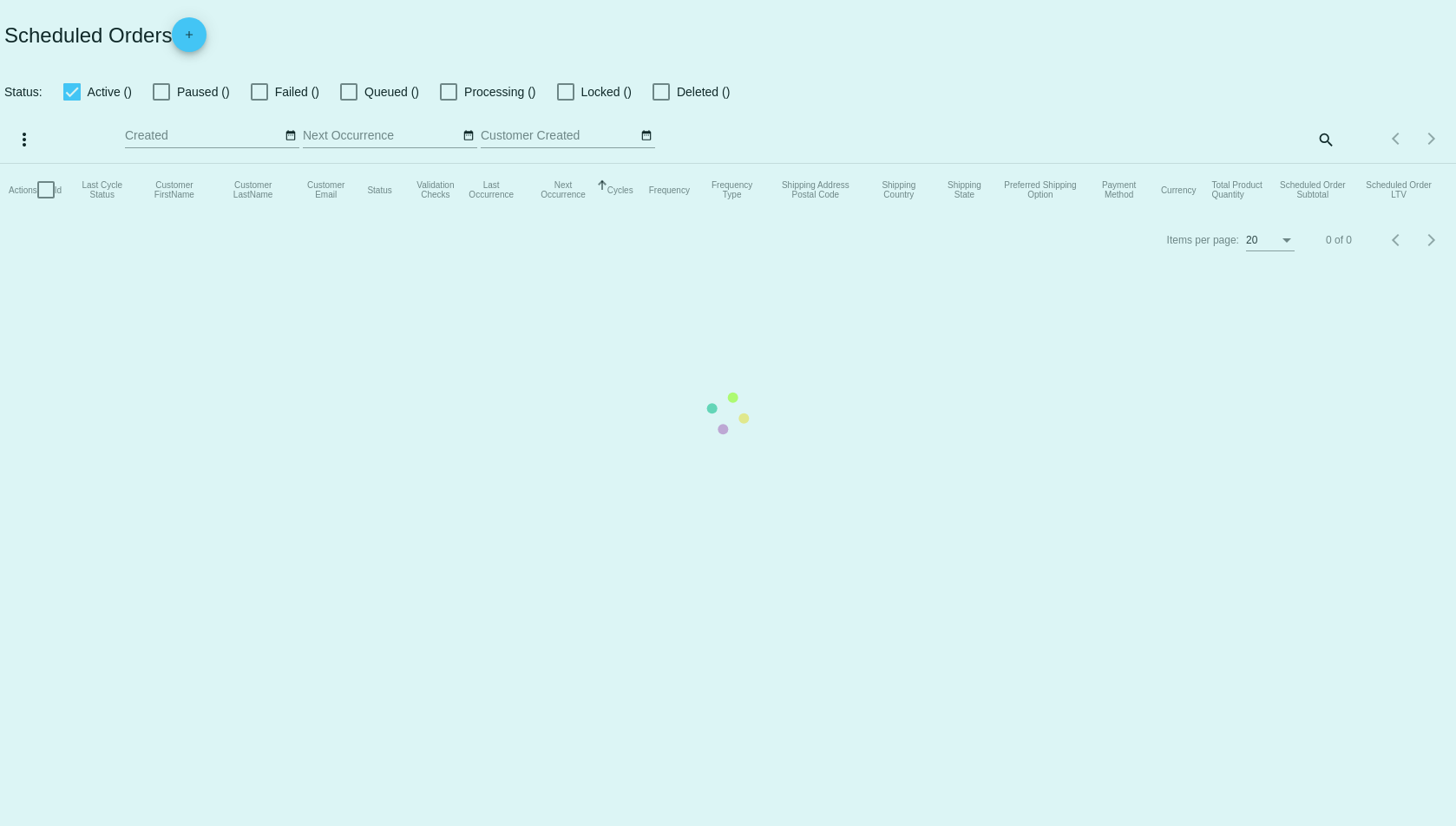
checkbox input "true"
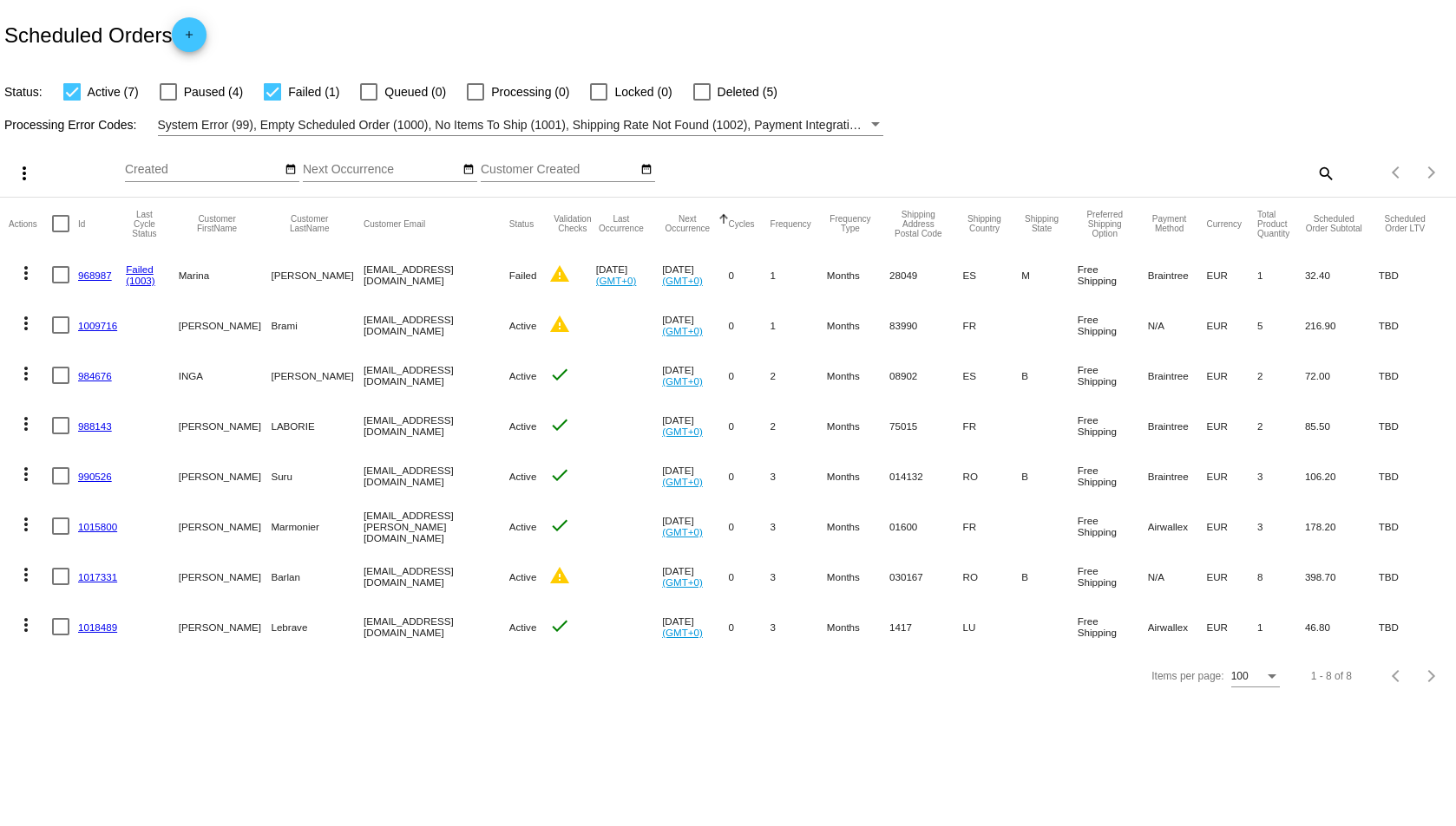
click at [104, 323] on link "1009716" at bounding box center [98, 325] width 39 height 11
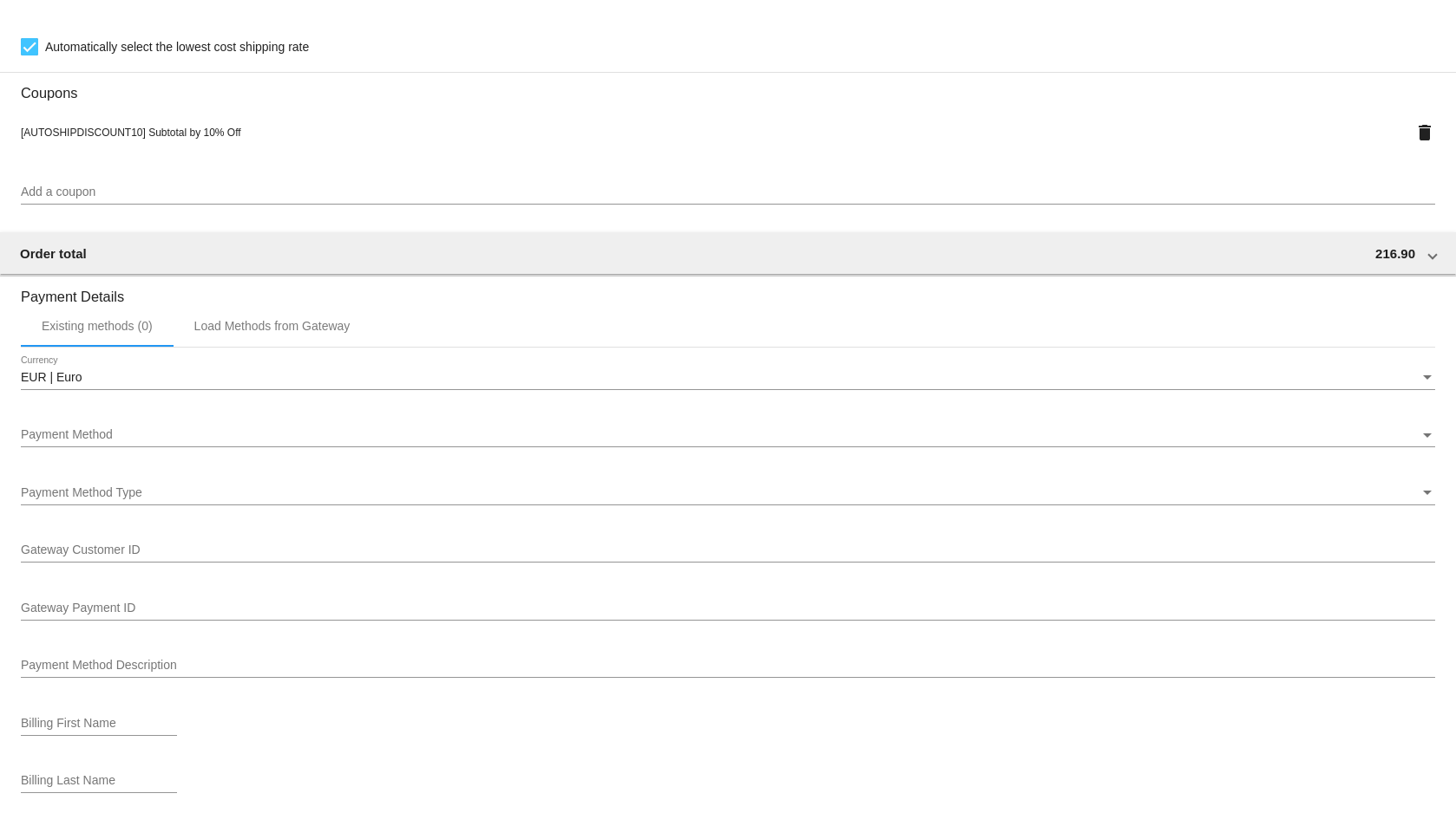
scroll to position [1474, 0]
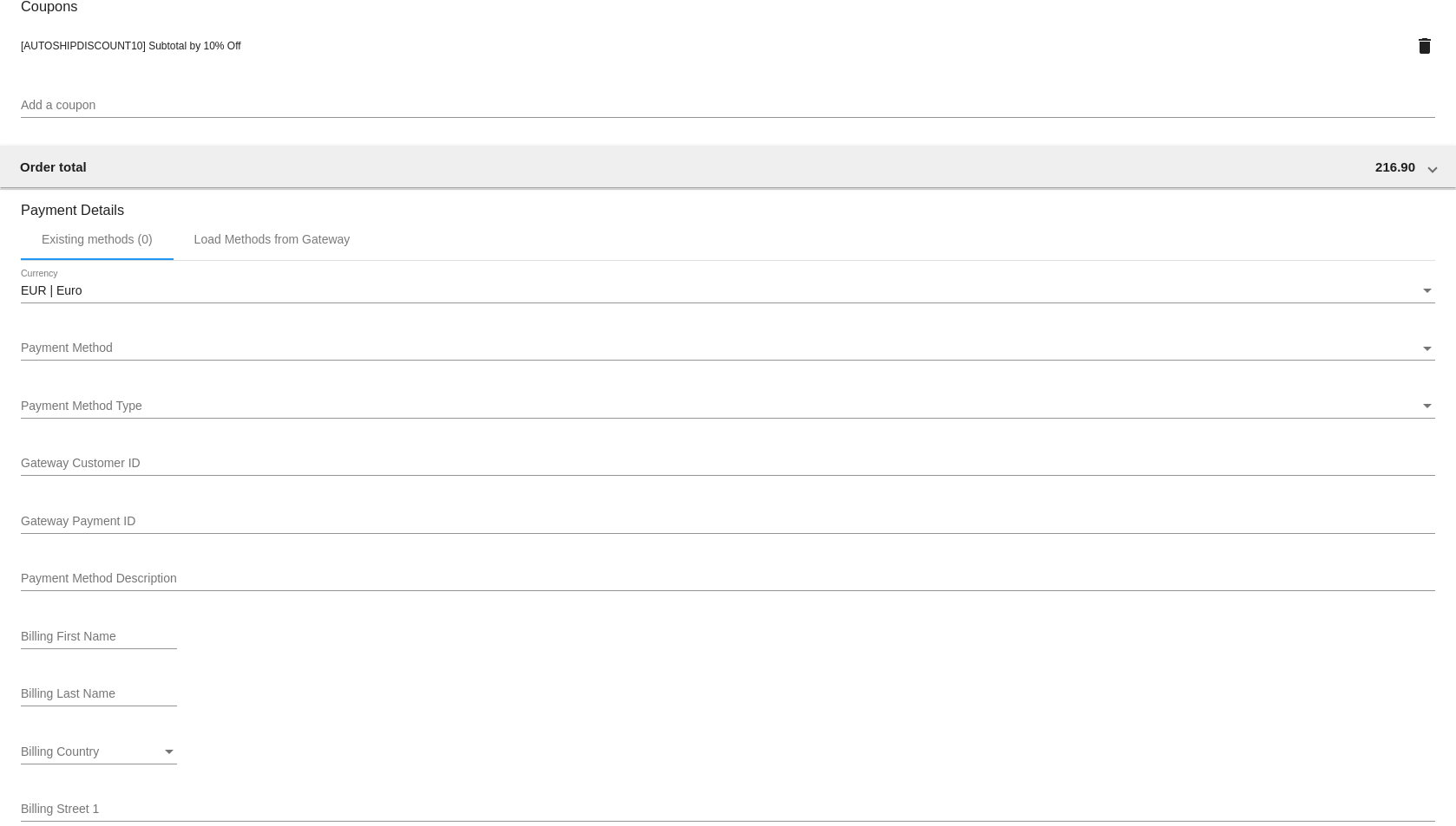
click at [534, 344] on div "Payment Method" at bounding box center [721, 349] width 1399 height 14
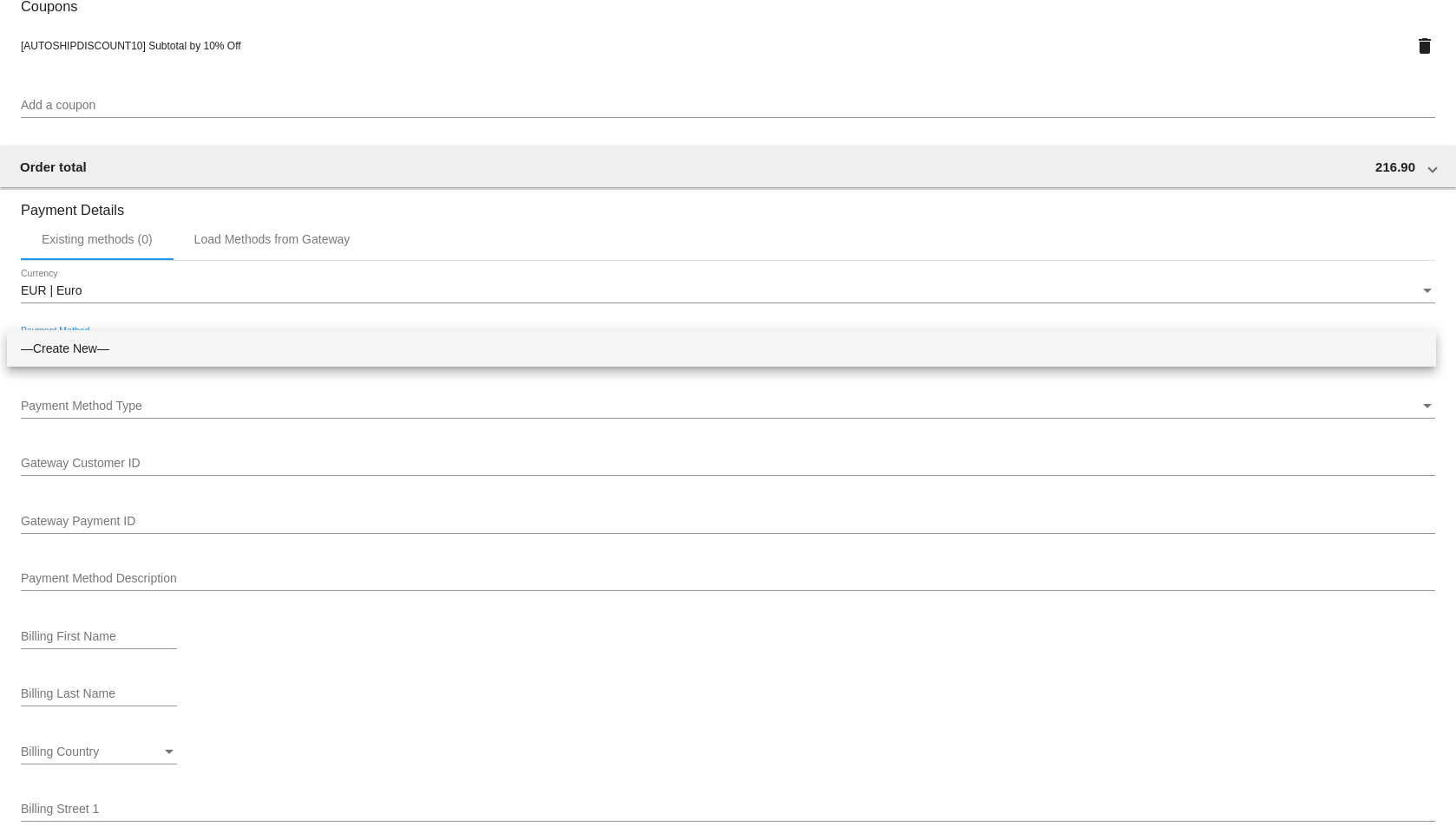
click at [926, 656] on div at bounding box center [728, 413] width 1456 height 826
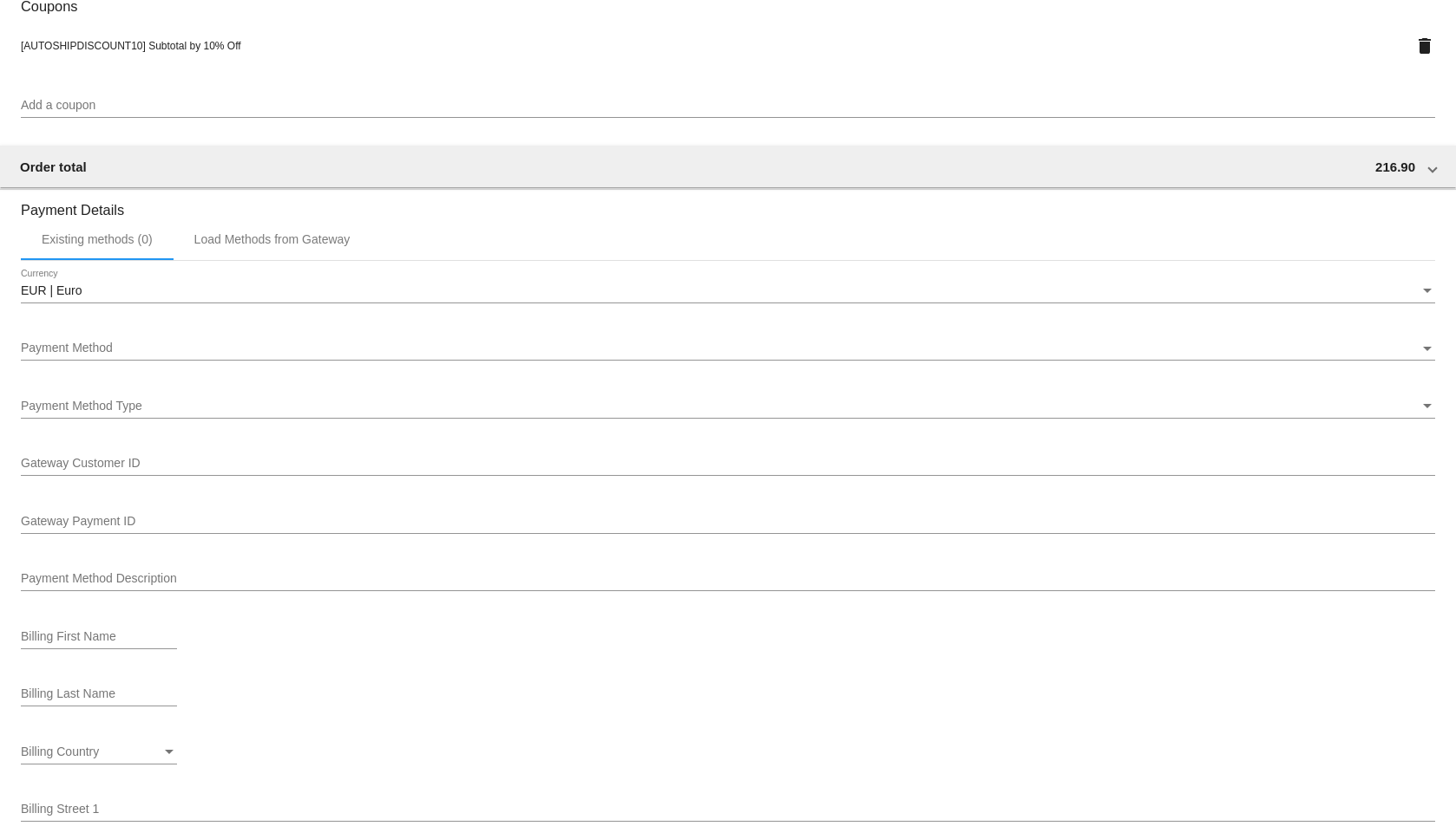
click at [203, 341] on div "Payment Method Payment Method" at bounding box center [728, 344] width 1414 height 33
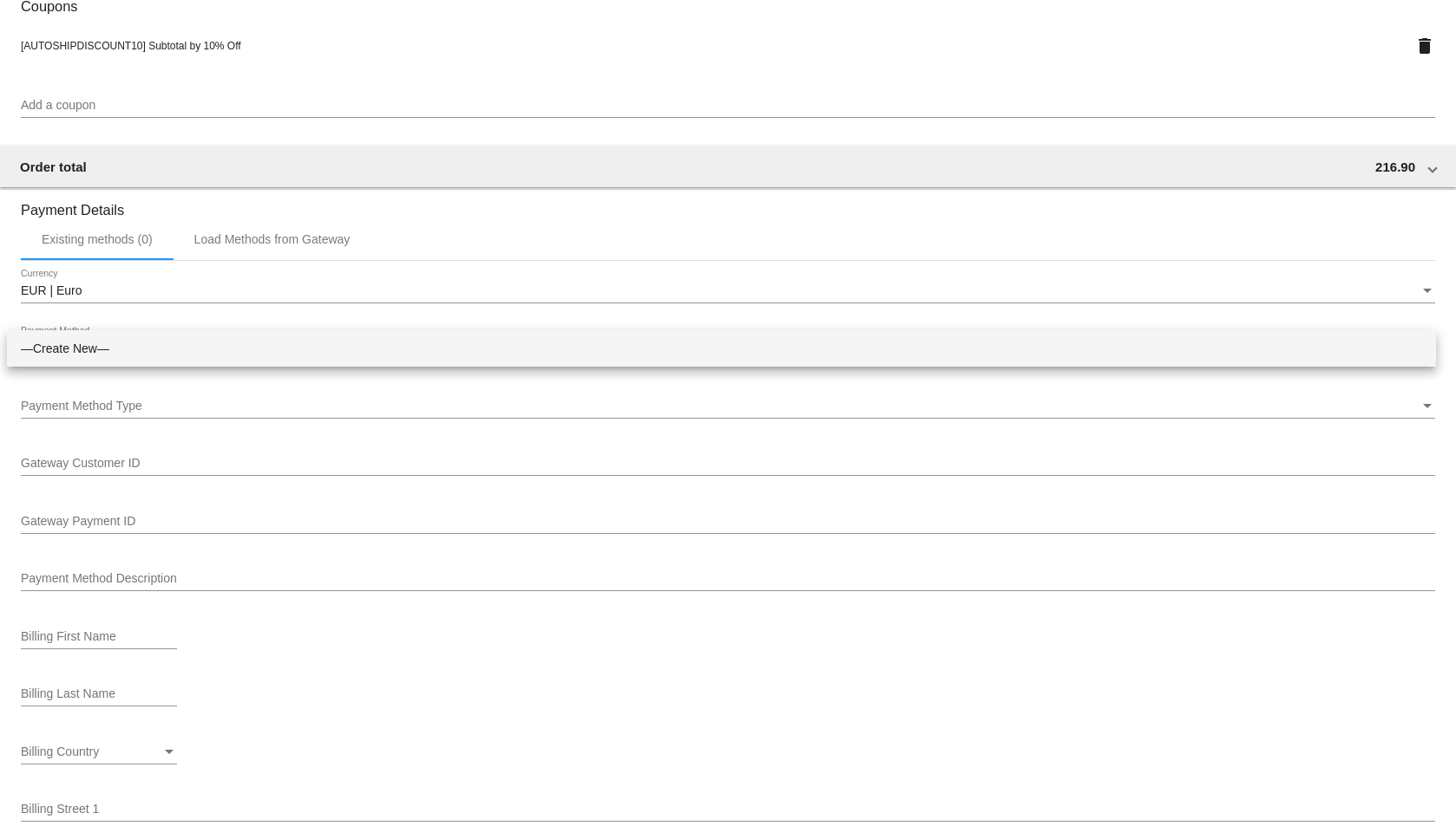
drag, startPoint x: 1449, startPoint y: 513, endPoint x: 1467, endPoint y: 632, distance: 120.4
click at [1455, 632] on html "arrow_back Scheduled Order #1009716 Active more_vert Validation Checks cancel N…" at bounding box center [728, 413] width 1456 height 826
click at [1358, 287] on div at bounding box center [728, 413] width 1456 height 826
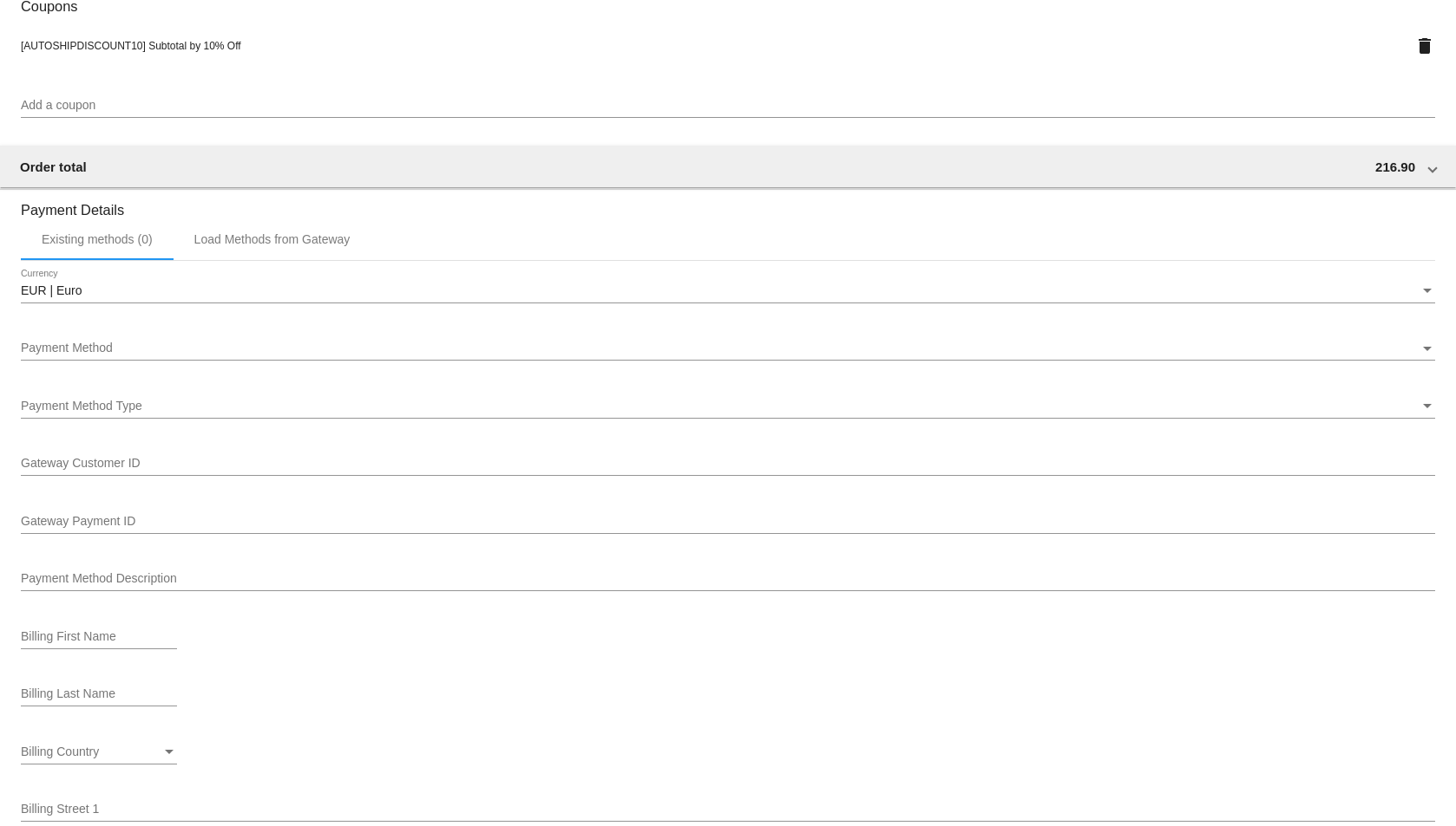
click at [1404, 345] on div "Payment Method" at bounding box center [721, 349] width 1399 height 14
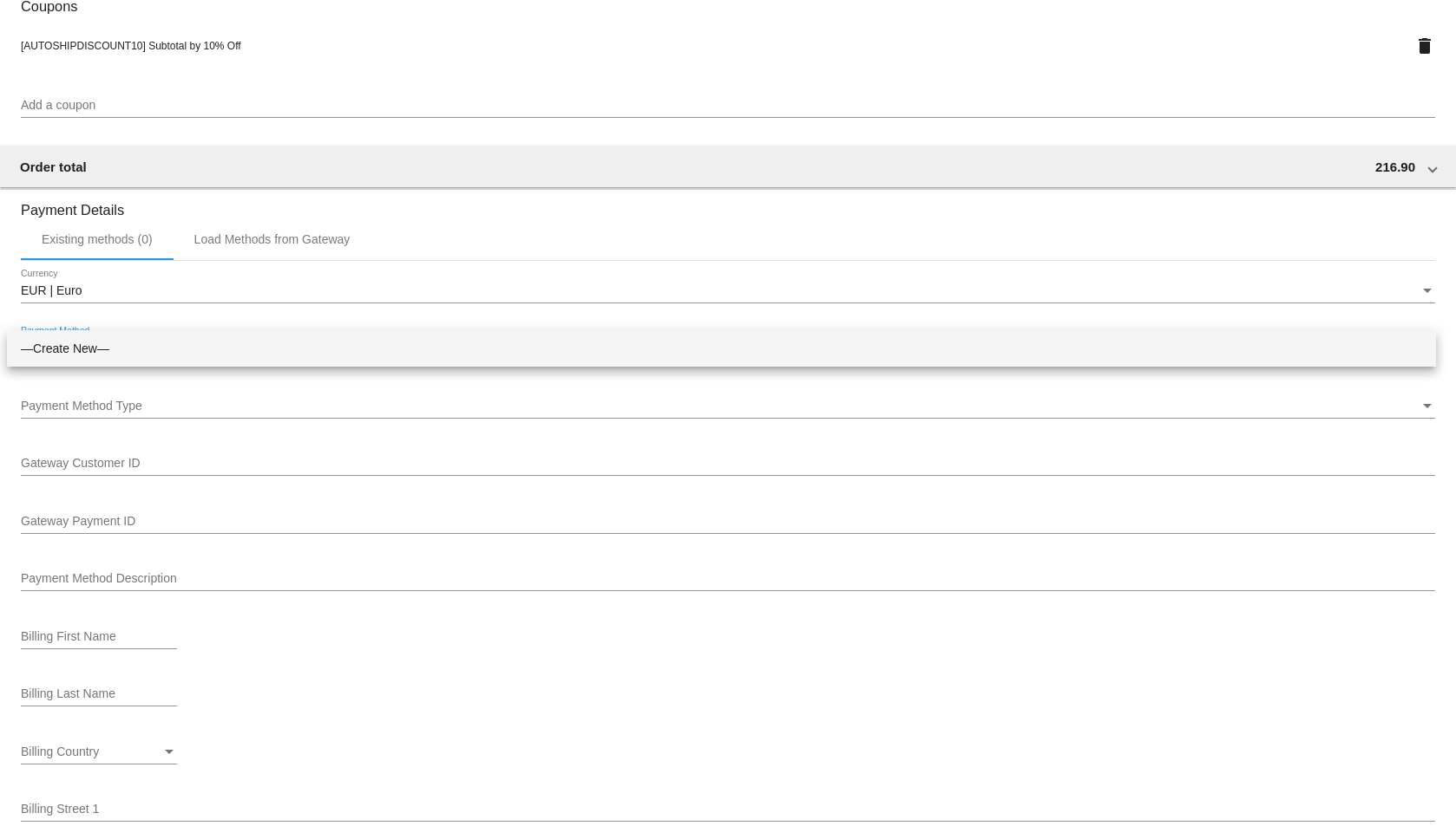
click at [1404, 345] on span "—Create New—" at bounding box center [721, 348] width 1401 height 36
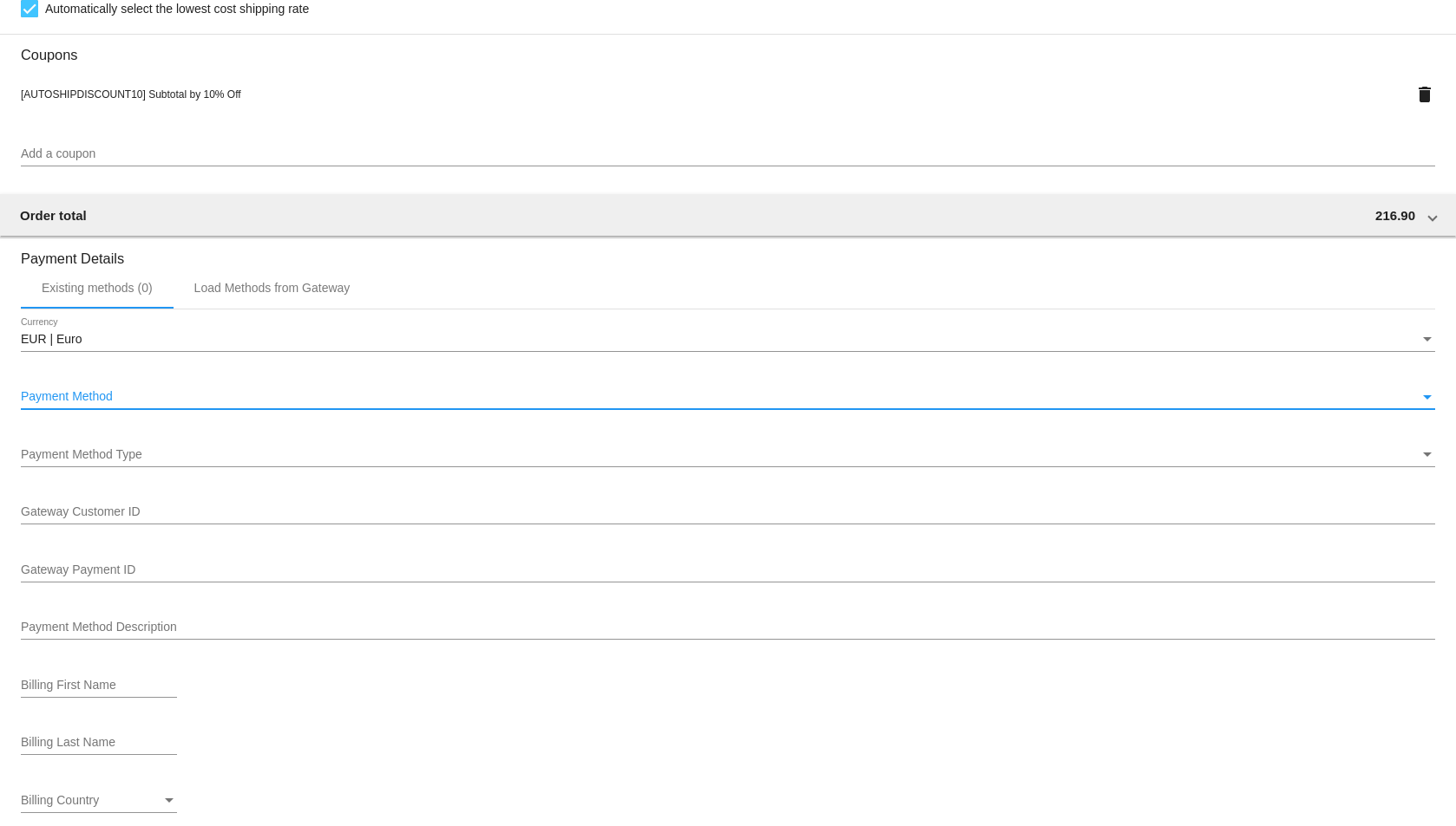
scroll to position [1404, 0]
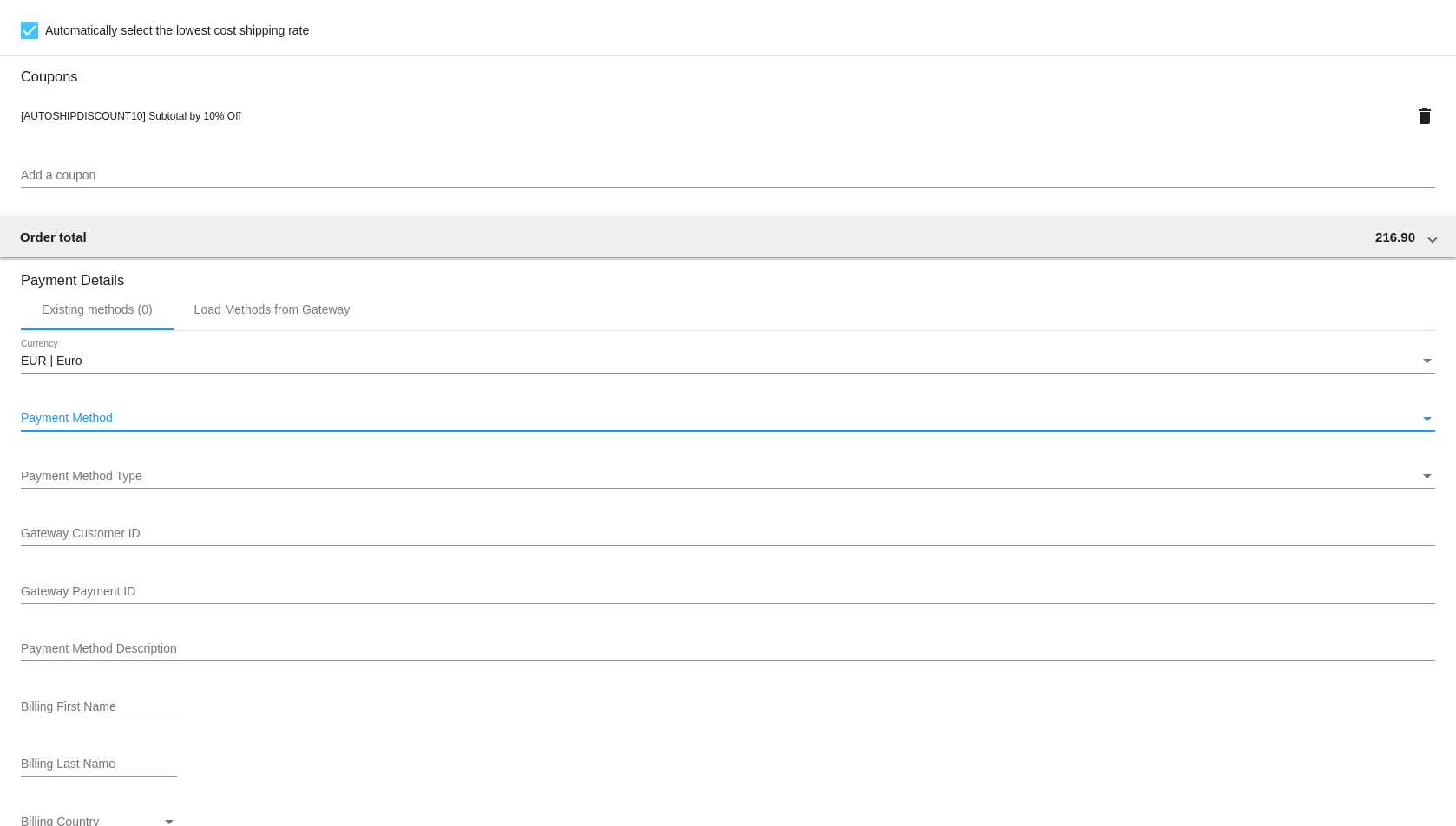
click at [385, 412] on div "Payment Method" at bounding box center [721, 419] width 1399 height 14
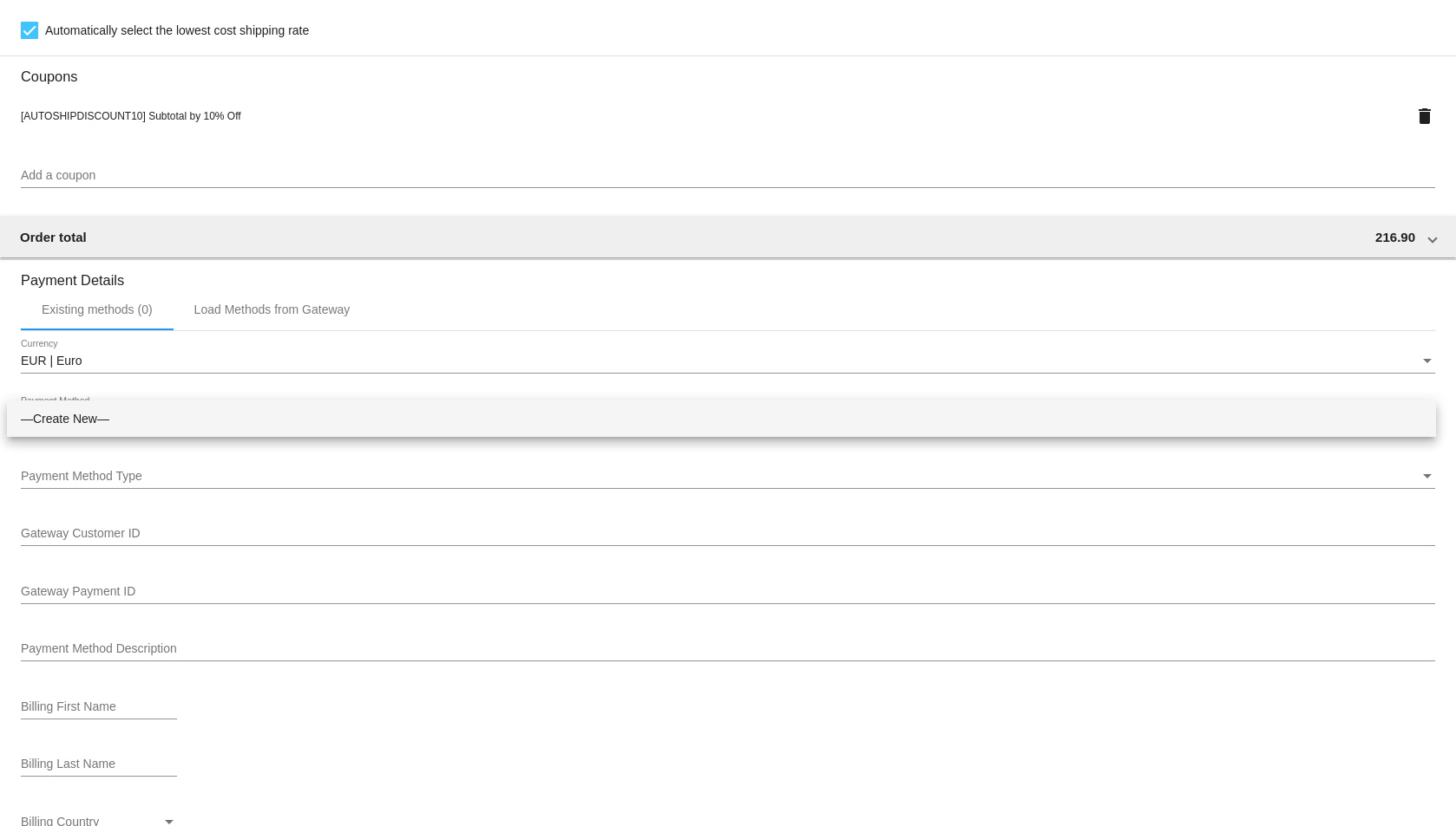
click at [1441, 368] on div at bounding box center [728, 413] width 1456 height 826
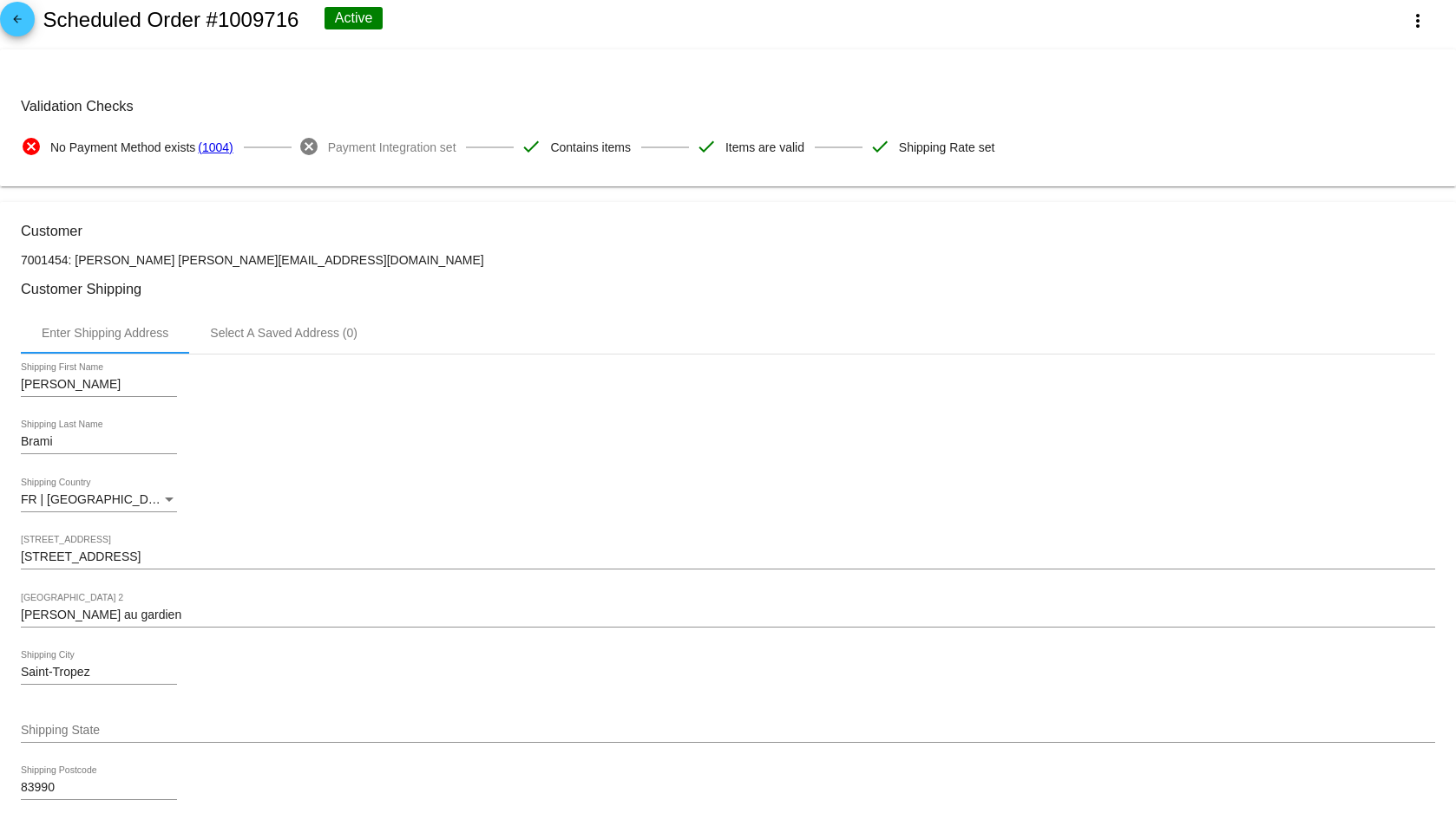
scroll to position [0, 0]
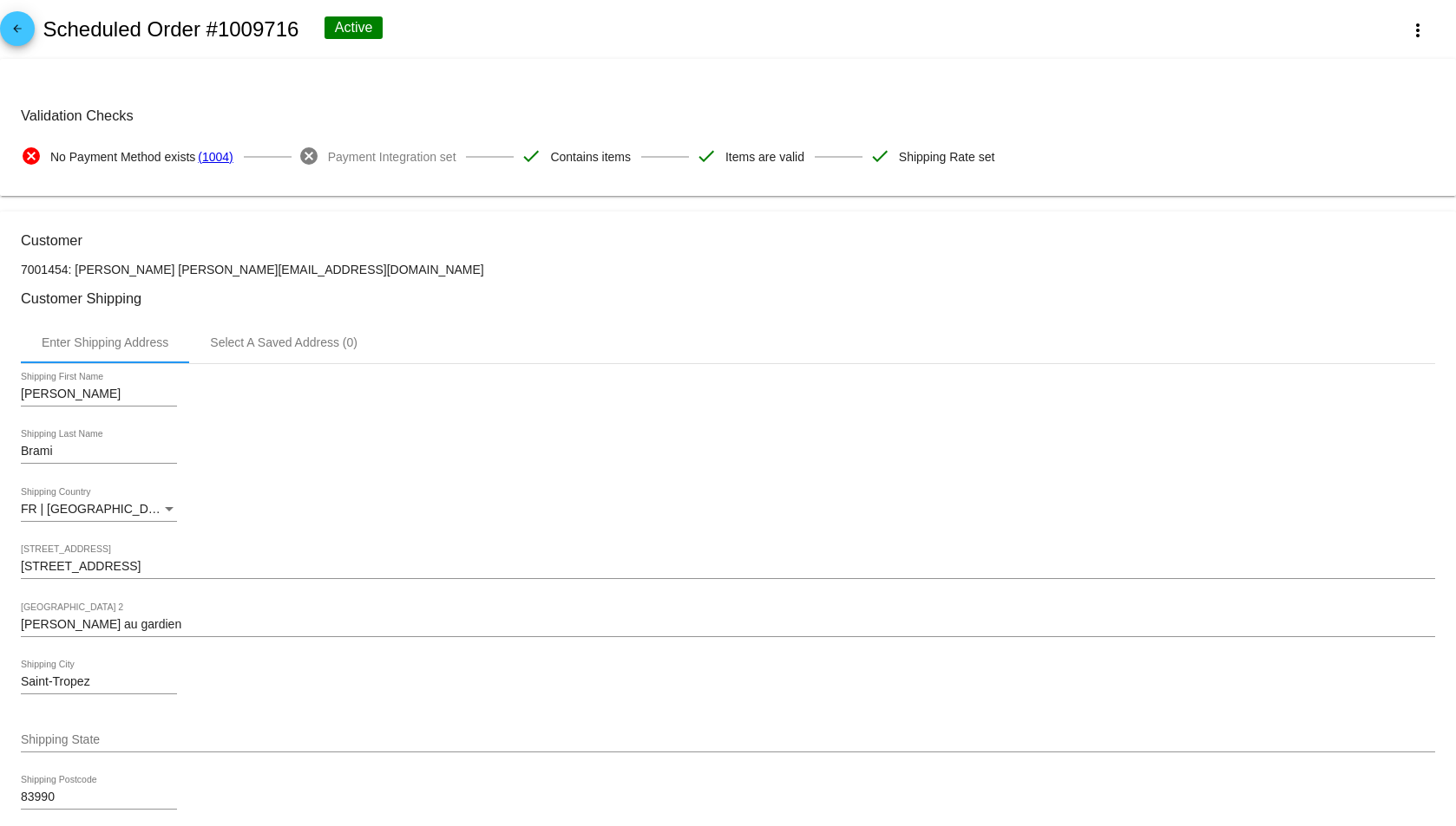
click at [8, 26] on mat-icon "arrow_back" at bounding box center [18, 33] width 21 height 21
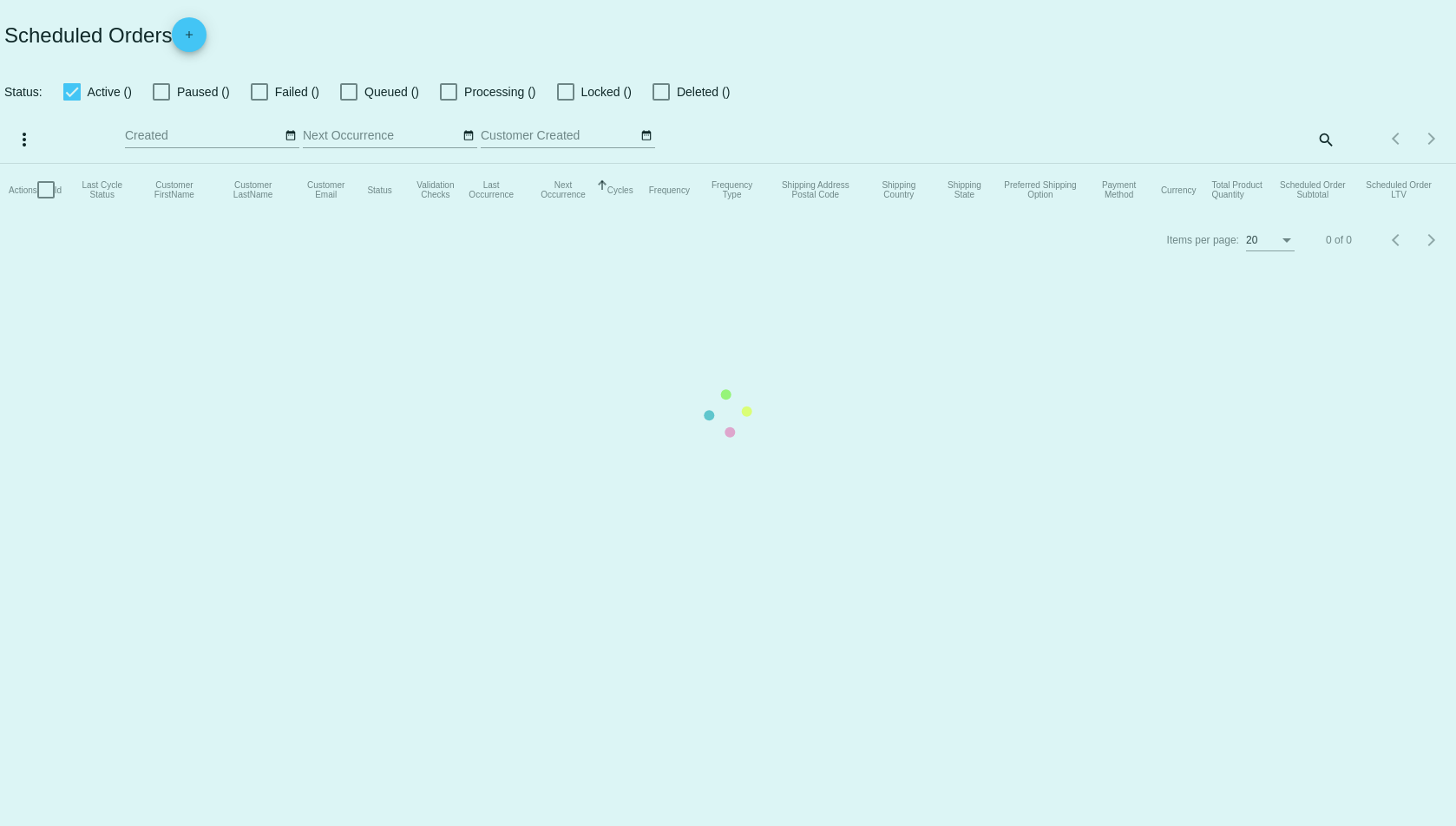
checkbox input "true"
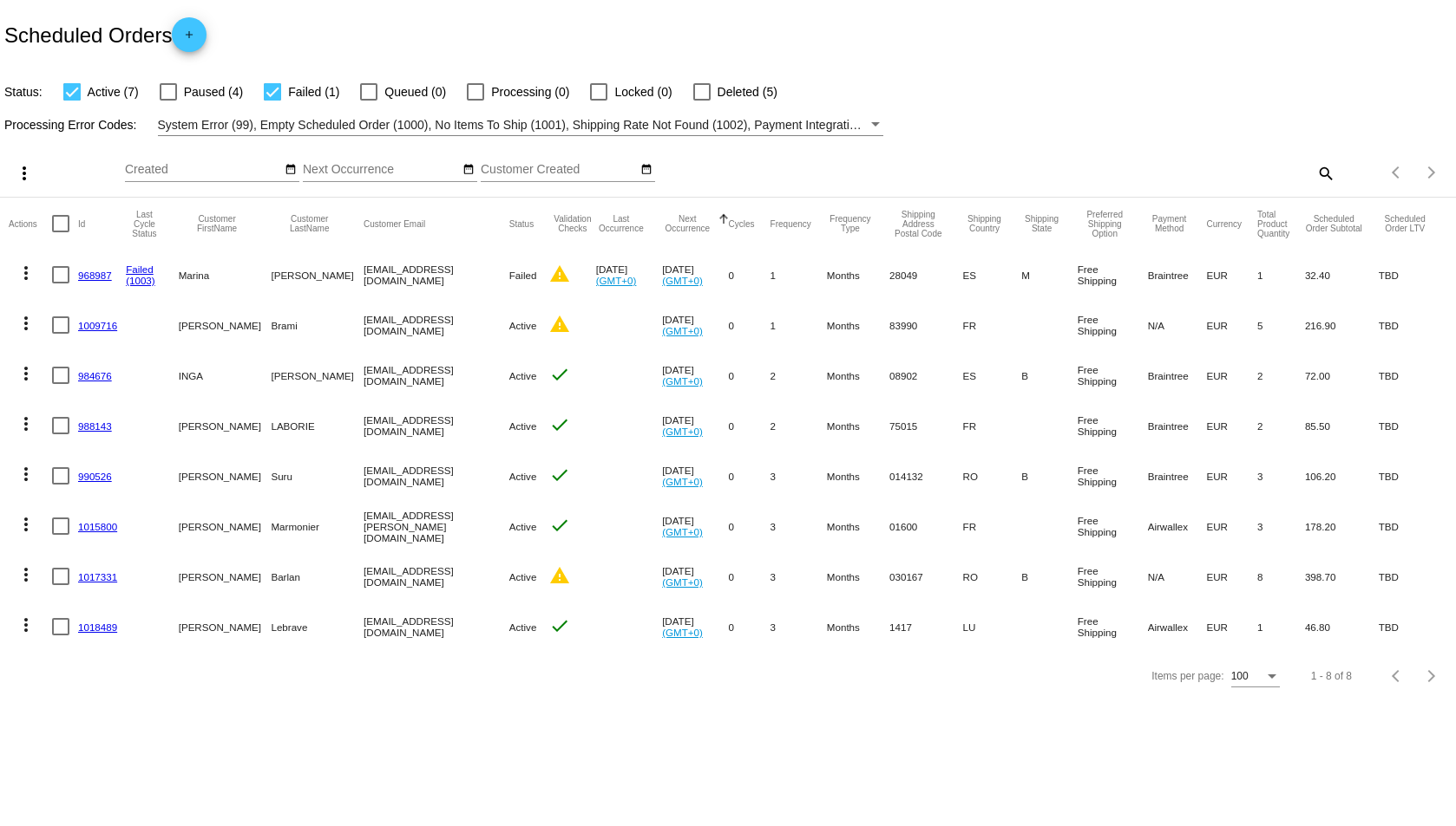
click at [1148, 326] on mat-cell "N/A" at bounding box center [1176, 324] width 59 height 50
click at [82, 574] on link "1017331" at bounding box center [98, 577] width 39 height 11
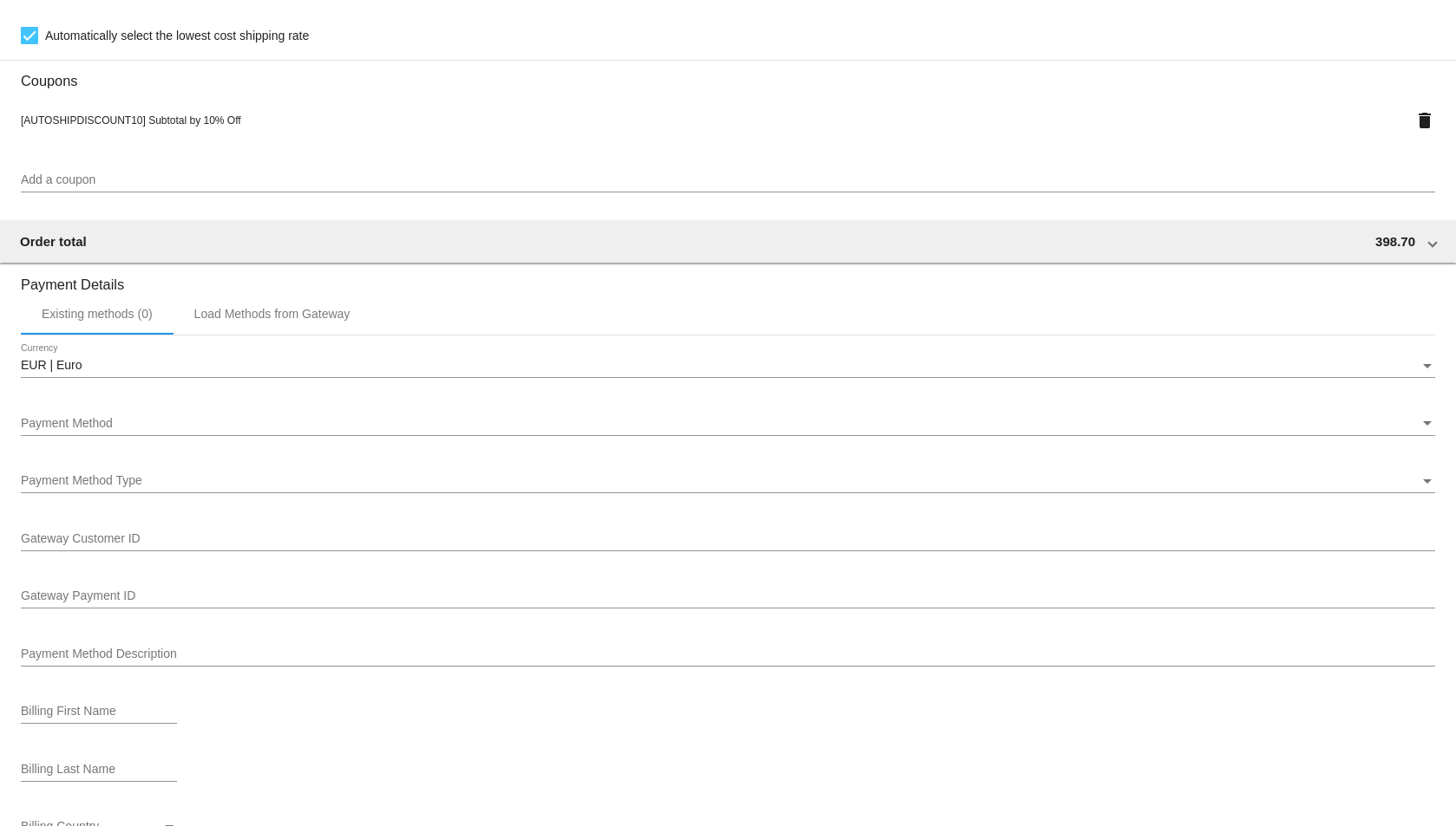
scroll to position [1648, 0]
click at [328, 416] on div "Payment Method" at bounding box center [721, 420] width 1399 height 14
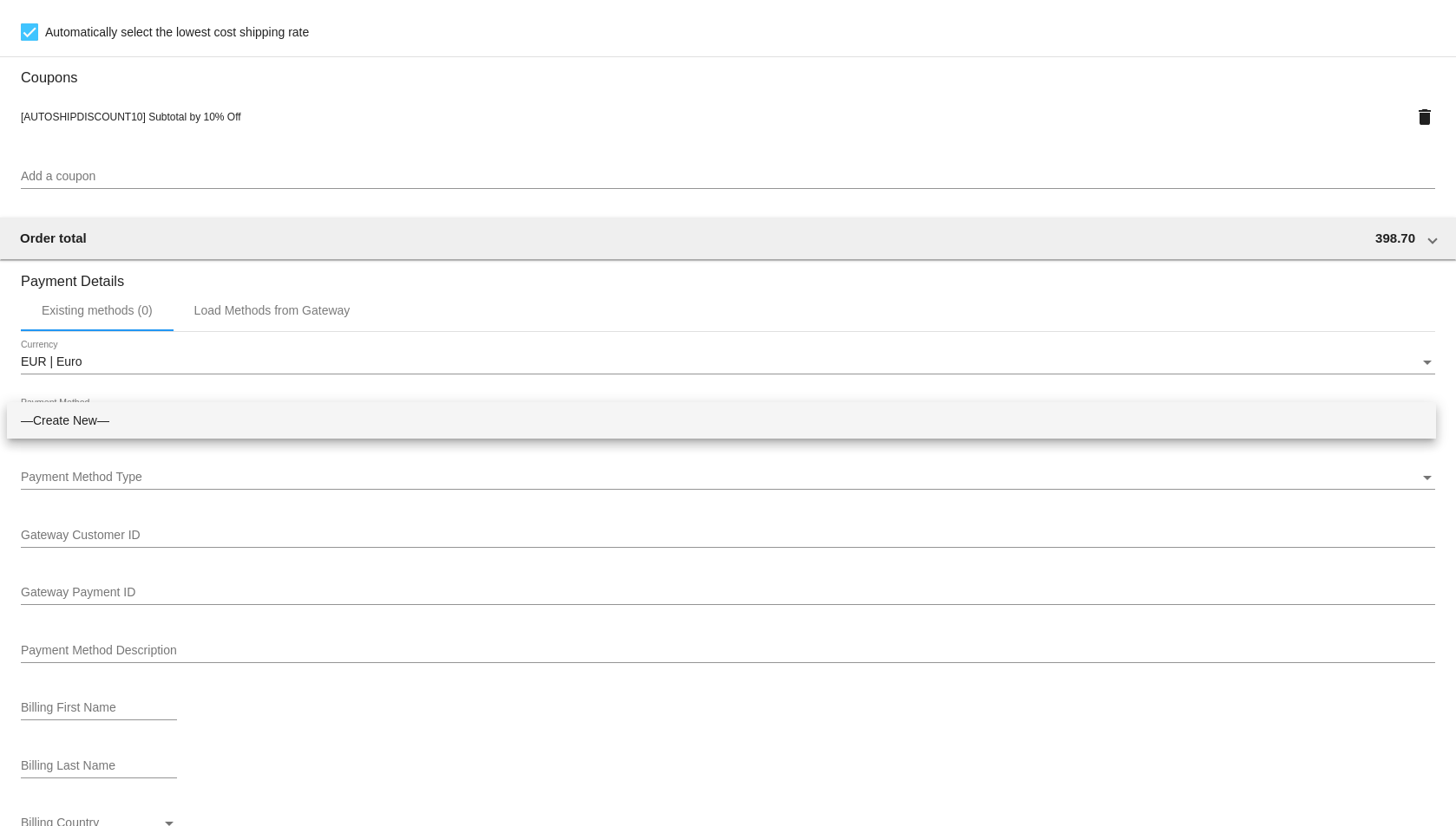
click at [586, 239] on div at bounding box center [728, 413] width 1456 height 826
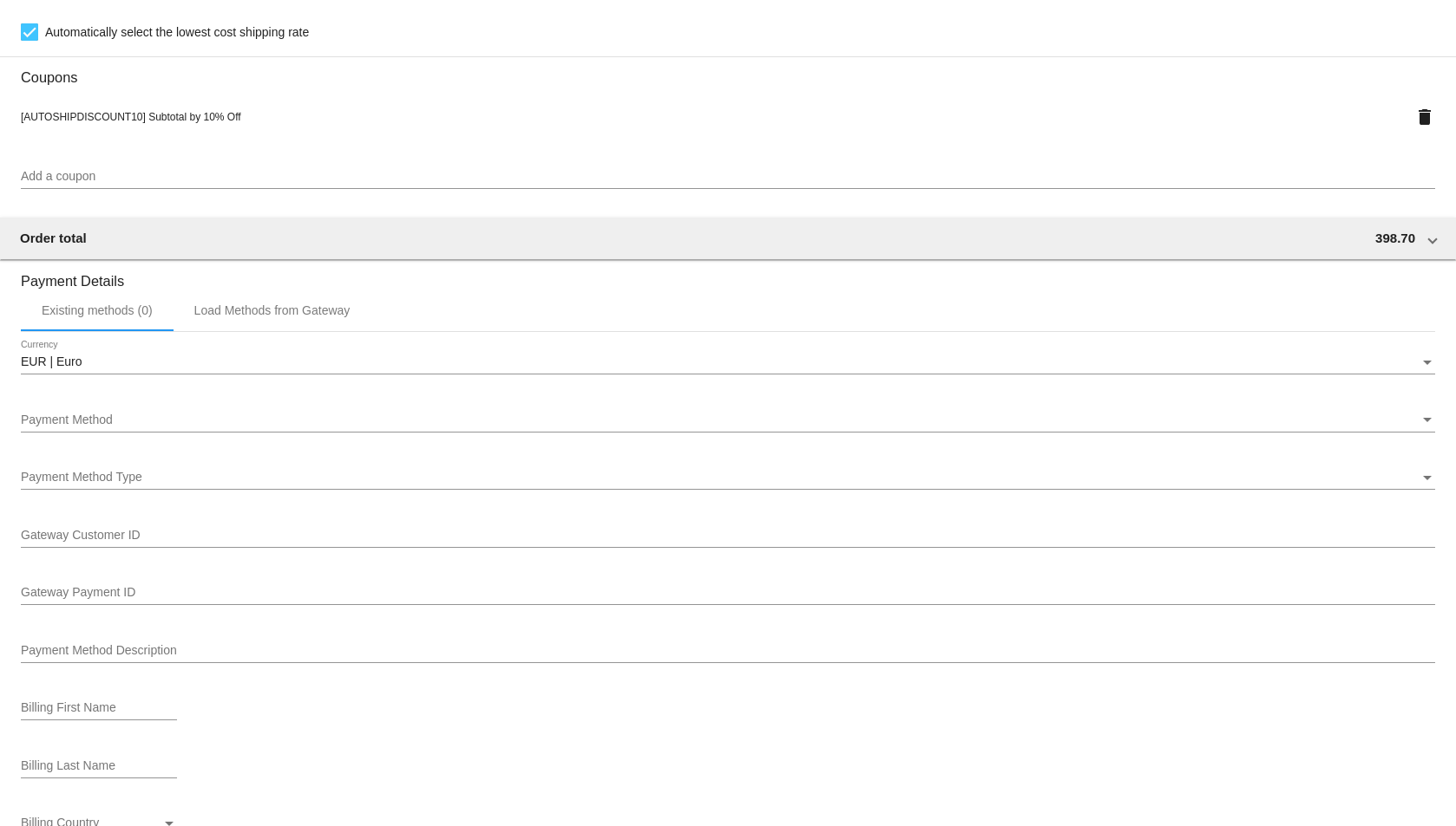
click at [429, 421] on div "Payment Method" at bounding box center [721, 420] width 1399 height 14
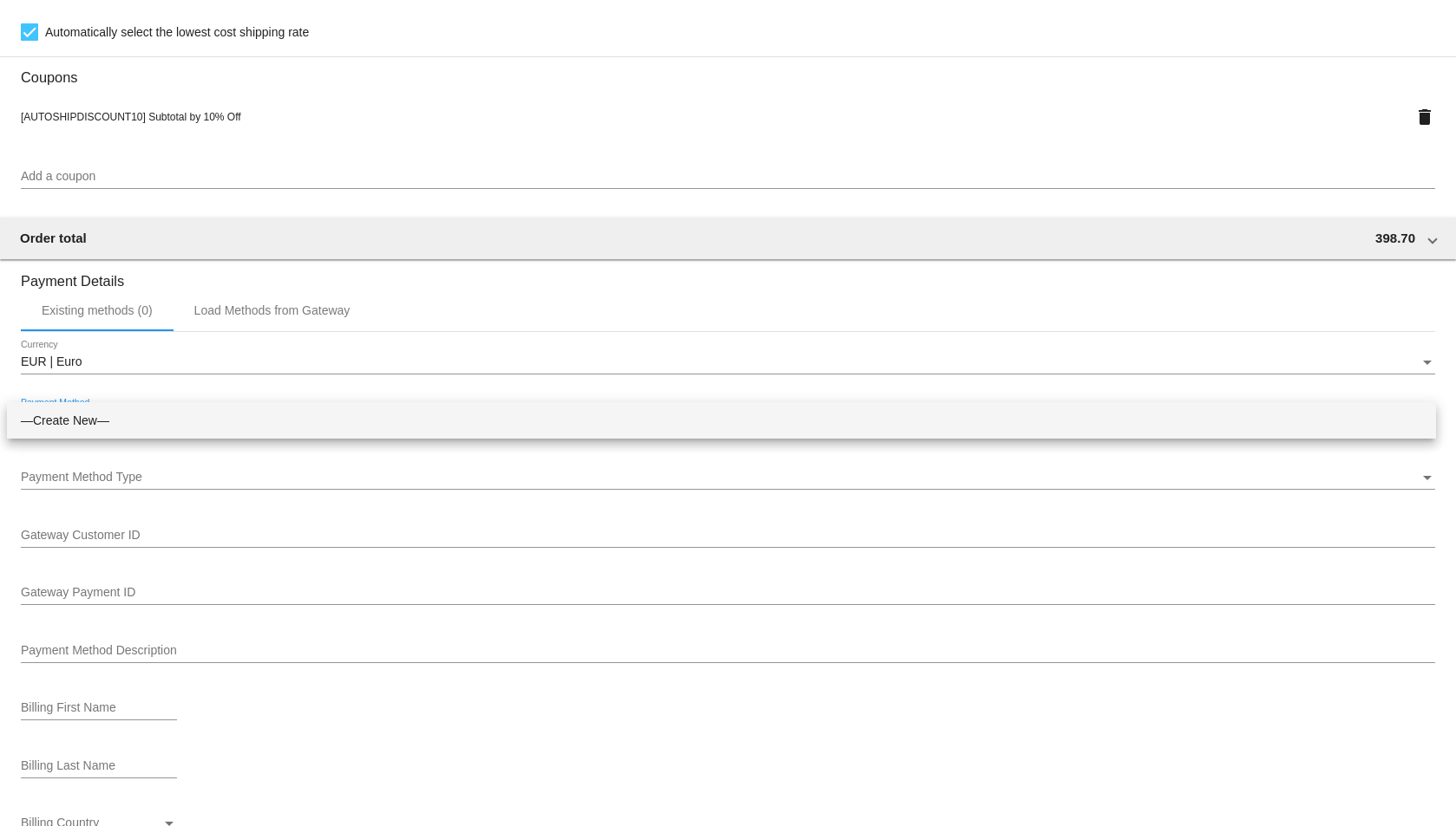
click at [601, 228] on div at bounding box center [728, 413] width 1456 height 826
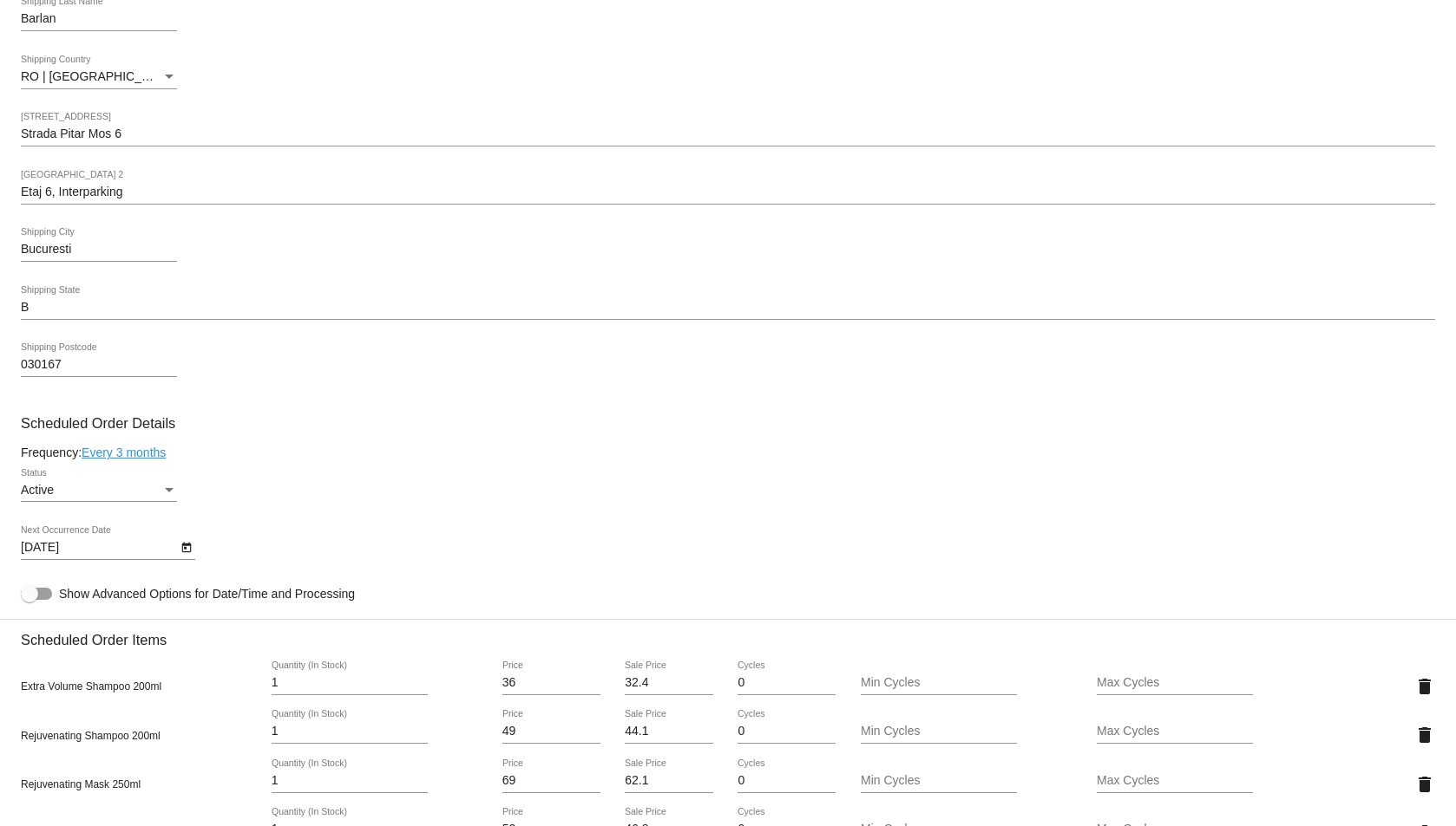
scroll to position [178, 0]
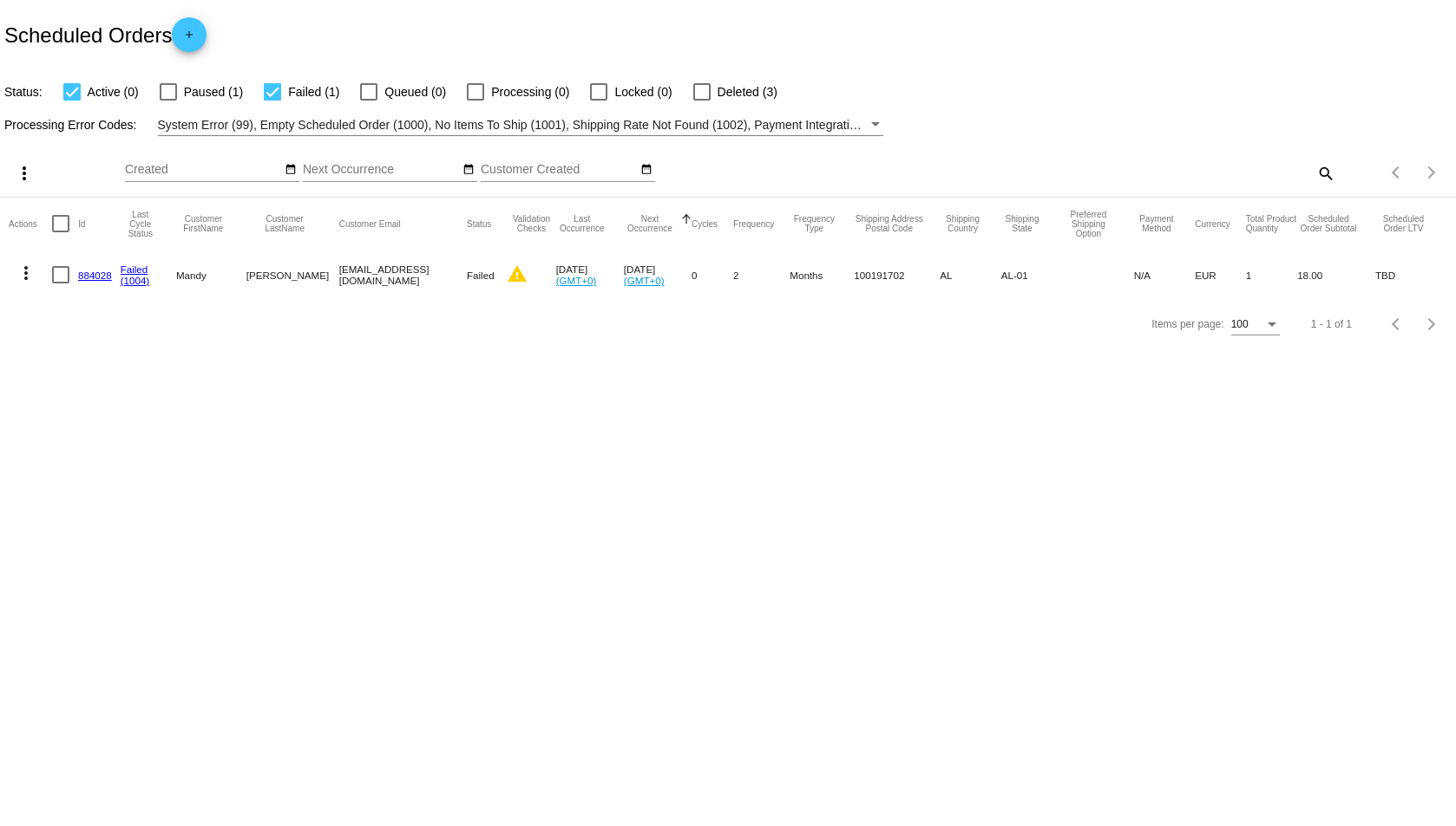
click at [271, 87] on div at bounding box center [273, 92] width 18 height 18
click at [272, 100] on input "Failed (1)" at bounding box center [272, 100] width 1 height 1
checkbox input "false"
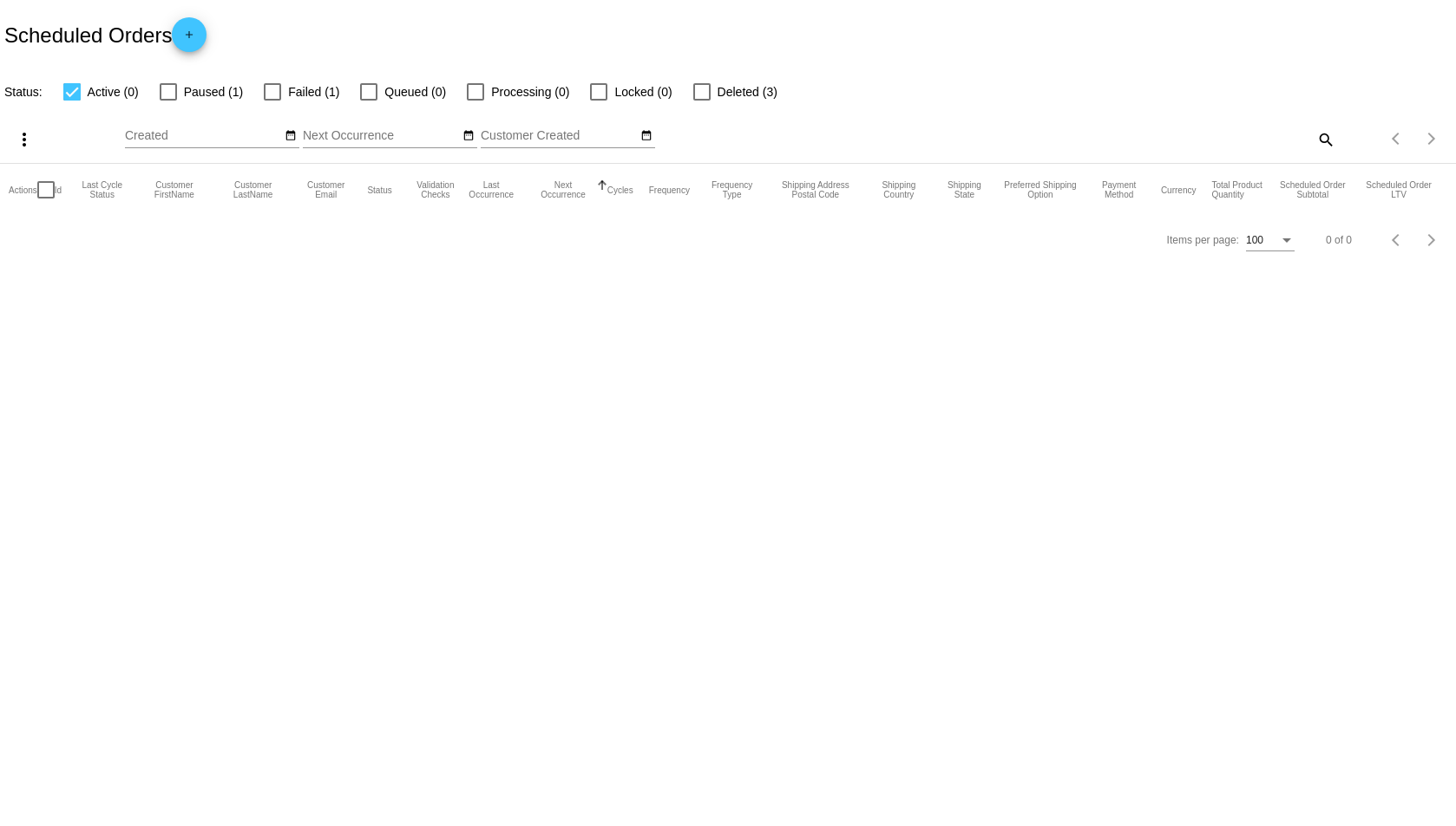
click at [71, 91] on div at bounding box center [72, 92] width 18 height 18
click at [71, 100] on input "Active (0)" at bounding box center [71, 100] width 1 height 1
checkbox input "false"
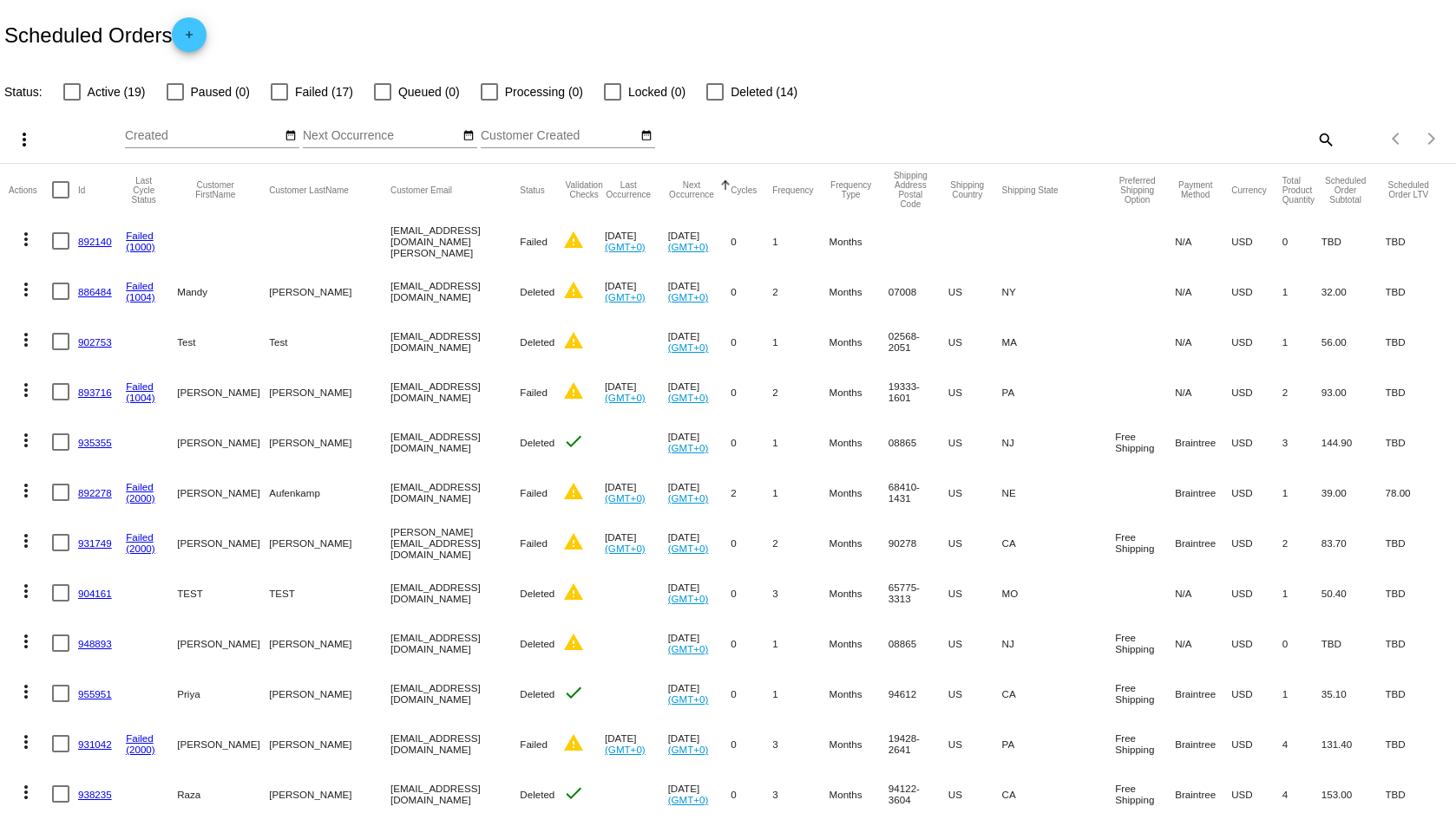
click at [77, 89] on div at bounding box center [72, 92] width 18 height 18
click at [72, 100] on input "Active (19)" at bounding box center [71, 100] width 1 height 1
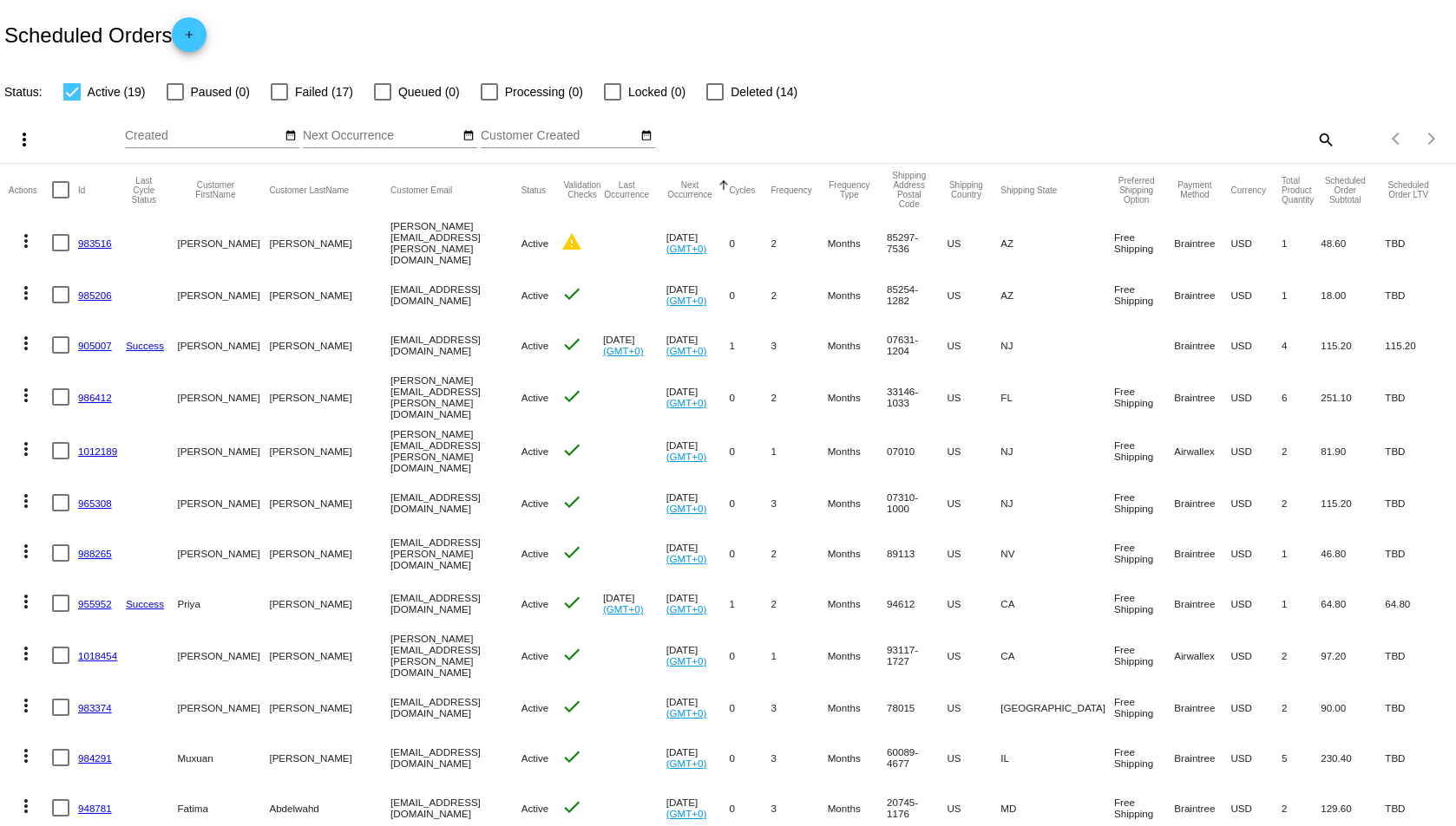
click at [71, 96] on div at bounding box center [72, 92] width 18 height 18
click at [71, 100] on input "Active (19)" at bounding box center [71, 100] width 1 height 1
checkbox input "false"
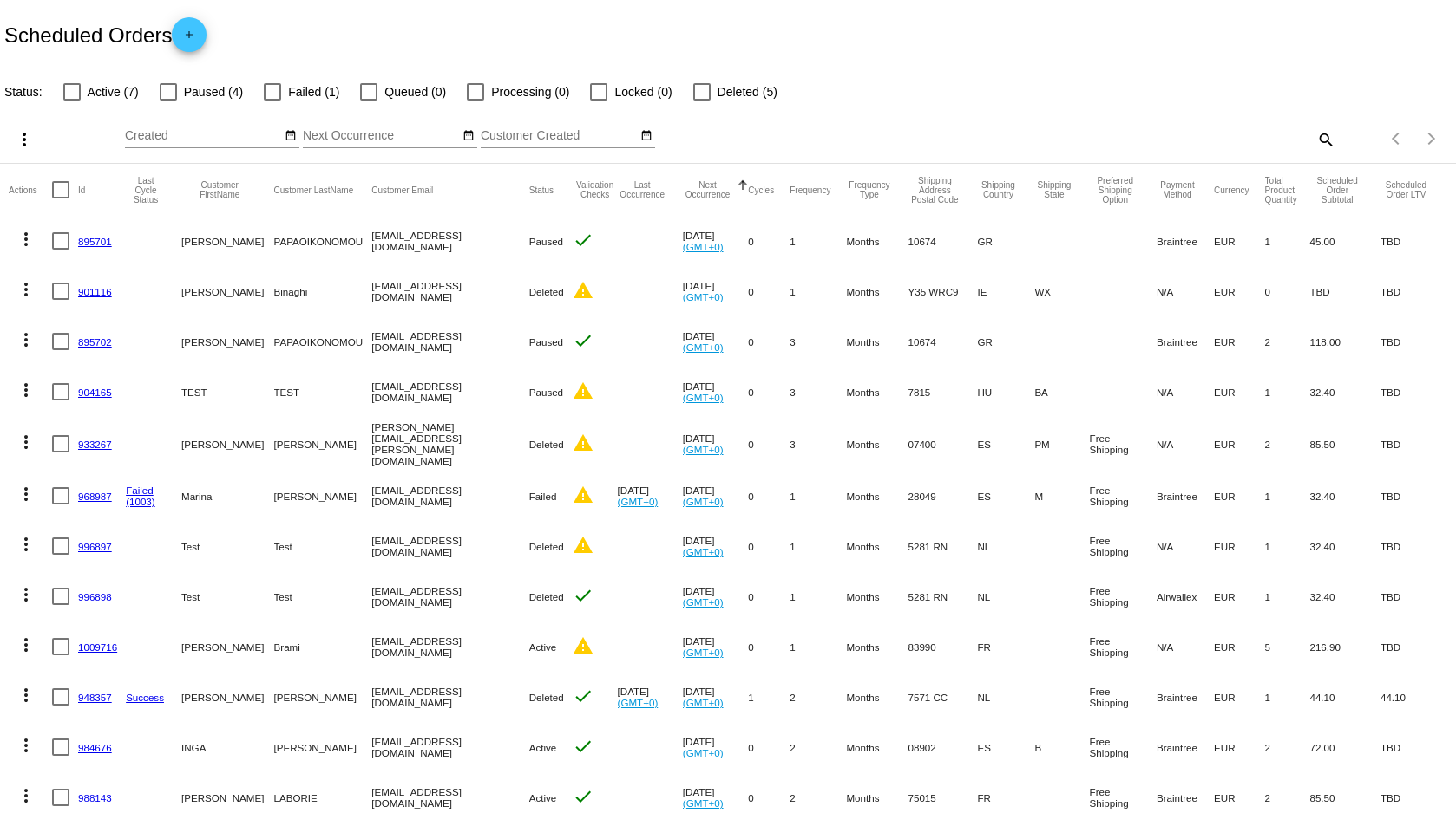
click at [66, 96] on div at bounding box center [72, 92] width 18 height 18
click at [71, 100] on input "Active (7)" at bounding box center [71, 100] width 1 height 1
checkbox input "true"
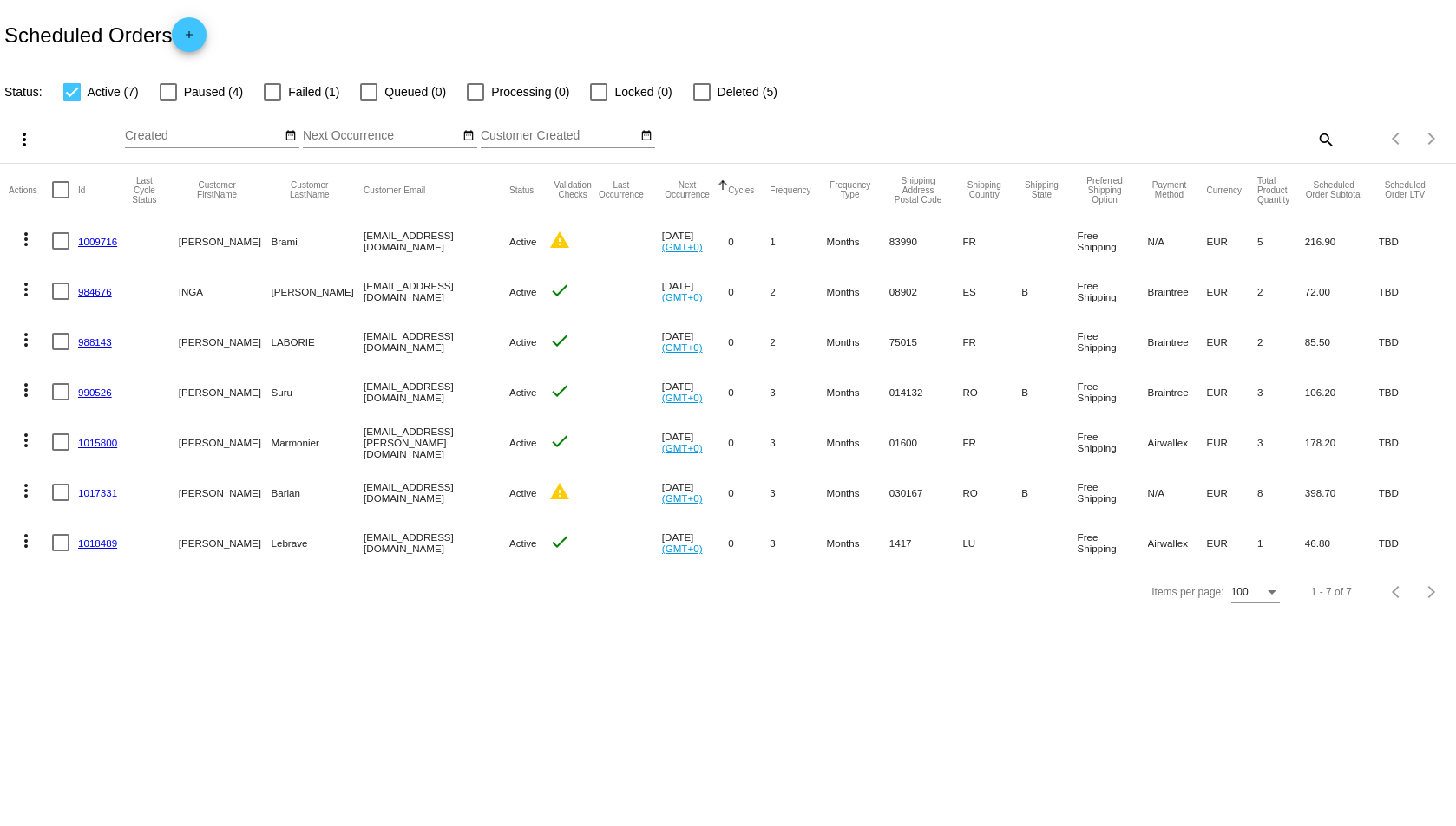
click at [104, 498] on link "1017331" at bounding box center [98, 493] width 39 height 11
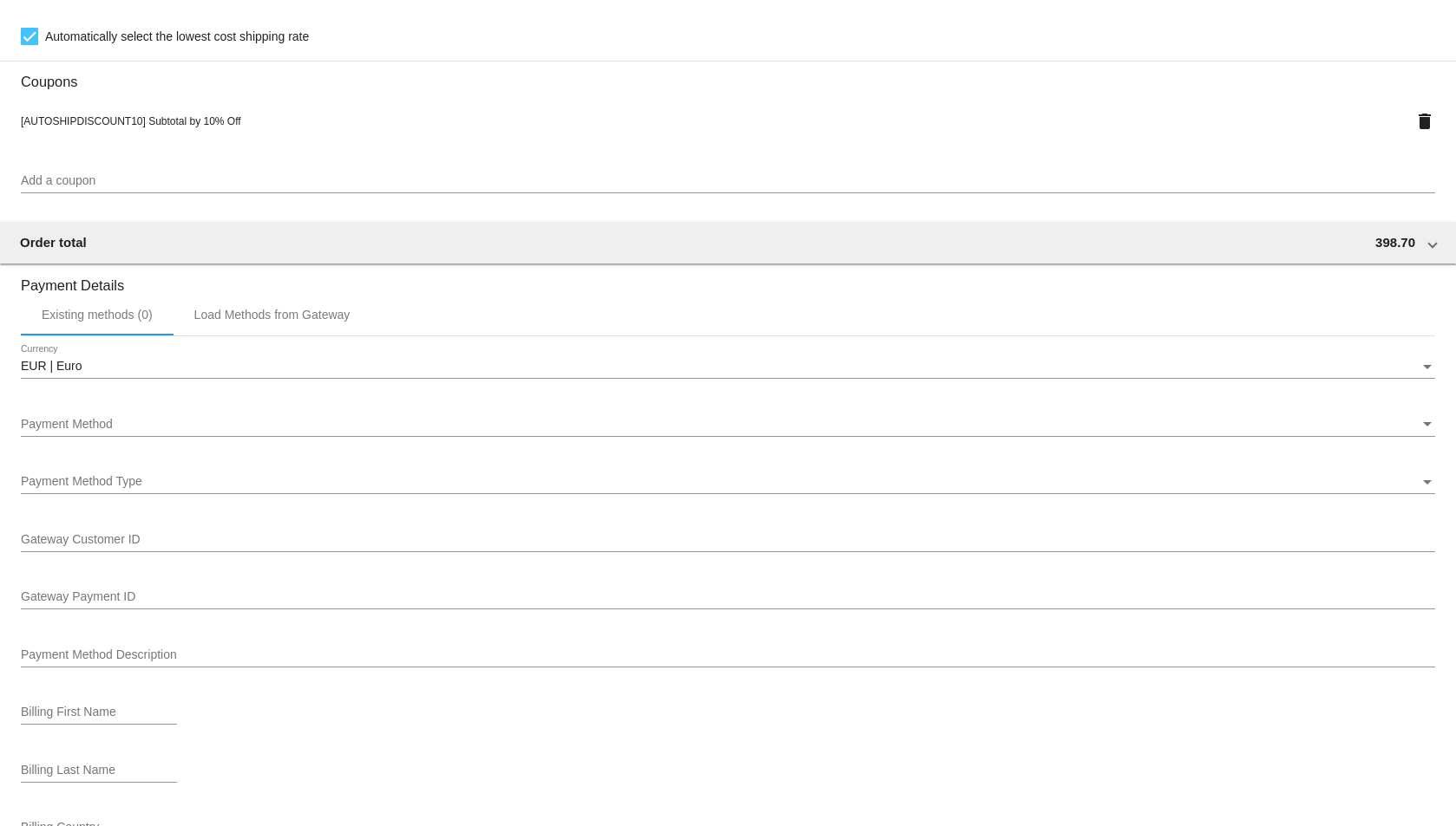
scroll to position [1648, 0]
click at [381, 428] on div "Payment Method Payment Method" at bounding box center [728, 415] width 1414 height 33
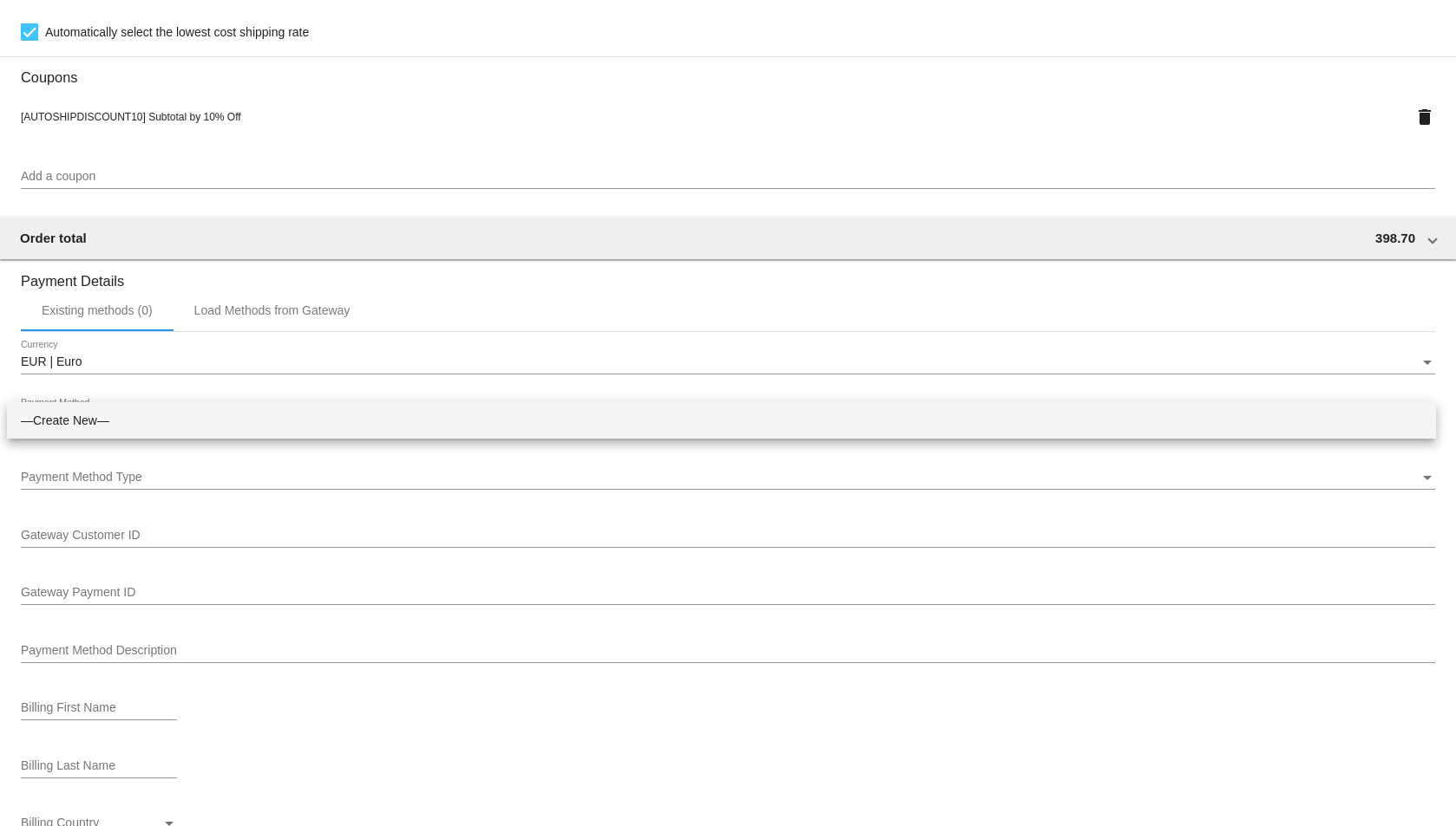
click at [1437, 385] on div at bounding box center [728, 413] width 1456 height 826
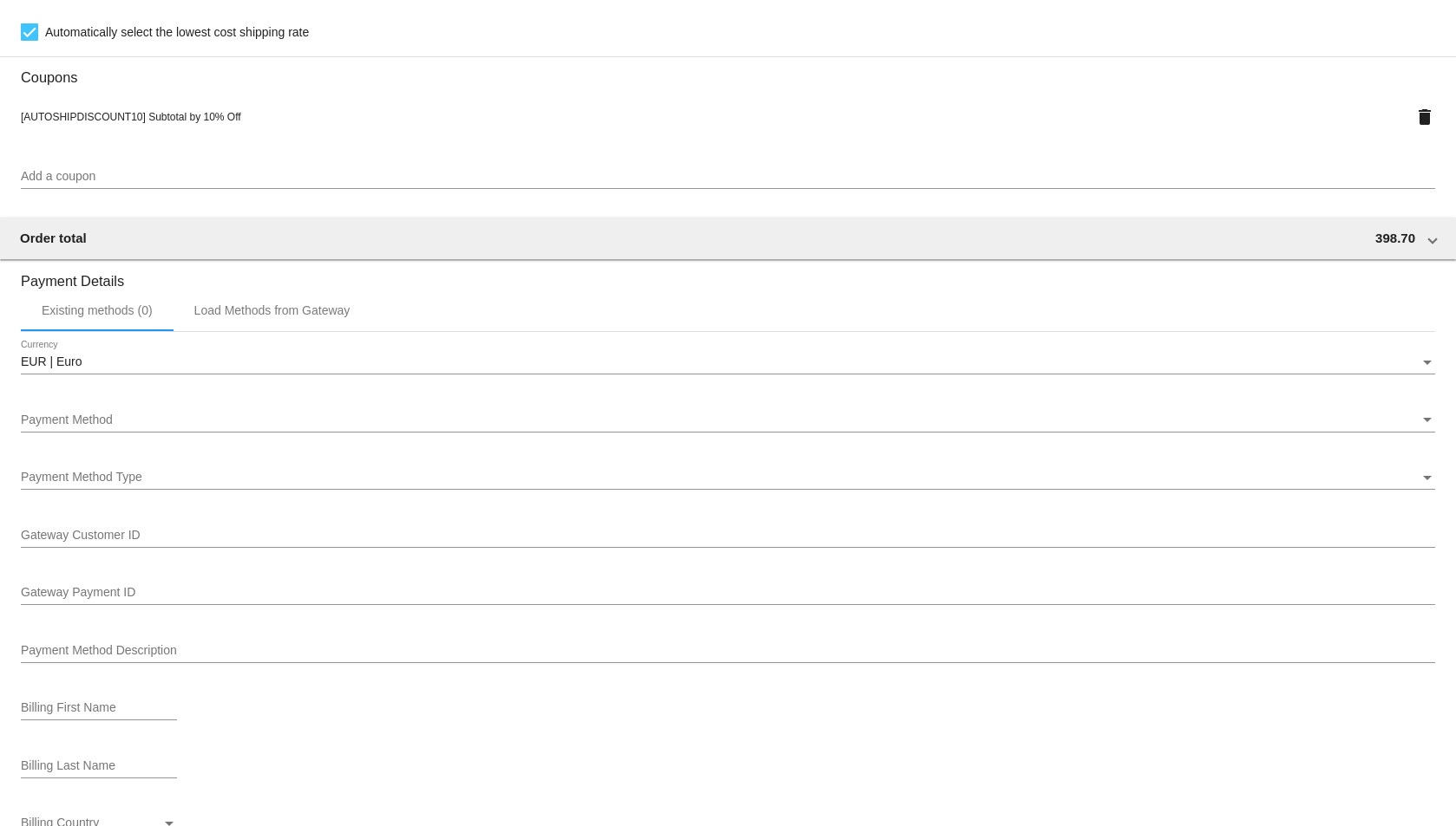
click at [511, 416] on div "Payment Method" at bounding box center [721, 420] width 1399 height 14
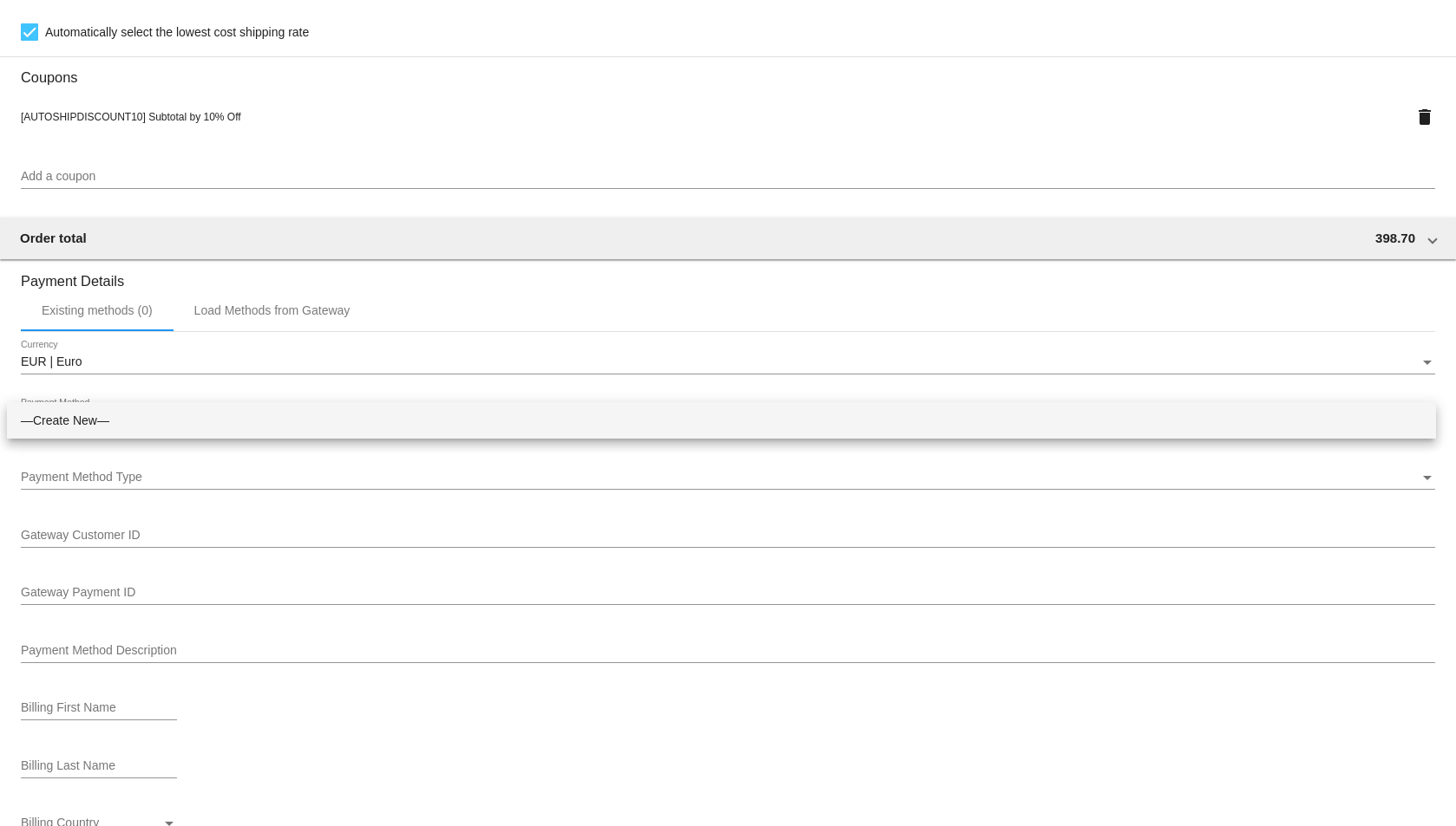
click at [290, 309] on div at bounding box center [728, 413] width 1456 height 826
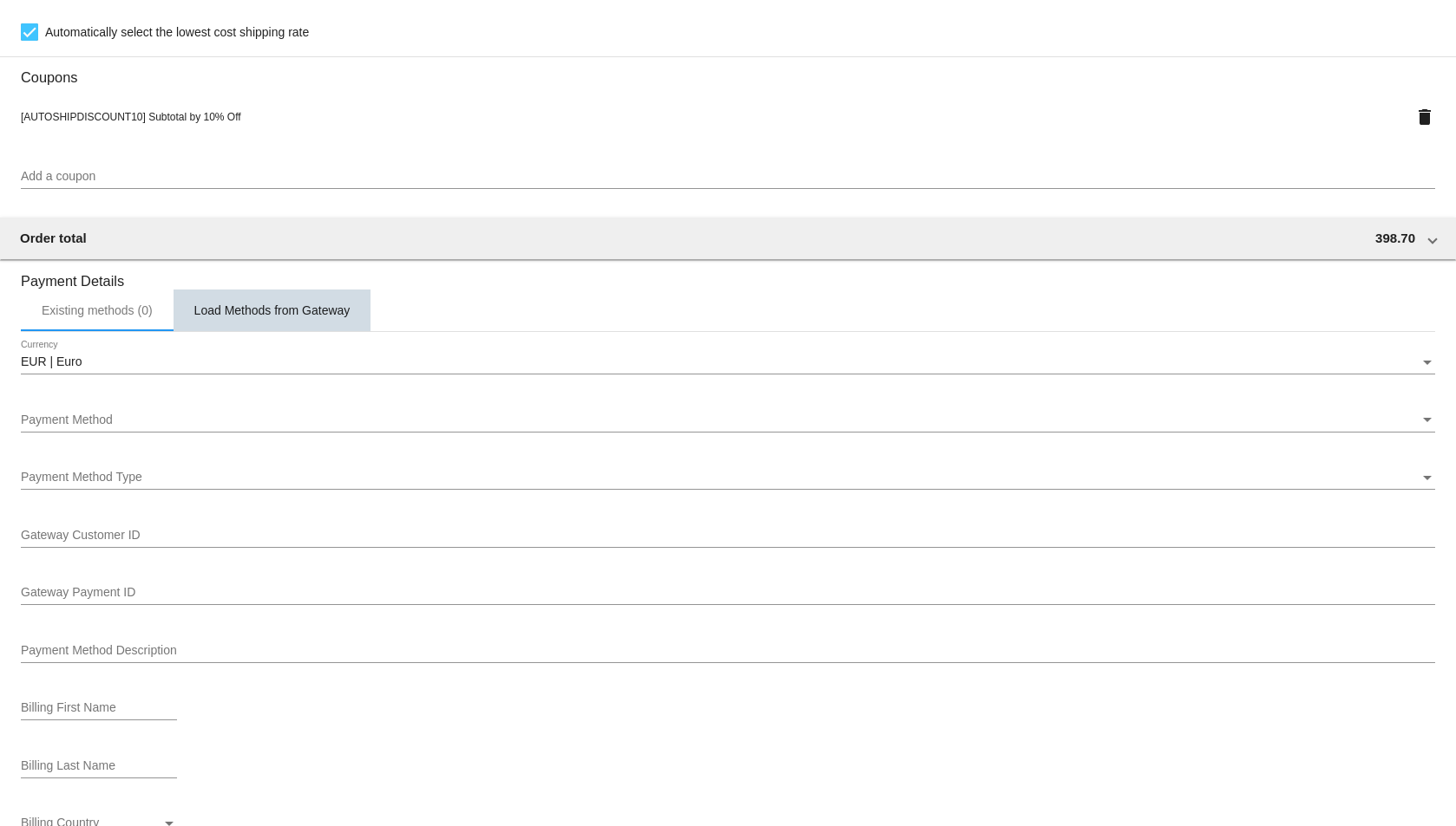
click at [287, 302] on div "Load Methods from Gateway" at bounding box center [273, 310] width 198 height 41
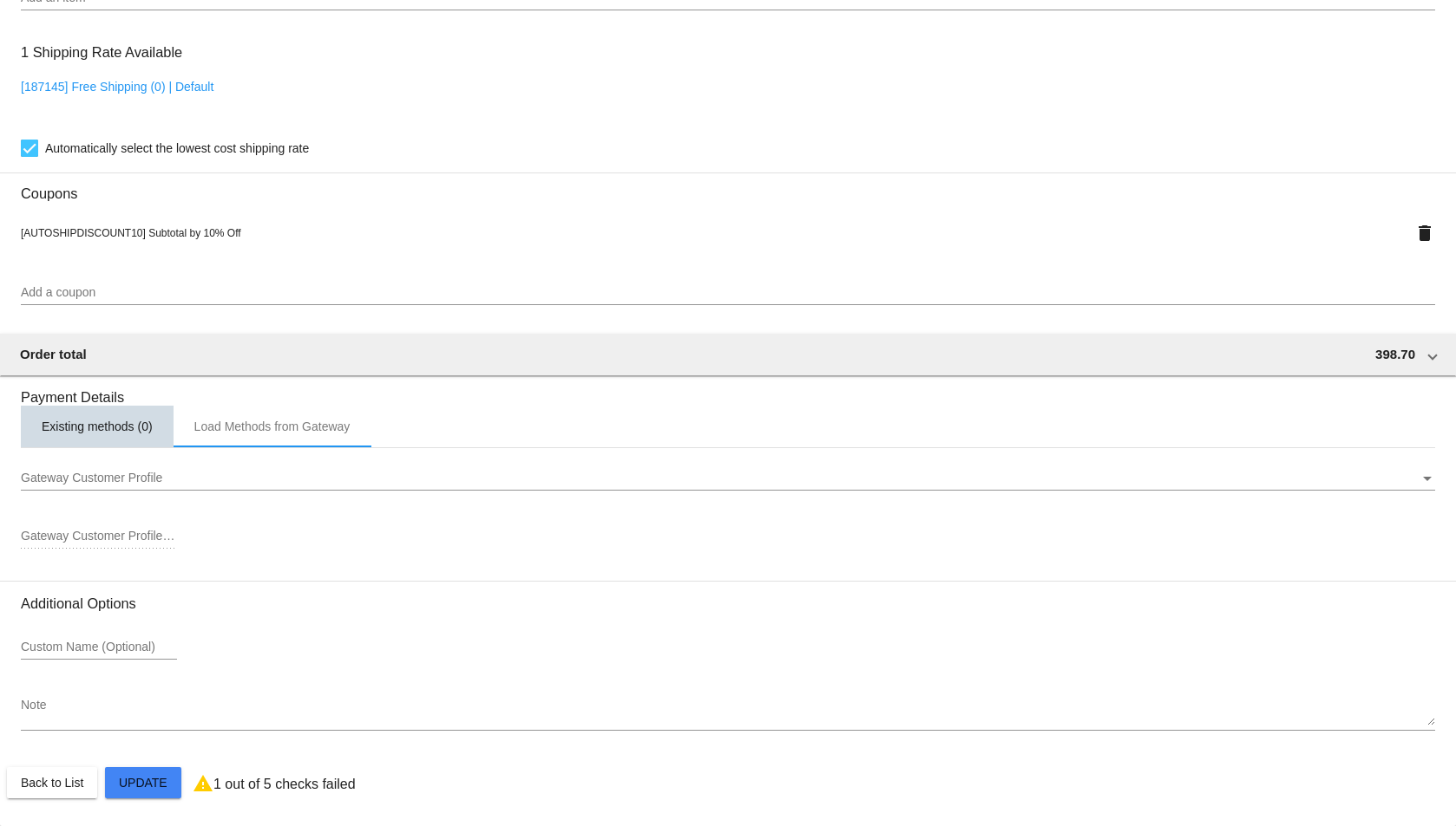
click at [79, 424] on div "Existing methods (0)" at bounding box center [97, 427] width 111 height 14
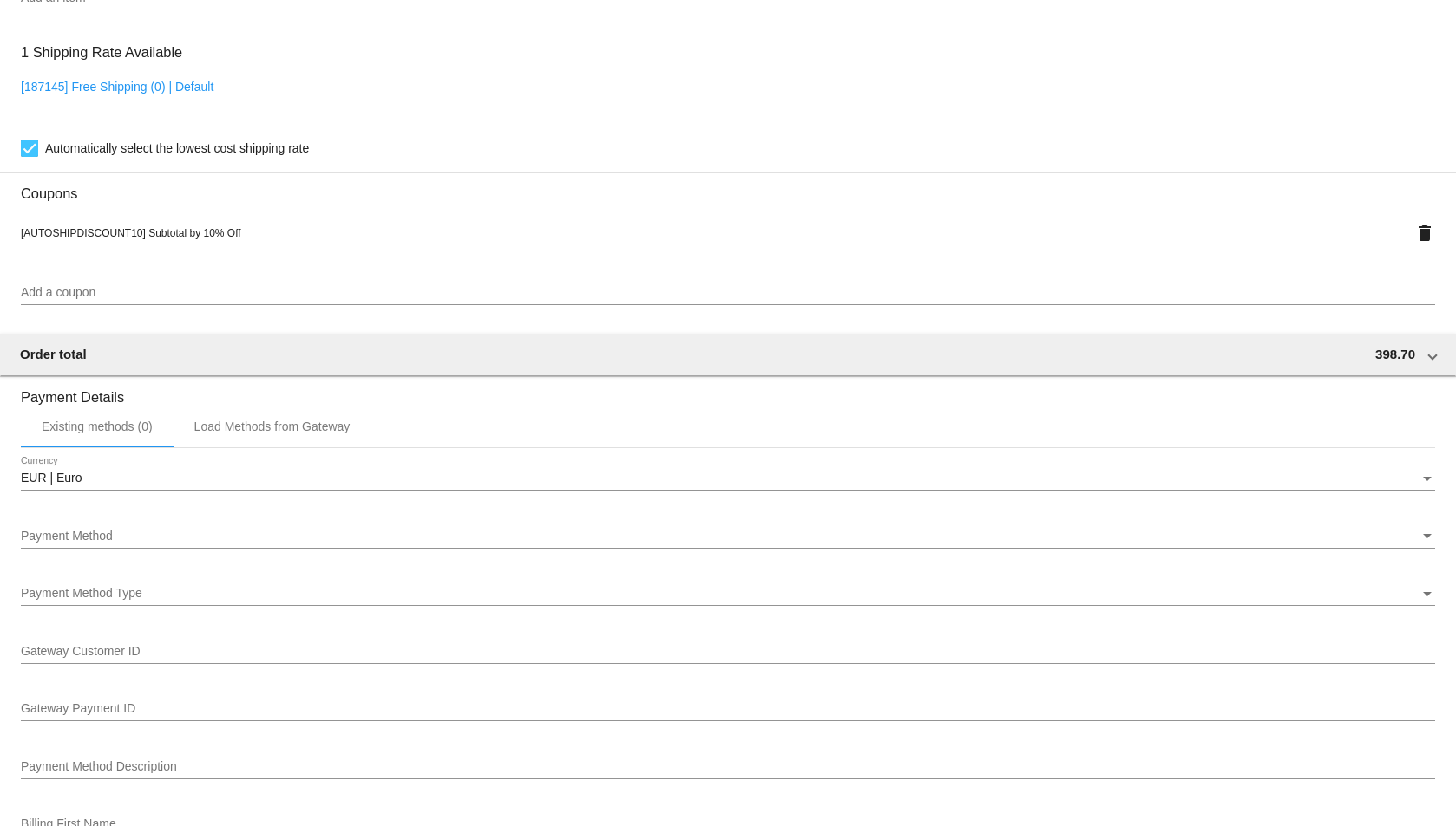
click at [104, 532] on span "Payment Method" at bounding box center [67, 536] width 92 height 14
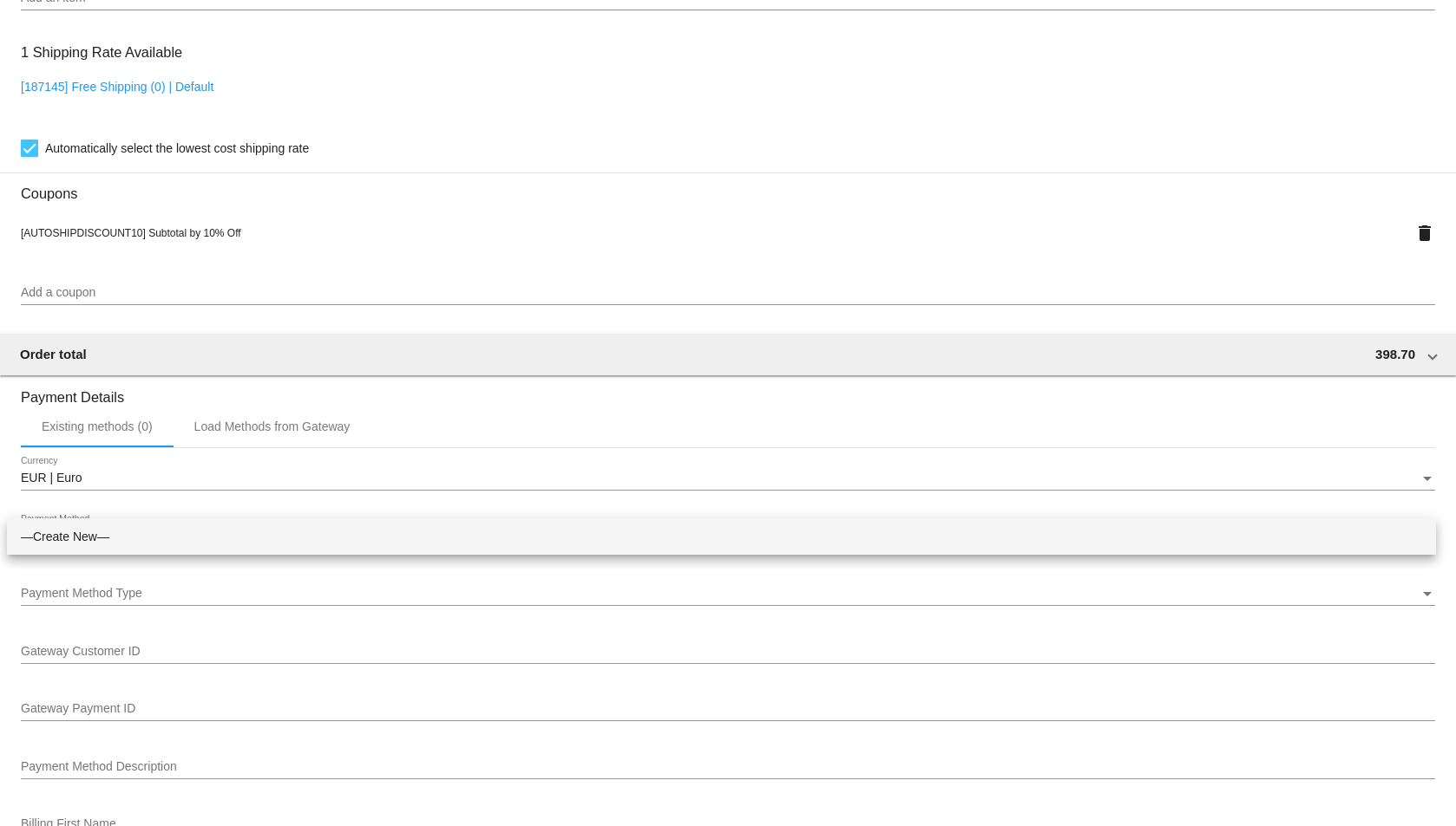
click at [152, 601] on div at bounding box center [728, 413] width 1456 height 826
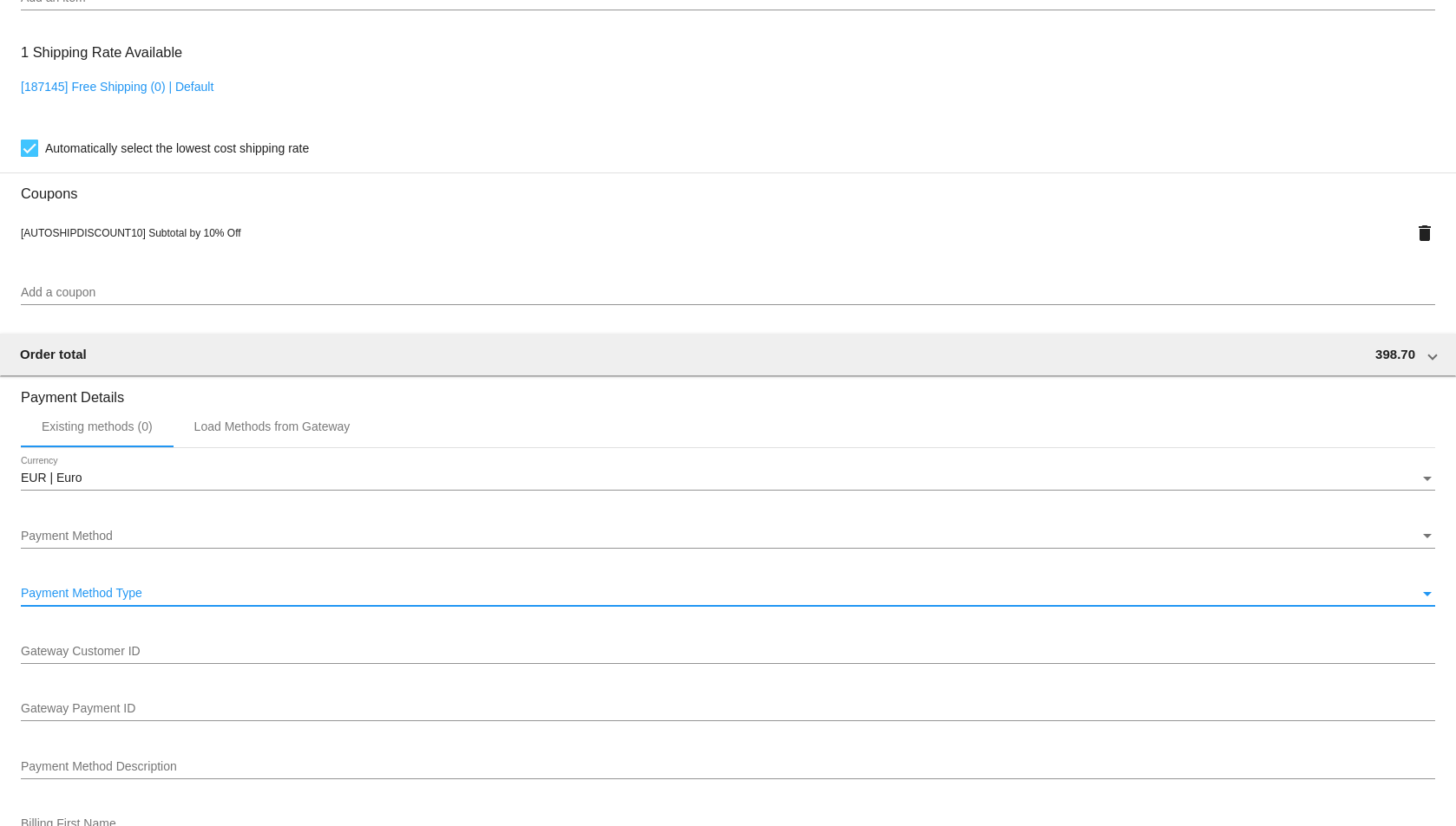
click at [162, 593] on div "Payment Method Type" at bounding box center [721, 594] width 1399 height 14
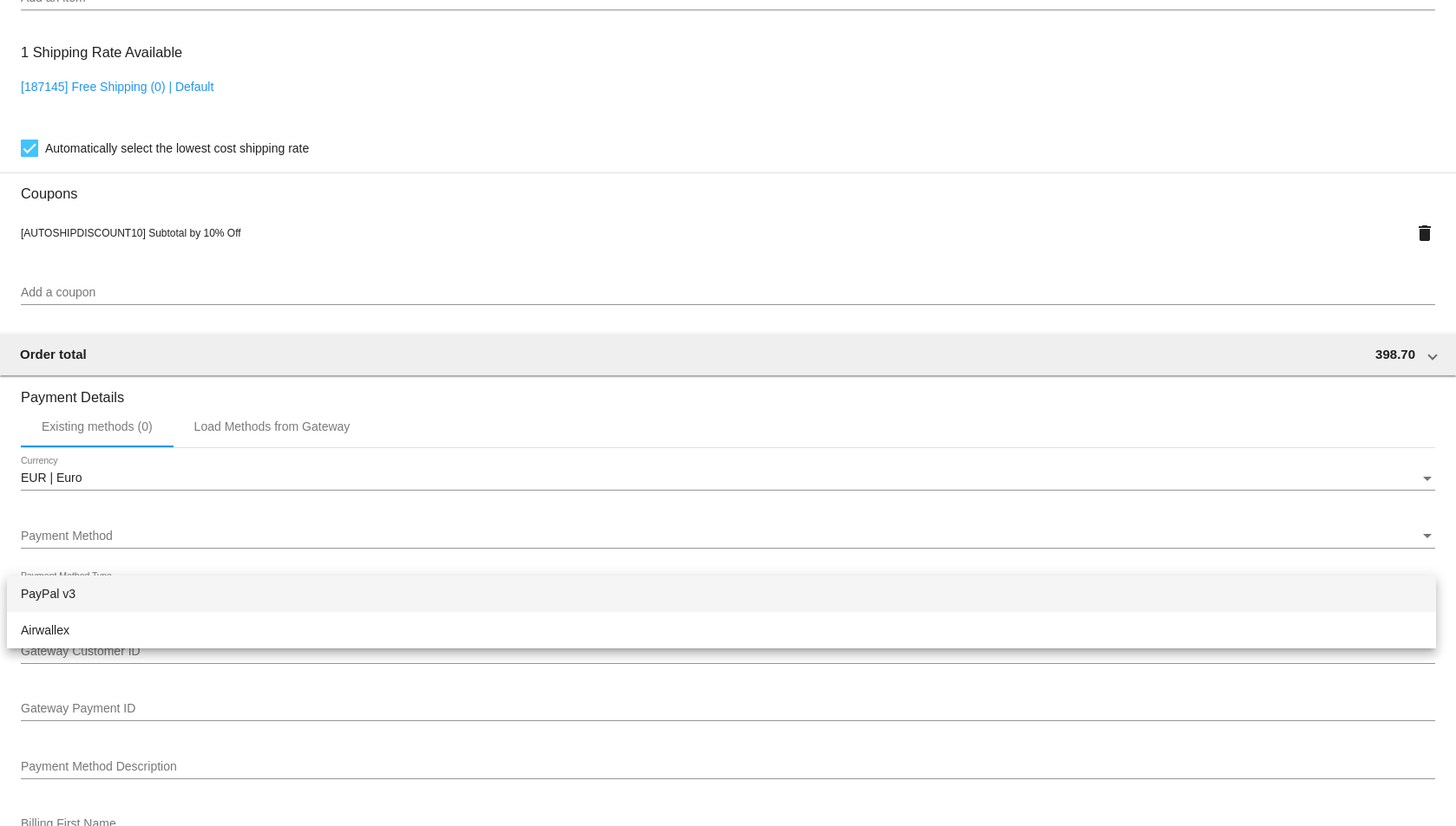
click at [1440, 511] on div at bounding box center [728, 413] width 1456 height 826
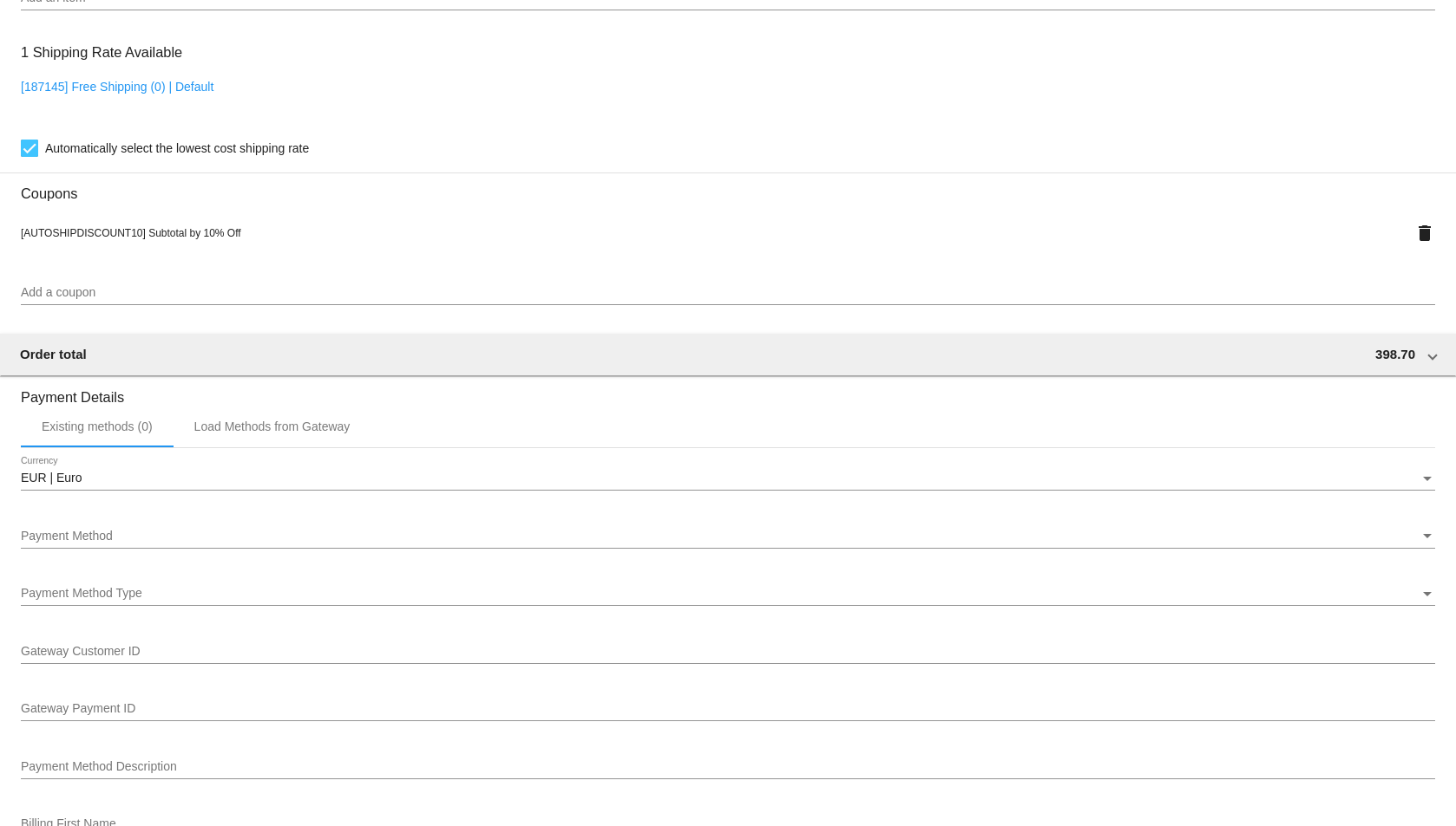
click at [388, 547] on div "Payment Method Payment Method" at bounding box center [728, 532] width 1414 height 33
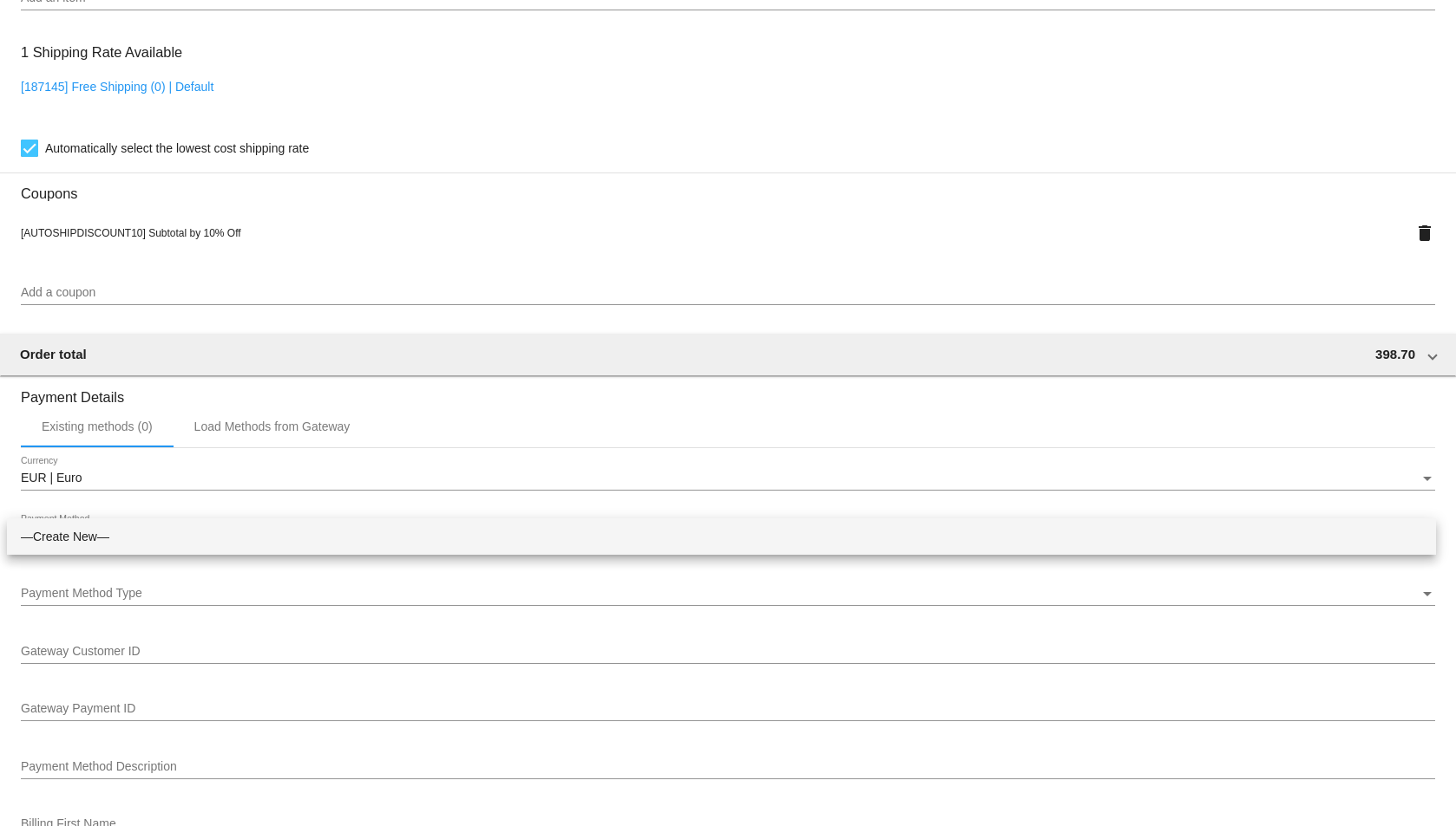
click at [1422, 506] on div at bounding box center [728, 413] width 1456 height 826
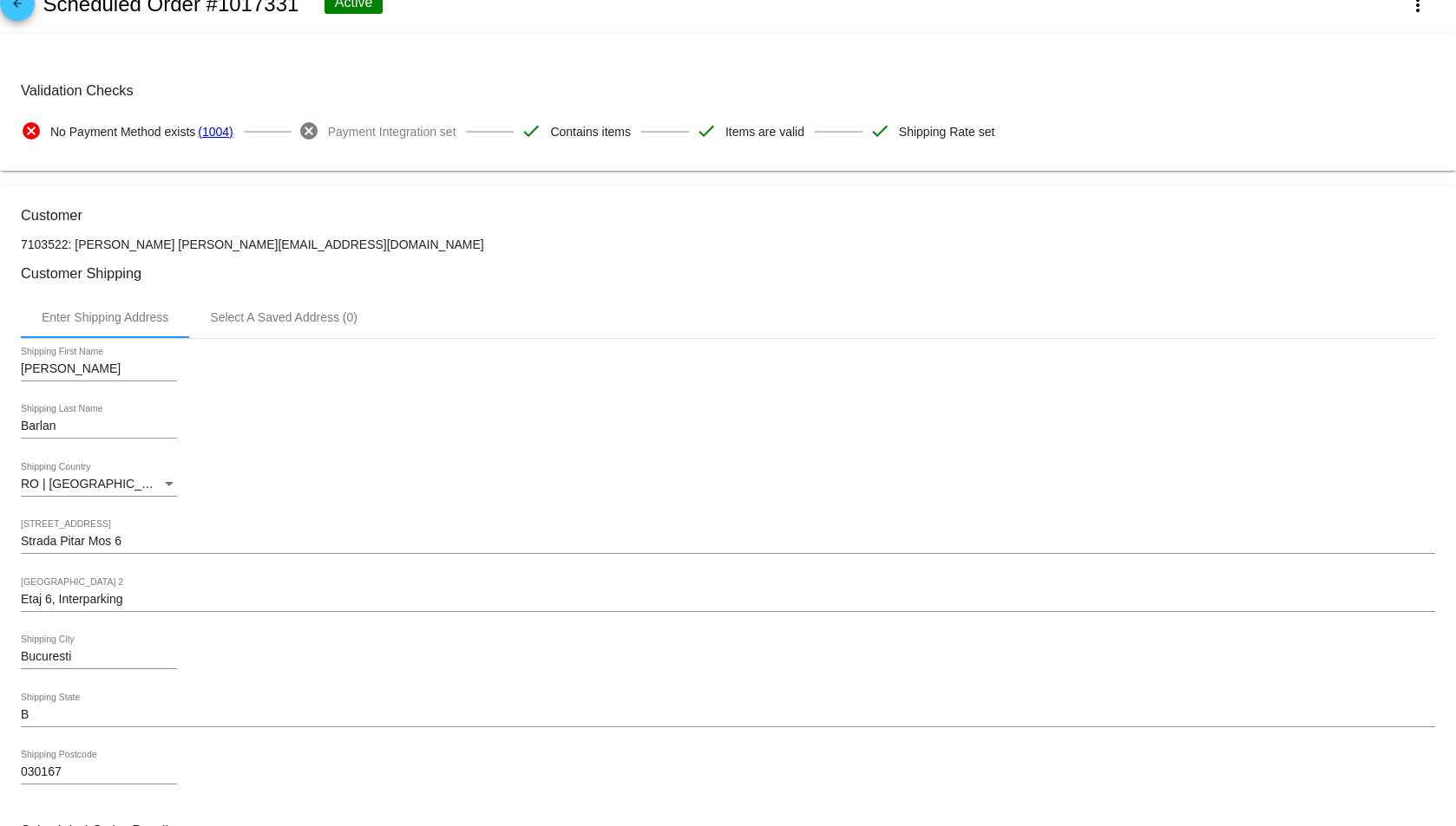
scroll to position [0, 0]
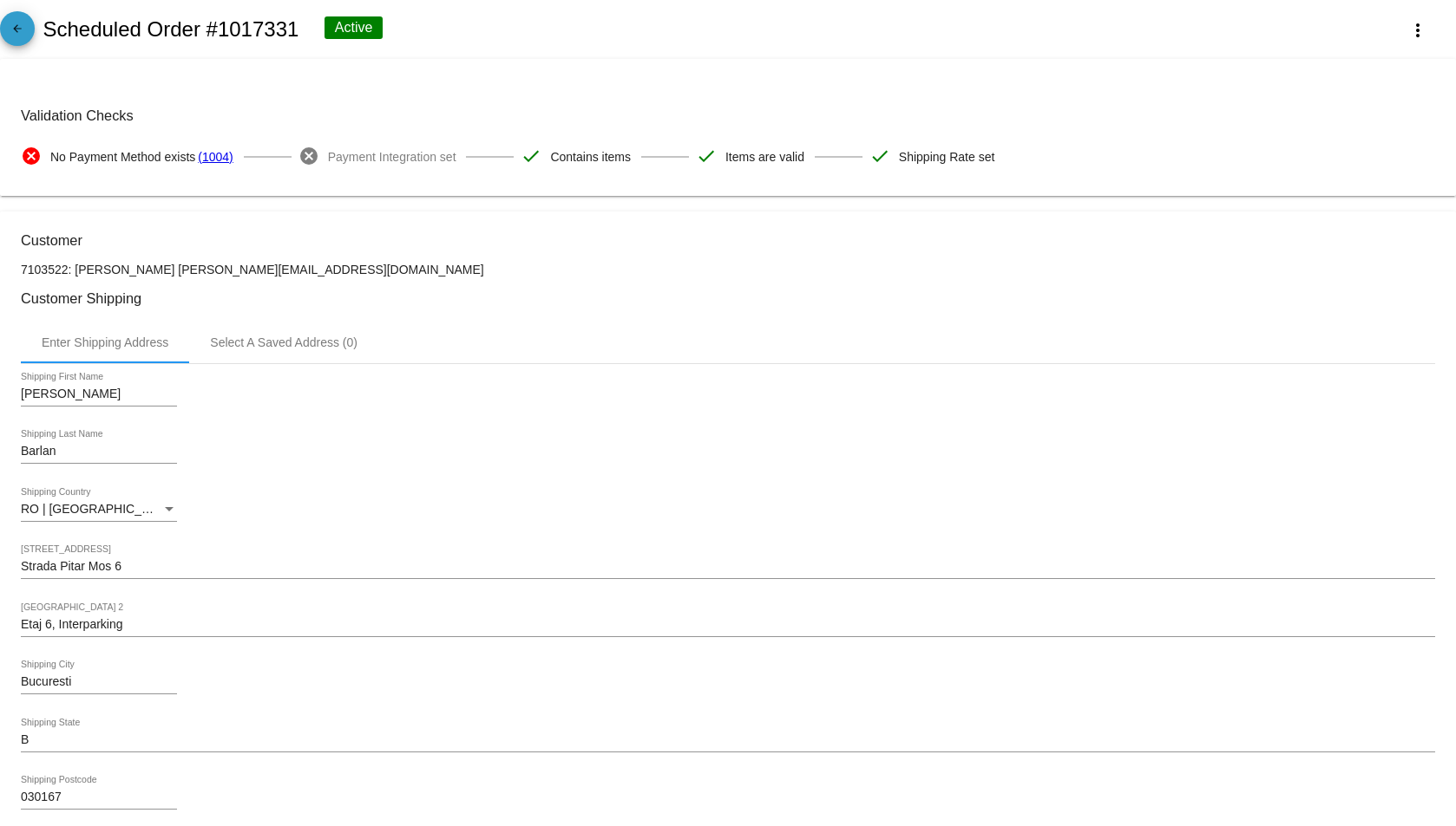
click at [16, 25] on mat-icon "arrow_back" at bounding box center [18, 33] width 21 height 21
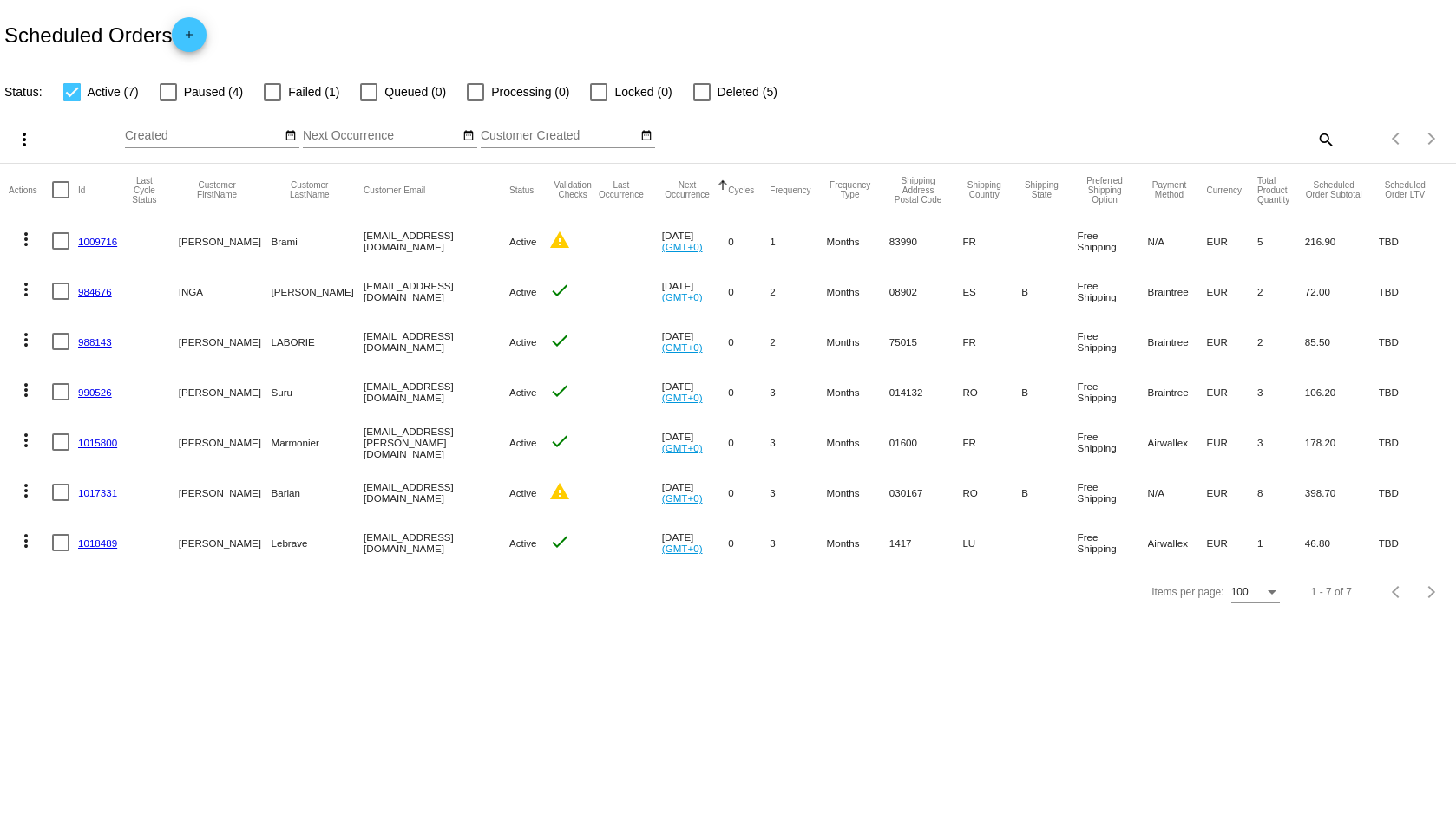
click at [88, 490] on link "1017331" at bounding box center [98, 493] width 39 height 11
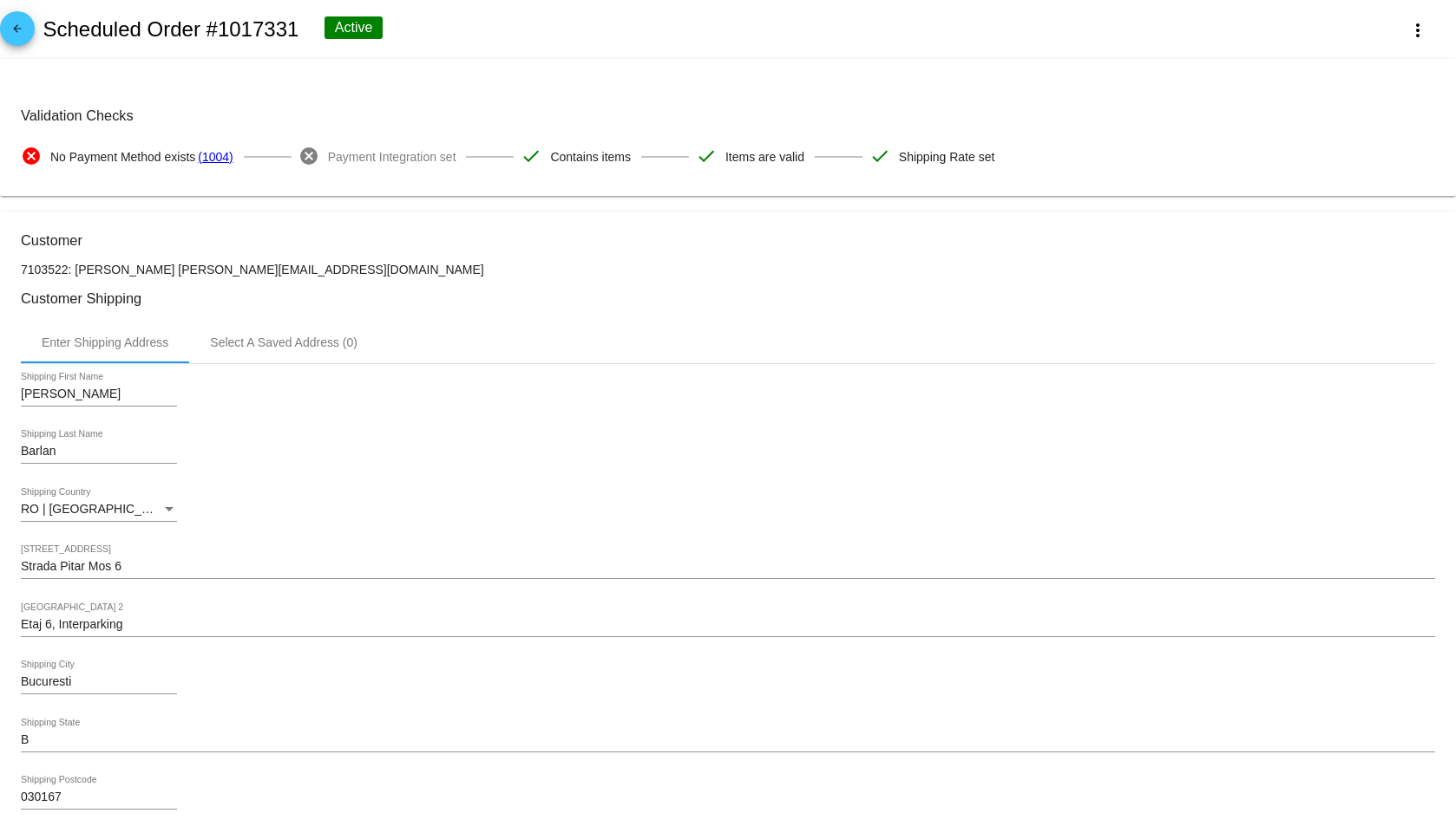
drag, startPoint x: 228, startPoint y: 30, endPoint x: 295, endPoint y: 28, distance: 67.0
click at [295, 28] on h2 "Scheduled Order #1017331" at bounding box center [170, 30] width 256 height 25
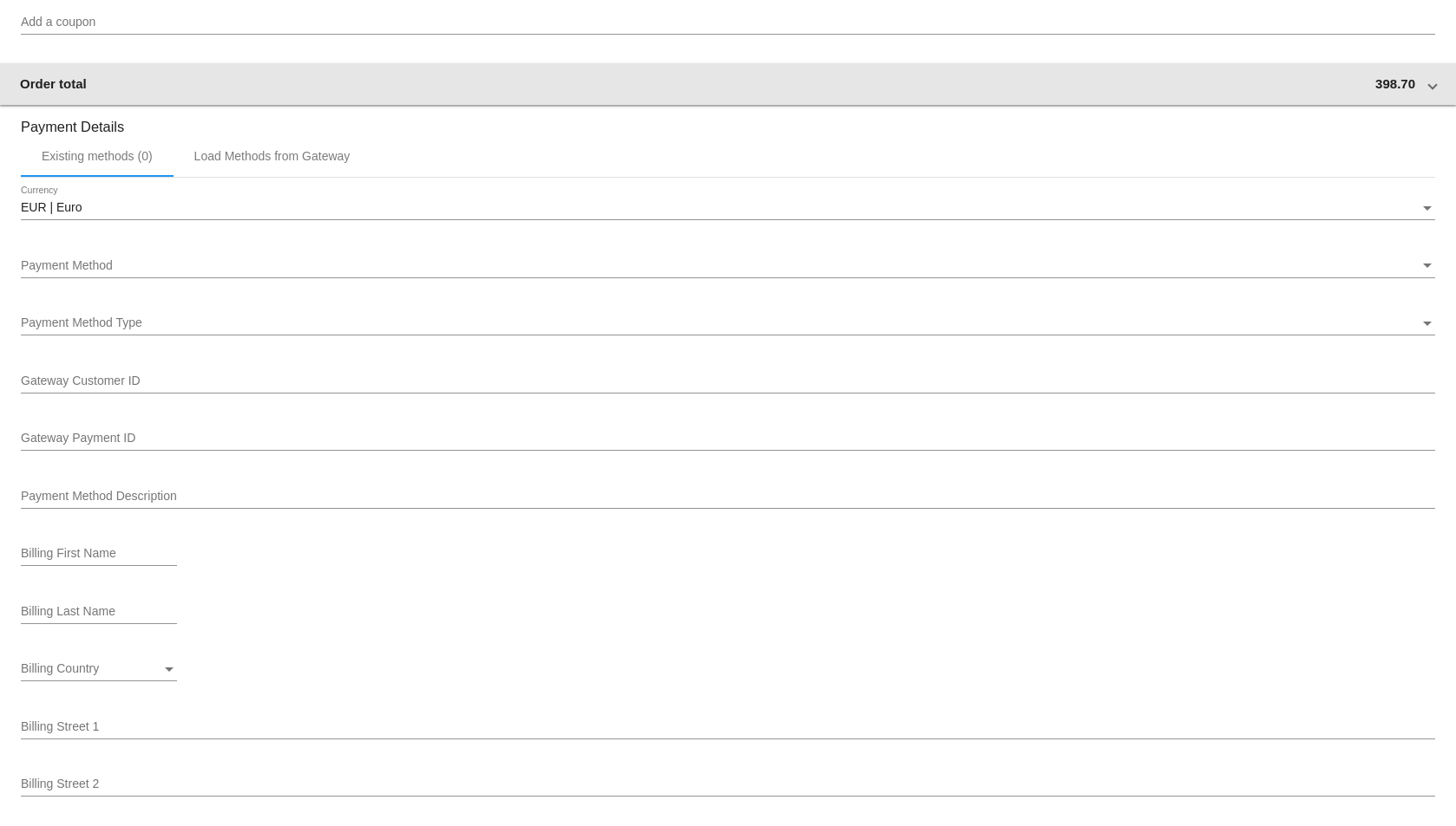
scroll to position [1821, 0]
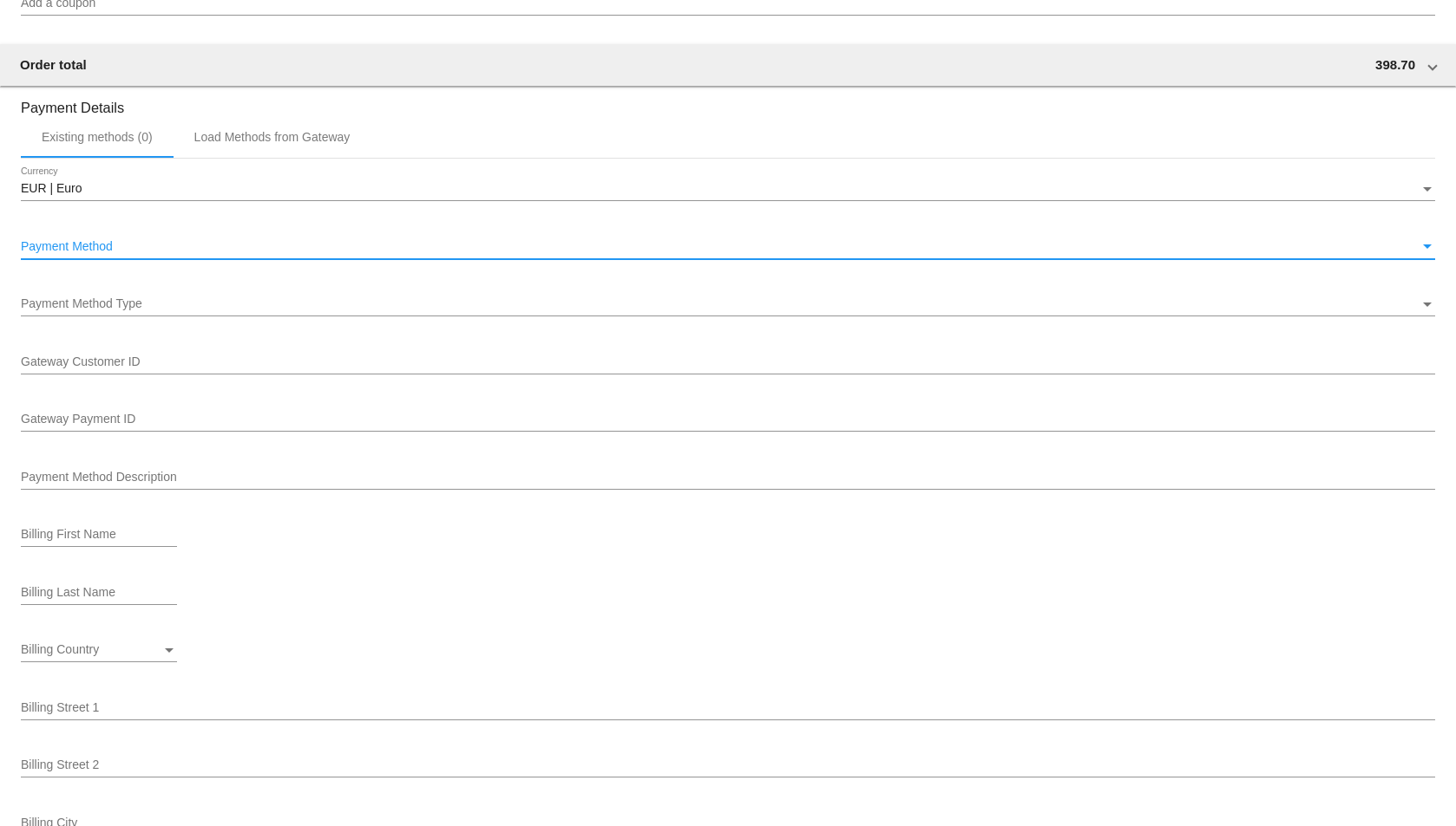
click at [138, 248] on div "Payment Method" at bounding box center [721, 247] width 1399 height 14
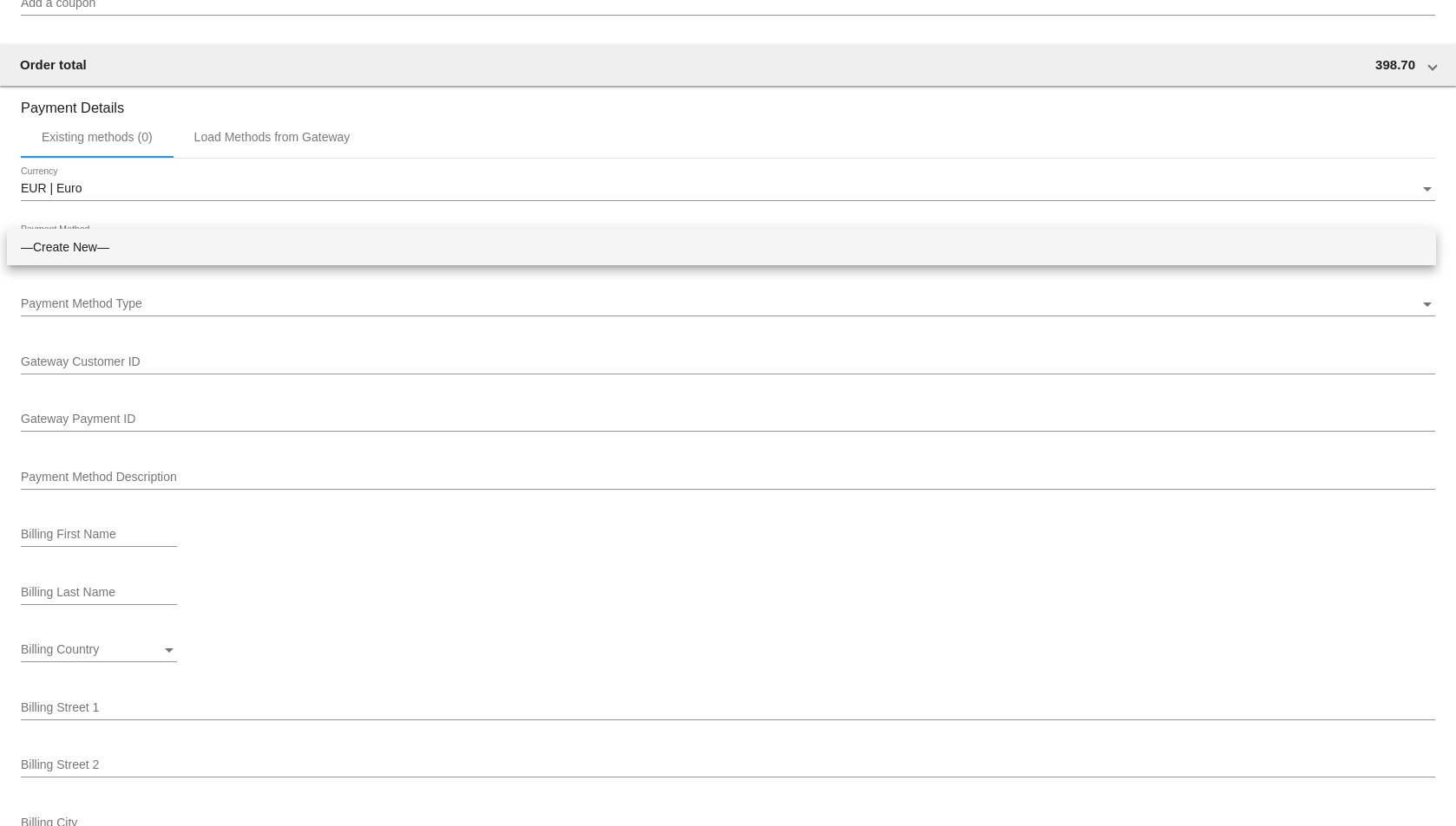
click at [1201, 212] on div at bounding box center [728, 413] width 1456 height 826
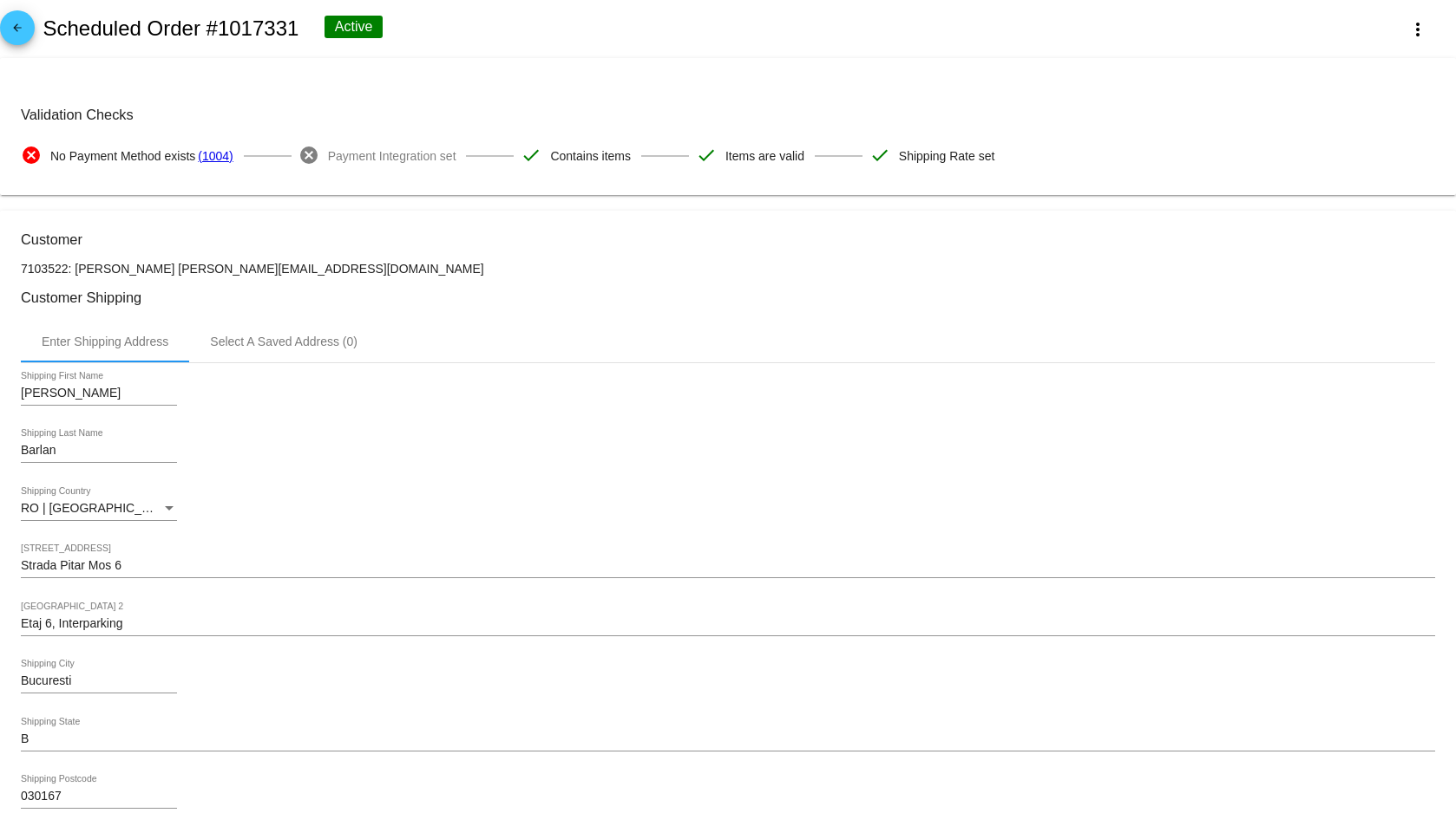
scroll to position [0, 0]
click at [15, 31] on mat-icon "arrow_back" at bounding box center [18, 33] width 21 height 21
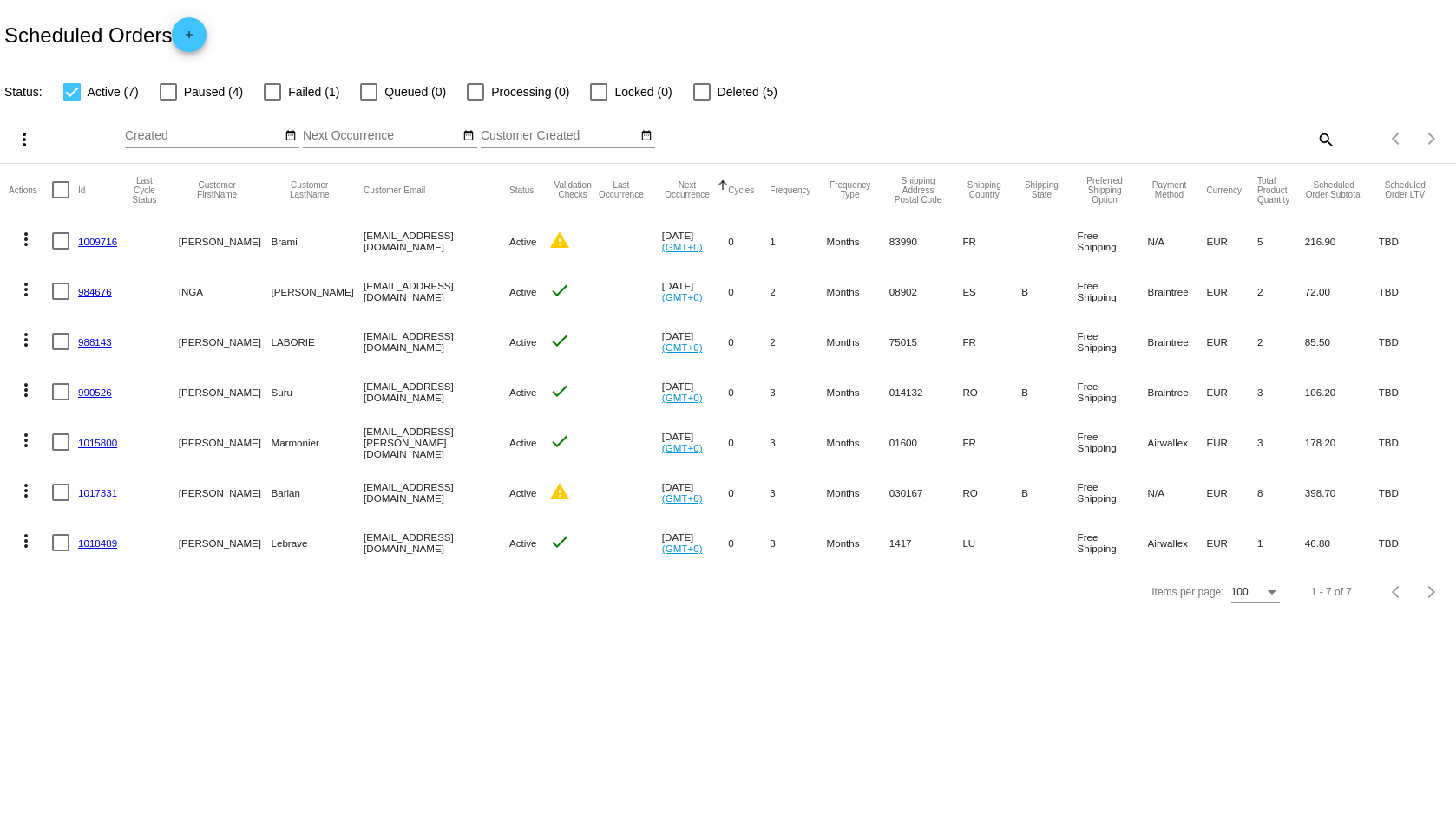
click at [101, 242] on link "1009716" at bounding box center [98, 242] width 39 height 11
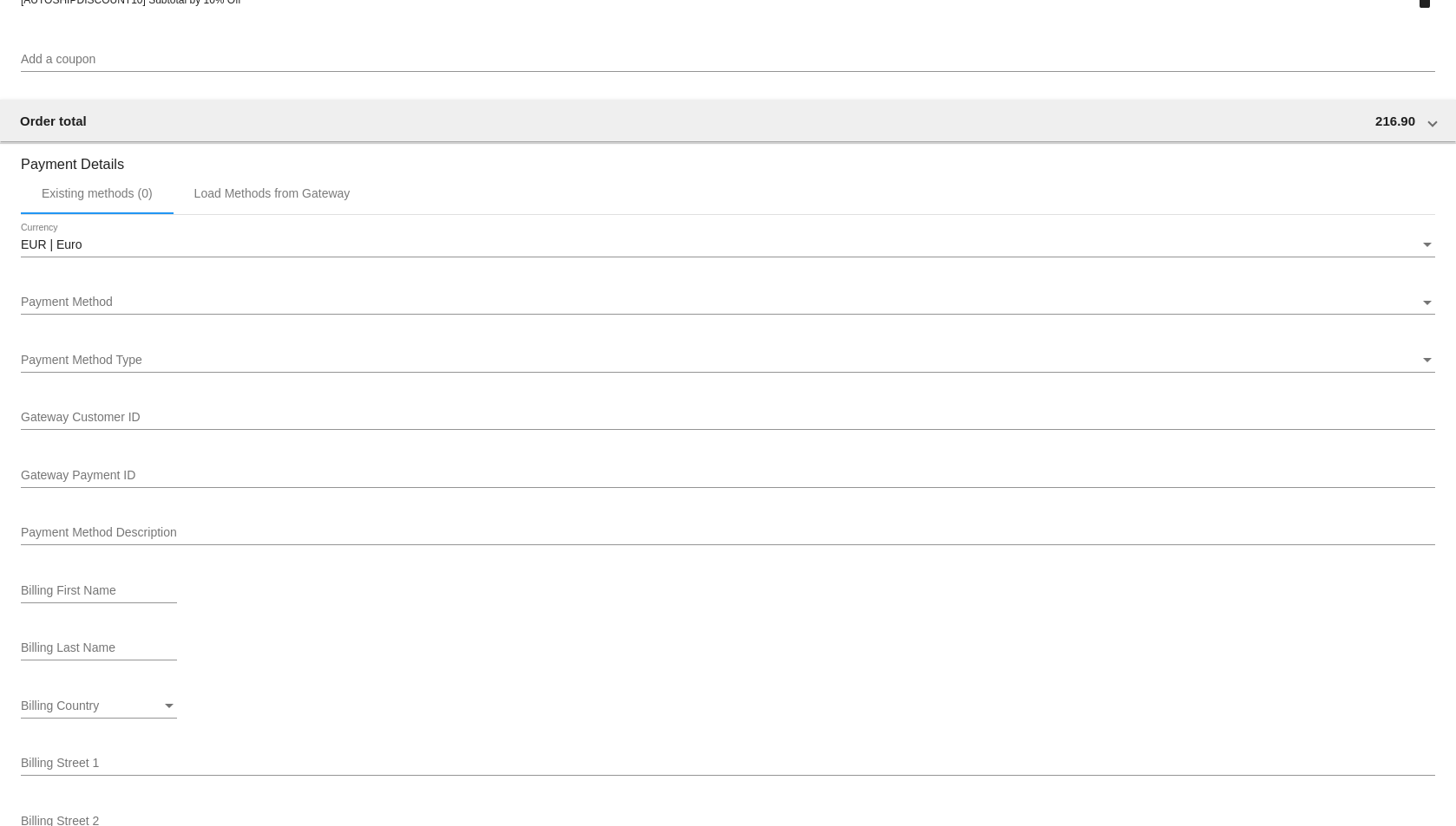
scroll to position [1561, 0]
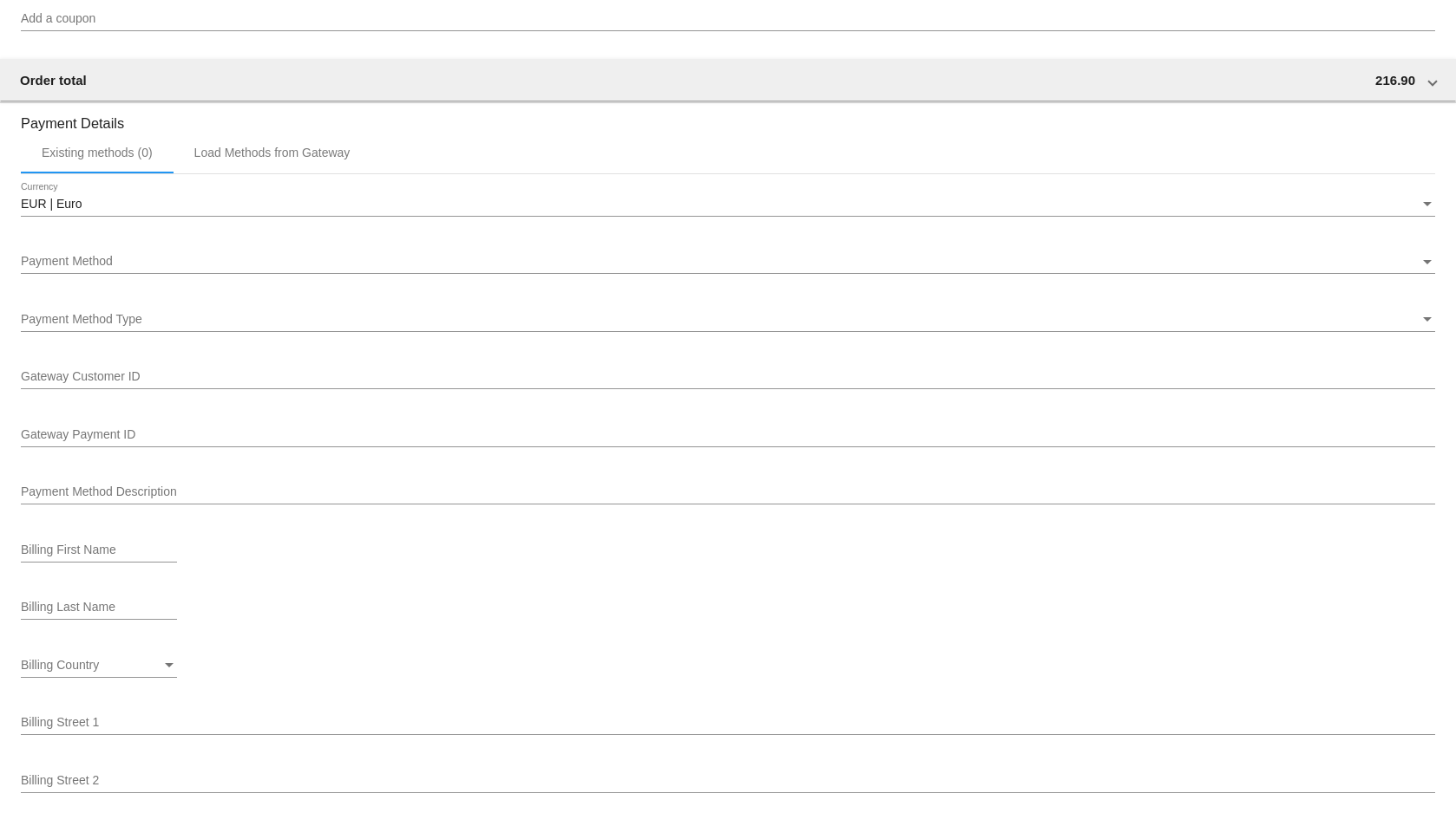
click at [94, 257] on span "Payment Method" at bounding box center [67, 261] width 92 height 14
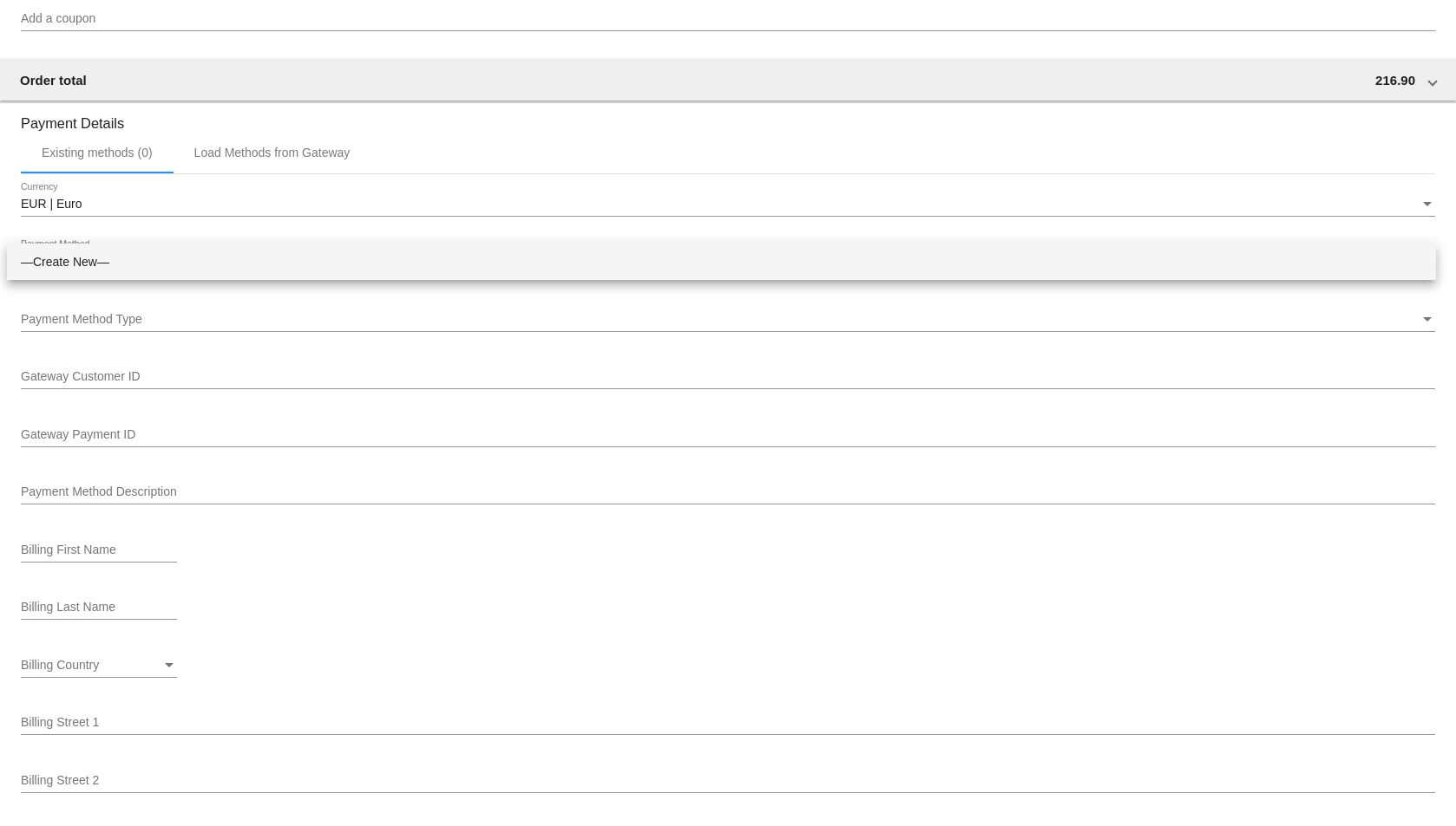
click at [241, 221] on div at bounding box center [728, 413] width 1456 height 826
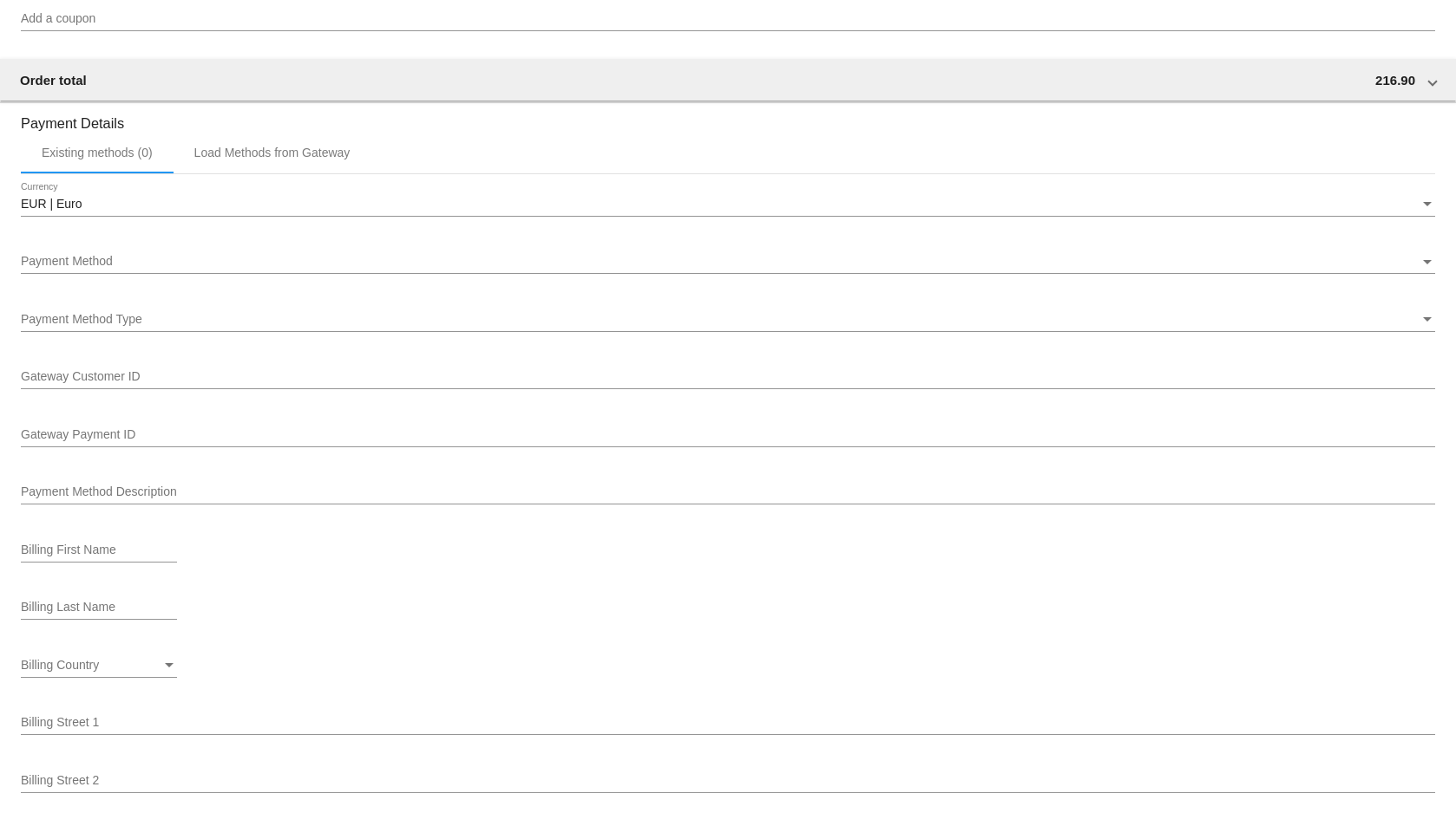
click at [394, 265] on div "Payment Method" at bounding box center [721, 262] width 1399 height 14
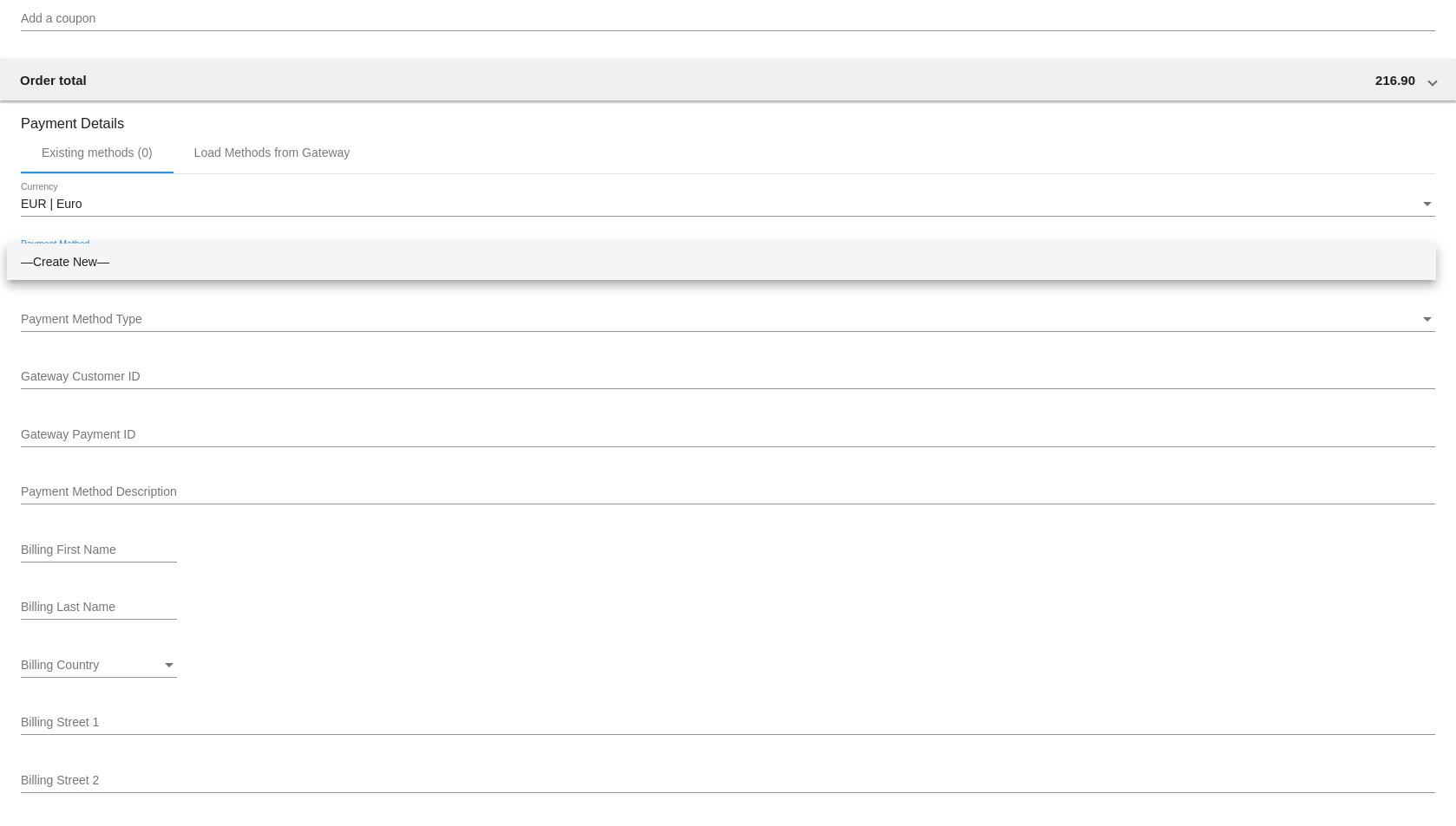
click at [477, 236] on div at bounding box center [728, 413] width 1456 height 826
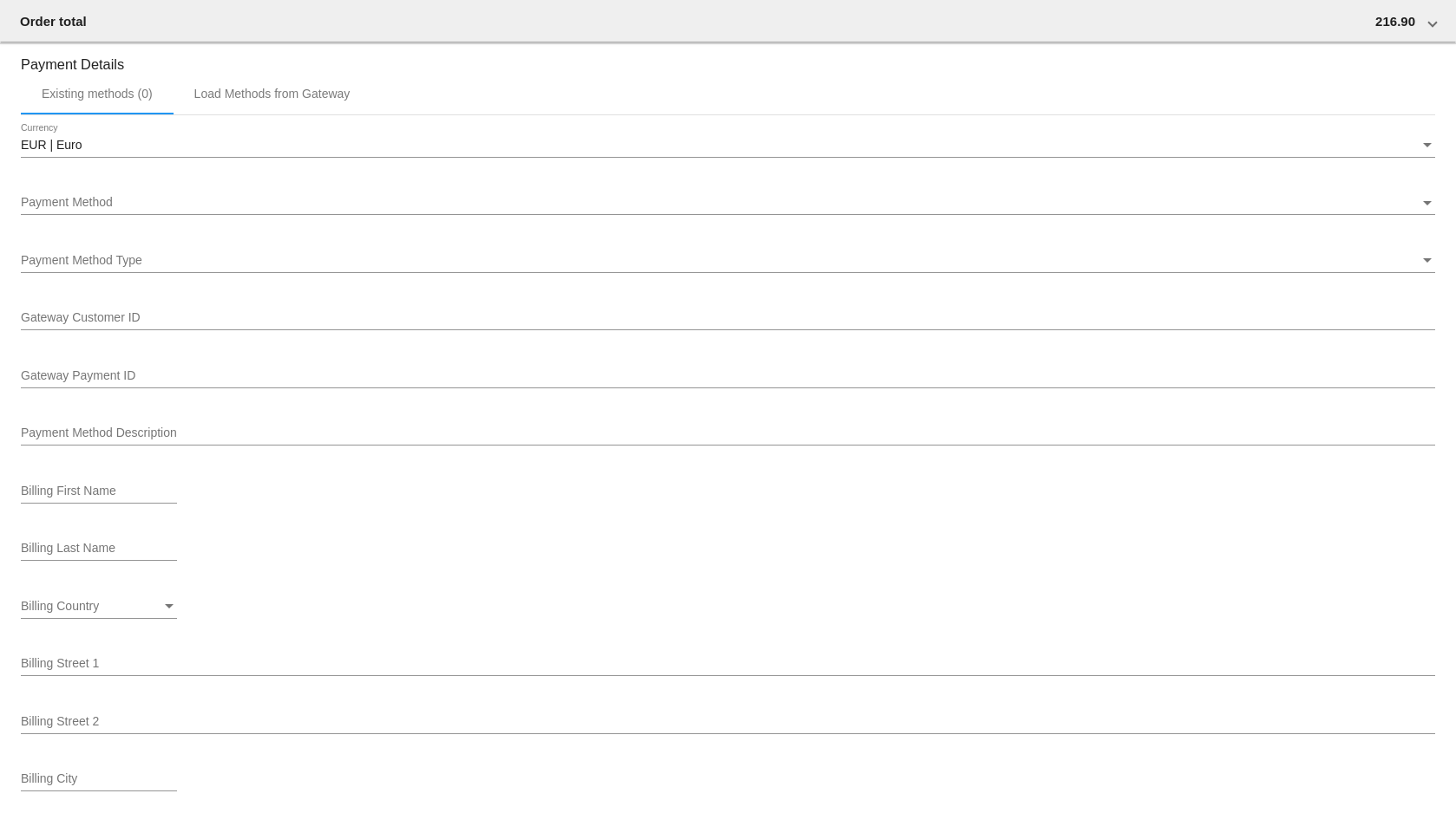
scroll to position [1648, 0]
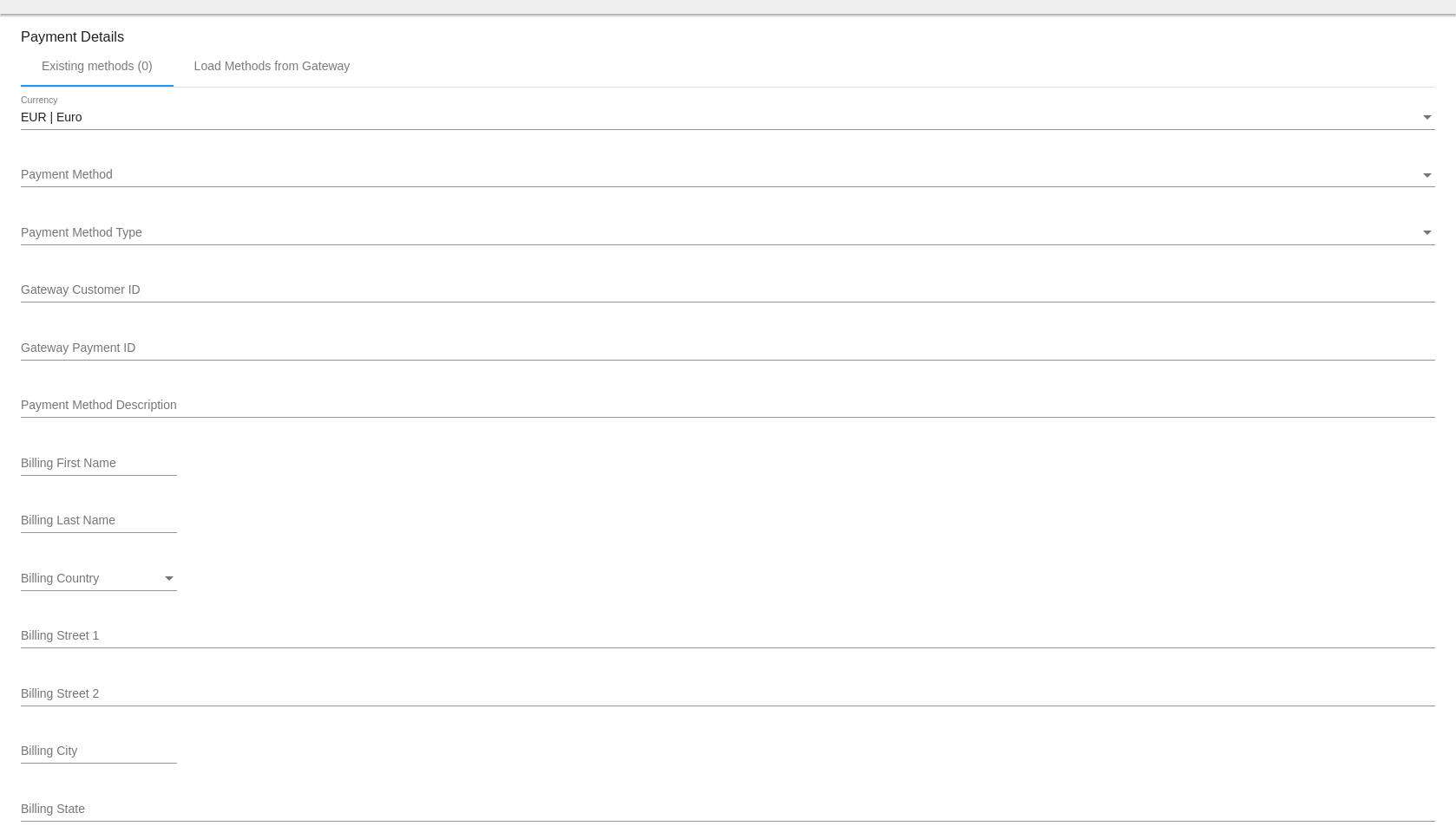
click at [364, 186] on div "Payment Method Payment Method" at bounding box center [728, 170] width 1414 height 33
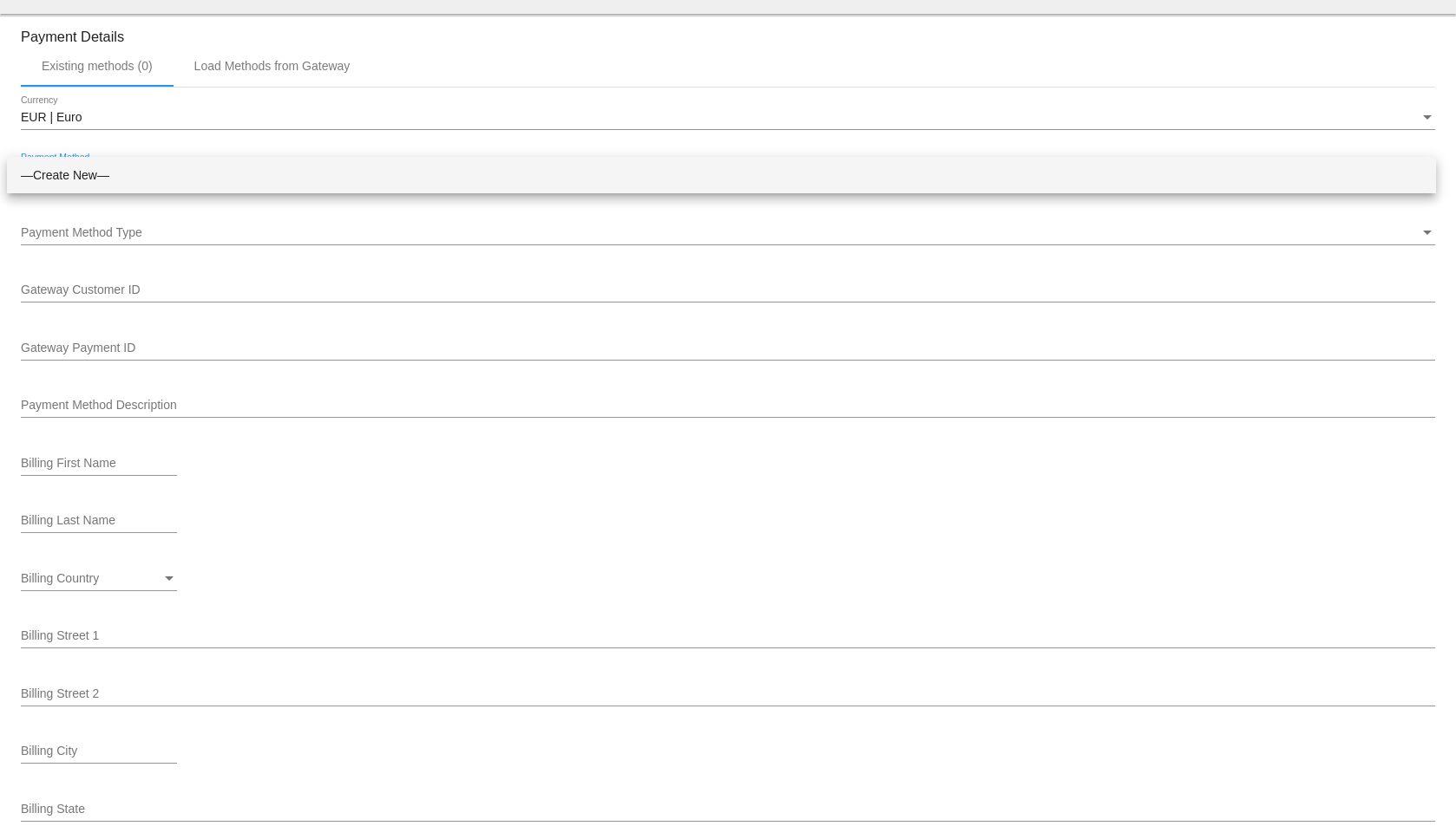
click at [494, 550] on div at bounding box center [728, 413] width 1456 height 826
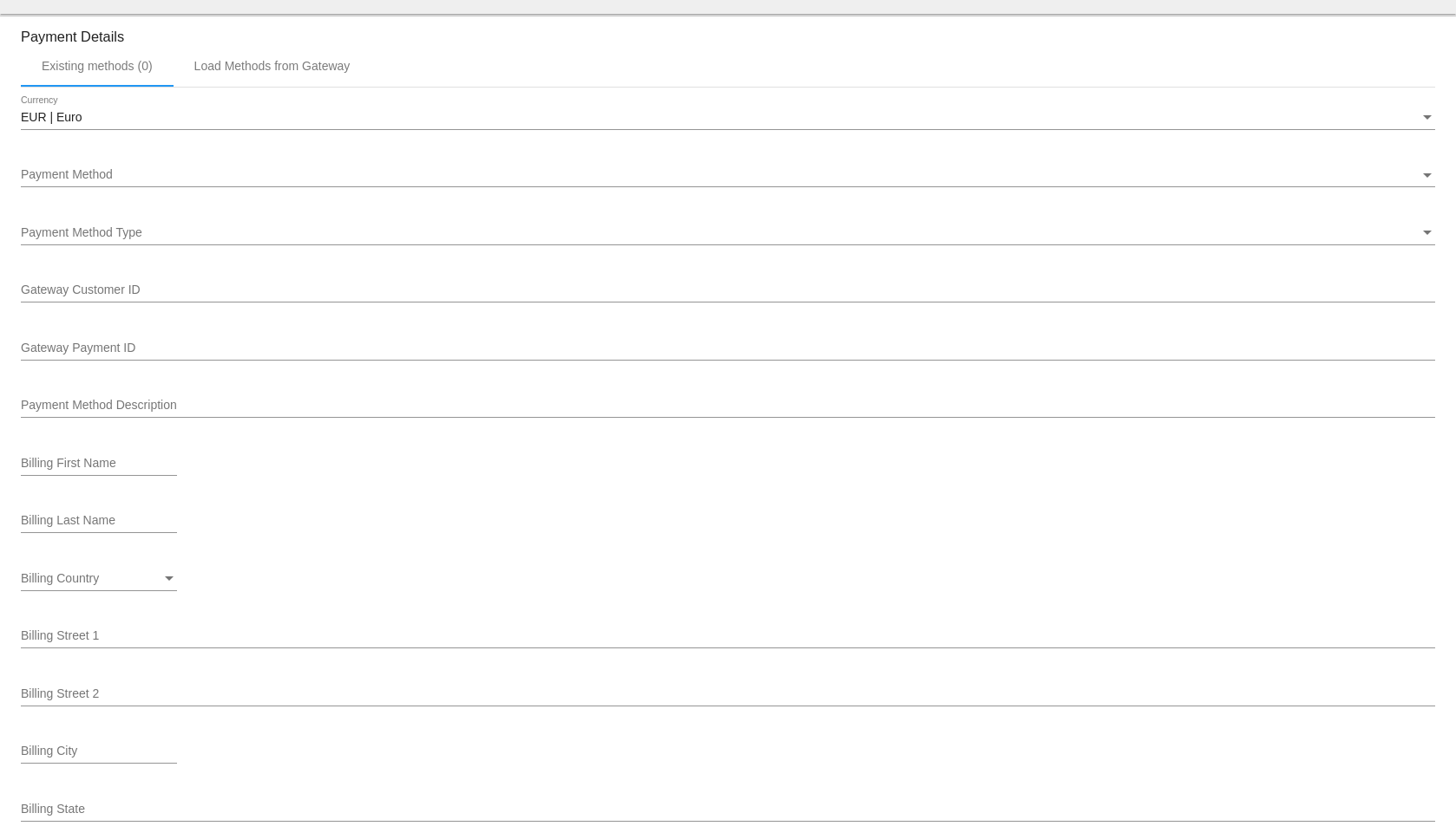
click at [184, 175] on div "Payment Method" at bounding box center [721, 175] width 1399 height 14
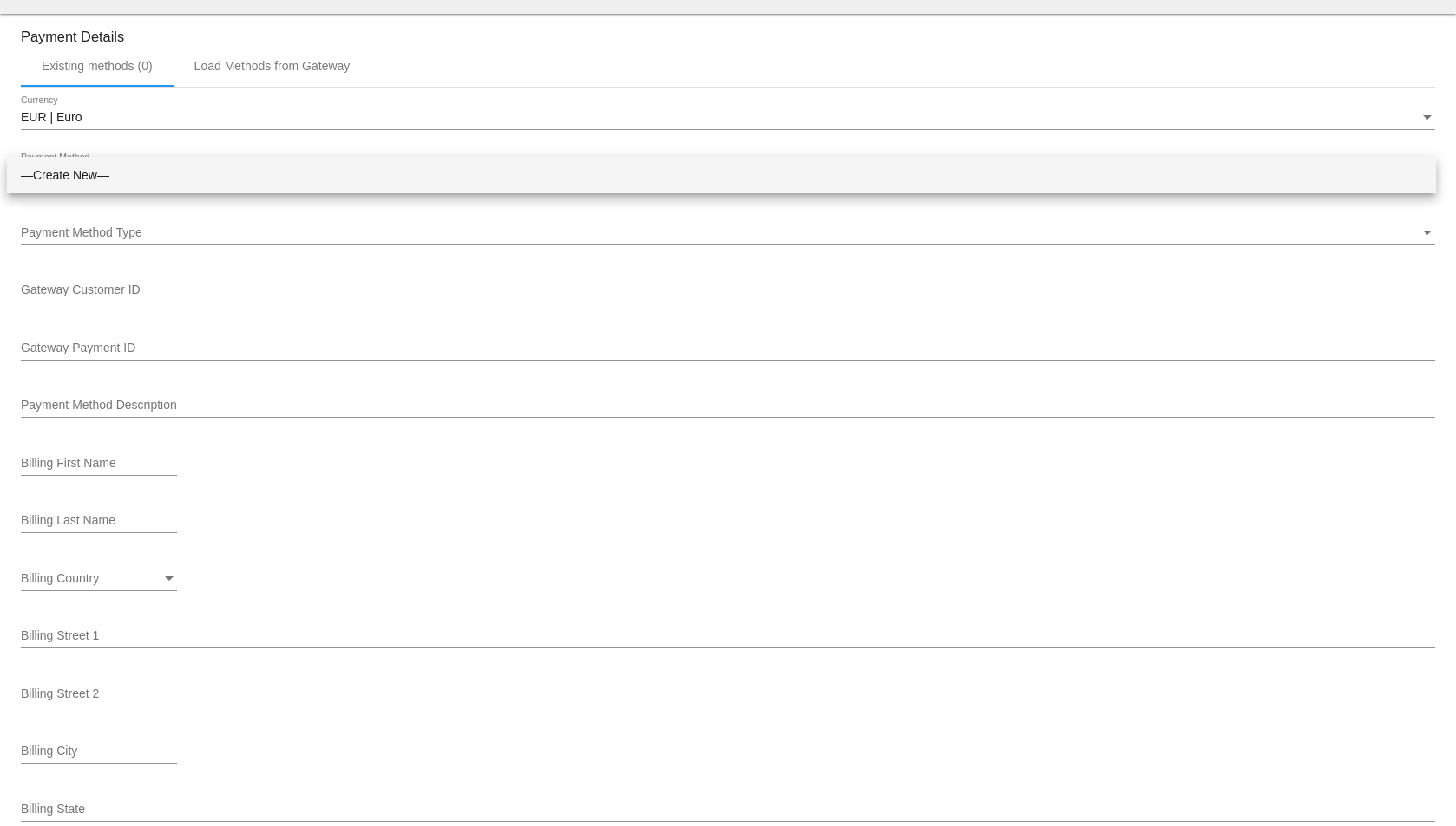
drag, startPoint x: 33, startPoint y: 69, endPoint x: 101, endPoint y: 67, distance: 68.0
click at [101, 67] on div at bounding box center [728, 413] width 1456 height 826
